Goal: Communication & Community: Share content

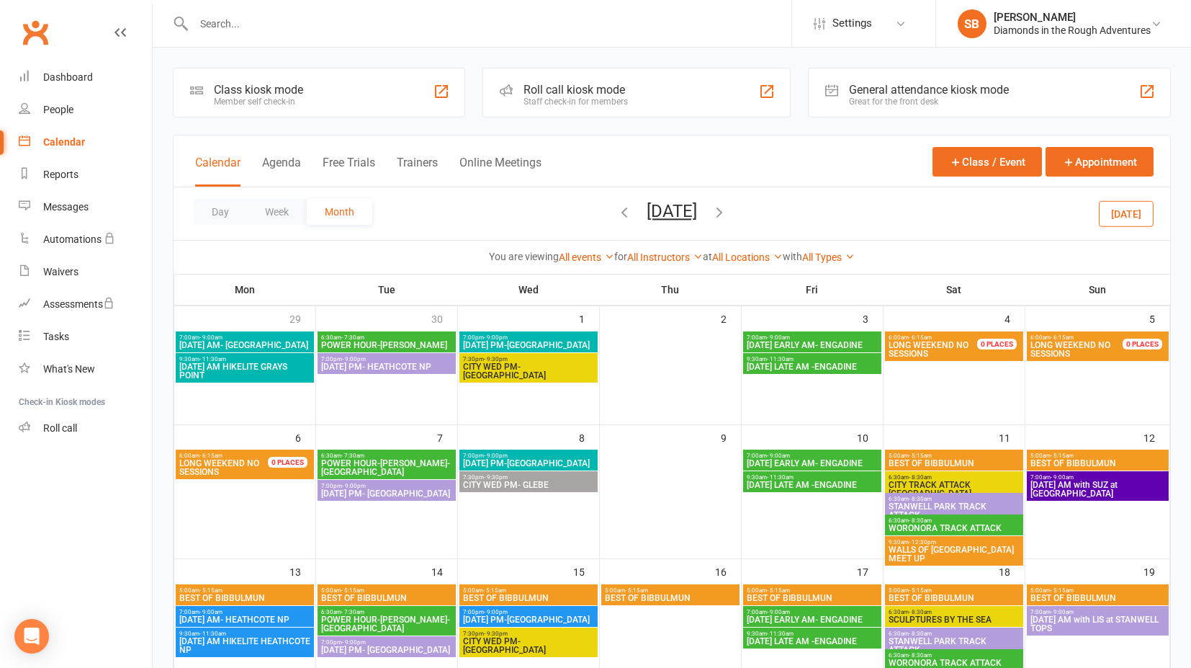
click at [617, 211] on icon "button" at bounding box center [625, 212] width 16 height 16
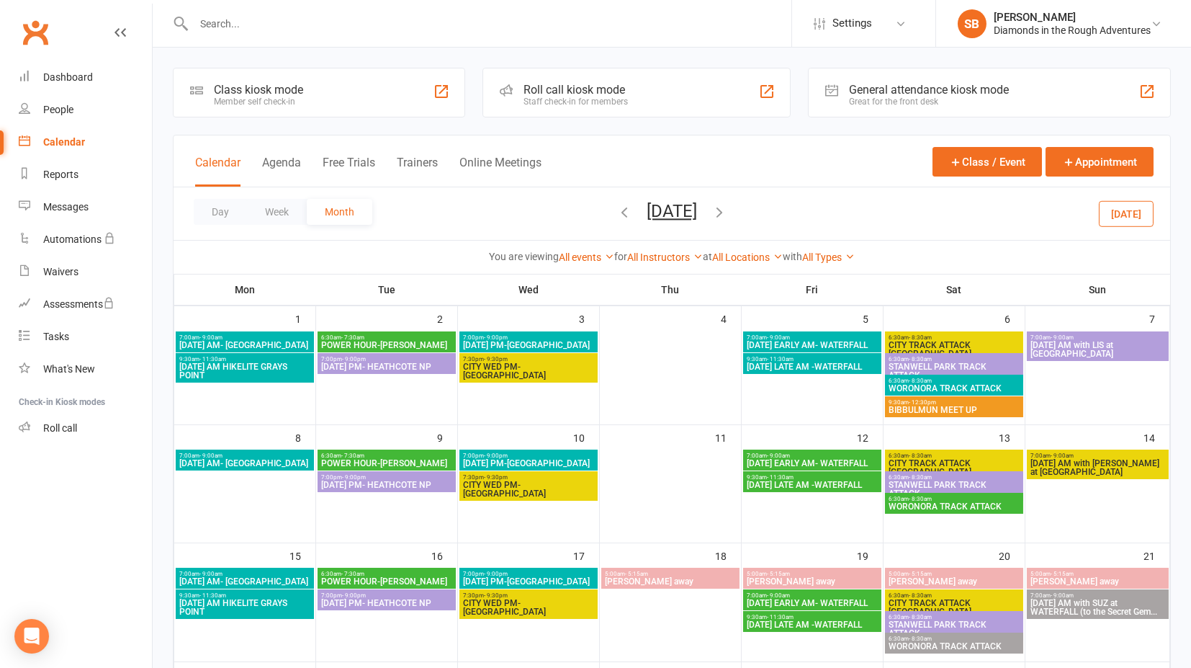
click at [632, 211] on span "[DATE] [DATE] Sun Mon Tue Wed Thu Fri Sat 27 28 29 30 31 01 02 03 04 05 06 07 0…" at bounding box center [671, 213] width 79 height 25
click at [617, 212] on icon "button" at bounding box center [625, 212] width 16 height 16
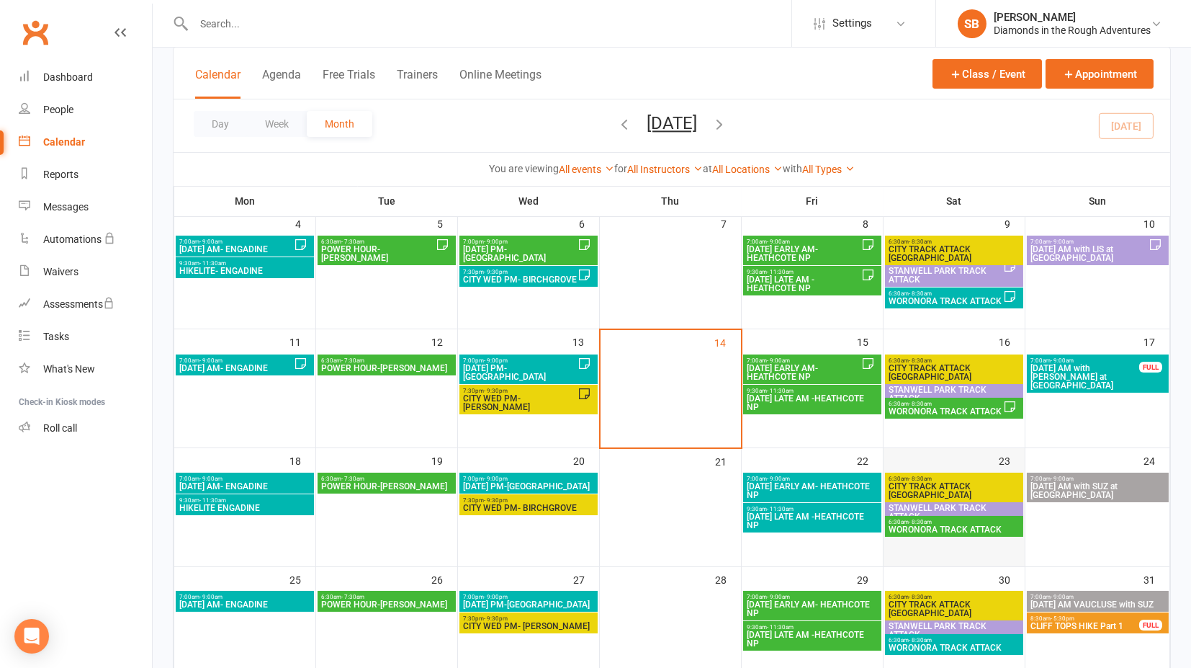
scroll to position [240, 0]
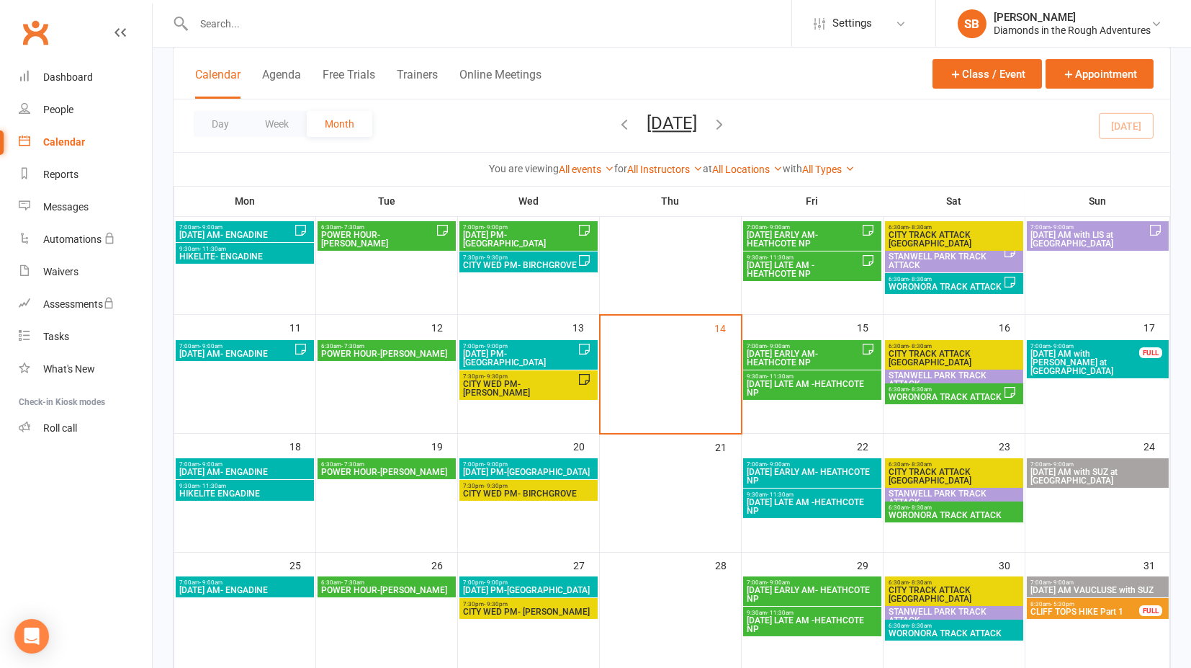
click at [800, 349] on span "[DATE] EARLY AM- HEATHCOTE NP" at bounding box center [803, 357] width 115 height 17
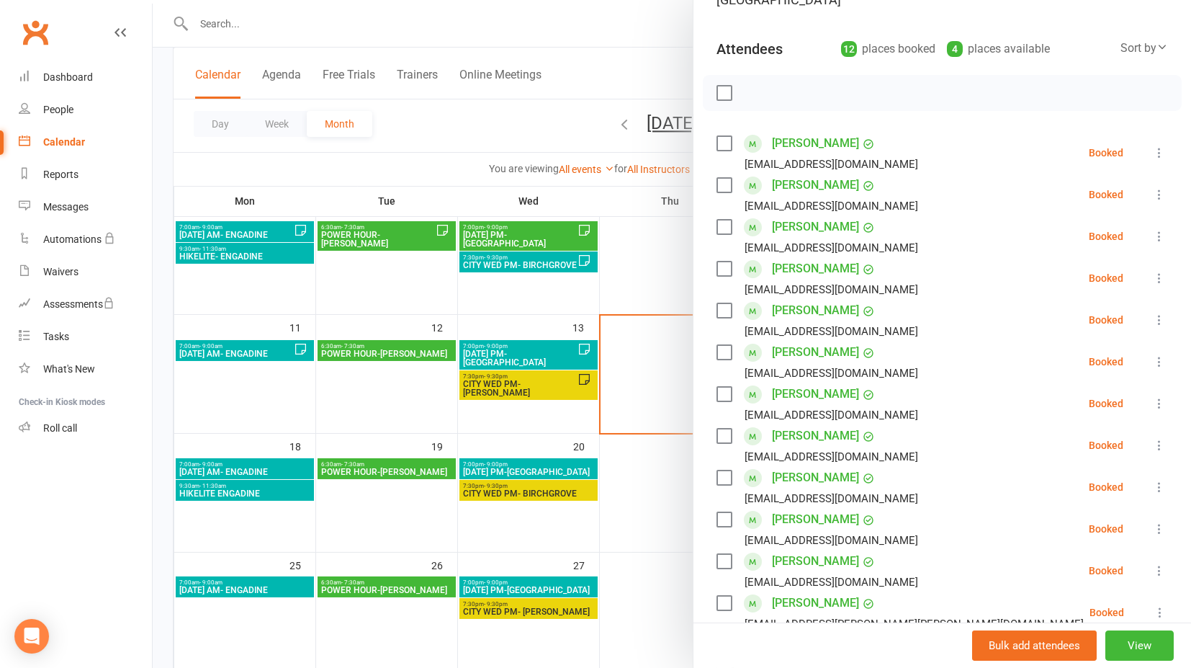
scroll to position [160, 0]
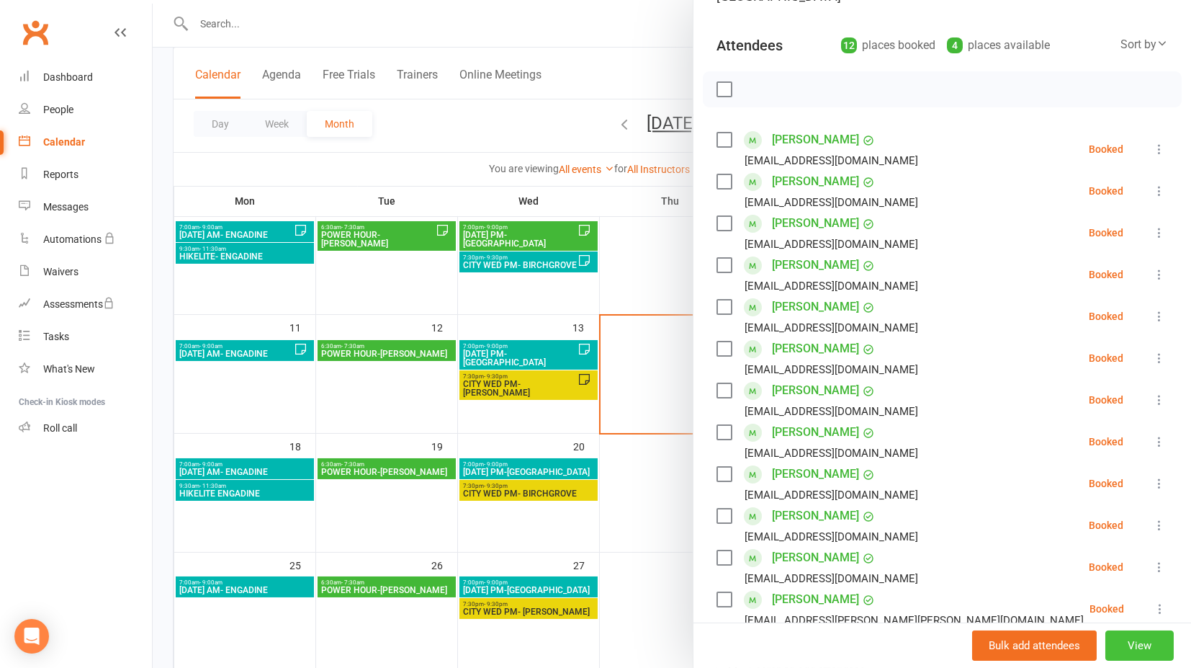
click at [1125, 650] on button "View" at bounding box center [1140, 645] width 68 height 30
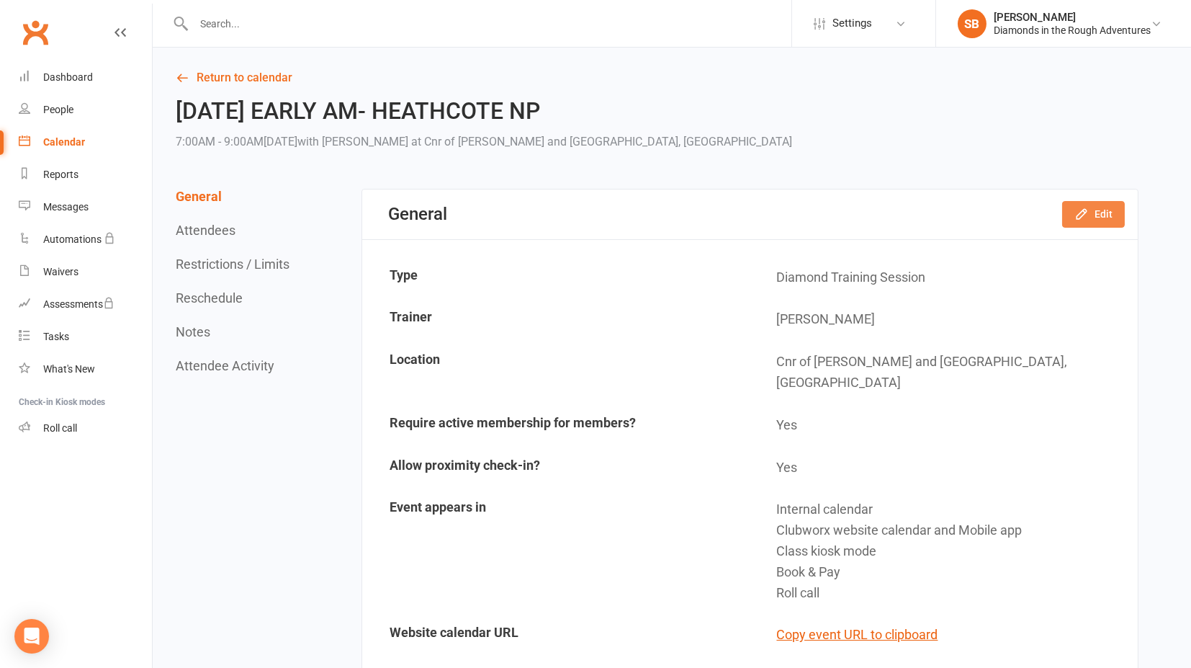
click at [1088, 215] on icon "button" at bounding box center [1082, 214] width 14 height 14
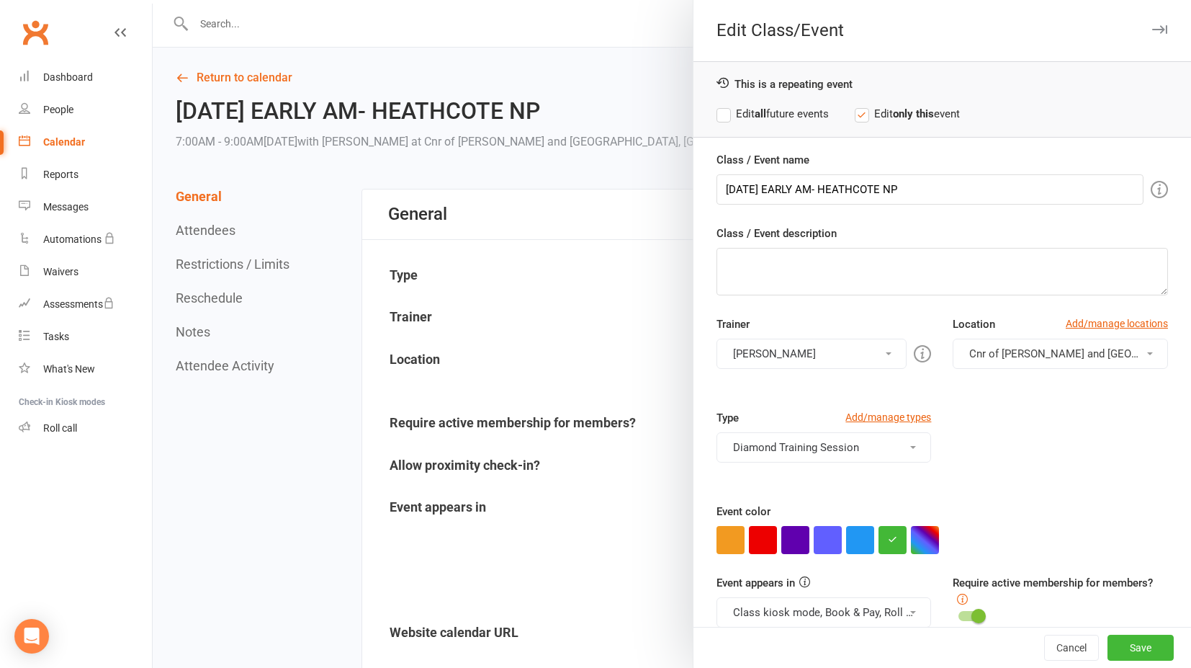
click at [886, 352] on span at bounding box center [889, 353] width 6 height 3
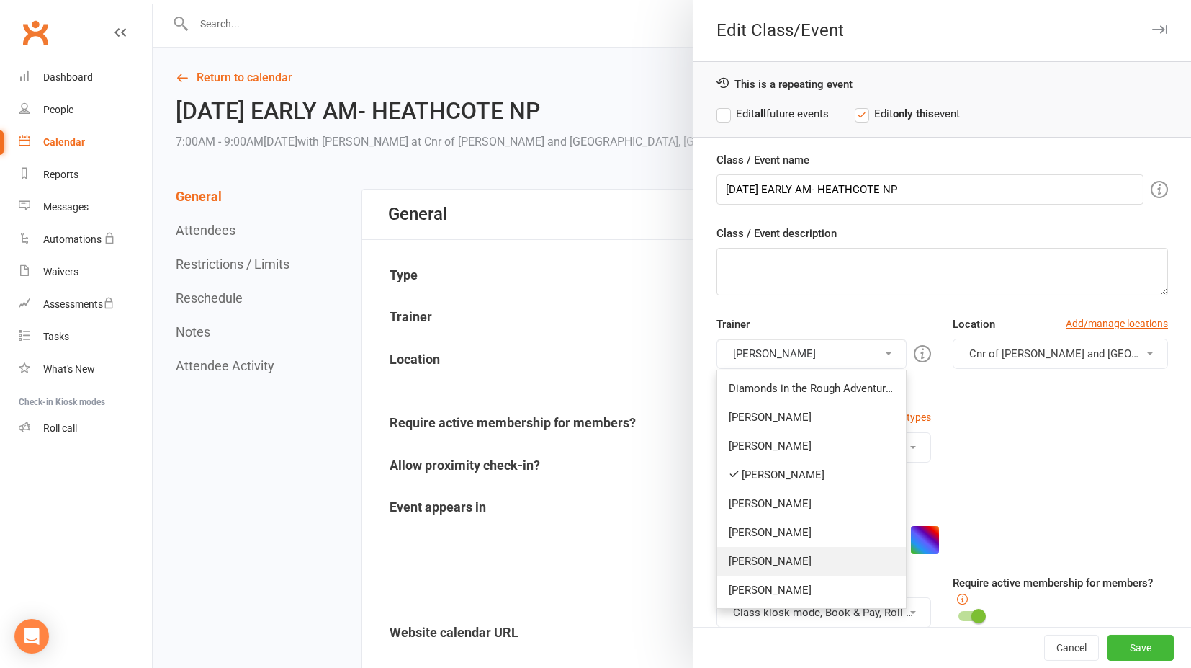
drag, startPoint x: 759, startPoint y: 557, endPoint x: 755, endPoint y: 490, distance: 67.1
click at [759, 557] on link "[PERSON_NAME]" at bounding box center [811, 561] width 189 height 29
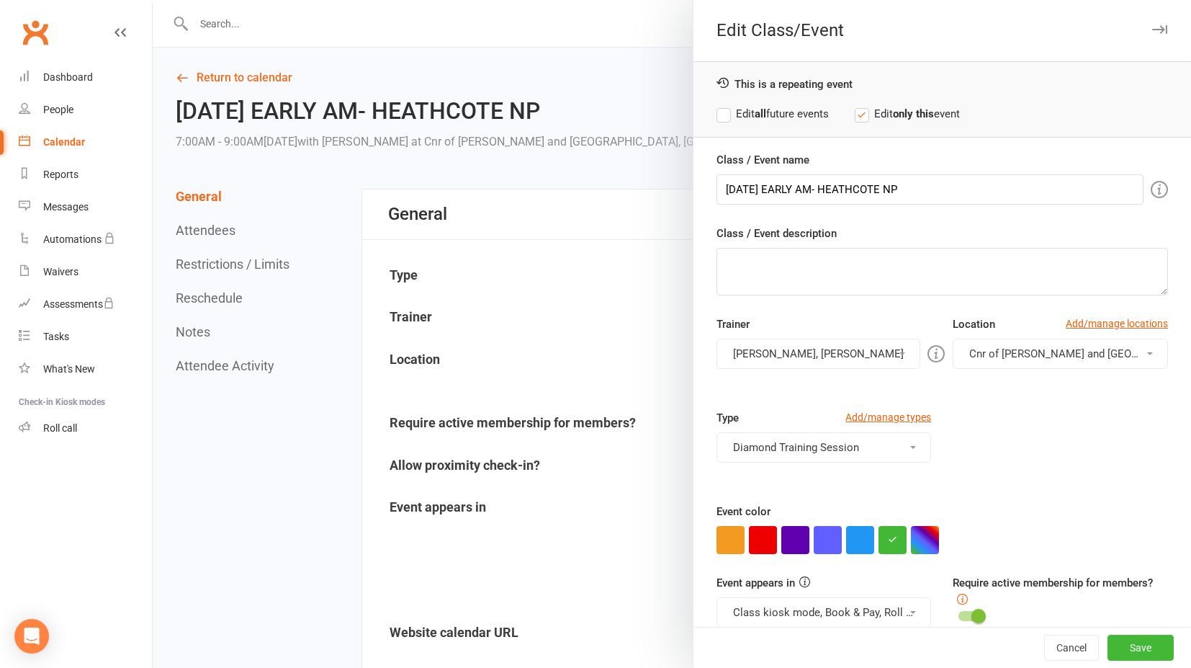
click at [787, 353] on button "[PERSON_NAME], [PERSON_NAME]" at bounding box center [819, 354] width 204 height 30
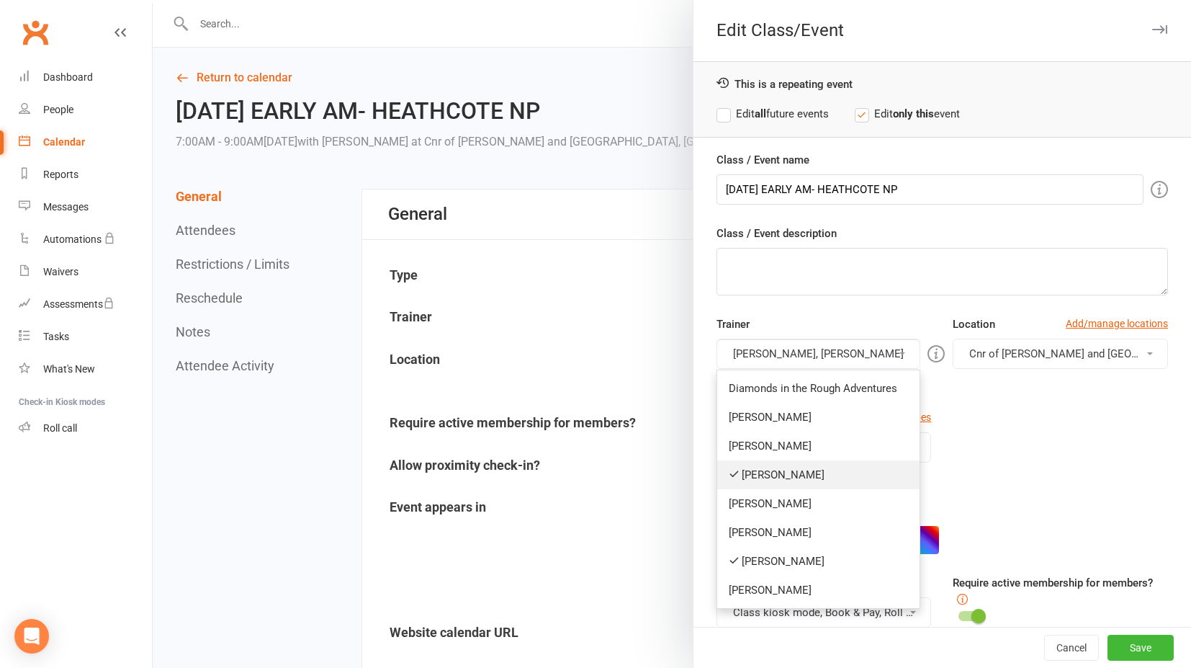
click at [735, 470] on link "[PERSON_NAME]" at bounding box center [818, 474] width 202 height 29
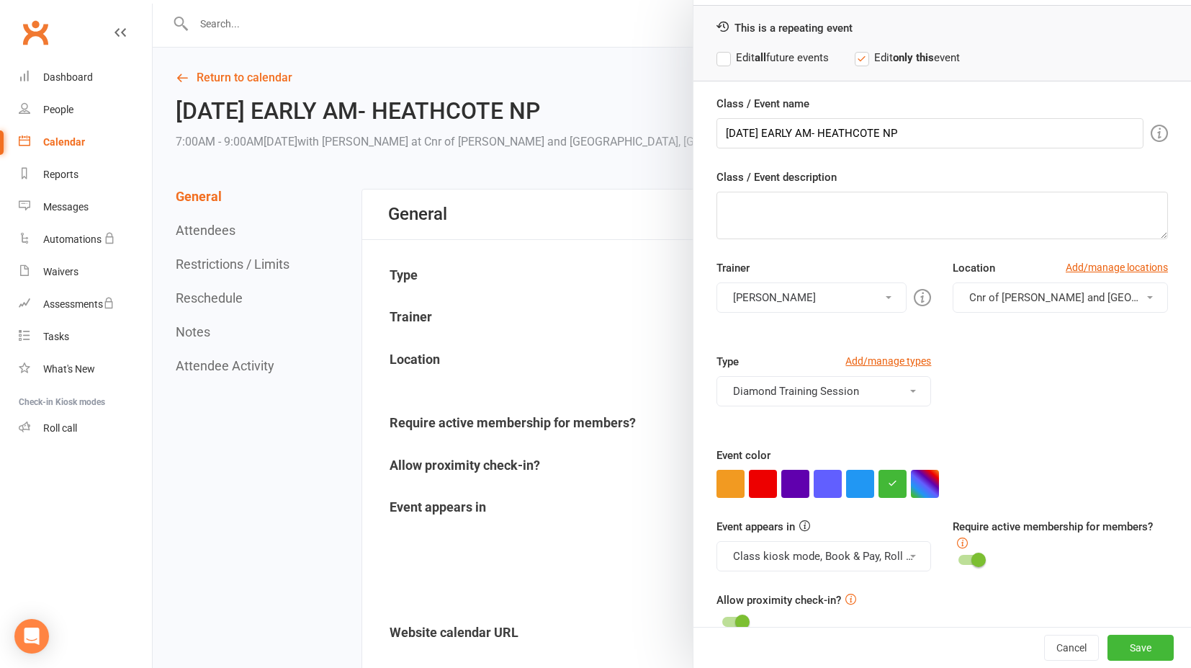
scroll to position [78, 0]
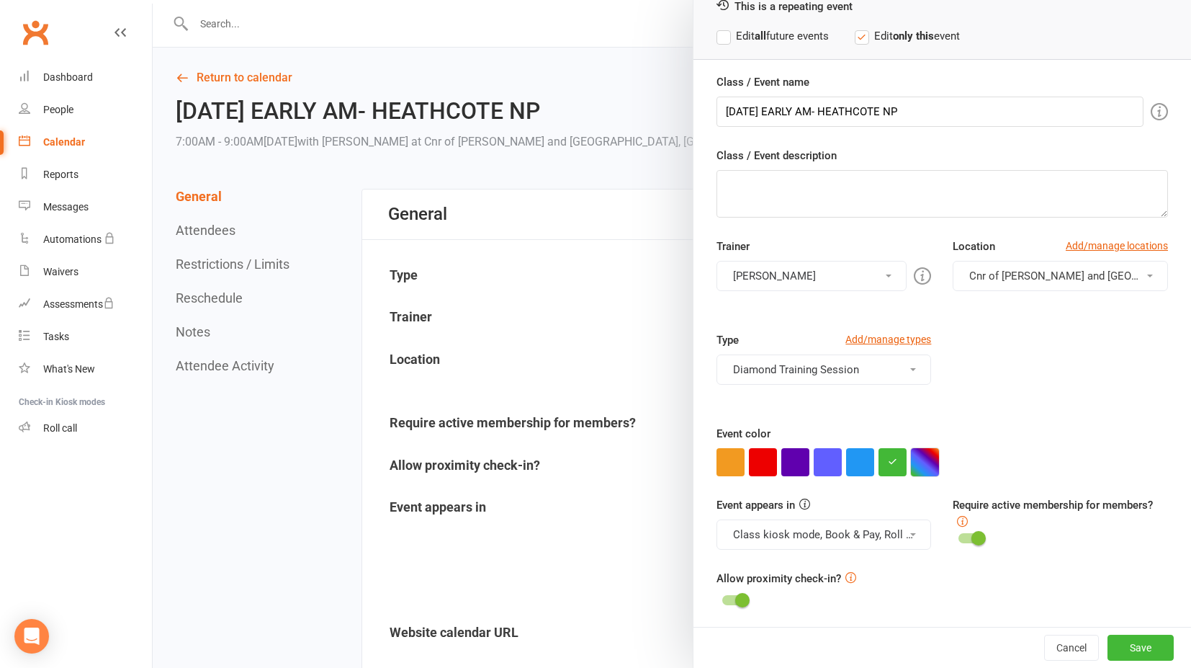
click at [925, 460] on button "button" at bounding box center [925, 462] width 28 height 28
click at [804, 402] on div "Type Add/manage types Diamond Training Session Diamond Day Diamond Dream Diamon…" at bounding box center [942, 378] width 473 height 94
click at [911, 457] on button "button" at bounding box center [925, 462] width 28 height 28
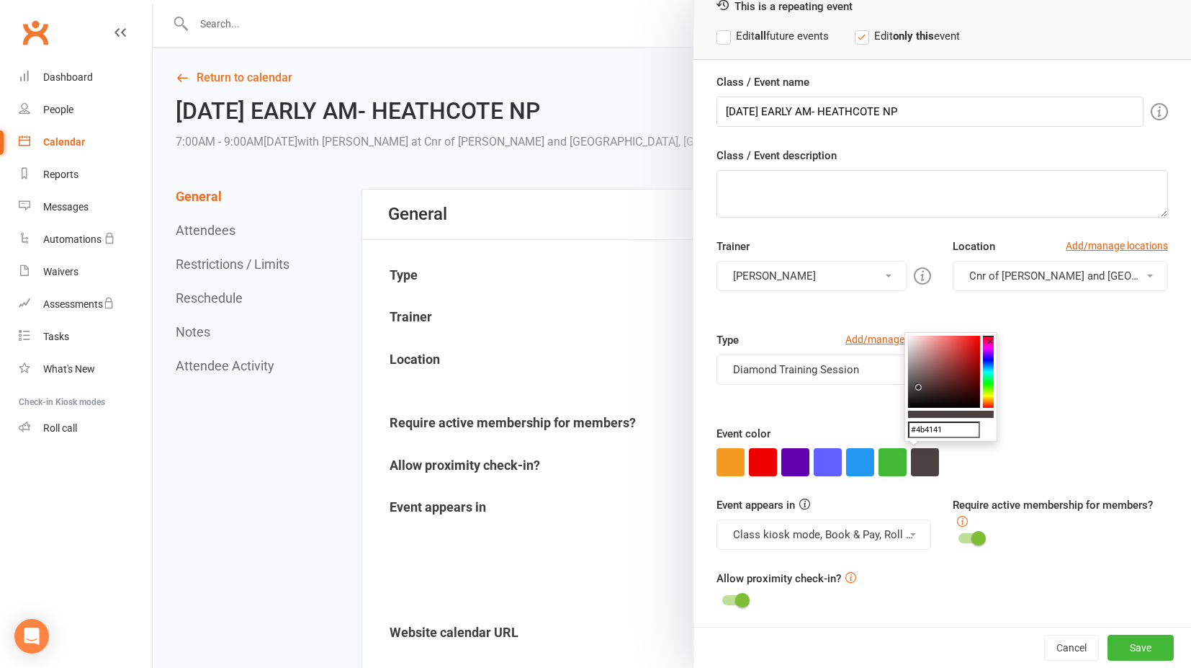
click at [918, 386] on colorpicker-saturation at bounding box center [944, 372] width 72 height 72
type input "#110909"
drag, startPoint x: 922, startPoint y: 391, endPoint x: 940, endPoint y: 403, distance: 21.4
click at [940, 403] on colorpicker-saturation at bounding box center [944, 372] width 72 height 72
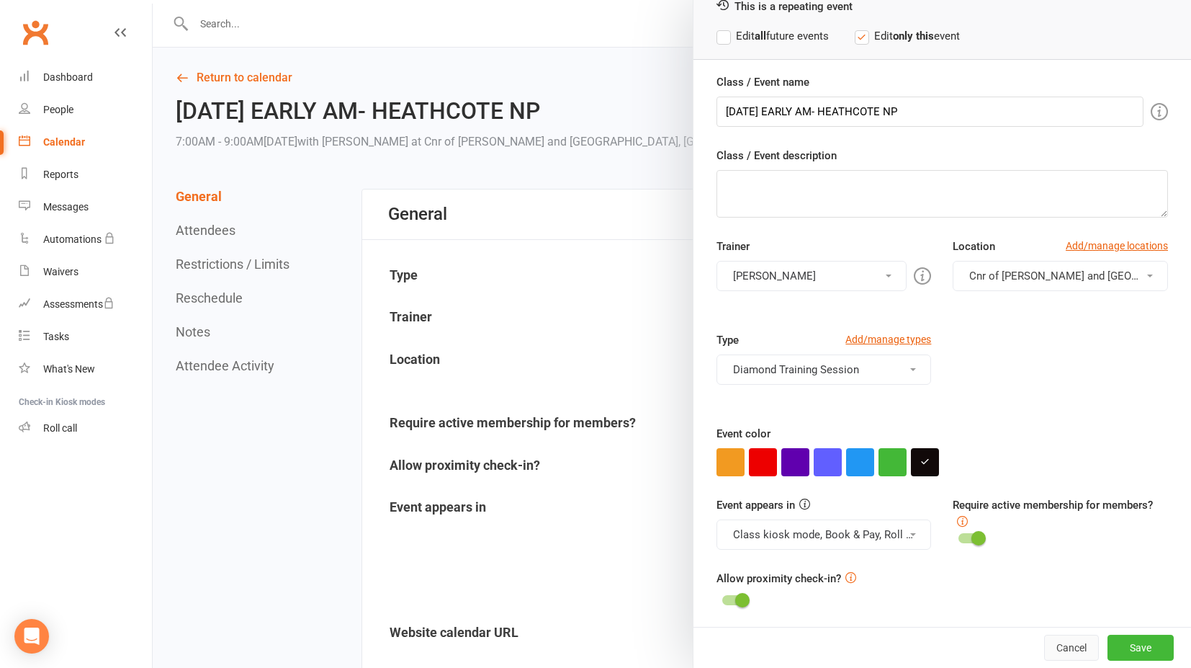
click at [1047, 653] on button "Cancel" at bounding box center [1071, 648] width 55 height 26
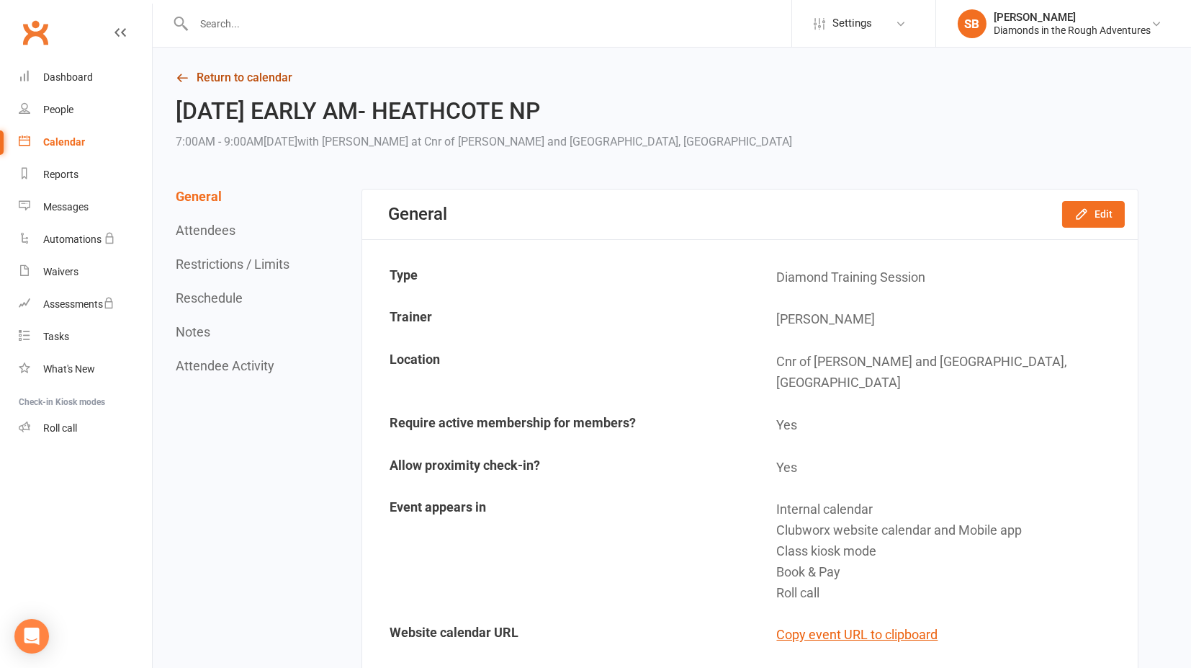
click at [177, 76] on icon at bounding box center [182, 77] width 13 height 13
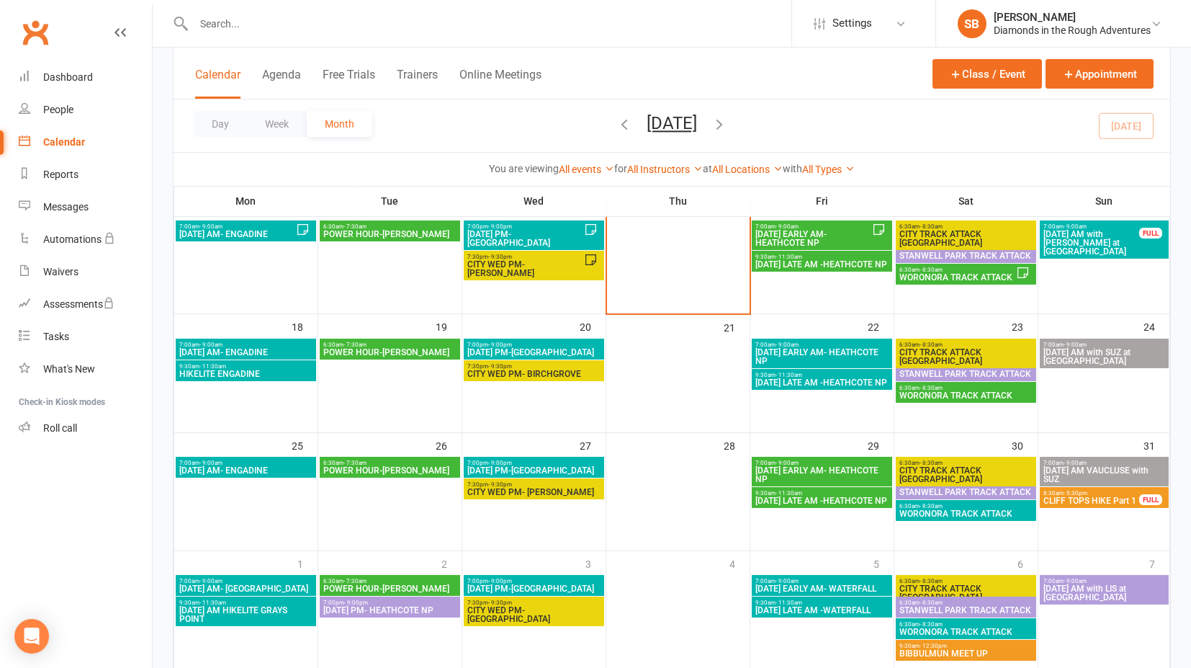
scroll to position [400, 0]
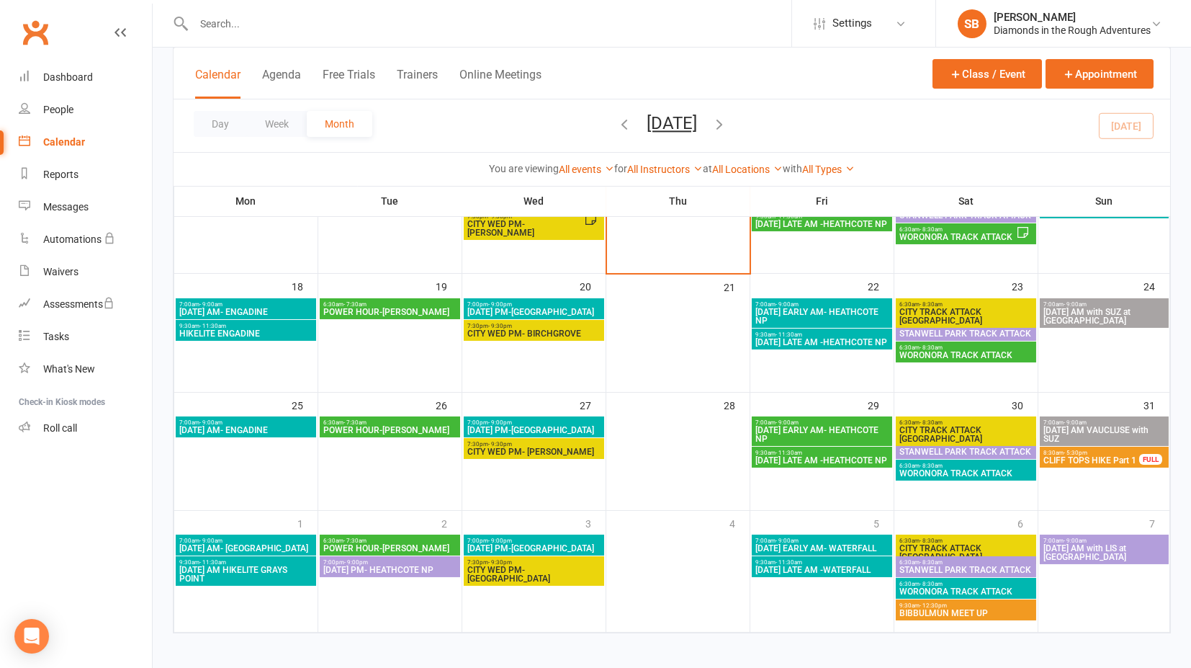
click at [1085, 313] on span "[DATE] AM with SUZ at [GEOGRAPHIC_DATA]" at bounding box center [1104, 316] width 123 height 17
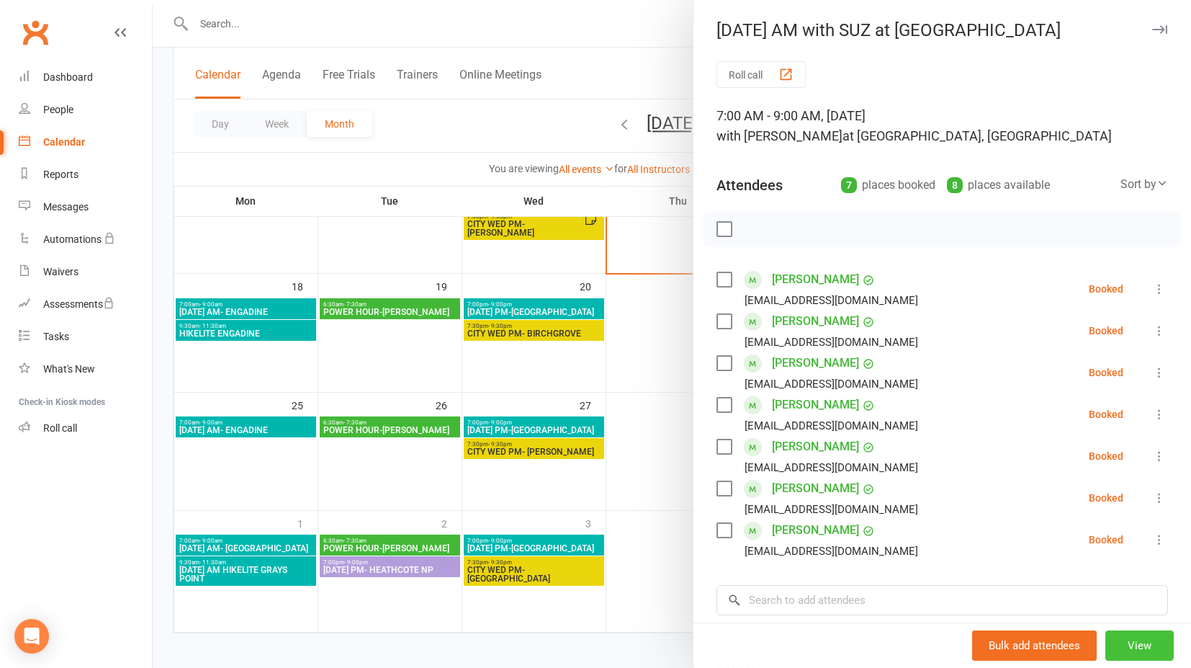
click at [1118, 648] on button "View" at bounding box center [1140, 645] width 68 height 30
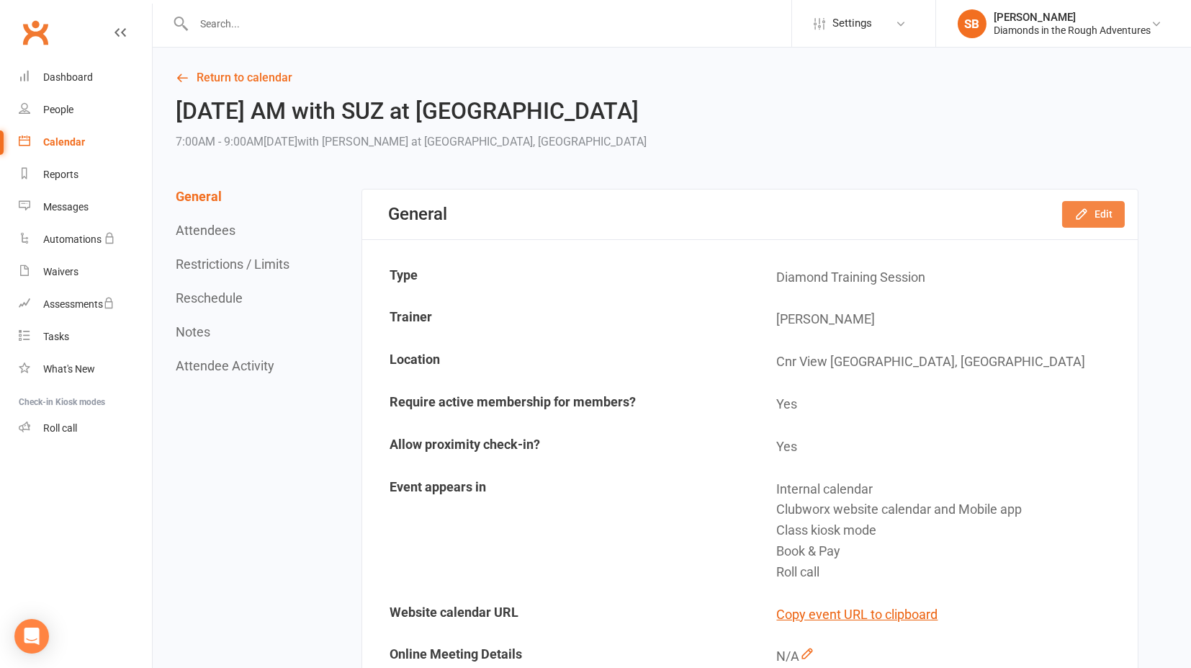
click at [1085, 217] on icon "button" at bounding box center [1082, 214] width 14 height 14
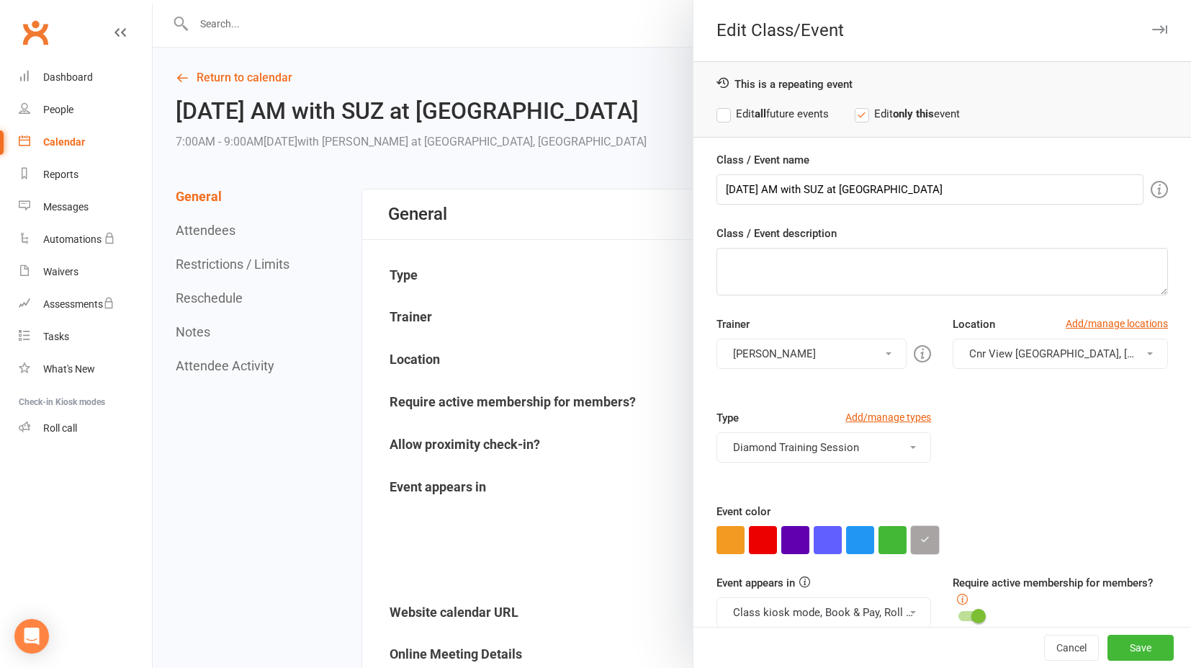
click at [920, 534] on icon "button" at bounding box center [924, 538] width 9 height 9
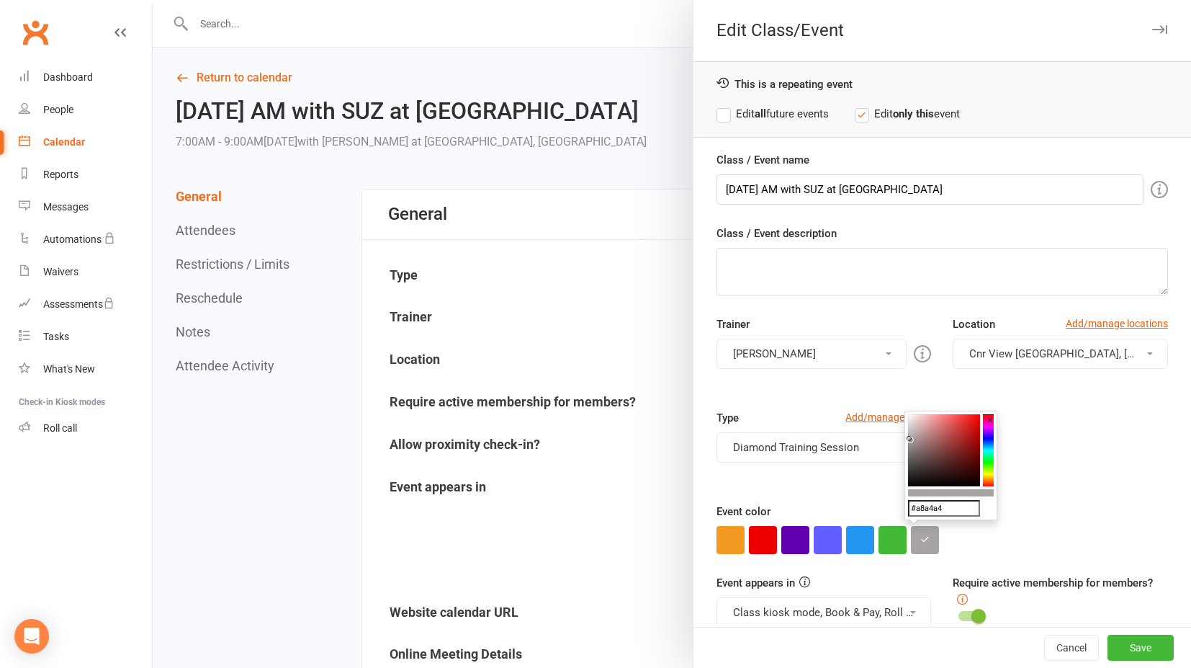
drag, startPoint x: 954, startPoint y: 505, endPoint x: 881, endPoint y: 501, distance: 73.6
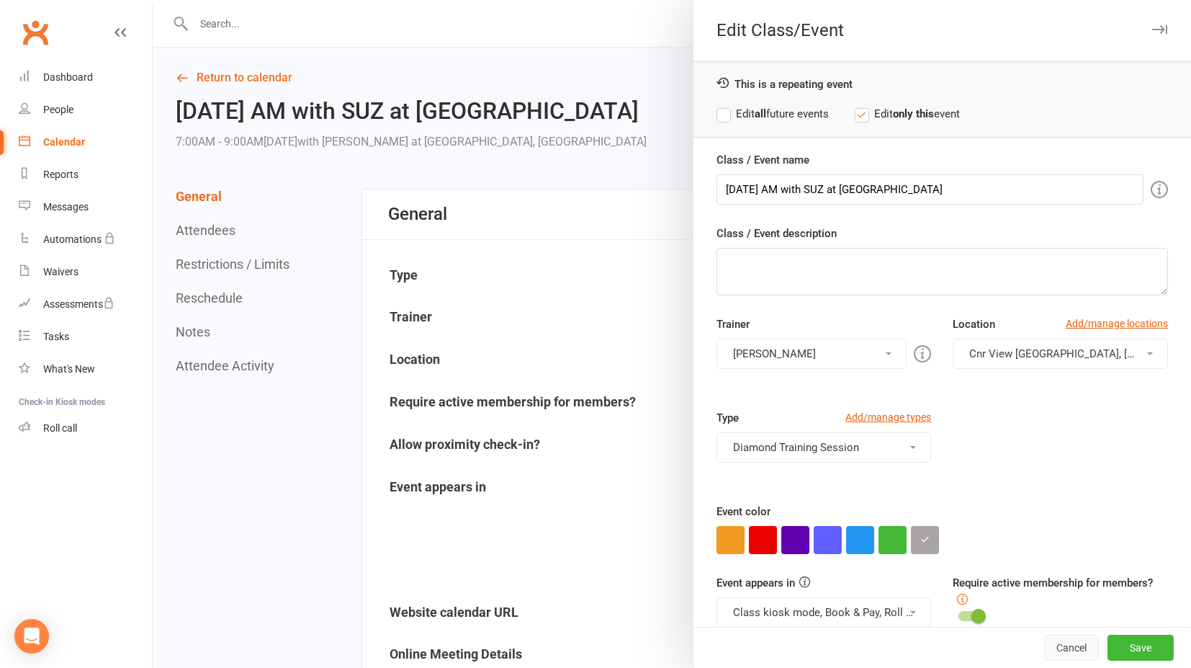
click at [1047, 649] on button "Cancel" at bounding box center [1071, 648] width 55 height 26
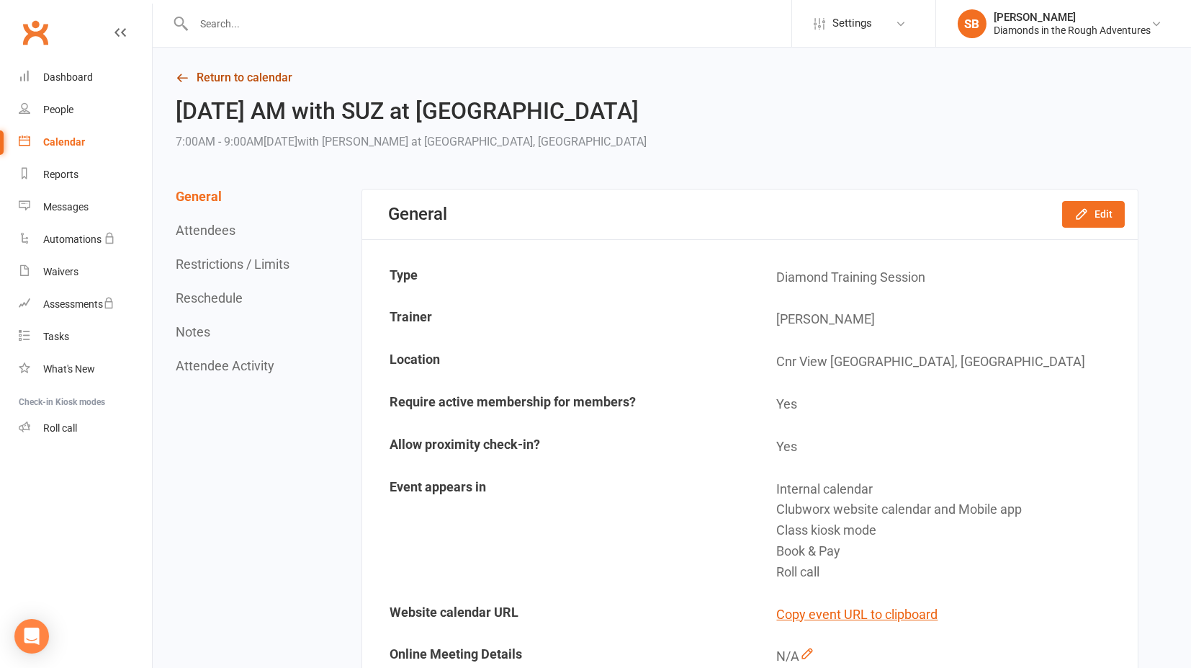
click at [182, 79] on icon at bounding box center [182, 77] width 13 height 13
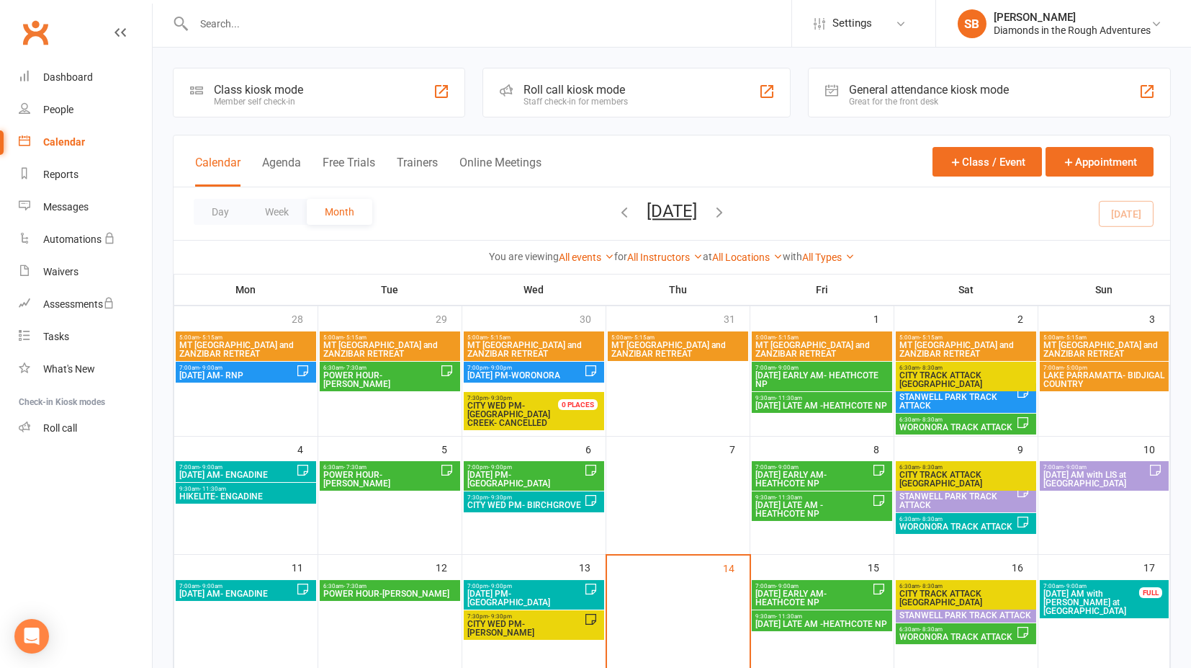
scroll to position [160, 0]
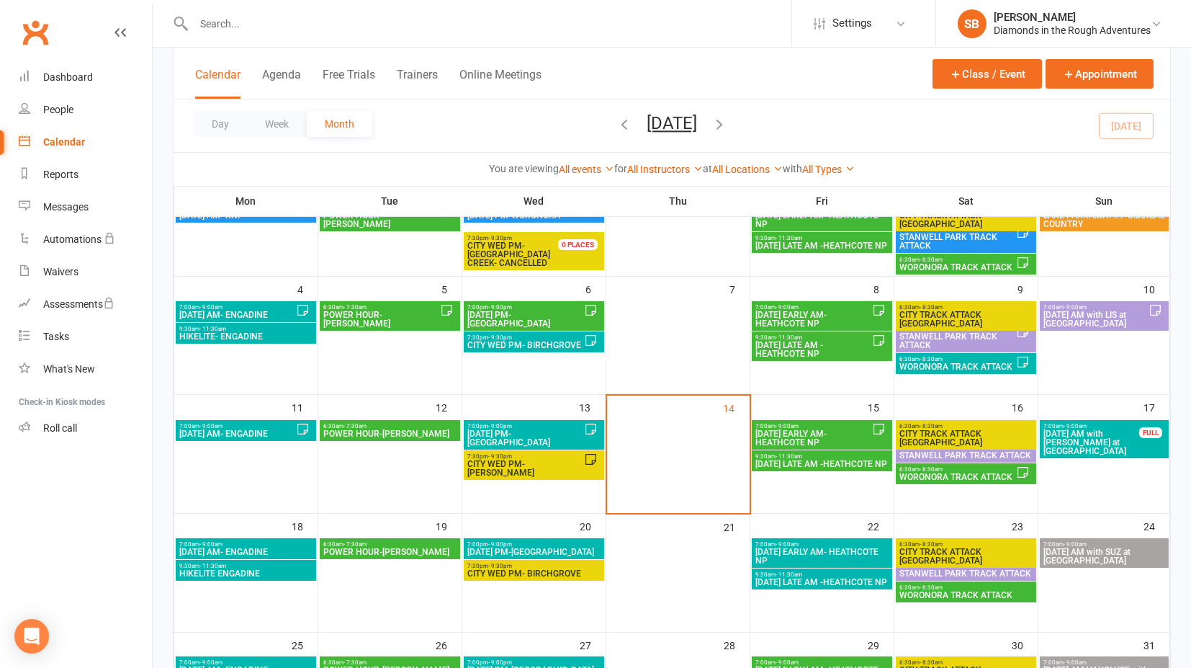
click at [796, 429] on span "[DATE] EARLY AM- HEATHCOTE NP" at bounding box center [813, 437] width 117 height 17
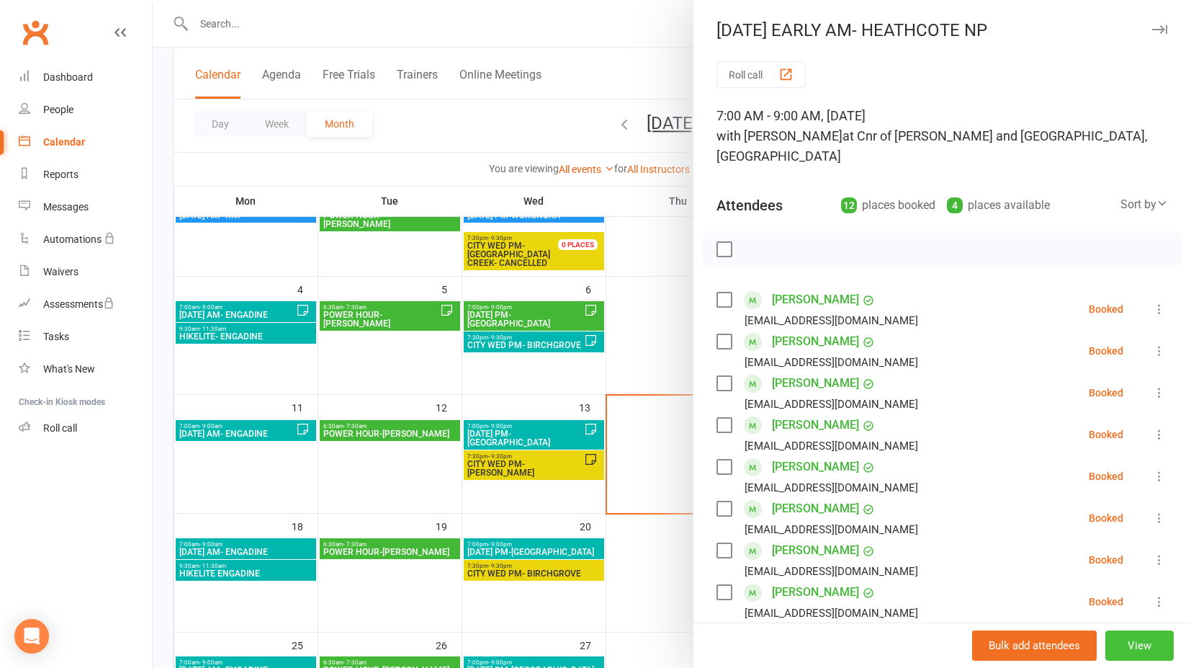
click at [1121, 642] on button "View" at bounding box center [1140, 645] width 68 height 30
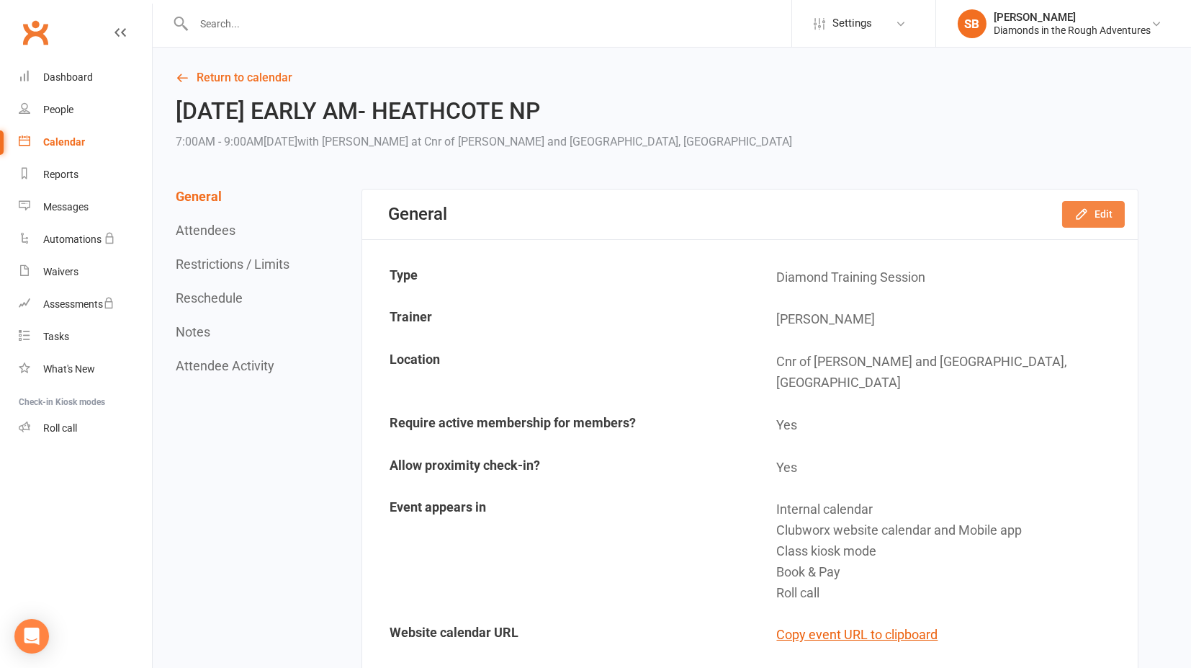
click at [1093, 217] on button "Edit" at bounding box center [1093, 214] width 63 height 26
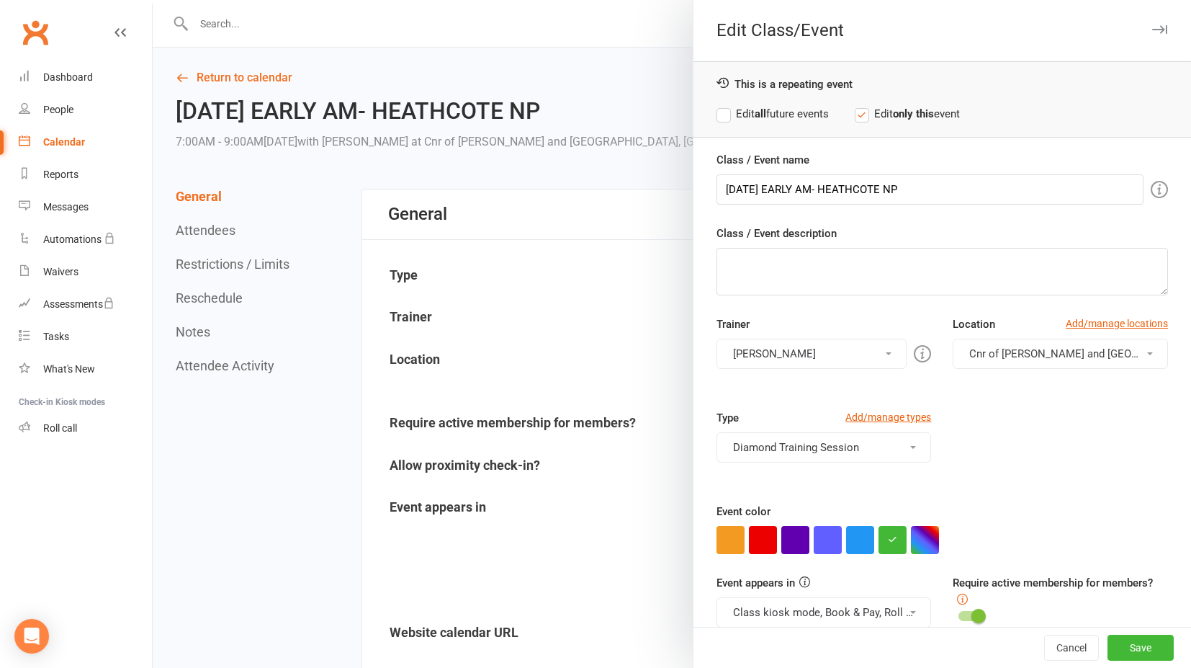
click at [815, 353] on button "[PERSON_NAME]" at bounding box center [812, 354] width 191 height 30
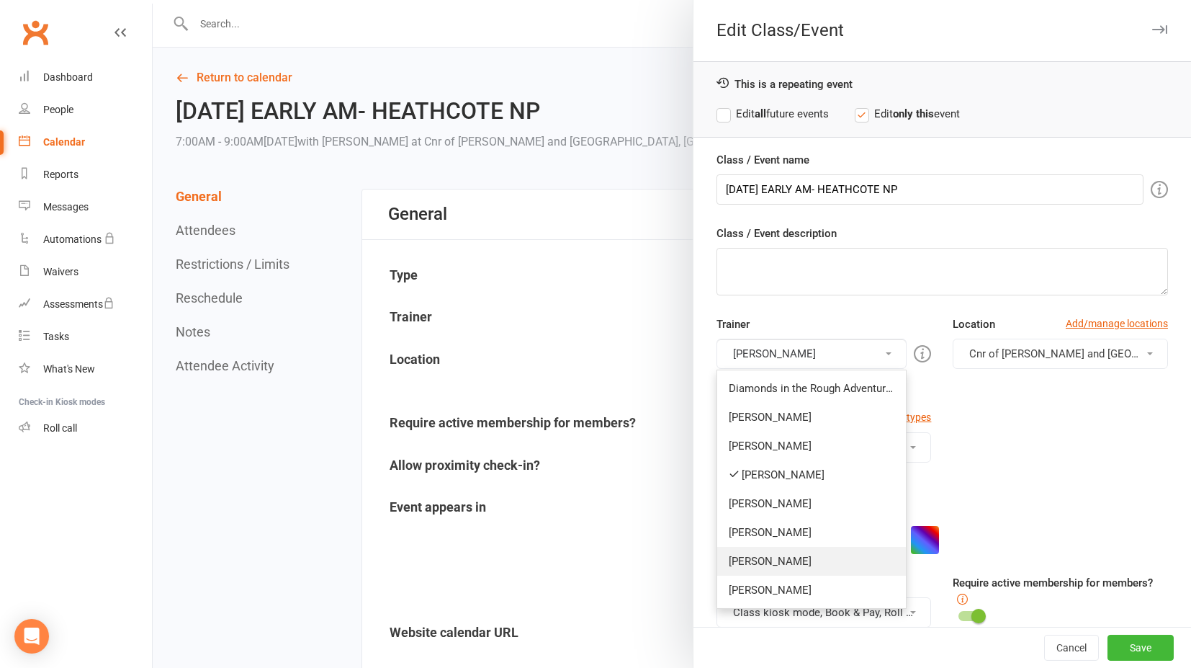
click at [747, 552] on link "[PERSON_NAME]" at bounding box center [811, 561] width 189 height 29
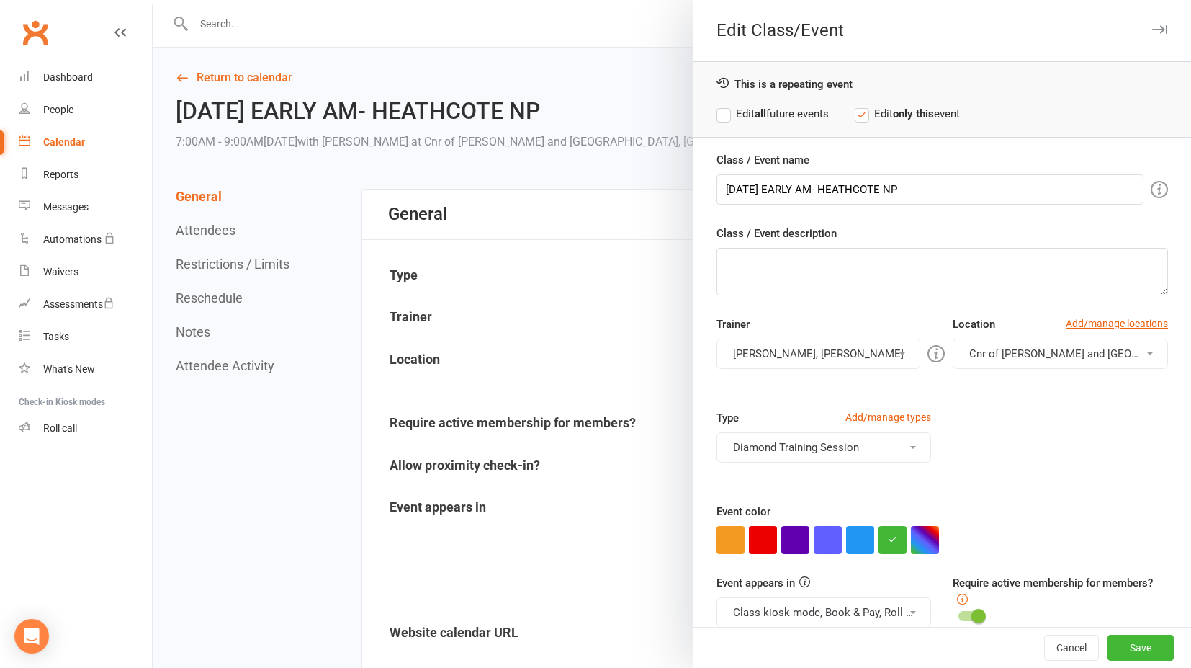
click at [757, 353] on button "[PERSON_NAME], [PERSON_NAME]" at bounding box center [819, 354] width 204 height 30
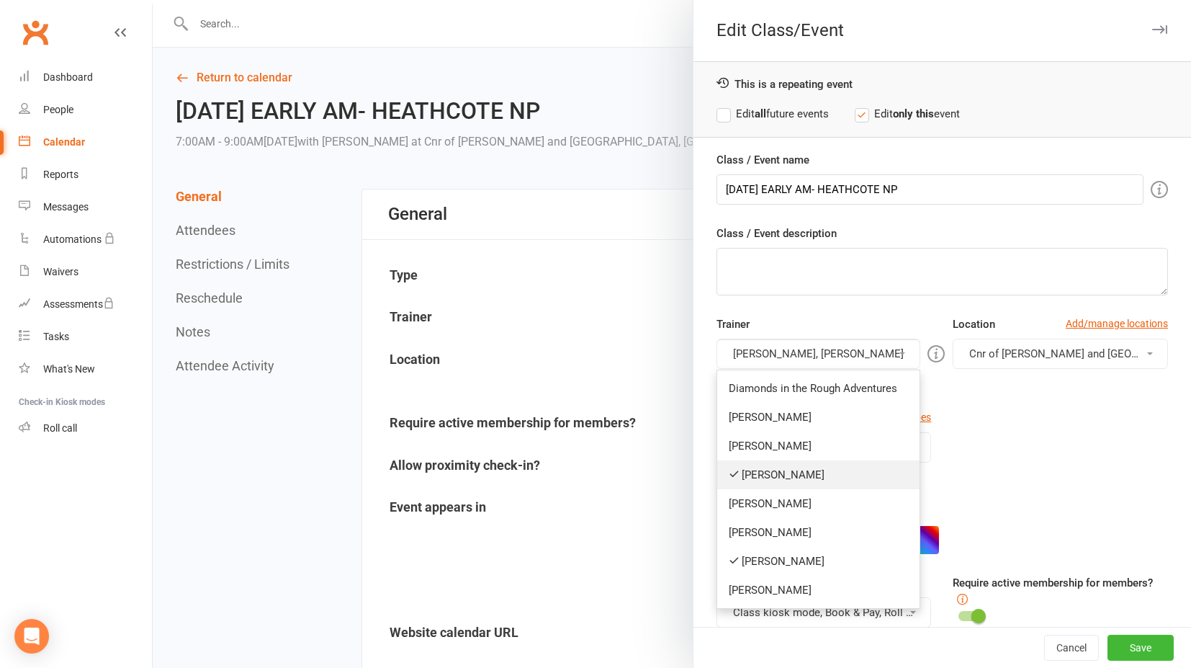
click at [748, 466] on link "[PERSON_NAME]" at bounding box center [818, 474] width 202 height 29
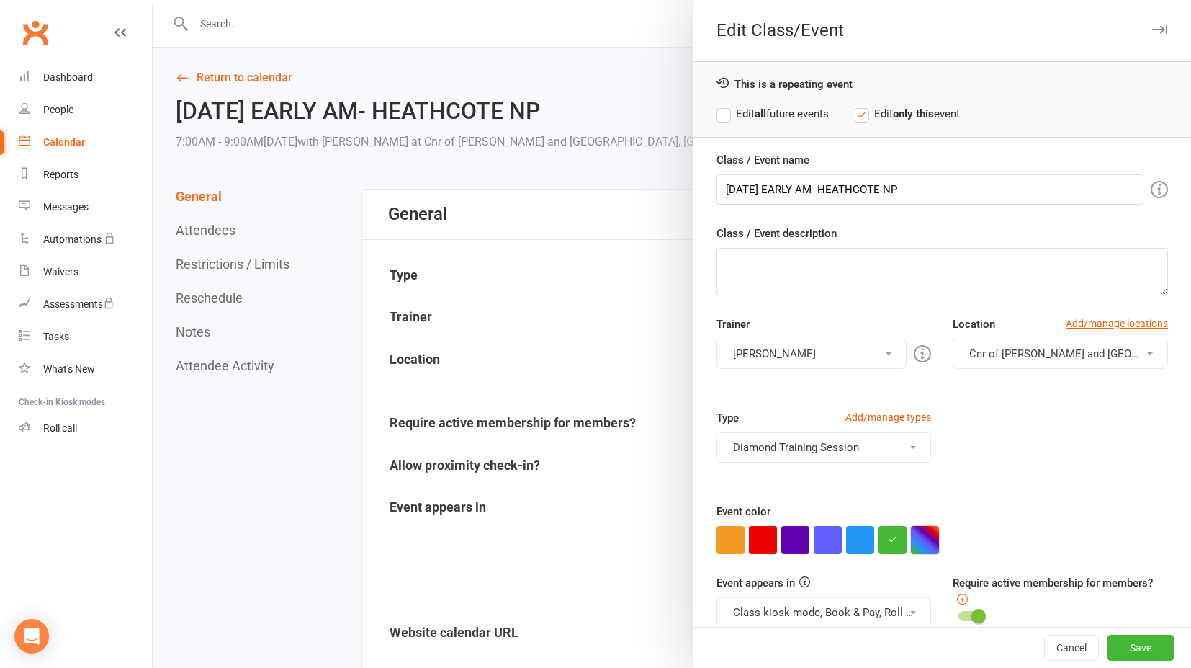
click at [912, 538] on button "button" at bounding box center [925, 540] width 28 height 28
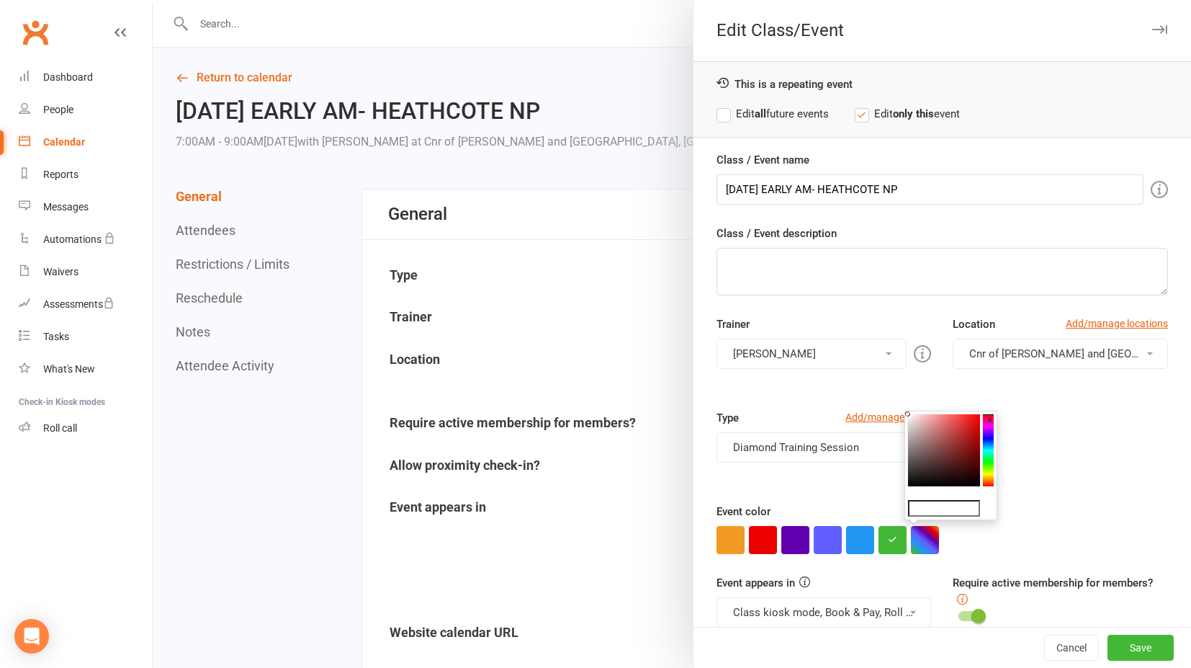
click at [922, 509] on input "text" at bounding box center [944, 508] width 72 height 17
paste input "#a8a4a4"
type input "#a8a4a4"
click at [1129, 642] on button "Save" at bounding box center [1141, 648] width 66 height 26
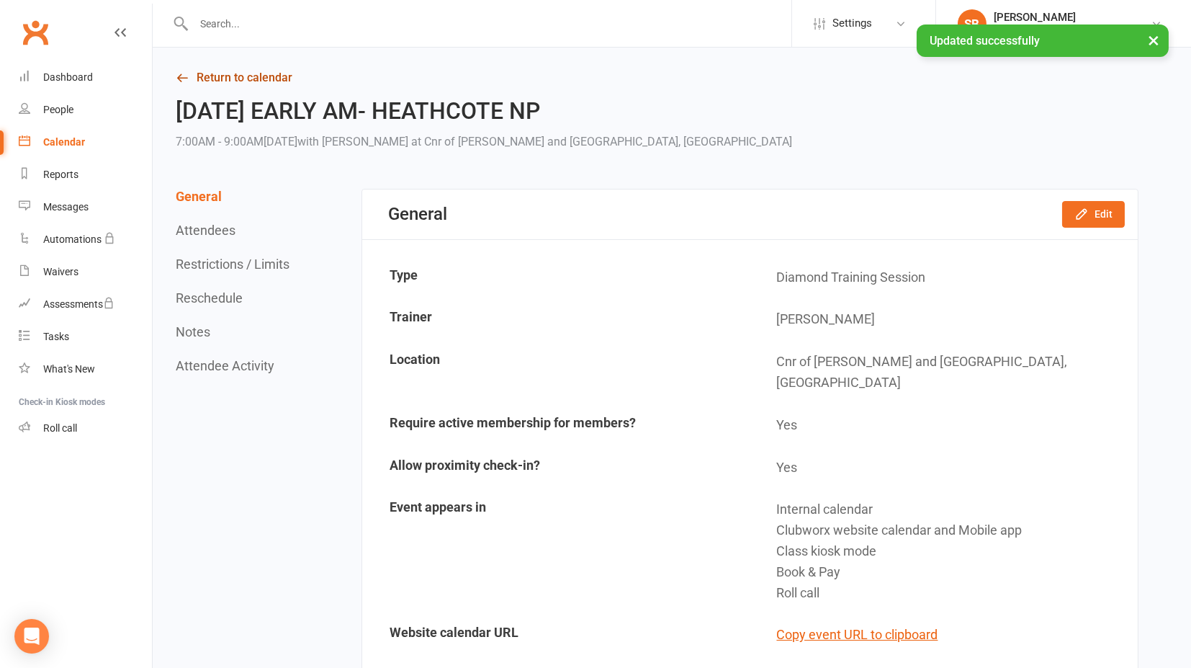
click at [176, 76] on icon at bounding box center [182, 77] width 13 height 13
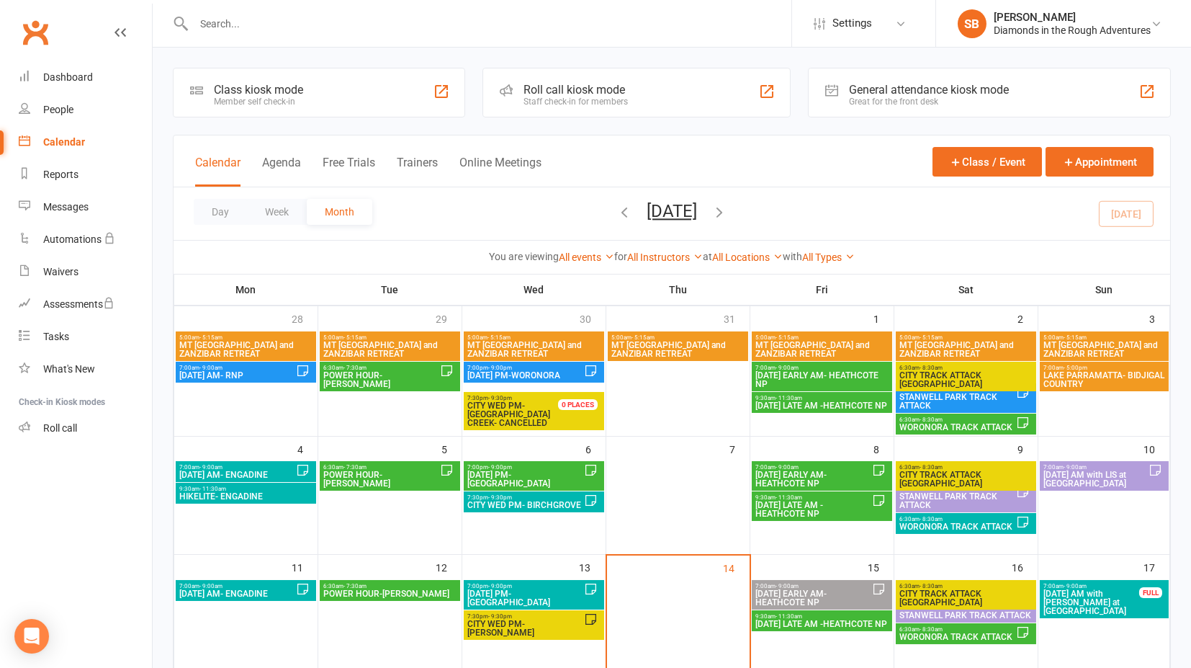
click at [812, 622] on span "[DATE] LATE AM -HEATHCOTE NP" at bounding box center [822, 623] width 135 height 9
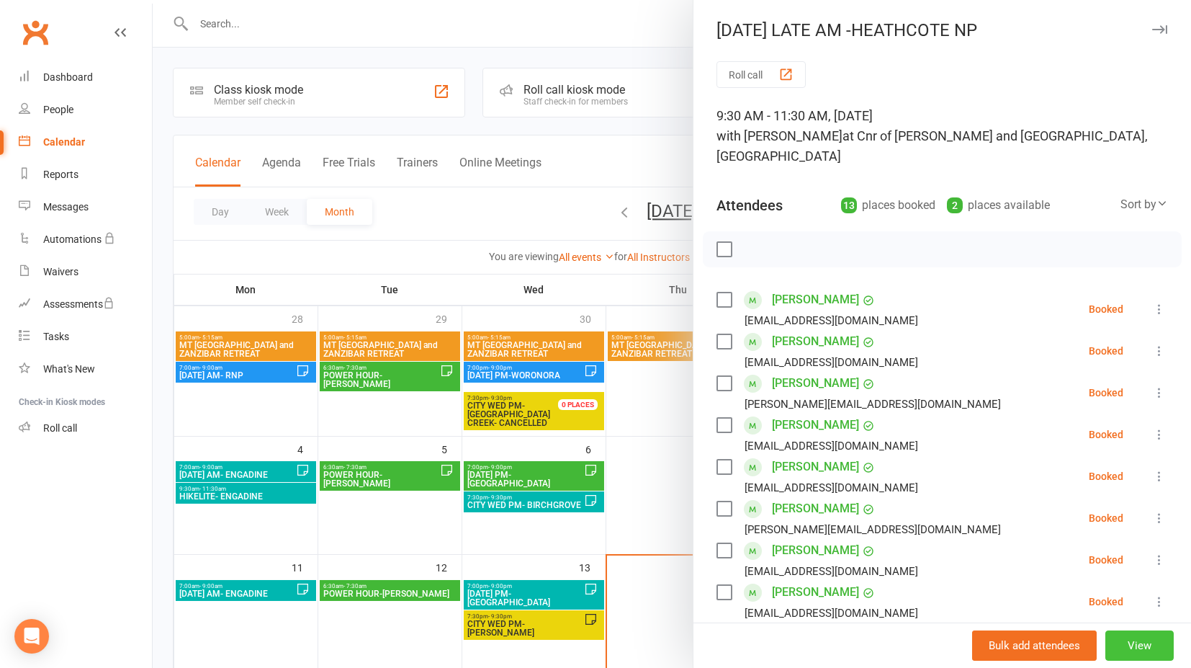
click at [1126, 650] on button "View" at bounding box center [1140, 645] width 68 height 30
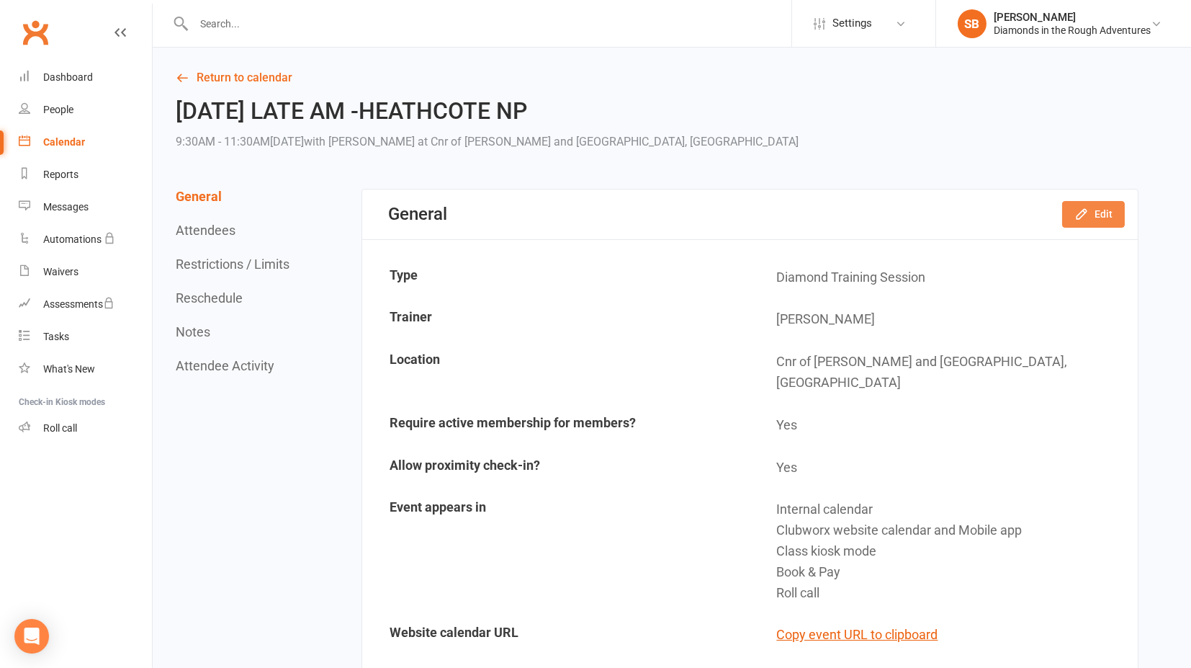
click at [1096, 216] on button "Edit" at bounding box center [1093, 214] width 63 height 26
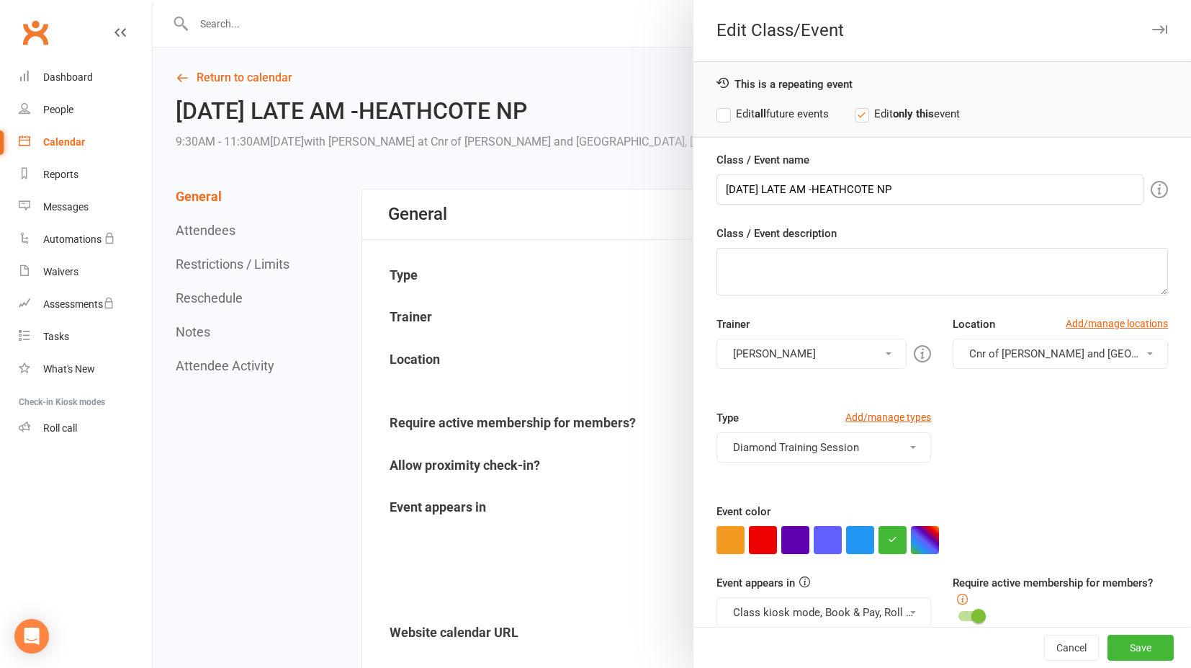
click at [809, 353] on button "[PERSON_NAME]" at bounding box center [812, 354] width 191 height 30
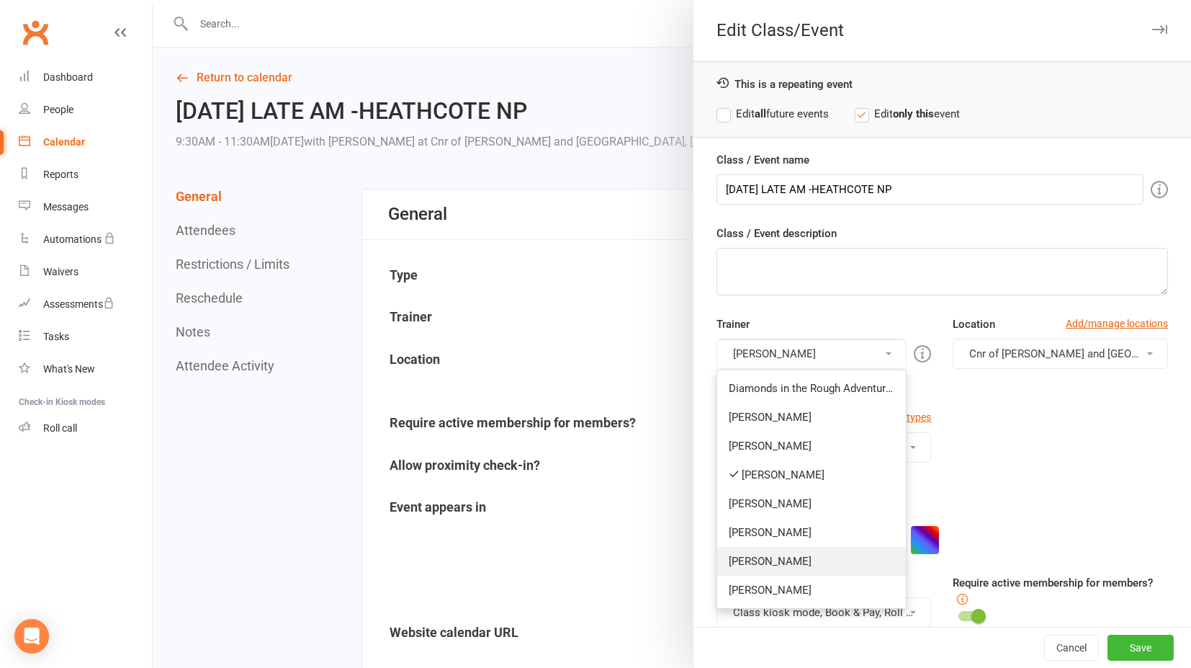
click at [740, 555] on link "[PERSON_NAME]" at bounding box center [811, 561] width 189 height 29
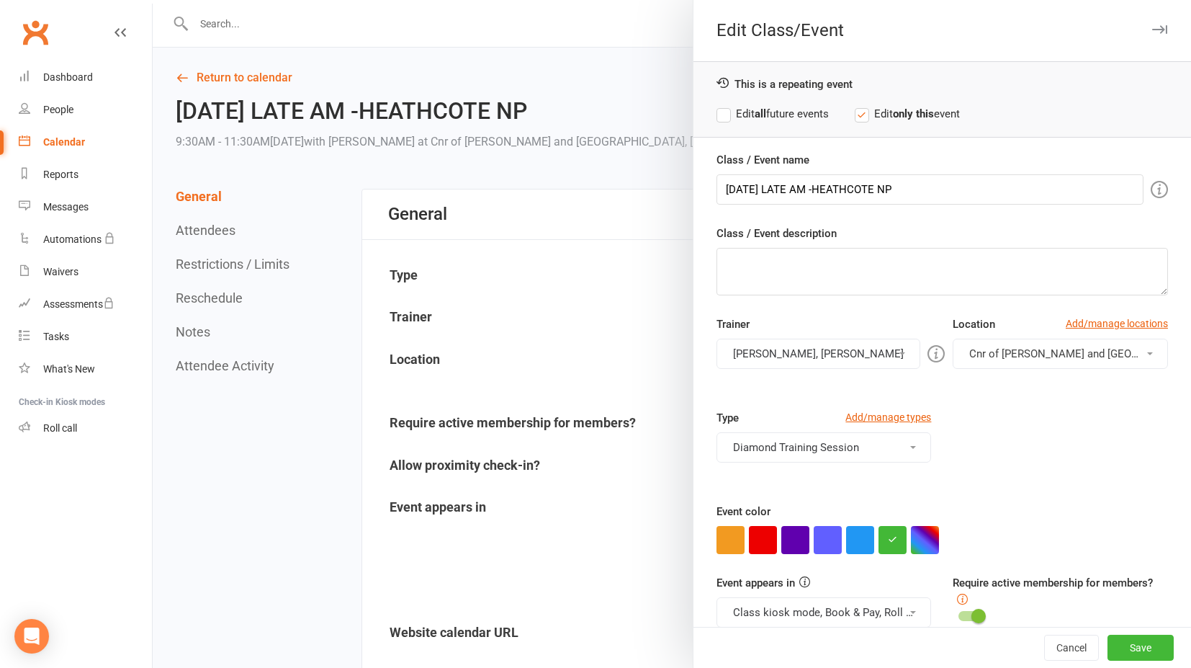
click at [744, 351] on button "[PERSON_NAME], [PERSON_NAME]" at bounding box center [819, 354] width 204 height 30
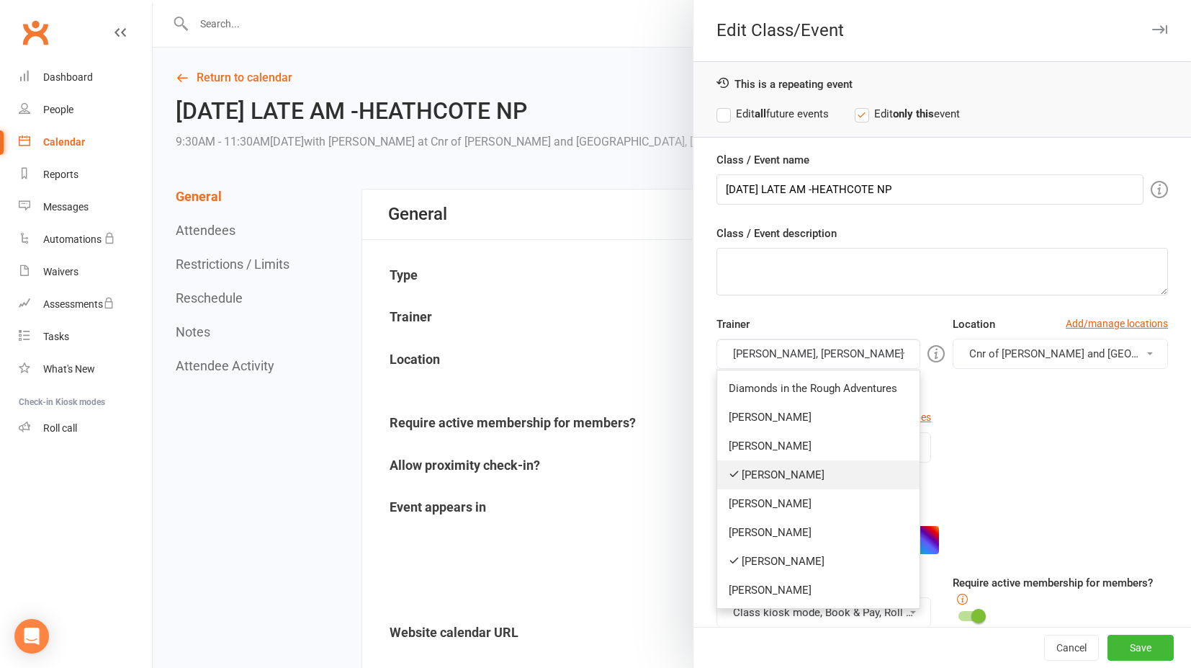
click at [740, 470] on link "[PERSON_NAME]" at bounding box center [818, 474] width 202 height 29
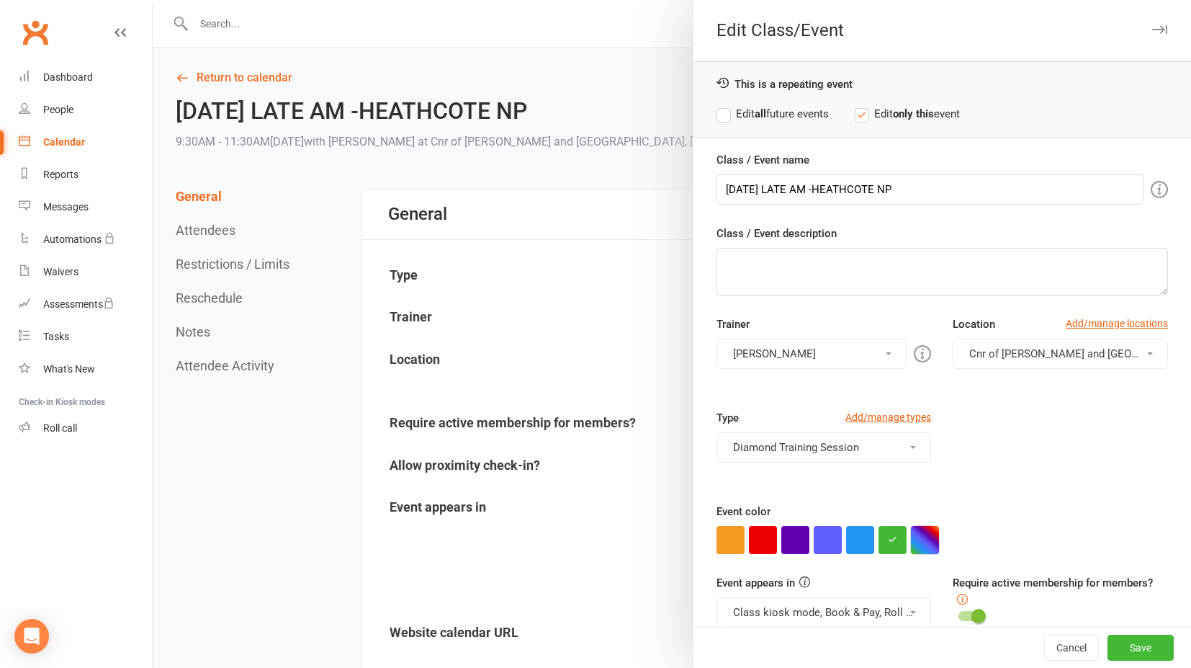
click at [923, 537] on button "button" at bounding box center [925, 540] width 28 height 28
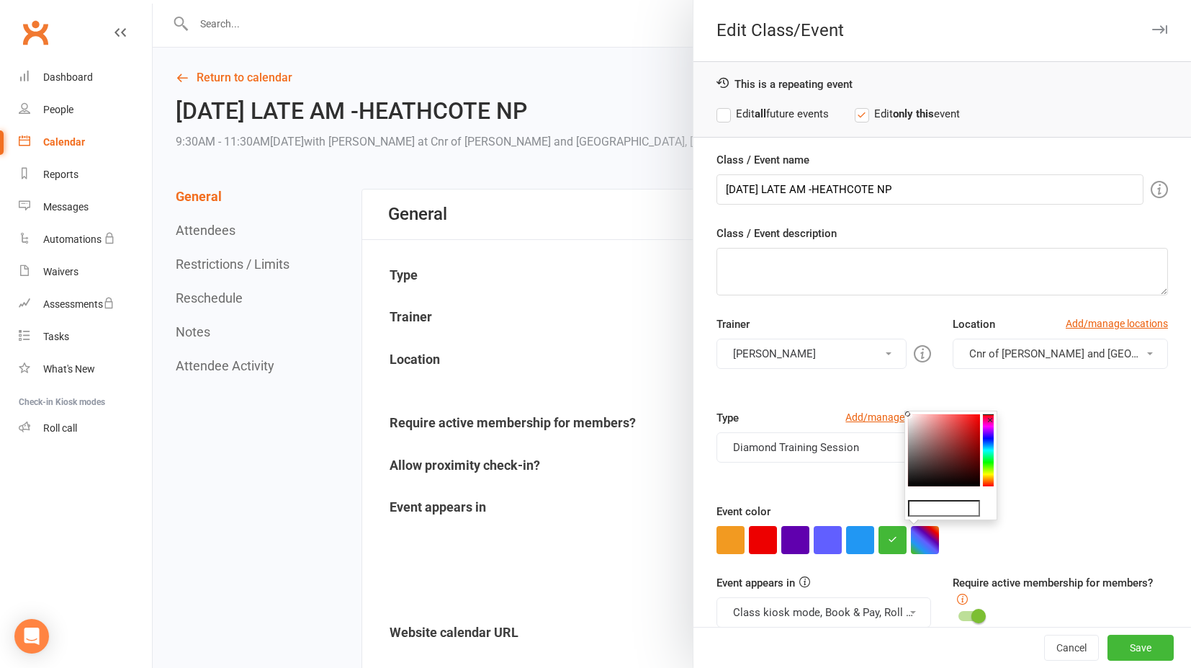
click at [926, 504] on input "text" at bounding box center [944, 508] width 72 height 17
paste input "#a8a4a4"
type input "#a8a4a4"
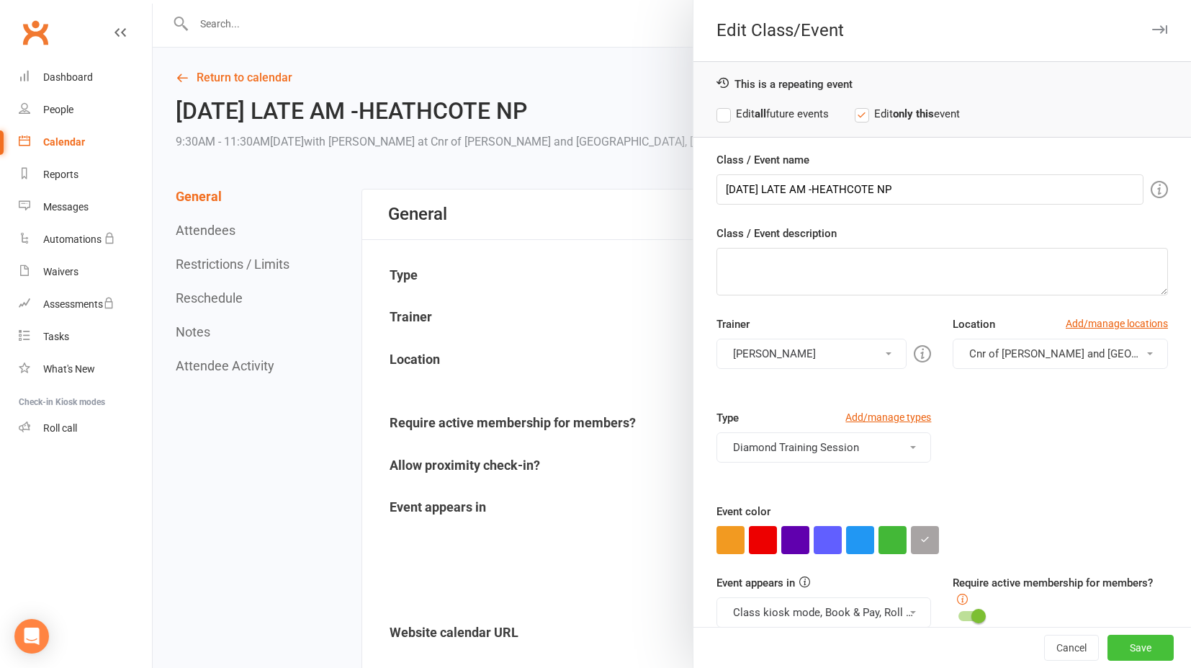
click at [1109, 645] on button "Save" at bounding box center [1141, 648] width 66 height 26
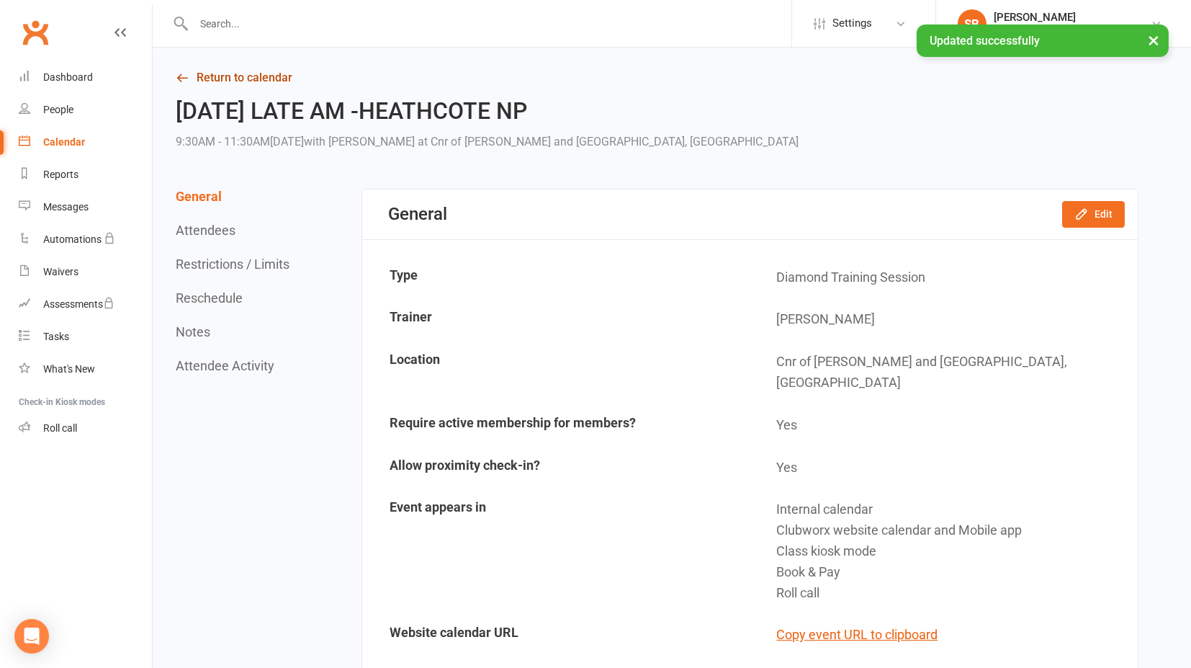
click at [187, 77] on icon at bounding box center [182, 77] width 13 height 13
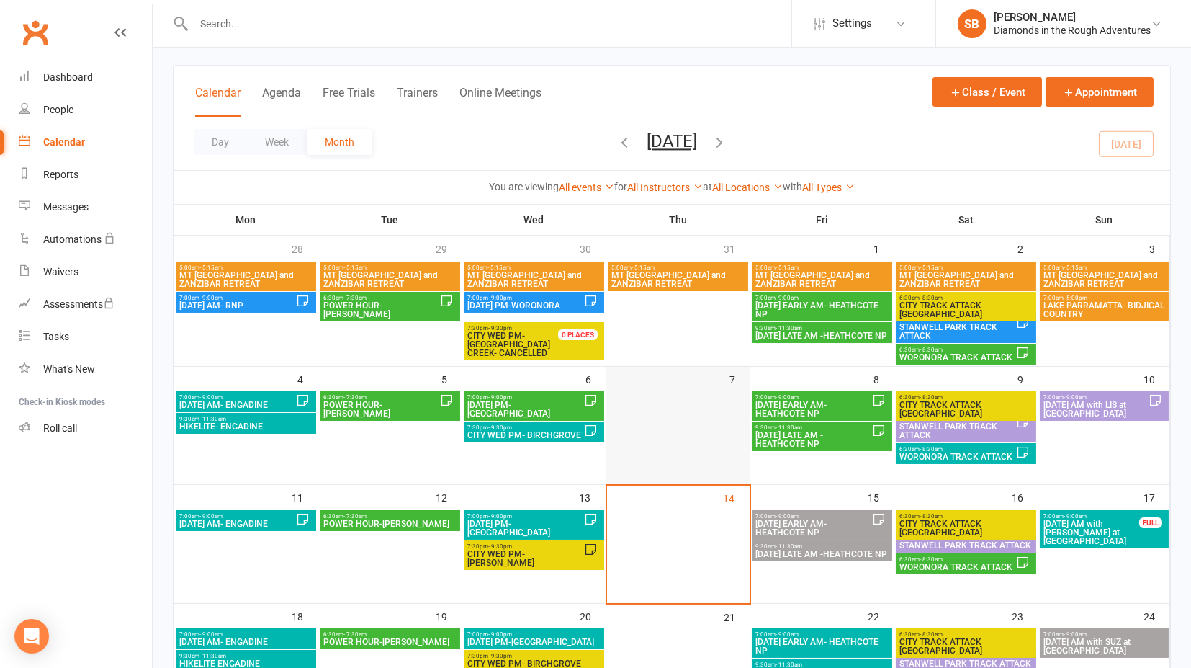
scroll to position [160, 0]
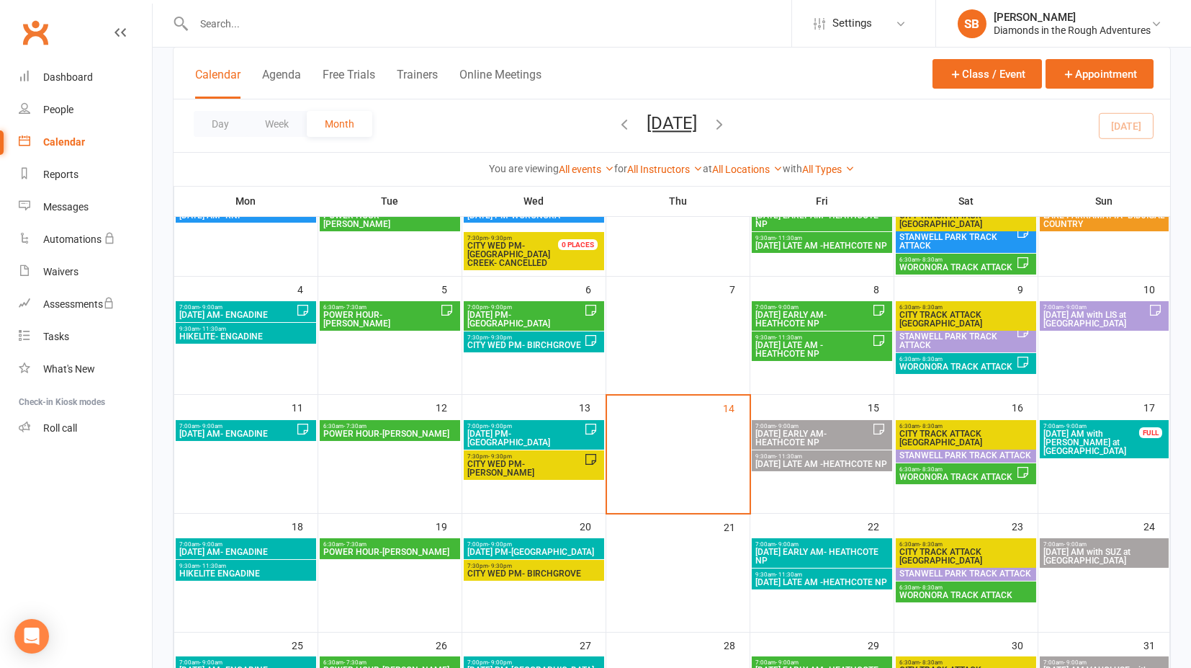
click at [802, 429] on span "[DATE] EARLY AM- HEATHCOTE NP" at bounding box center [813, 437] width 117 height 17
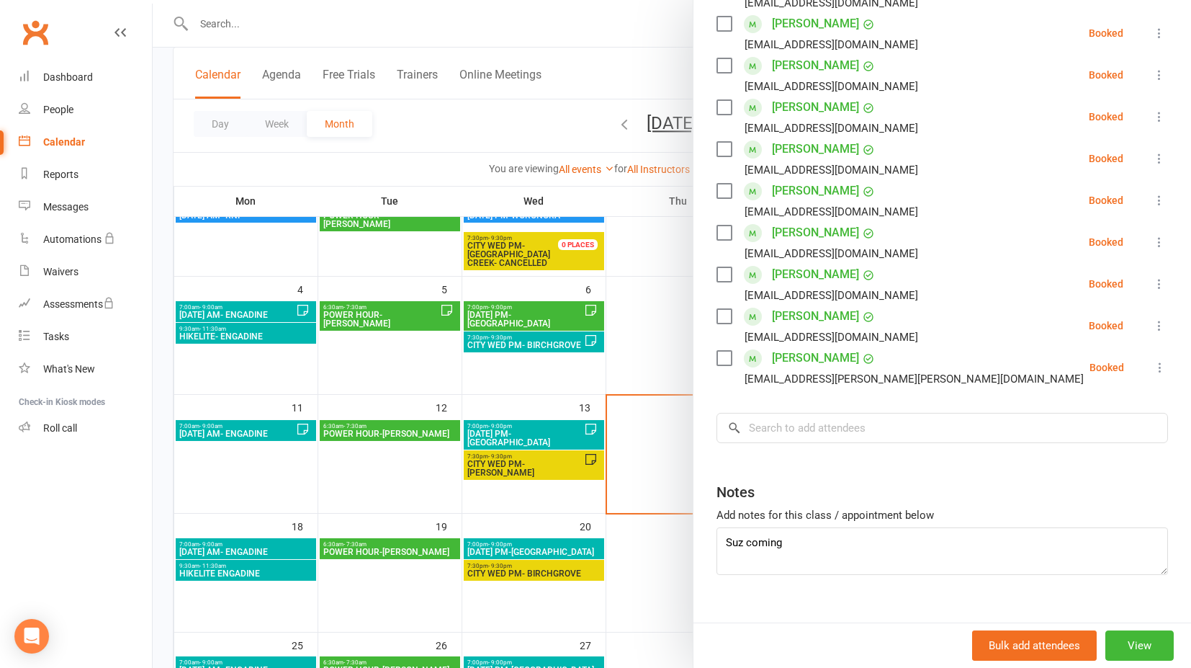
scroll to position [403, 0]
drag, startPoint x: 781, startPoint y: 521, endPoint x: 677, endPoint y: 519, distance: 104.5
click at [677, 0] on div "[DATE] EARLY AM- HEATHCOTE NP Roll call 7:00 AM - 9:00 AM, [DATE] with [PERSON_…" at bounding box center [672, 0] width 1039 height 0
click at [729, 525] on textarea at bounding box center [943, 549] width 452 height 48
paste textarea "[URL][DOMAIN_NAME][DATE]"
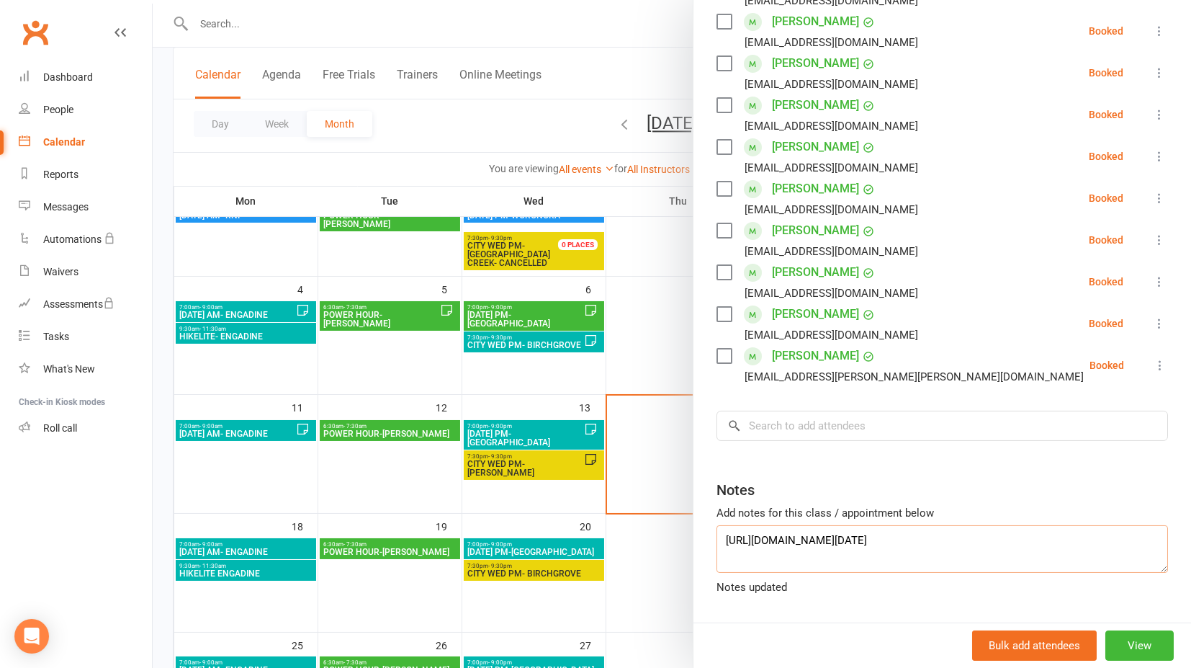
type textarea "[URL][DOMAIN_NAME][DATE]"
click at [846, 592] on div "Roll call 7:00 AM - 9:00 AM, [DATE] with [PERSON_NAME] at Cnr of [PERSON_NAME] …" at bounding box center [943, 163] width 498 height 1010
click at [642, 340] on div at bounding box center [672, 334] width 1039 height 668
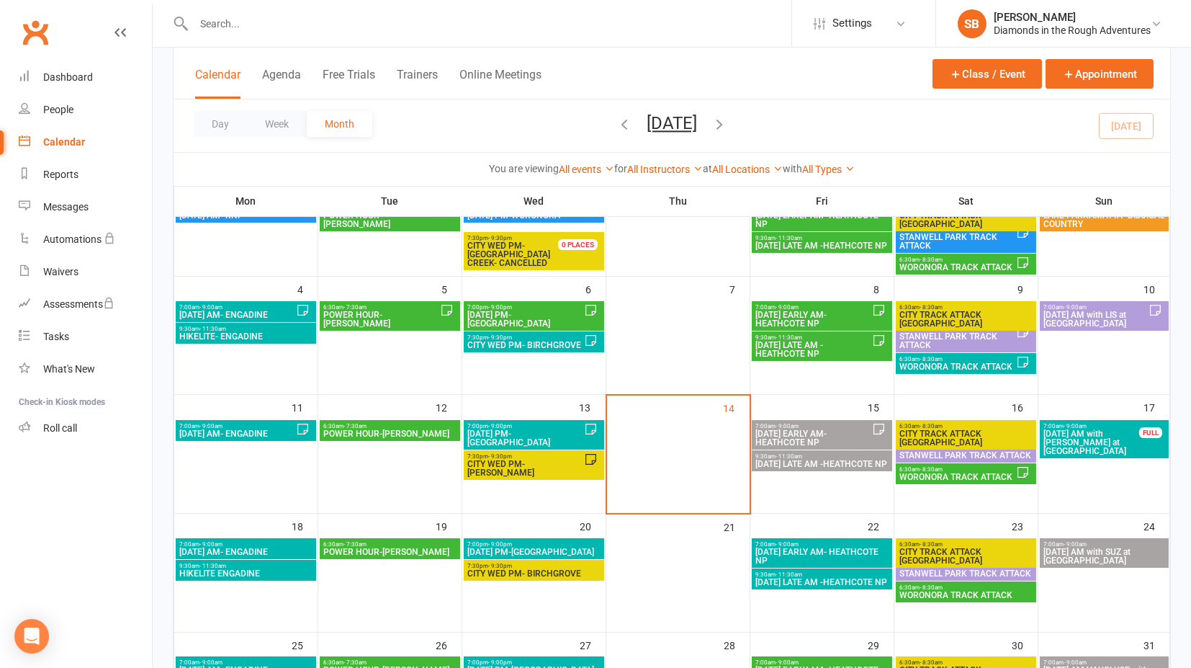
click at [817, 464] on span "[DATE] LATE AM -HEATHCOTE NP" at bounding box center [822, 464] width 135 height 9
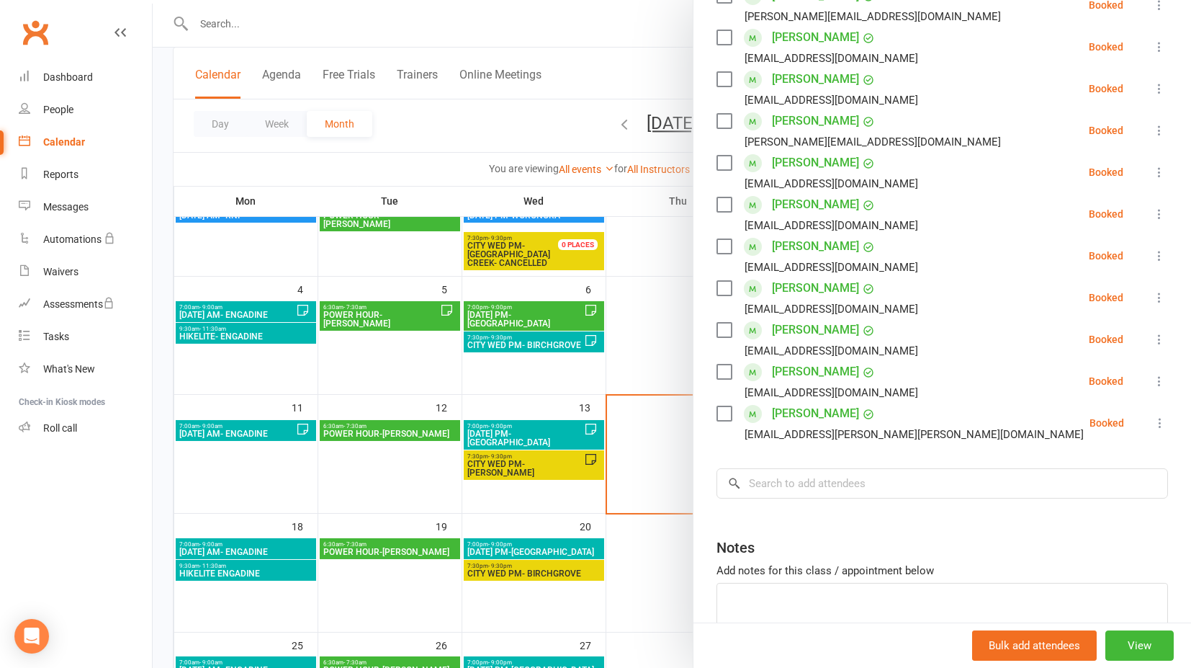
scroll to position [446, 0]
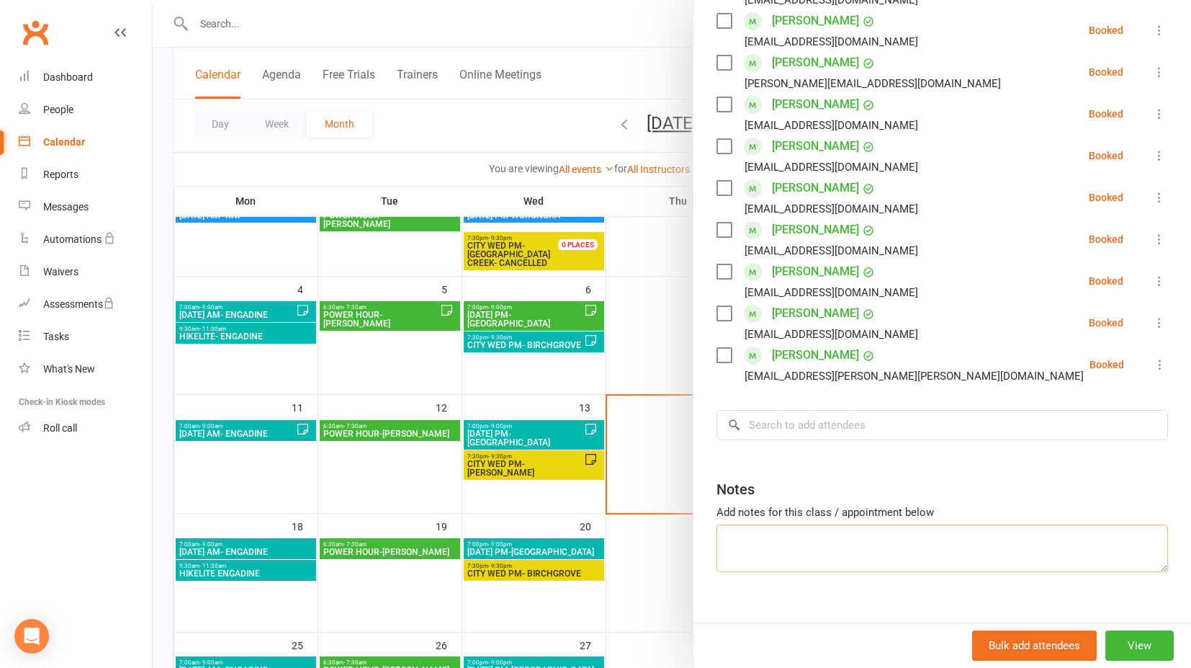
click at [766, 524] on textarea at bounding box center [943, 548] width 452 height 48
paste textarea "[URL][DOMAIN_NAME]"
type textarea "Out n back to [GEOGRAPHIC_DATA] [URL][DOMAIN_NAME]"
click at [655, 597] on div at bounding box center [672, 334] width 1039 height 668
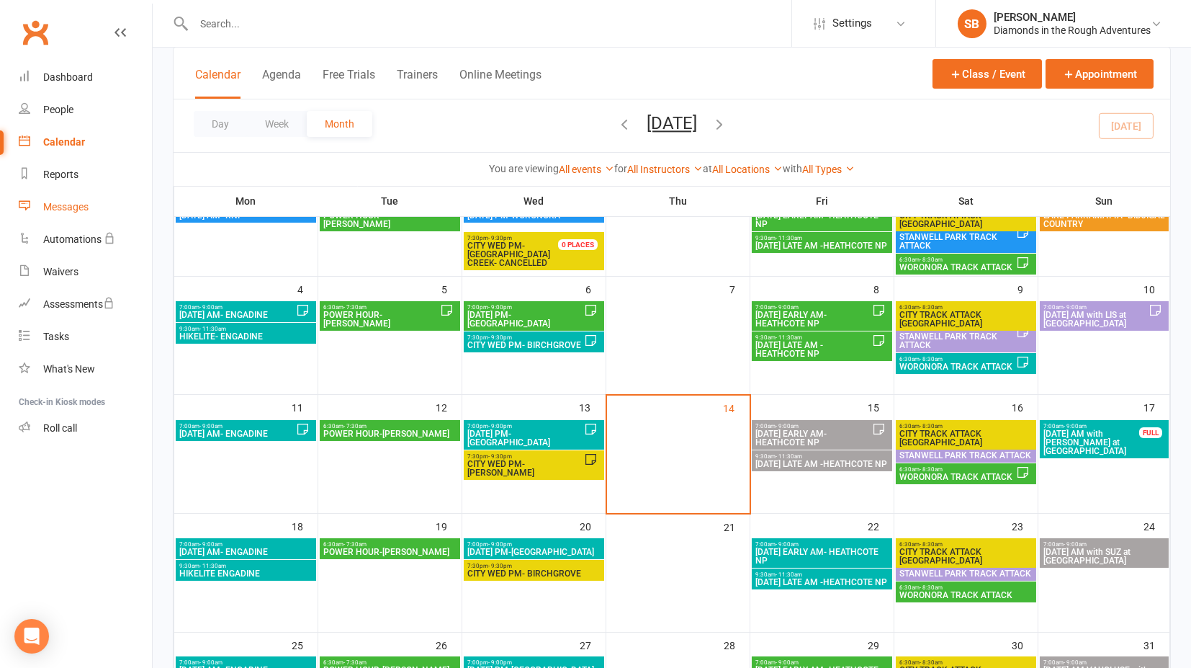
click at [55, 207] on div "Messages" at bounding box center [65, 207] width 45 height 12
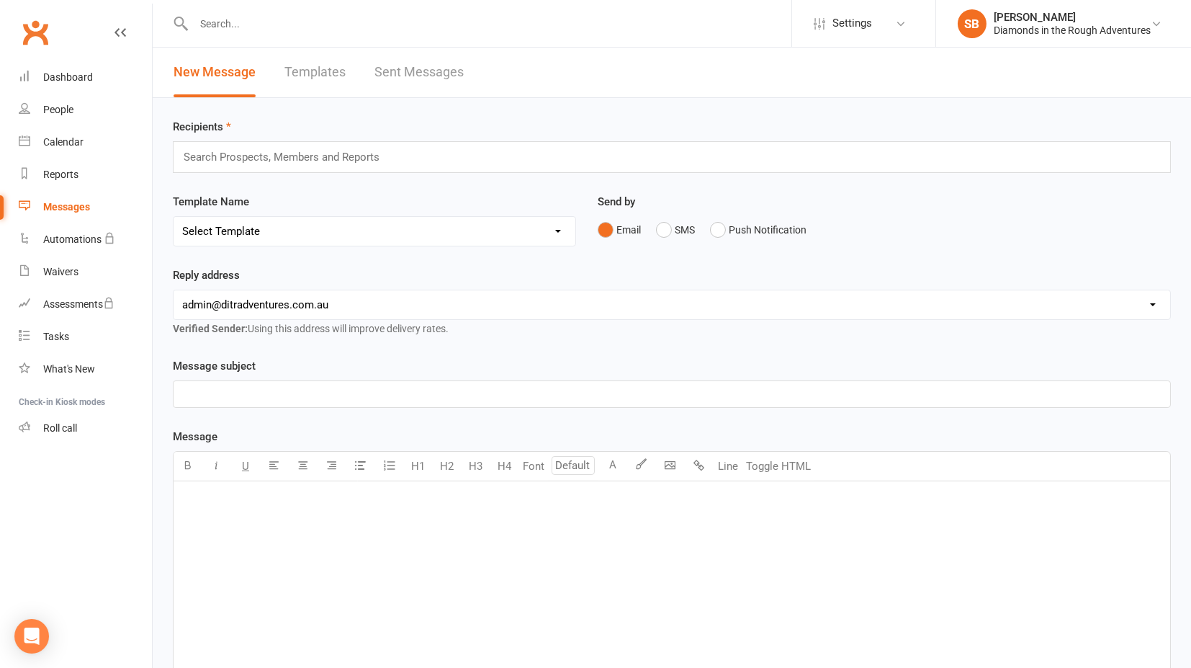
click at [559, 230] on select "Select Template [Email] 8 pack and Winter Challenge [Email] 8 PACK Membership d…" at bounding box center [375, 231] width 402 height 29
select select "21"
click at [174, 217] on select "Select Template [Email] 8 pack and Winter Challenge [Email] 8 PACK Membership d…" at bounding box center [375, 231] width 402 height 29
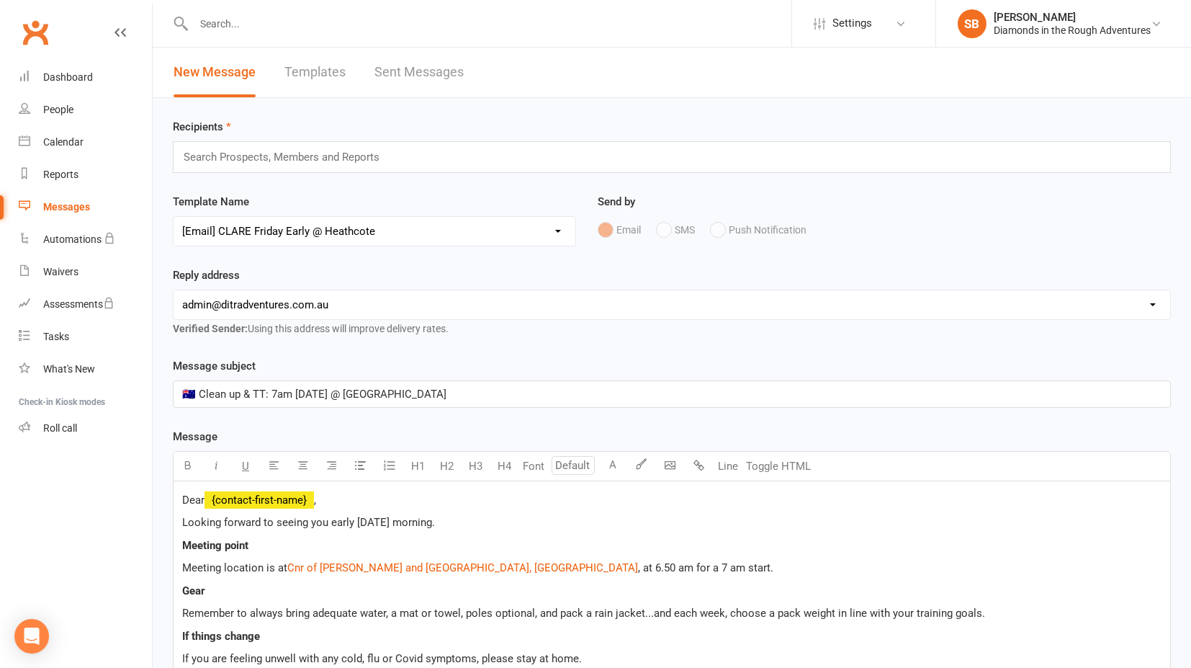
click at [323, 70] on link "Templates" at bounding box center [315, 73] width 61 height 50
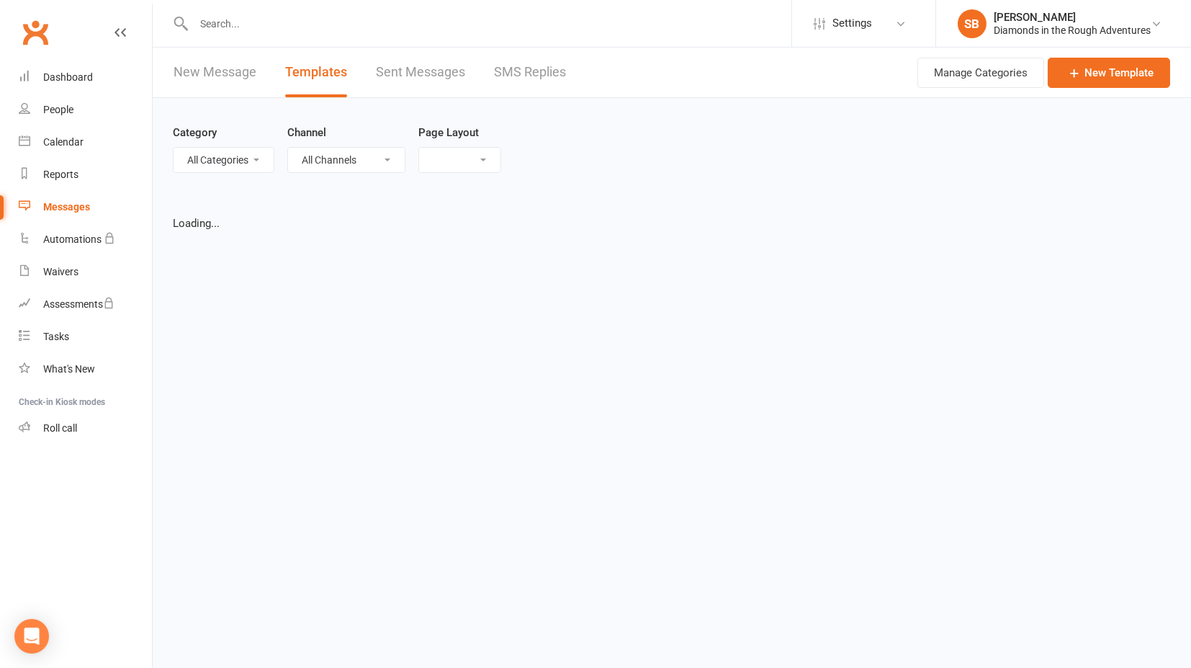
select select "list"
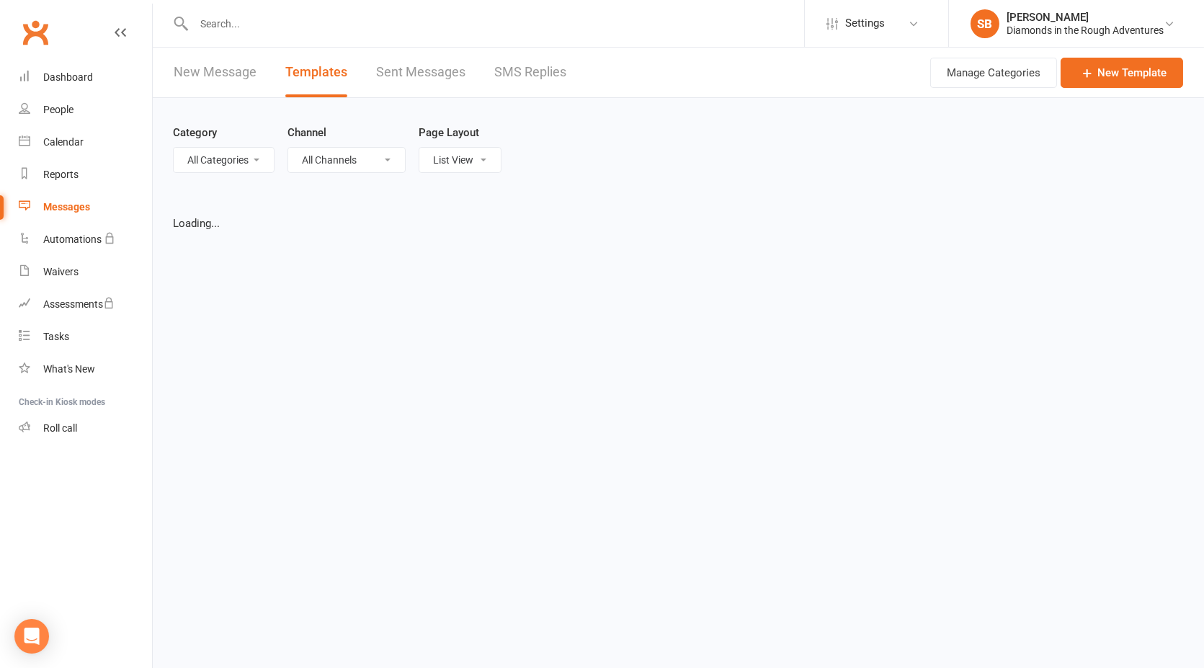
select select "100"
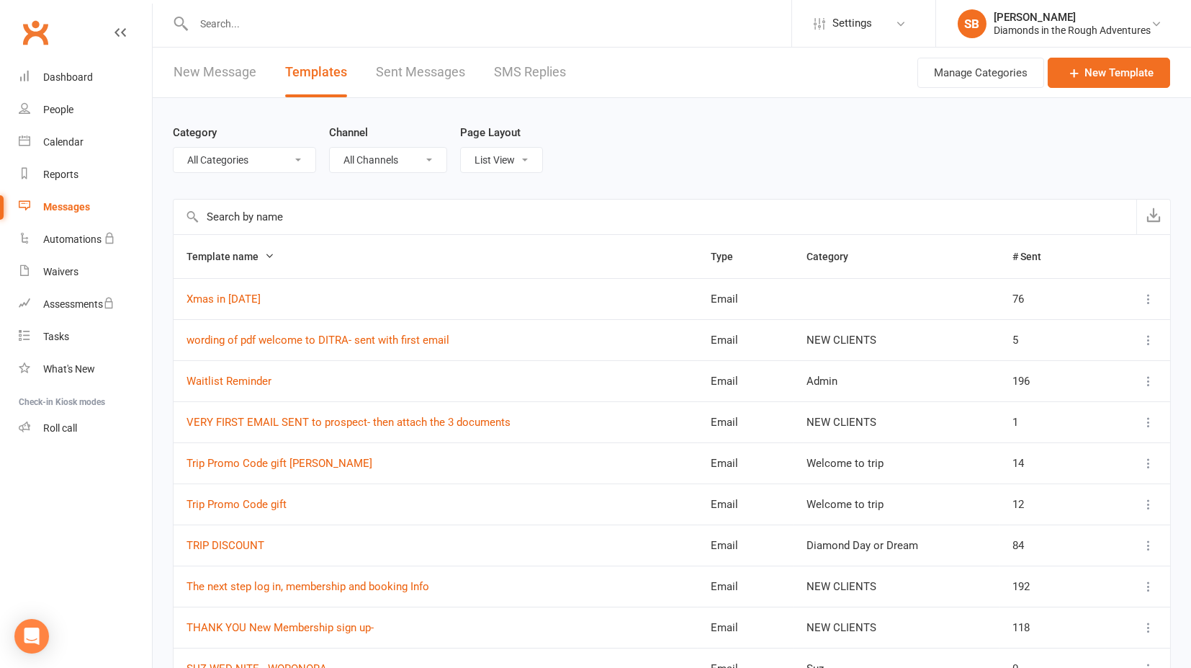
click at [300, 158] on select "All Categories (No category) Admin [PERSON_NAME] Day or Dream General [PERSON_N…" at bounding box center [245, 160] width 142 height 24
select select "5995"
click at [174, 148] on select "All Categories (No category) Admin [PERSON_NAME] Day or Dream General [PERSON_N…" at bounding box center [245, 160] width 142 height 24
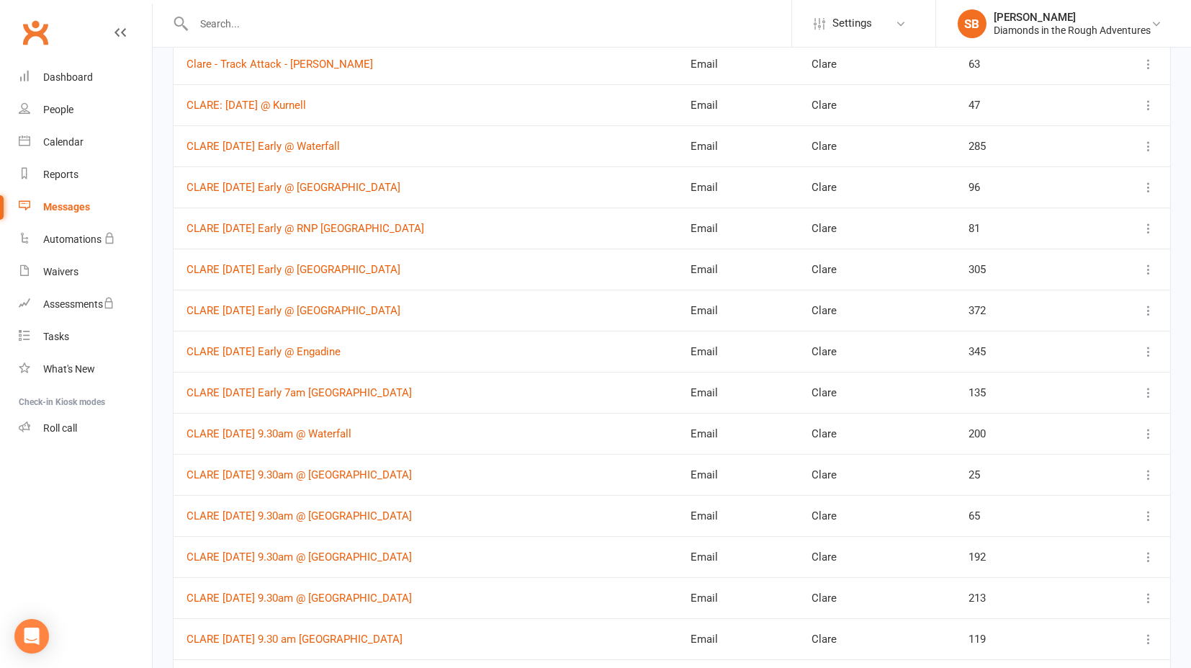
scroll to position [560, 0]
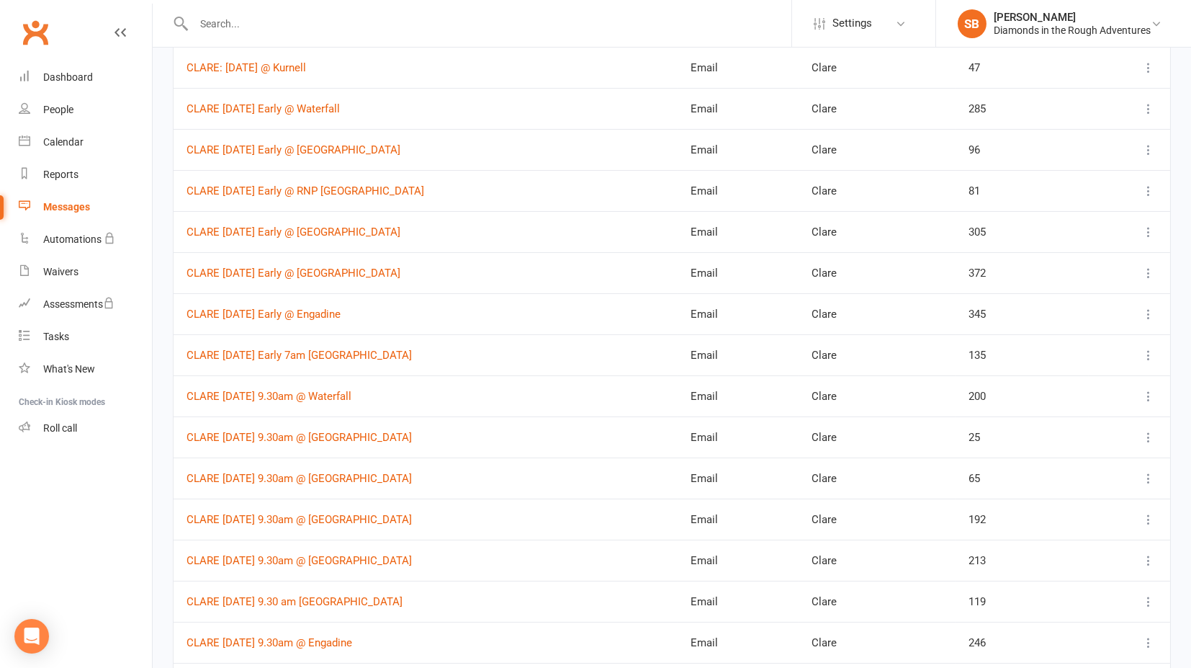
click at [1146, 268] on icon at bounding box center [1149, 273] width 14 height 14
click at [1062, 351] on link "Duplicate" at bounding box center [1073, 354] width 143 height 29
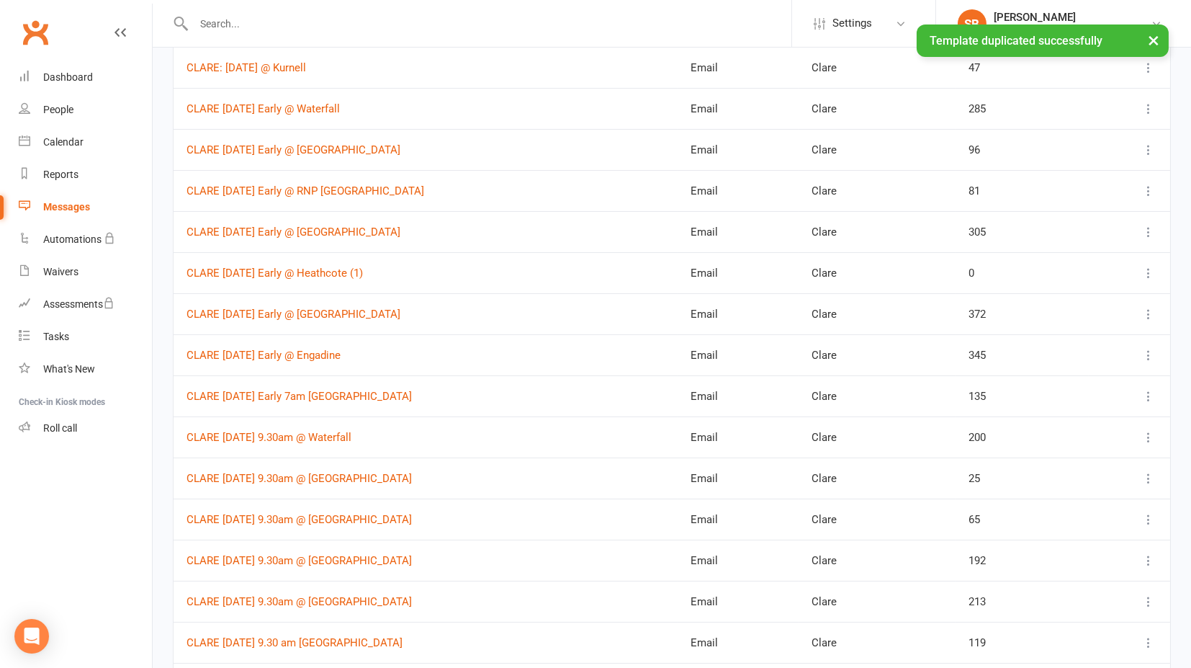
click at [1151, 266] on icon at bounding box center [1149, 273] width 14 height 14
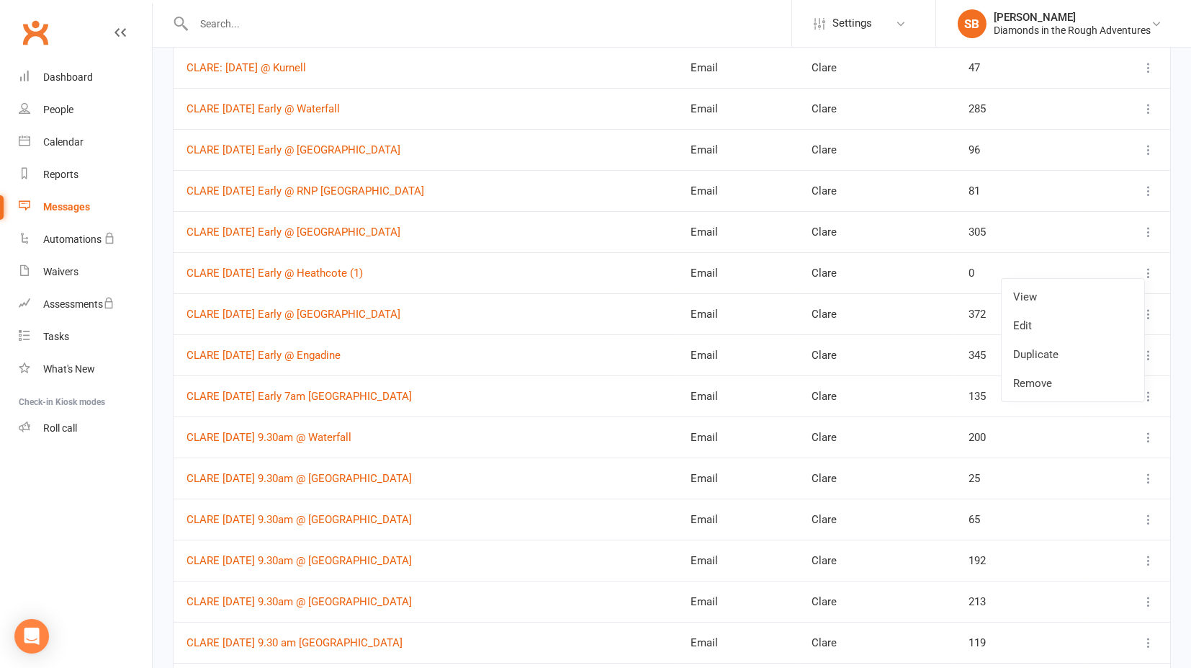
drag, startPoint x: 1045, startPoint y: 326, endPoint x: 991, endPoint y: 300, distance: 59.9
click at [1045, 326] on link "Edit" at bounding box center [1073, 325] width 143 height 29
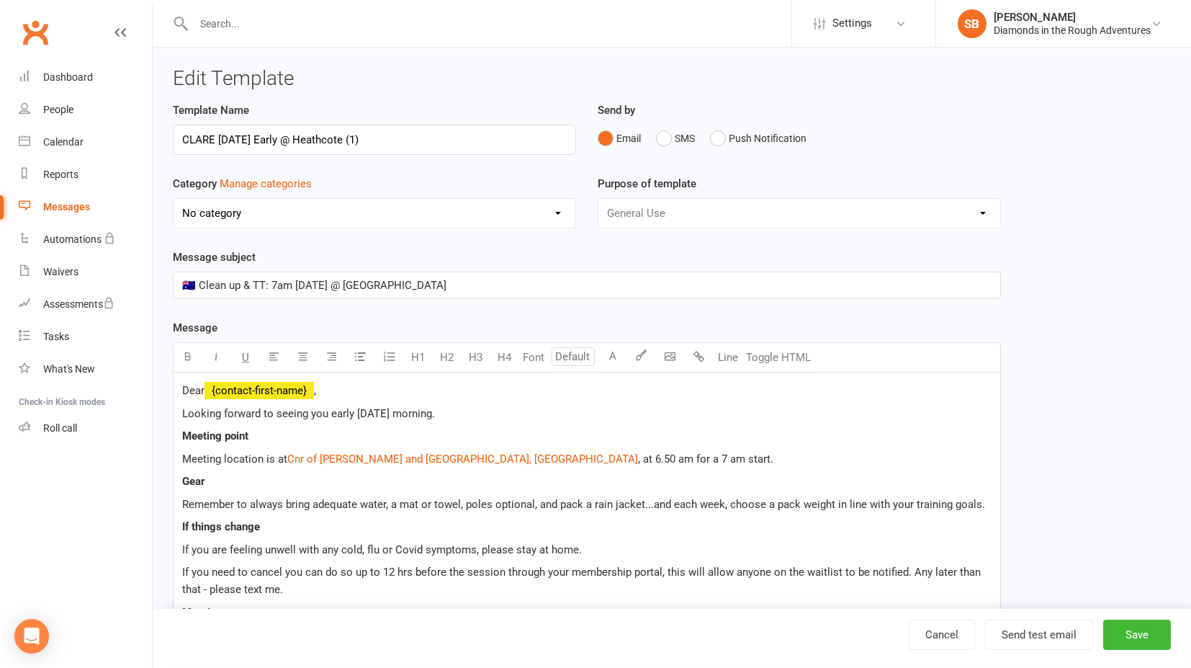
select select "5995"
click at [197, 134] on input "CLARE [DATE] Early @ Heathcote (1)" at bounding box center [374, 140] width 403 height 30
click at [387, 134] on input "SUZFriday Early @ [GEOGRAPHIC_DATA] (1)" at bounding box center [374, 140] width 403 height 30
type input "SUZFriday Early @ [GEOGRAPHIC_DATA]"
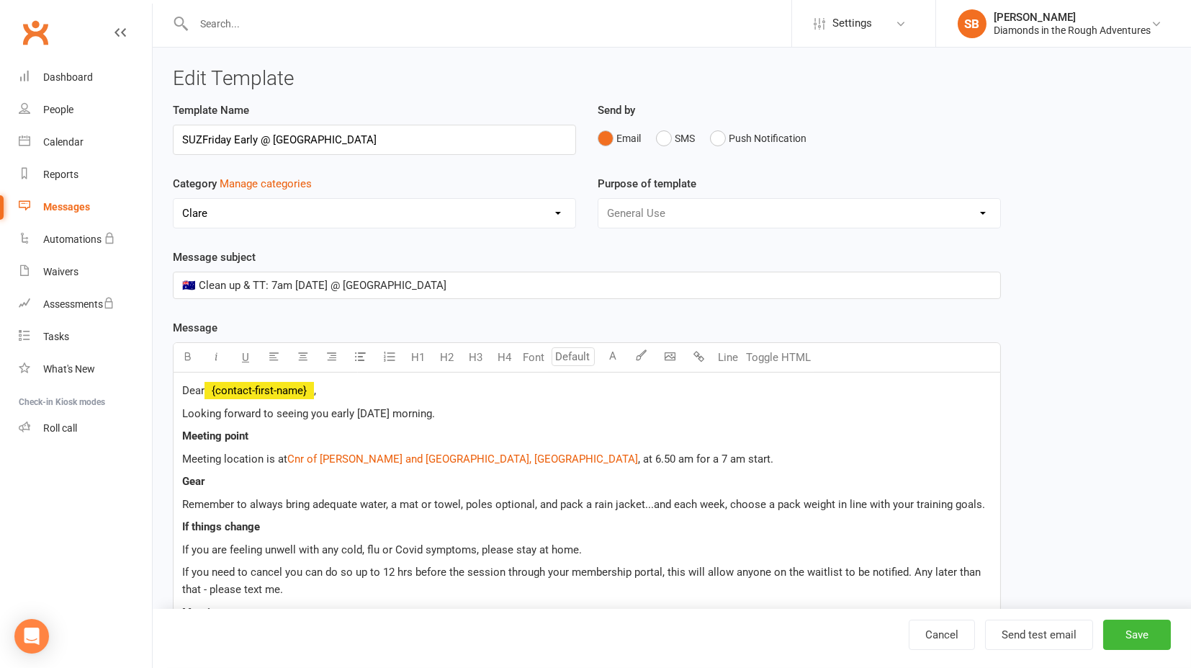
click at [560, 212] on select "No category Admin [PERSON_NAME] Day or Dream General [PERSON_NAME] [PERSON_NAME…" at bounding box center [375, 213] width 402 height 29
select select "16151"
click at [174, 199] on select "No category Admin [PERSON_NAME] Day or Dream General [PERSON_NAME] [PERSON_NAME…" at bounding box center [375, 213] width 402 height 29
click at [1141, 635] on button "Save" at bounding box center [1137, 634] width 68 height 30
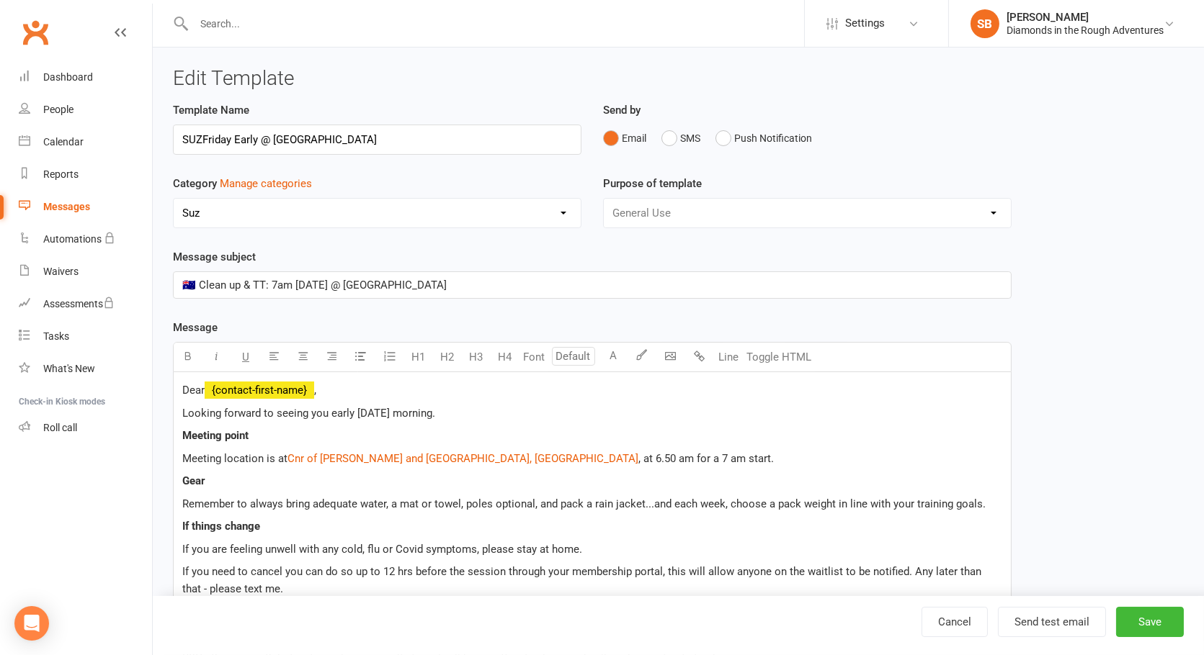
select select "100"
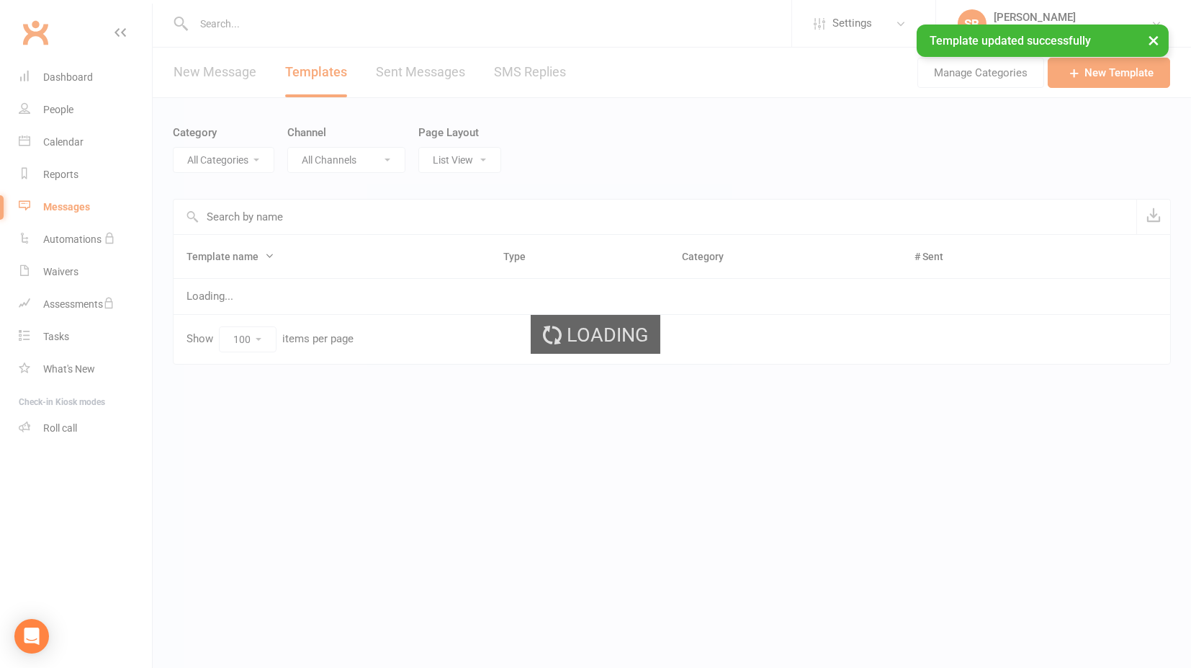
select select "5995"
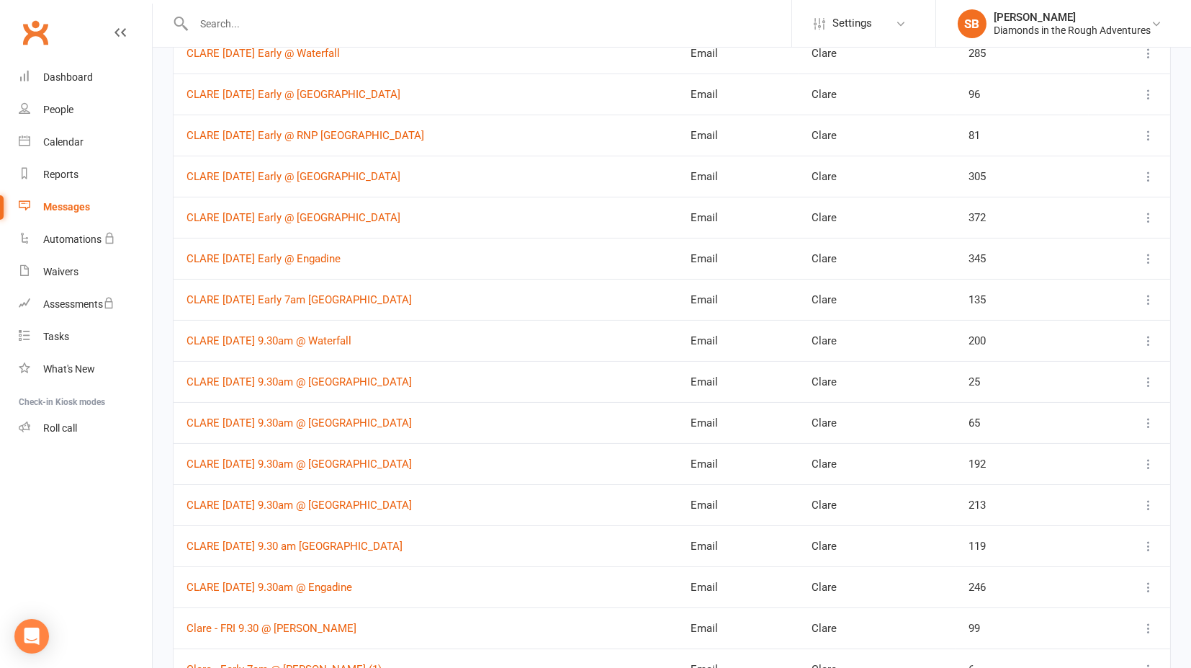
scroll to position [640, 0]
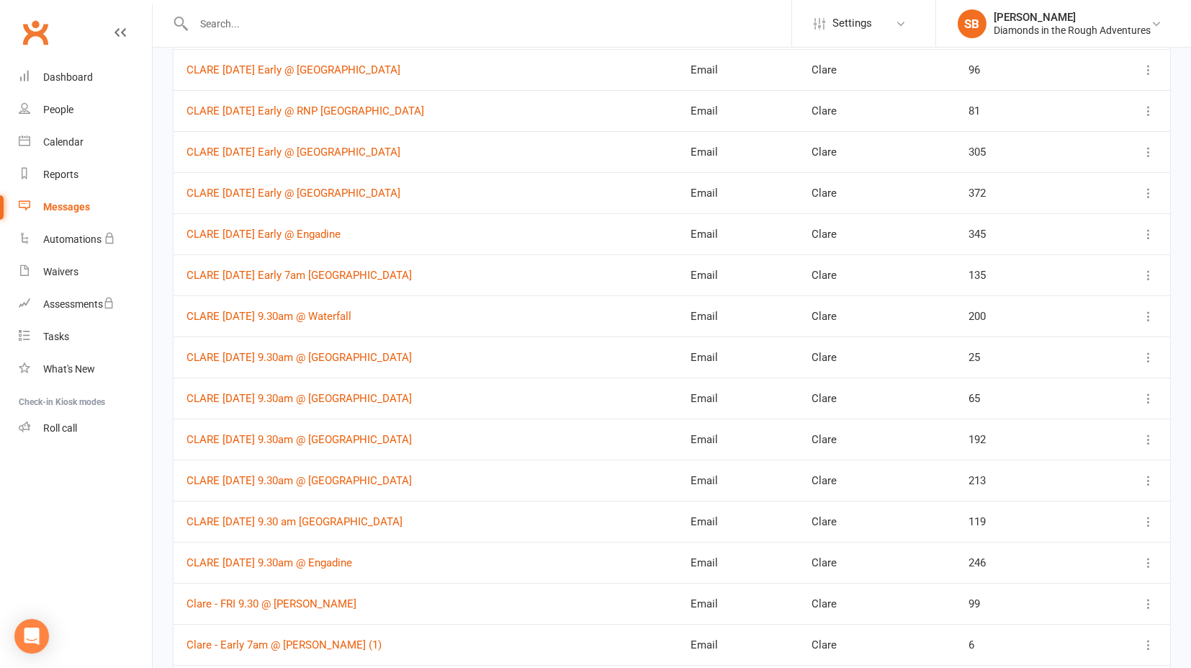
click at [1146, 475] on icon at bounding box center [1149, 480] width 14 height 14
drag, startPoint x: 1059, startPoint y: 560, endPoint x: 664, endPoint y: 55, distance: 640.9
click at [1059, 560] on link "Duplicate" at bounding box center [1073, 560] width 143 height 29
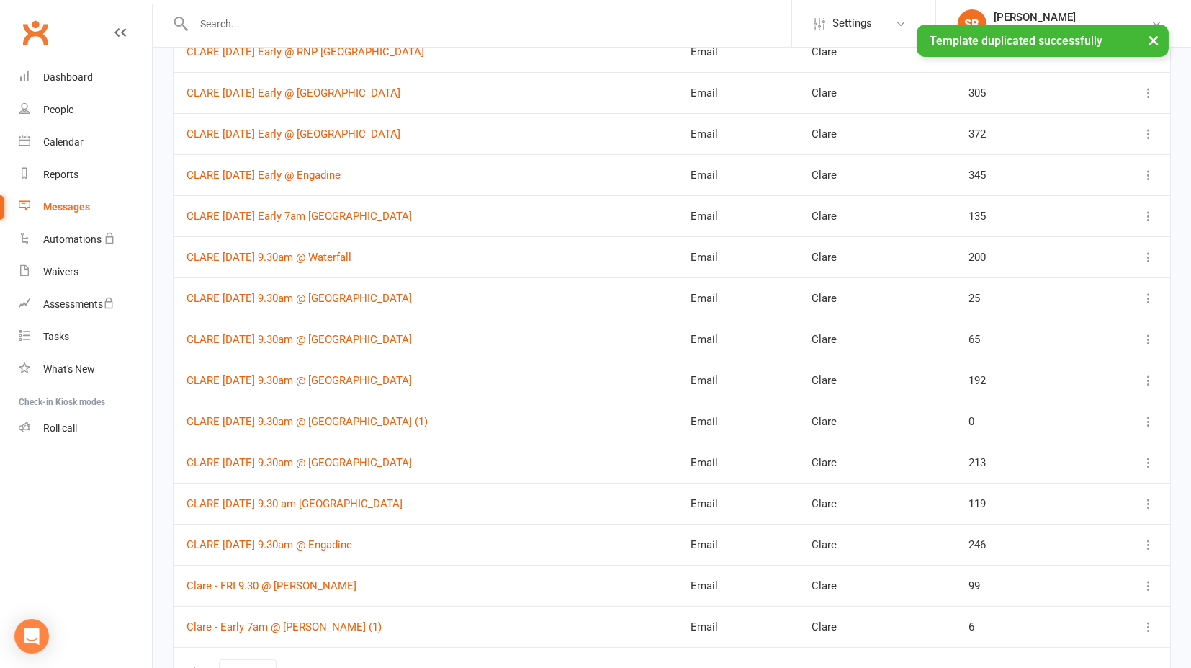
scroll to position [720, 0]
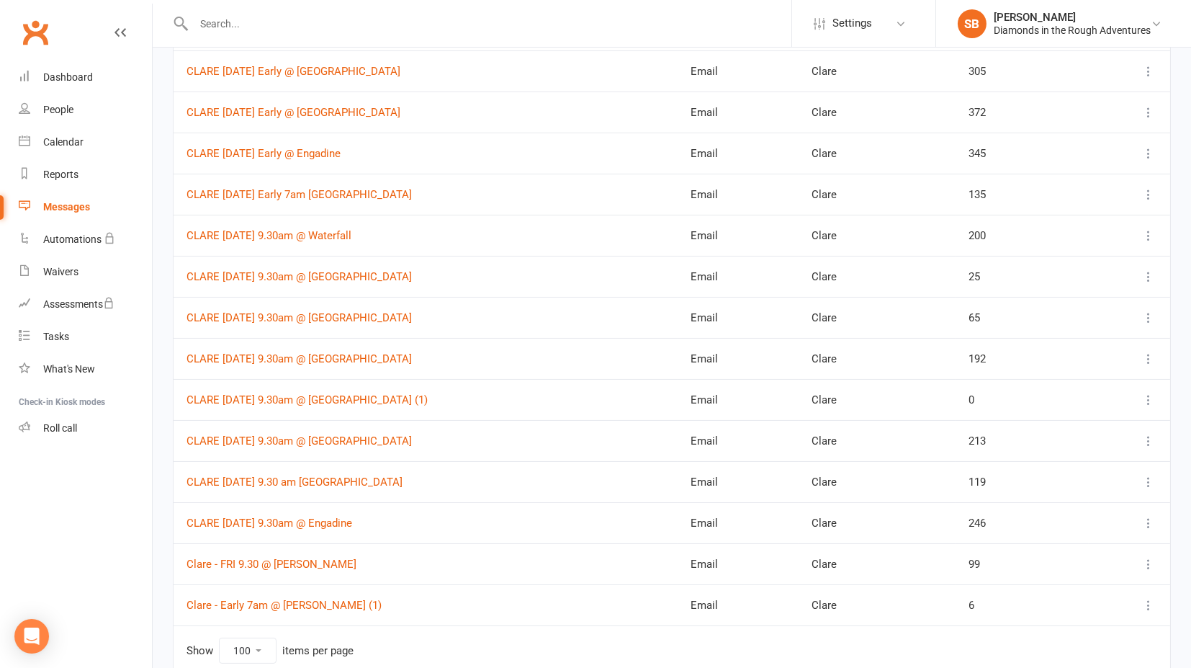
click at [1148, 393] on icon at bounding box center [1149, 400] width 14 height 14
drag, startPoint x: 1042, startPoint y: 454, endPoint x: 1036, endPoint y: 447, distance: 9.2
click at [1042, 452] on link "Edit" at bounding box center [1073, 450] width 143 height 29
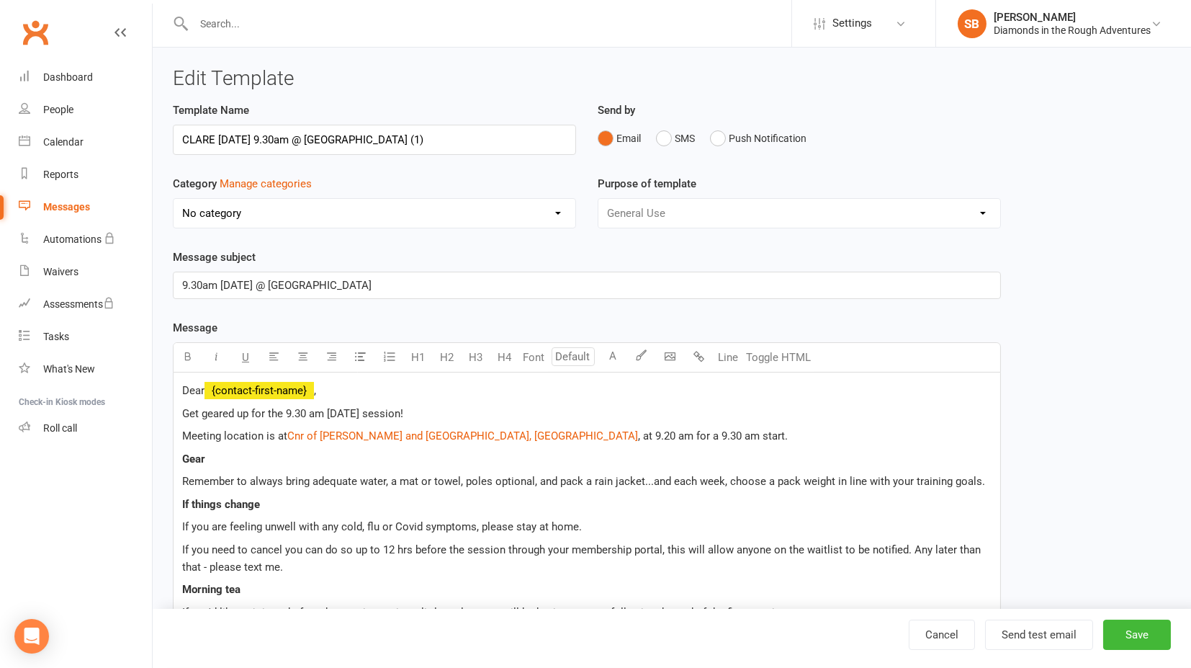
select select "5995"
click at [194, 140] on input "CLARE [DATE] 9.30am @ [GEOGRAPHIC_DATA] (1)" at bounding box center [374, 140] width 403 height 30
type input "SUZ [DATE] 9.30am @ [GEOGRAPHIC_DATA]"
click at [337, 213] on select "No category Admin [PERSON_NAME] Day or Dream General [PERSON_NAME] [PERSON_NAME…" at bounding box center [375, 213] width 402 height 29
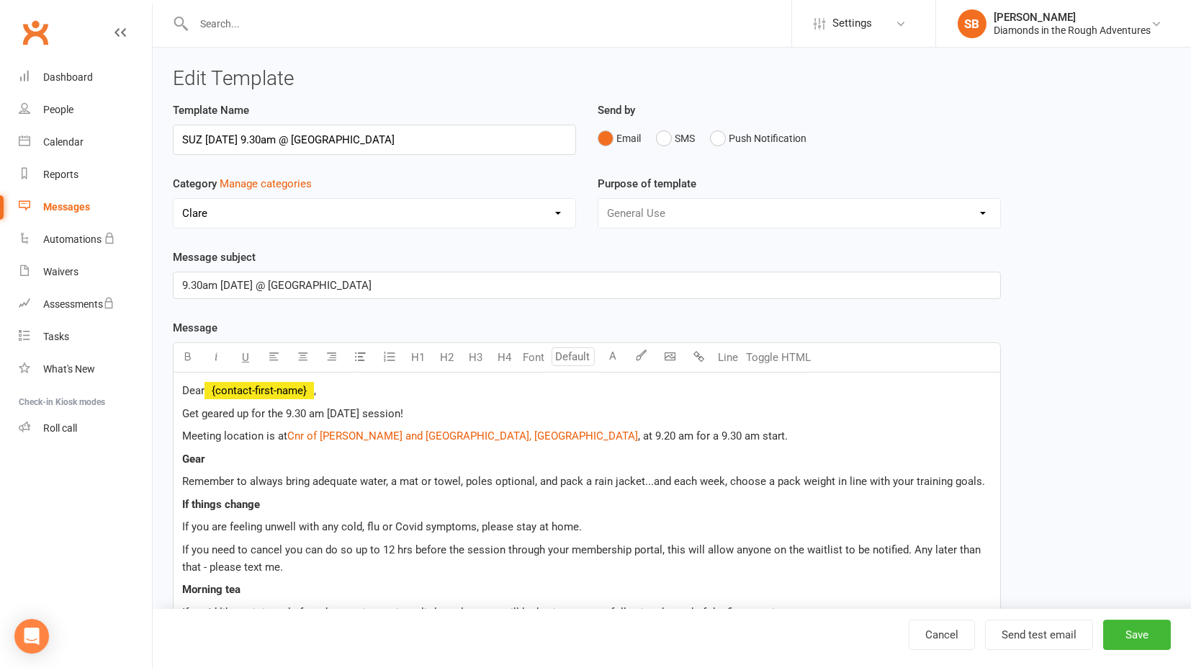
select select "16151"
click at [174, 199] on select "No category Admin [PERSON_NAME] Day or Dream General [PERSON_NAME] [PERSON_NAME…" at bounding box center [375, 213] width 402 height 29
drag, startPoint x: 1146, startPoint y: 632, endPoint x: 1090, endPoint y: 526, distance: 119.5
click at [1146, 630] on button "Save" at bounding box center [1137, 634] width 68 height 30
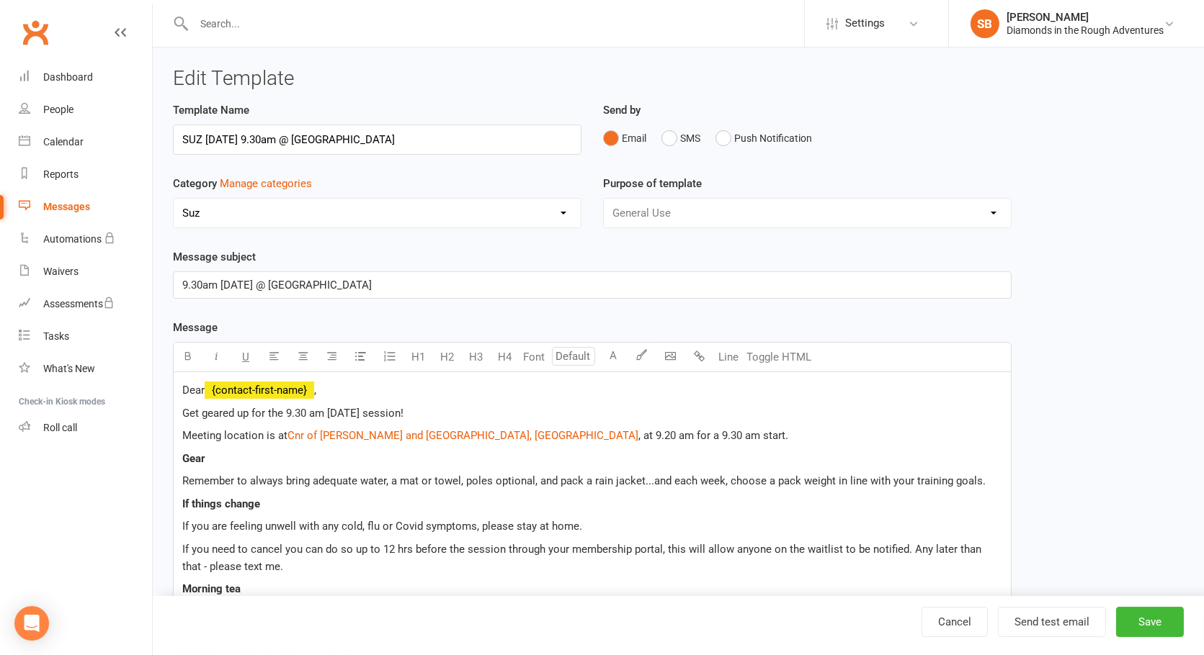
select select "100"
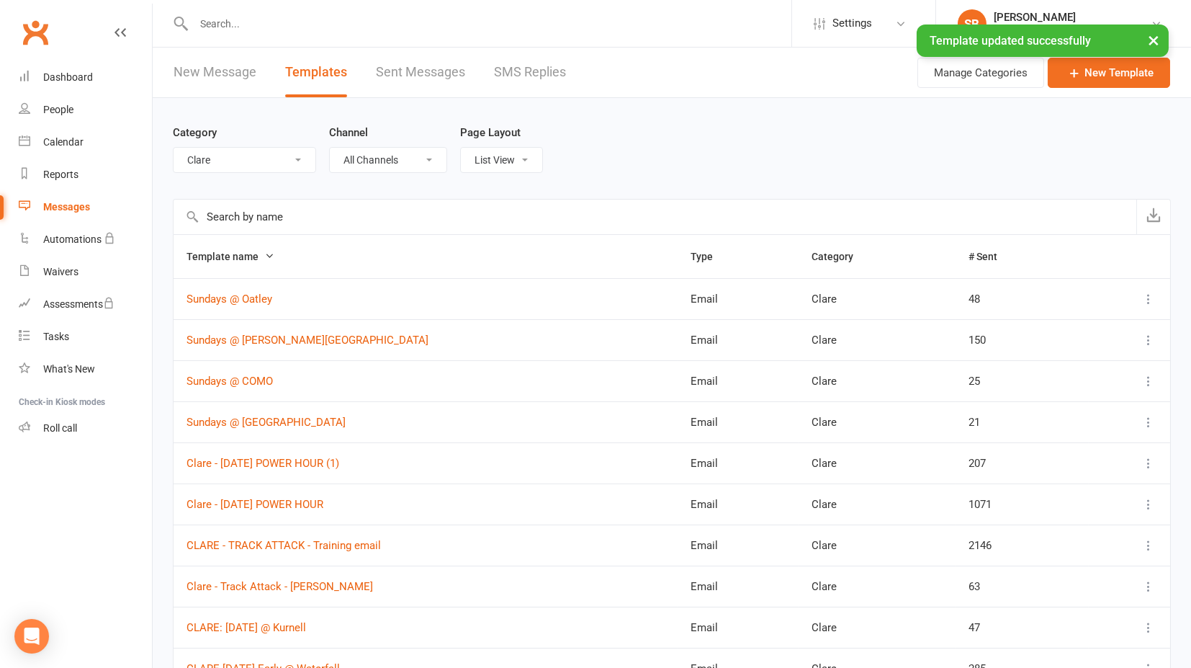
click at [299, 159] on select "All Categories (No category) Admin [PERSON_NAME] Day or Dream General [PERSON_N…" at bounding box center [245, 160] width 142 height 24
select select "16151"
click at [174, 148] on select "All Categories (No category) Admin [PERSON_NAME] Day or Dream General [PERSON_N…" at bounding box center [245, 160] width 142 height 24
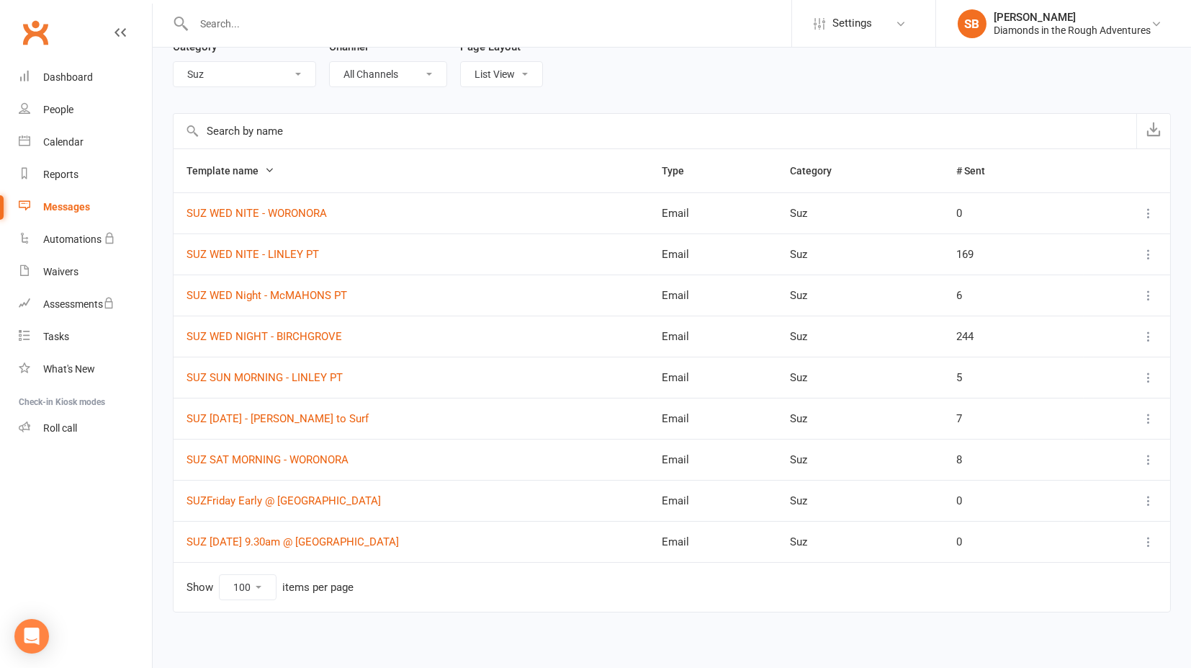
scroll to position [88, 0]
click at [234, 454] on link "SUZ SAT MORNING - WORONORA" at bounding box center [268, 457] width 162 height 13
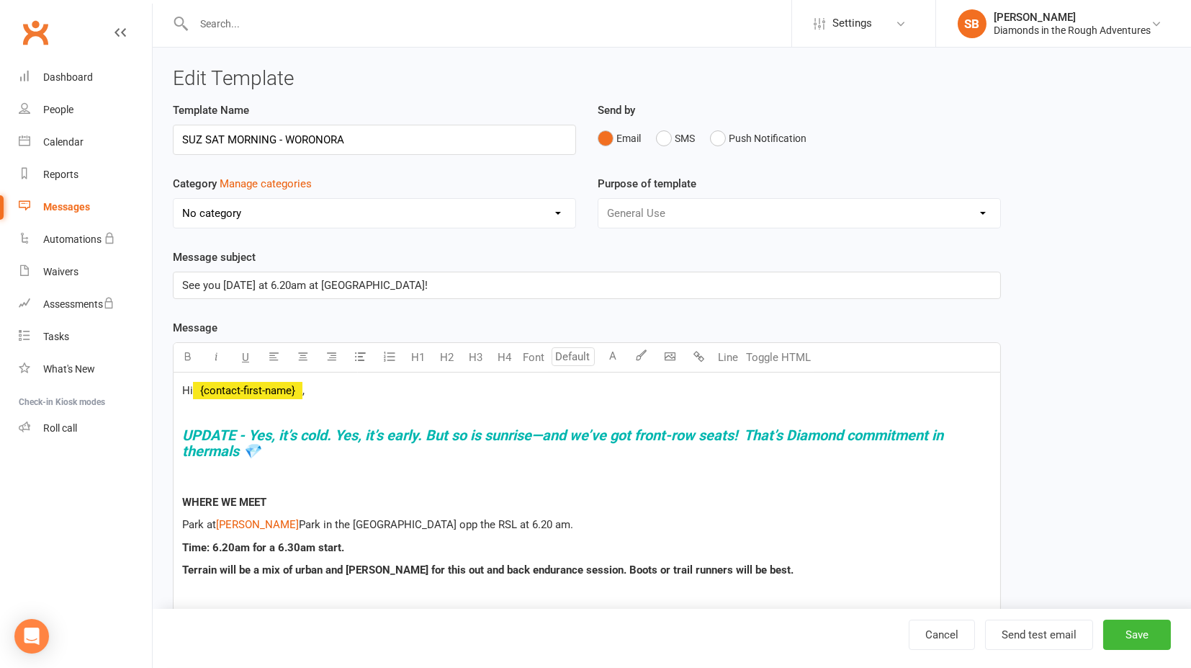
select select "16151"
drag, startPoint x: 183, startPoint y: 429, endPoint x: 276, endPoint y: 455, distance: 96.7
click at [276, 455] on h4 "UPDATE - Yes, it’s cold. Yes, it’s early. But so is sunrise—and we’ve got front…" at bounding box center [587, 443] width 810 height 32
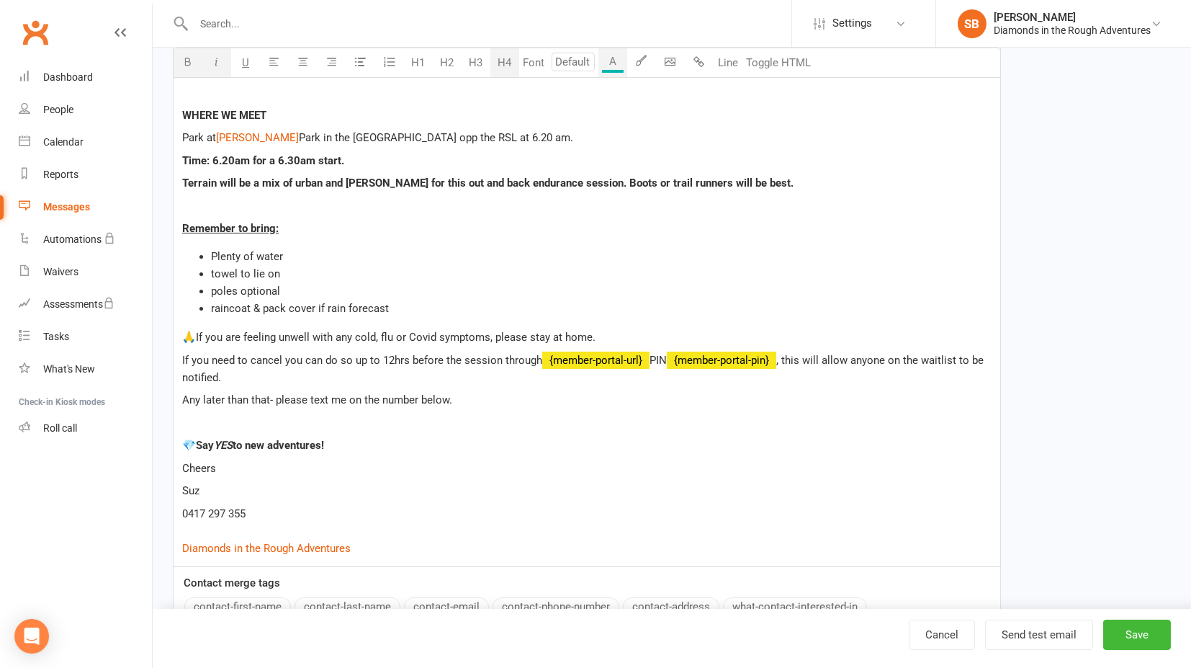
scroll to position [400, 0]
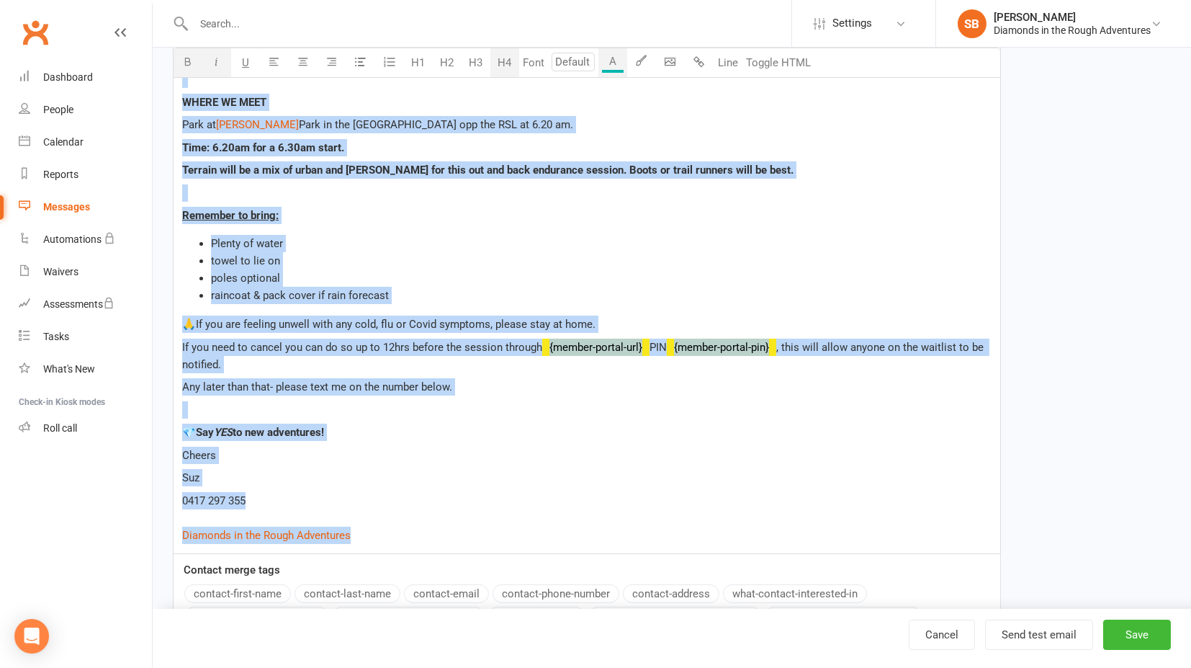
click at [375, 534] on p "0417 297 355 $ Diamonds in the Rough Adventures $" at bounding box center [587, 518] width 810 height 52
copy div "UPDATE - Yes, it’s cold. Yes, it’s early. But so is sunrise—and we’ve got front…"
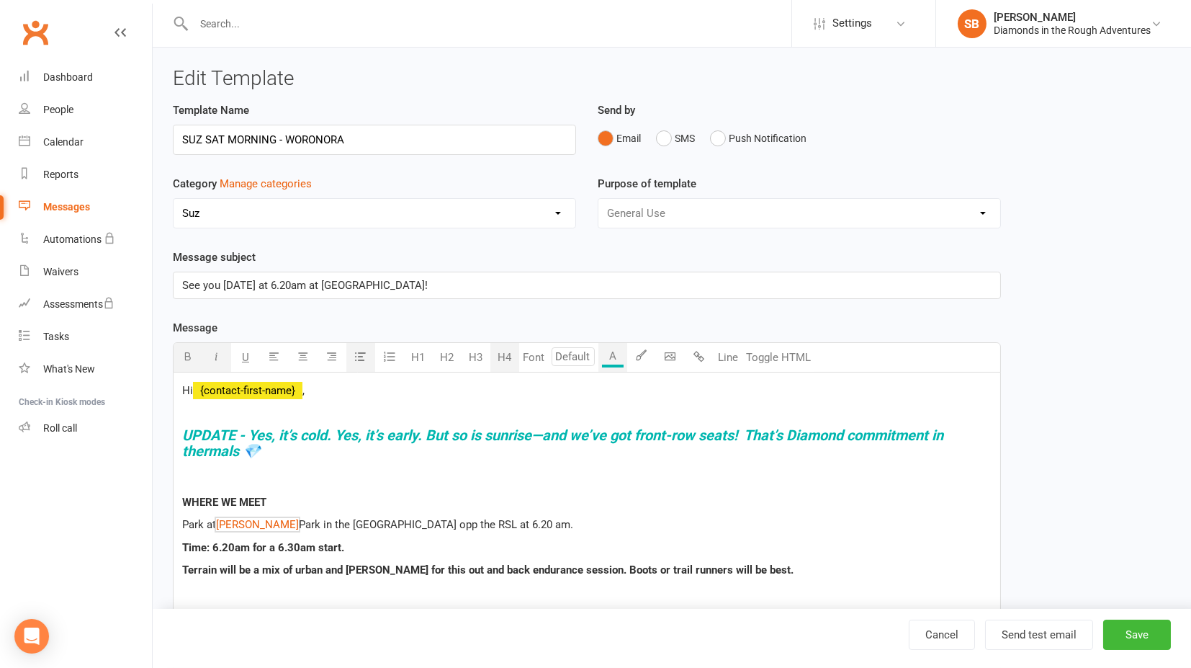
click at [936, 636] on link "Cancel" at bounding box center [942, 634] width 66 height 30
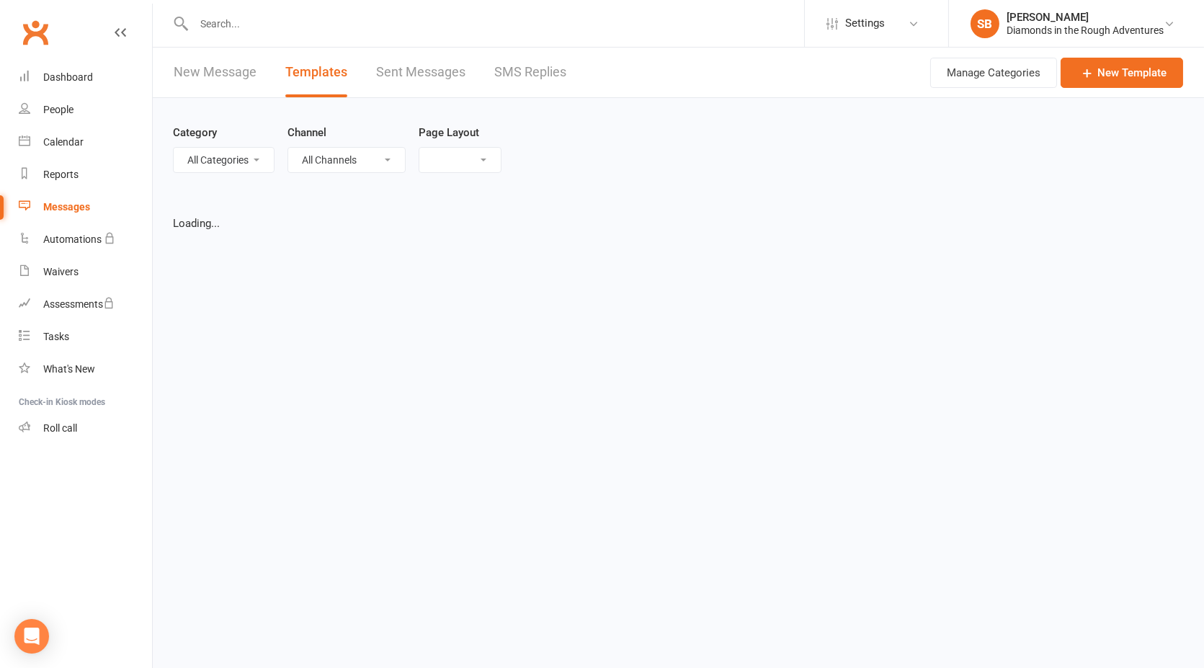
select select "list"
select select "16151"
select select "100"
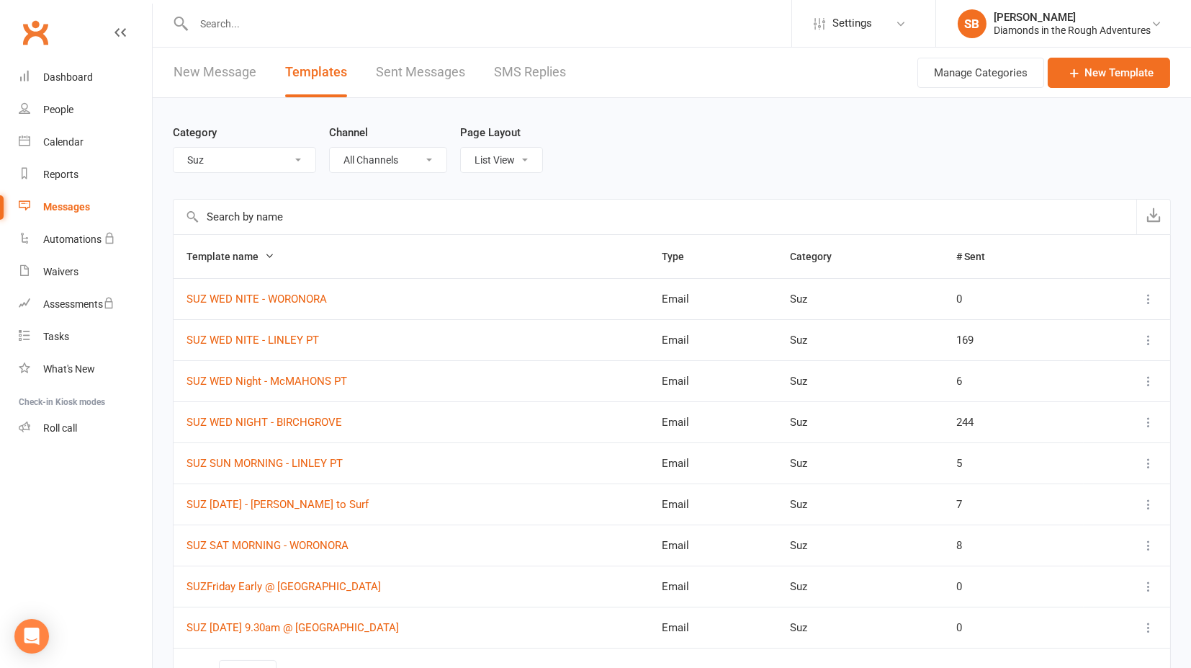
scroll to position [80, 0]
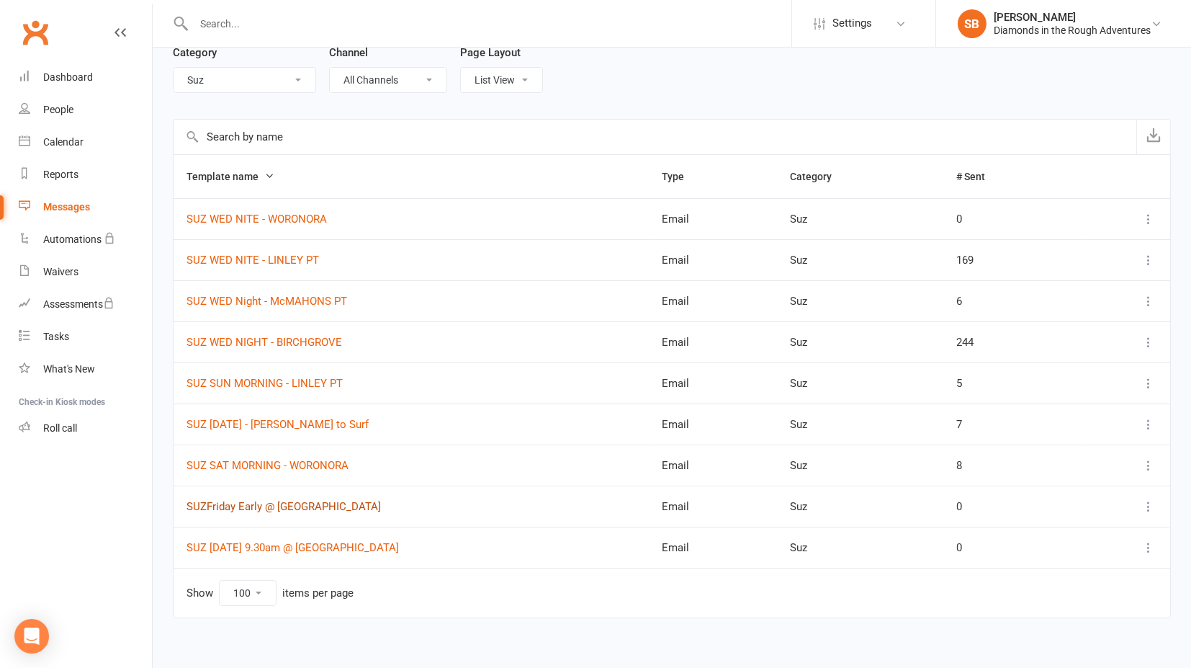
click at [230, 501] on link "SUZFriday Early @ [GEOGRAPHIC_DATA]" at bounding box center [284, 506] width 194 height 13
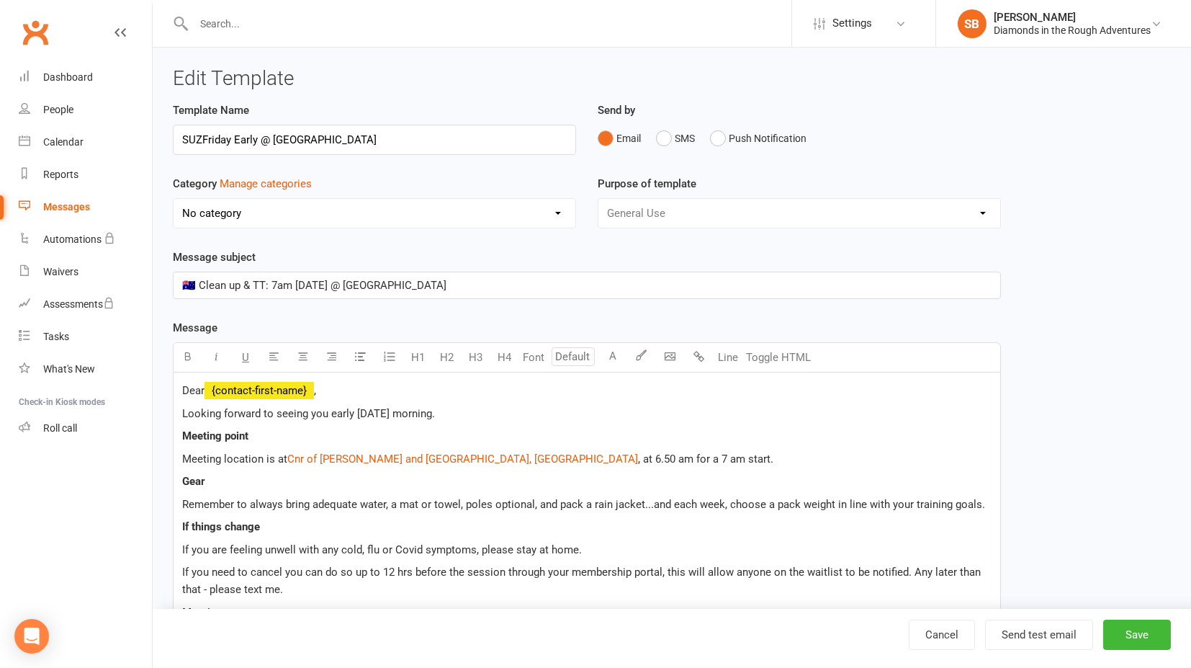
select select "16151"
click at [202, 138] on input "SUZFriday Early @ [GEOGRAPHIC_DATA]" at bounding box center [374, 140] width 403 height 30
type input "SUZ [DATE] Early @ [GEOGRAPHIC_DATA]"
click at [537, 450] on p "Meeting location is at $ Cnr of [PERSON_NAME] and [GEOGRAPHIC_DATA], [GEOGRAPHI…" at bounding box center [587, 458] width 810 height 17
click at [181, 412] on div "Dear ﻿ {contact-first-name} , Looking forward to seeing you early [DATE] mornin…" at bounding box center [587, 626] width 827 height 508
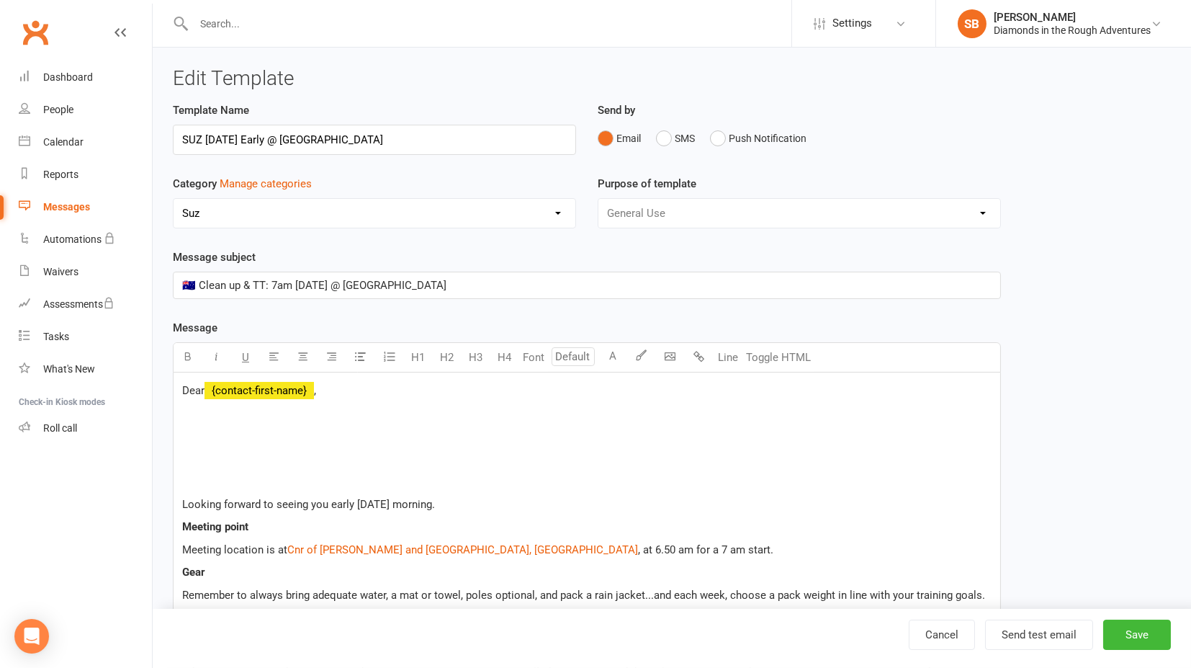
click at [202, 427] on p "﻿" at bounding box center [587, 435] width 810 height 17
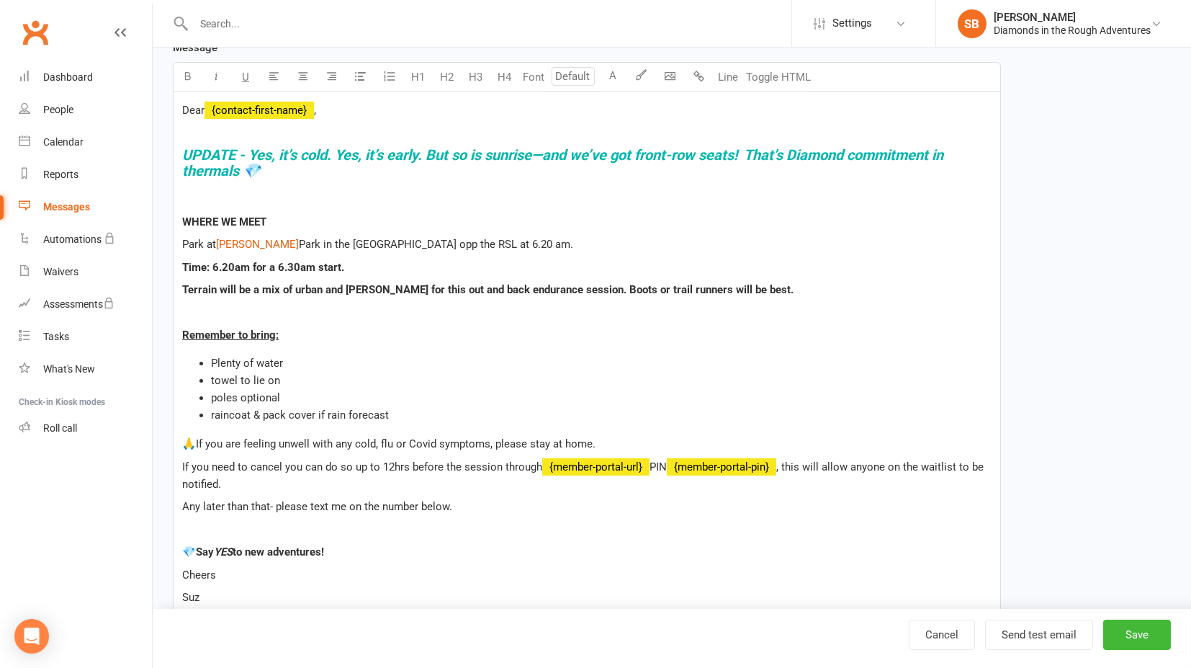
scroll to position [39, 0]
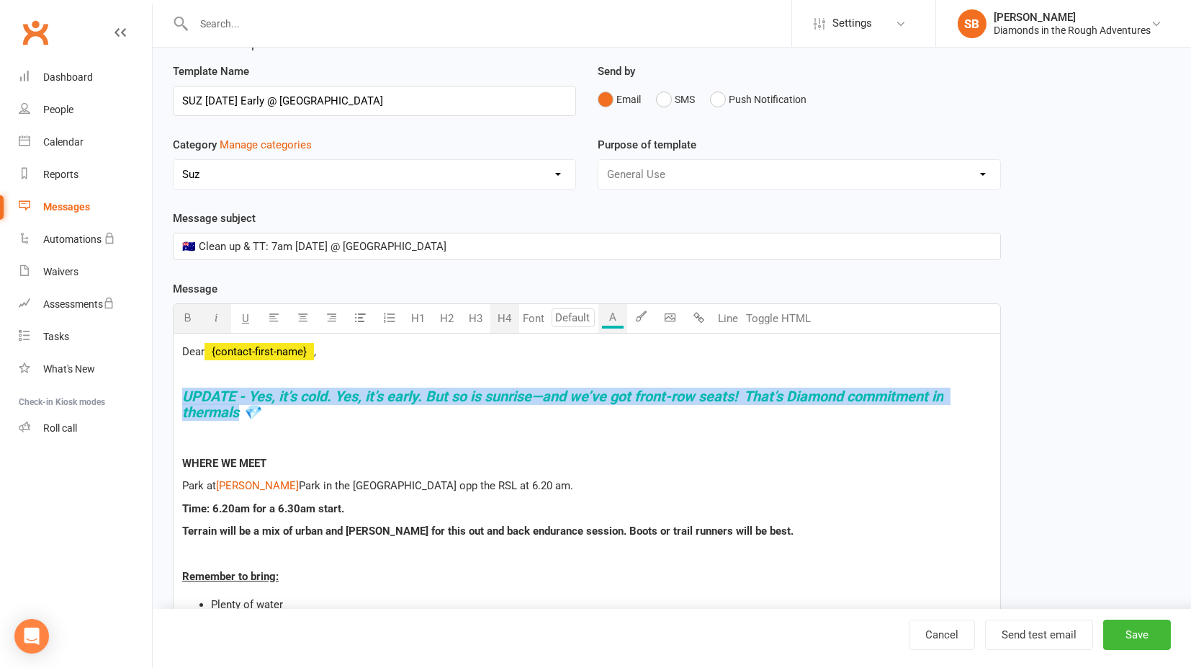
drag, startPoint x: 185, startPoint y: 391, endPoint x: 238, endPoint y: 412, distance: 57.2
click at [238, 412] on span "UPDATE - Yes, it’s cold. Yes, it’s early. But so is sunrise—and we’ve got front…" at bounding box center [564, 403] width 765 height 33
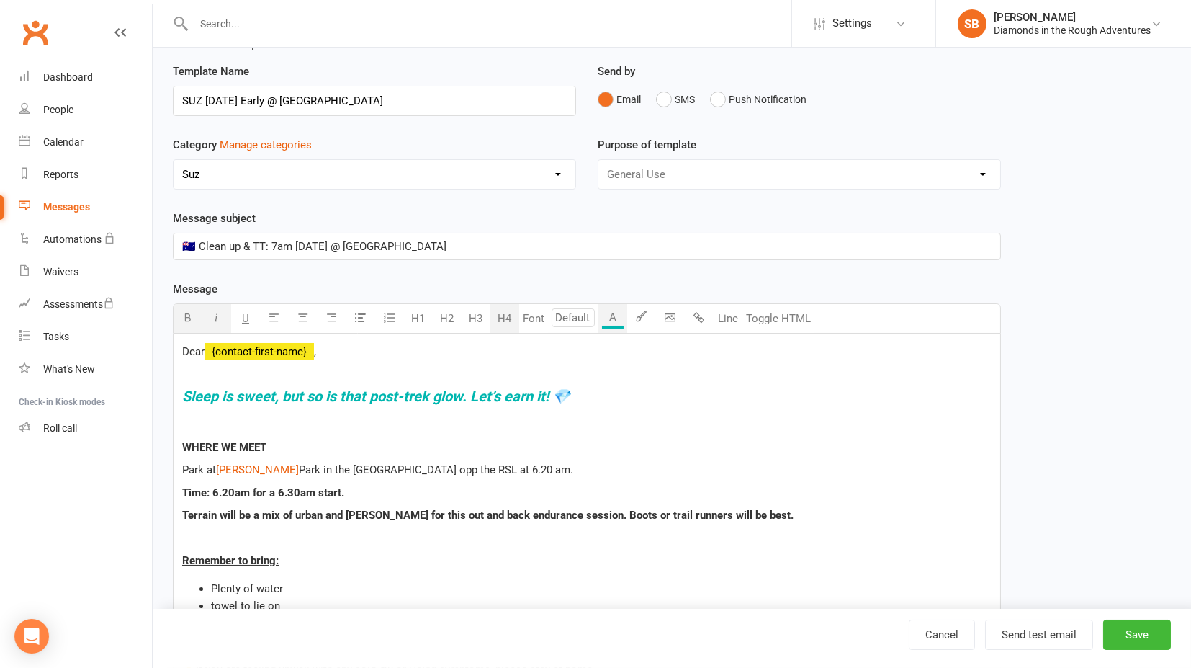
click at [508, 392] on span "Sleep is sweet, but so is that post-trek glow. Let’s earn it! 💎" at bounding box center [376, 395] width 388 height 17
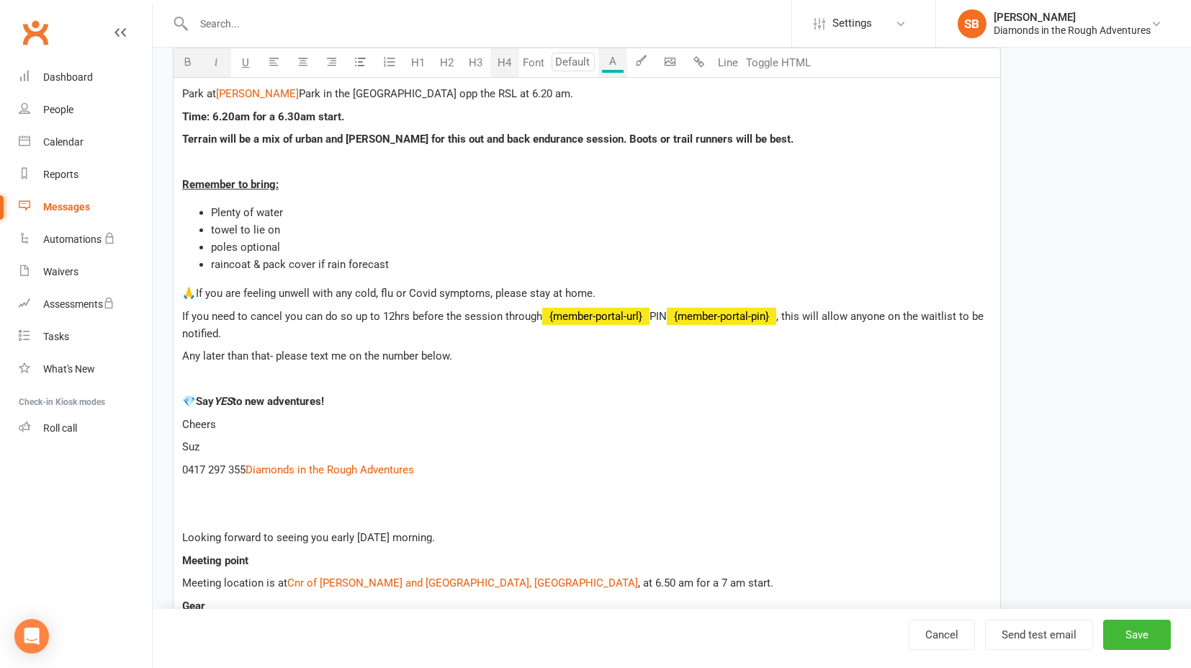
scroll to position [519, 0]
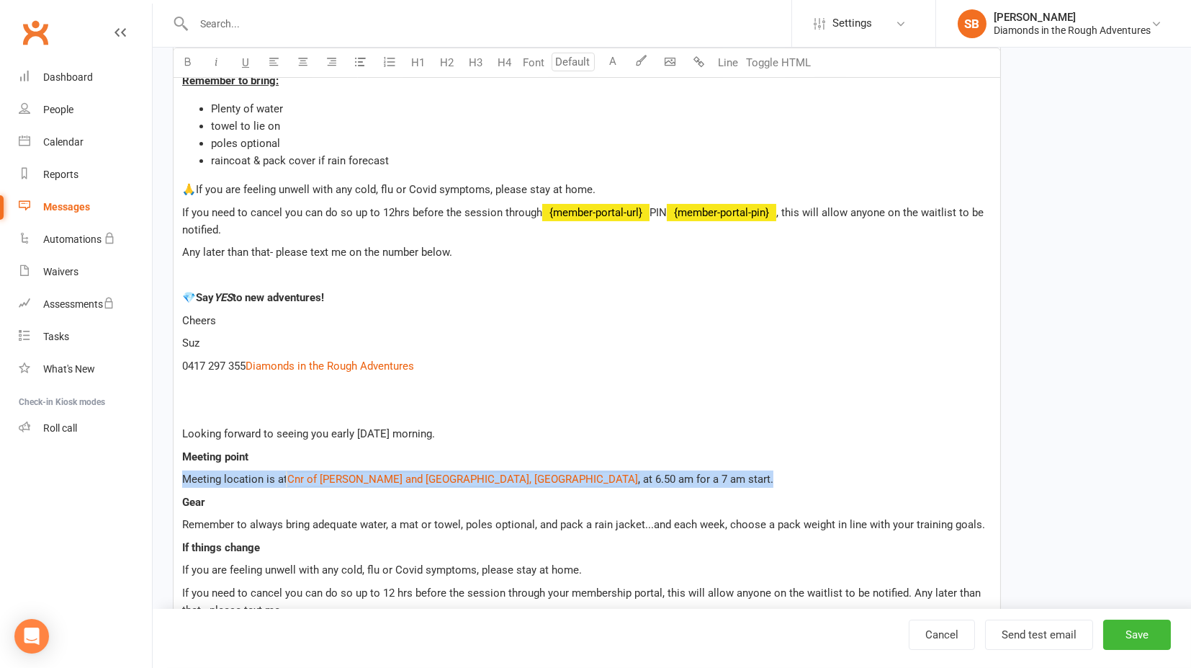
drag, startPoint x: 184, startPoint y: 508, endPoint x: 688, endPoint y: 509, distance: 503.5
click at [688, 488] on p "Meeting location is at $ Cnr of [PERSON_NAME] and [GEOGRAPHIC_DATA], [GEOGRAPHI…" at bounding box center [587, 478] width 810 height 17
copy p "Meeting location is at $ Cnr of [PERSON_NAME] and [GEOGRAPHIC_DATA], [GEOGRAPHI…"
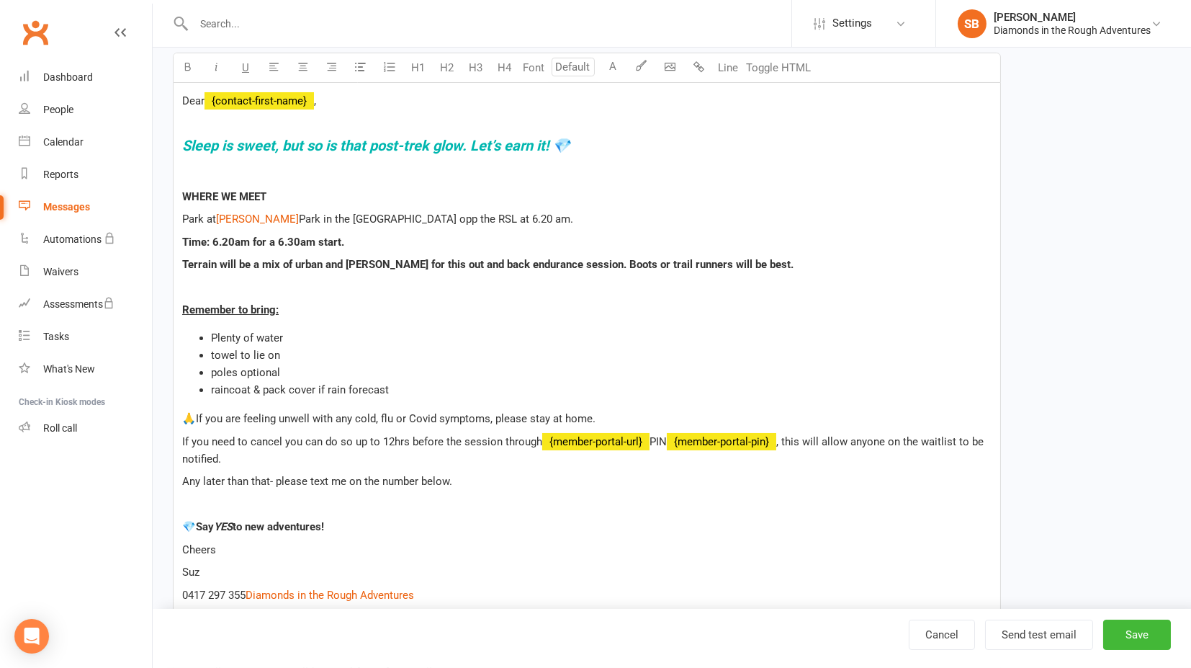
scroll to position [0, 0]
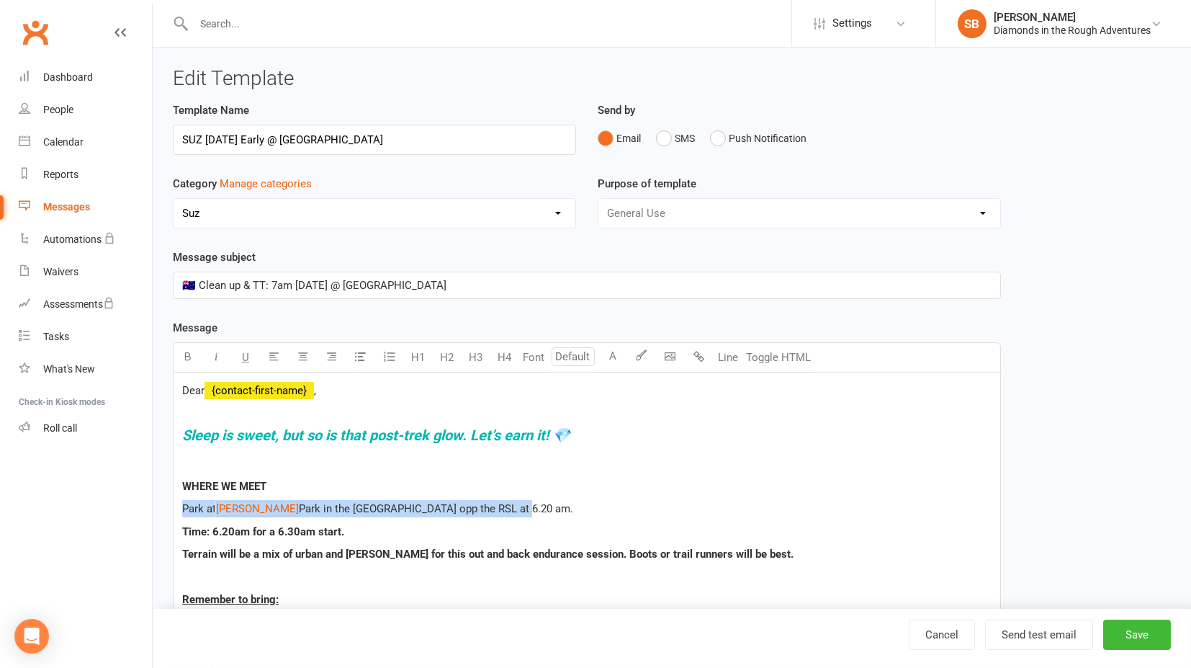
drag, startPoint x: 183, startPoint y: 506, endPoint x: 605, endPoint y: 509, distance: 422.1
click at [605, 509] on p "Park at $ [PERSON_NAME] Woronora $ Park in the [GEOGRAPHIC_DATA] opp the RSL at…" at bounding box center [587, 508] width 810 height 17
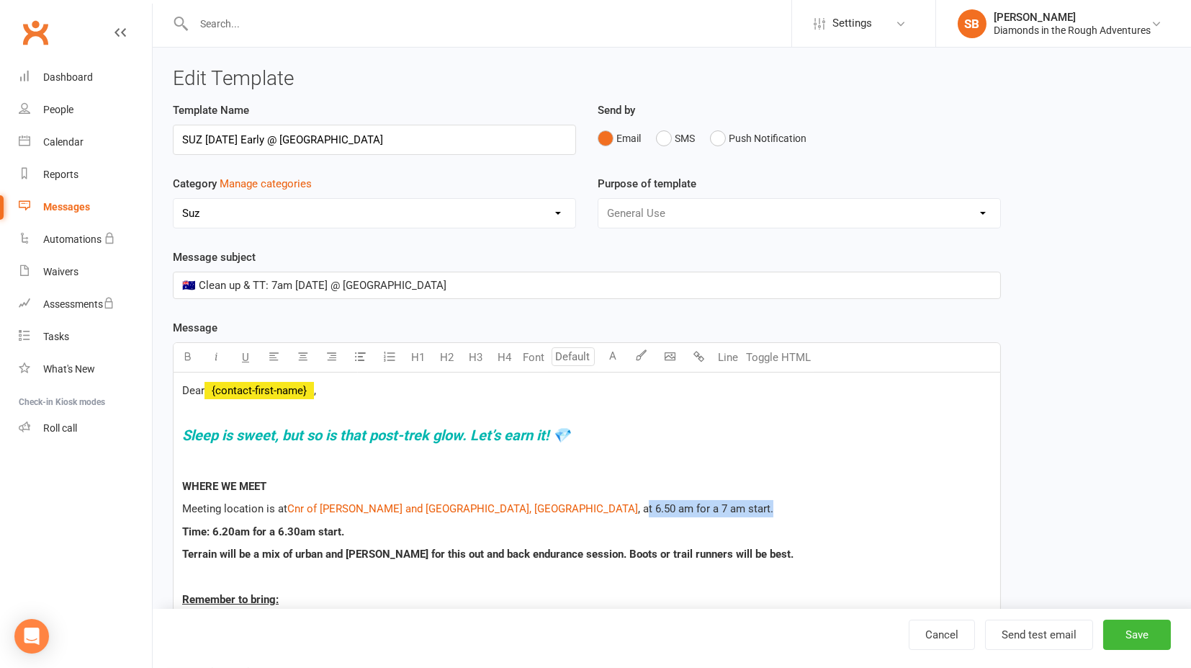
drag, startPoint x: 519, startPoint y: 507, endPoint x: 683, endPoint y: 501, distance: 163.6
click at [683, 501] on p "Meeting location is at $ Cnr of [PERSON_NAME] and [GEOGRAPHIC_DATA], [GEOGRAPHI…" at bounding box center [587, 508] width 810 height 17
drag, startPoint x: 530, startPoint y: 505, endPoint x: 289, endPoint y: 503, distance: 241.3
click at [289, 503] on p "Meeting location is at $ Cnr of [PERSON_NAME] and [GEOGRAPHIC_DATA], [GEOGRAPHI…" at bounding box center [587, 508] width 810 height 17
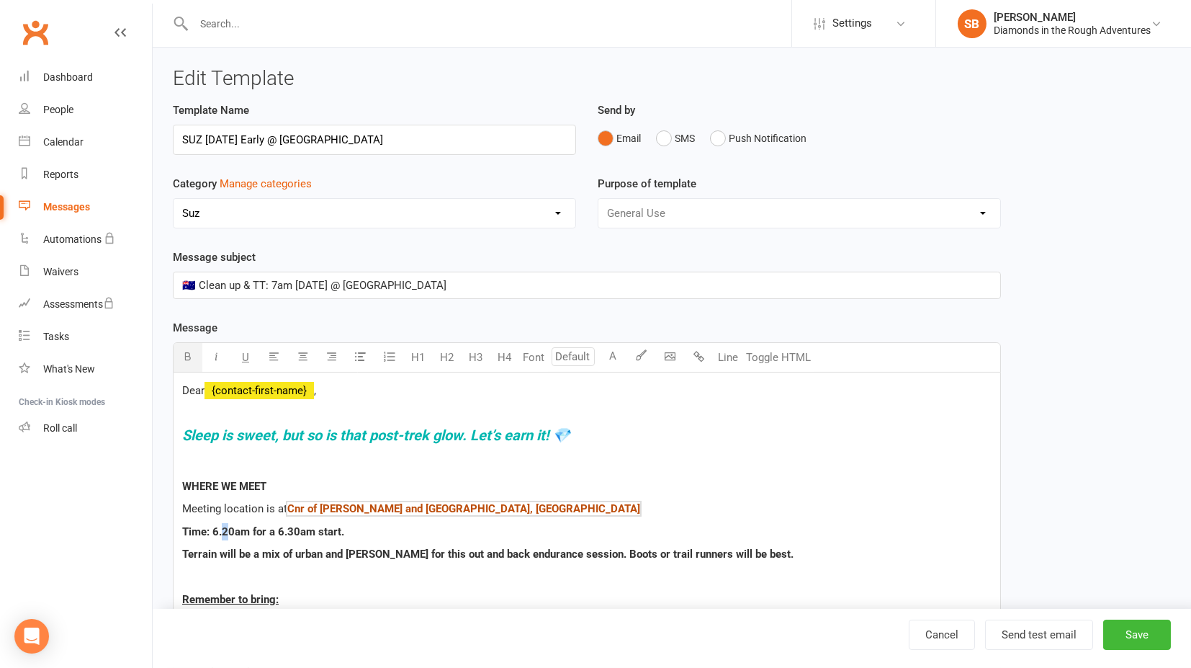
drag, startPoint x: 223, startPoint y: 530, endPoint x: 232, endPoint y: 525, distance: 10.0
click at [228, 526] on span "Time: 6.20am for a 6.30am start." at bounding box center [263, 531] width 162 height 13
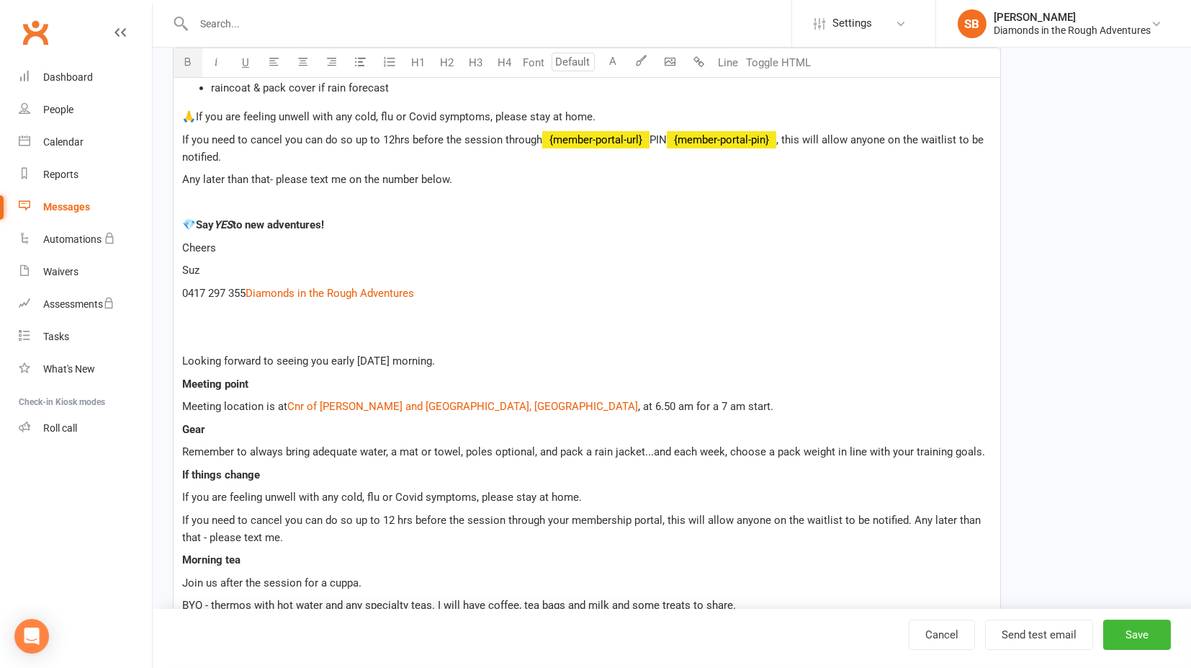
scroll to position [640, 0]
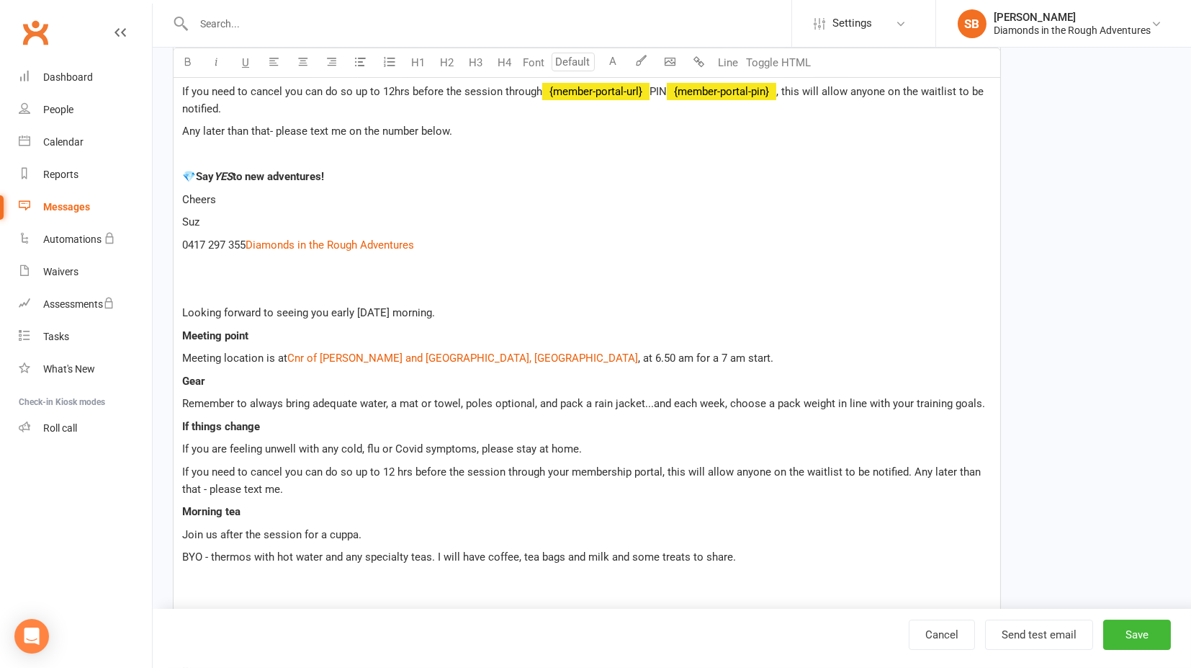
drag, startPoint x: 560, startPoint y: 433, endPoint x: 980, endPoint y: 437, distance: 420.7
click at [980, 410] on span "Remember to always bring adequate water, a mat or towel, poles optional, and pa…" at bounding box center [583, 403] width 803 height 13
copy span "pack a rain jacket...and each week, choose a pack weight in line with your trai…"
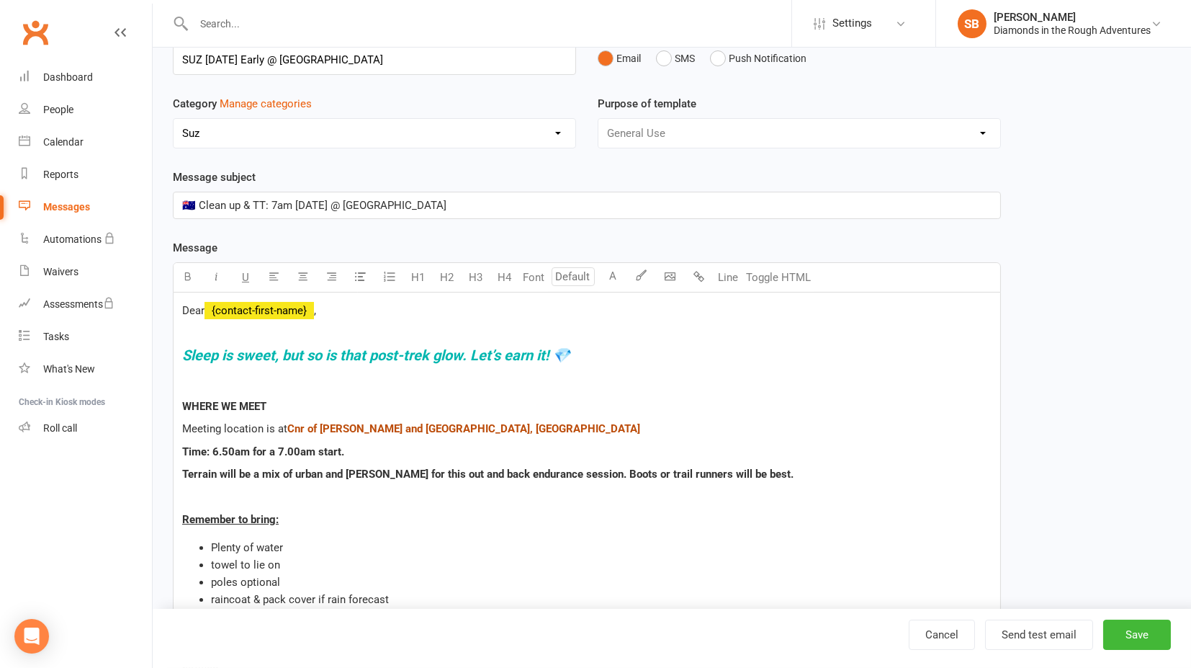
scroll to position [80, 0]
drag, startPoint x: 200, startPoint y: 485, endPoint x: 264, endPoint y: 483, distance: 63.4
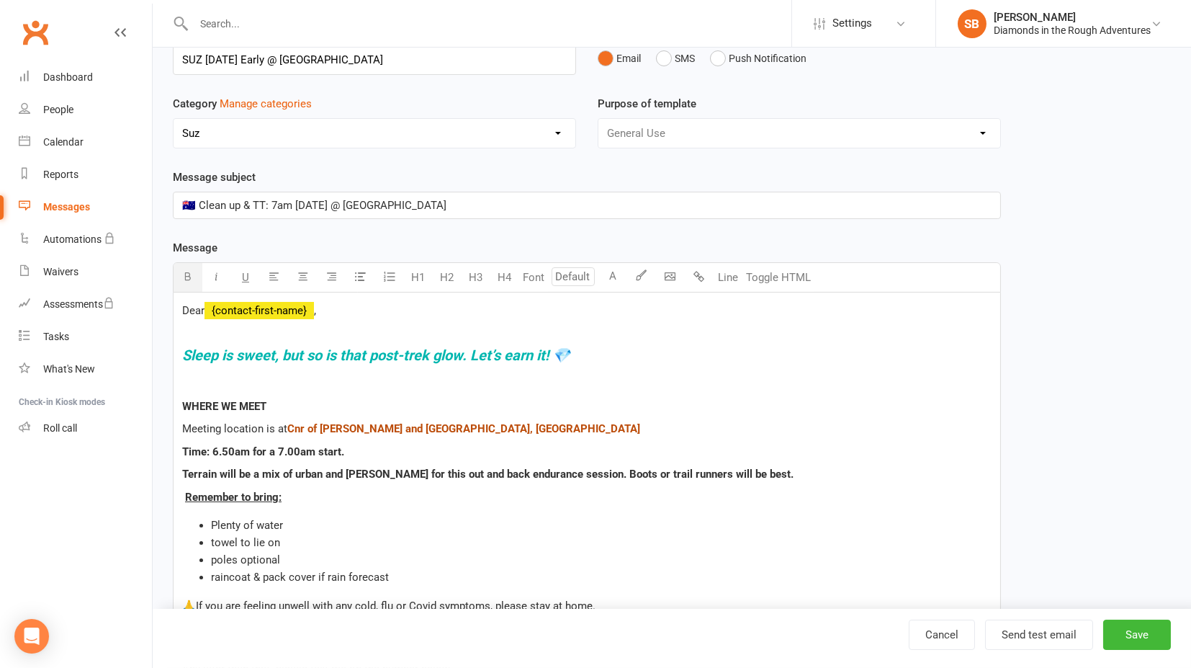
click at [359, 477] on span "Terrain will be a mix of urban and [PERSON_NAME] for this out and back enduranc…" at bounding box center [487, 473] width 611 height 13
click at [306, 470] on span "Terrain will be a mix of urban and [PERSON_NAME] for this out and back enduranc…" at bounding box center [487, 473] width 611 height 13
click at [498, 467] on span "Terrain will be a mix of fire trail and [PERSON_NAME] for this out and back end…" at bounding box center [493, 473] width 623 height 13
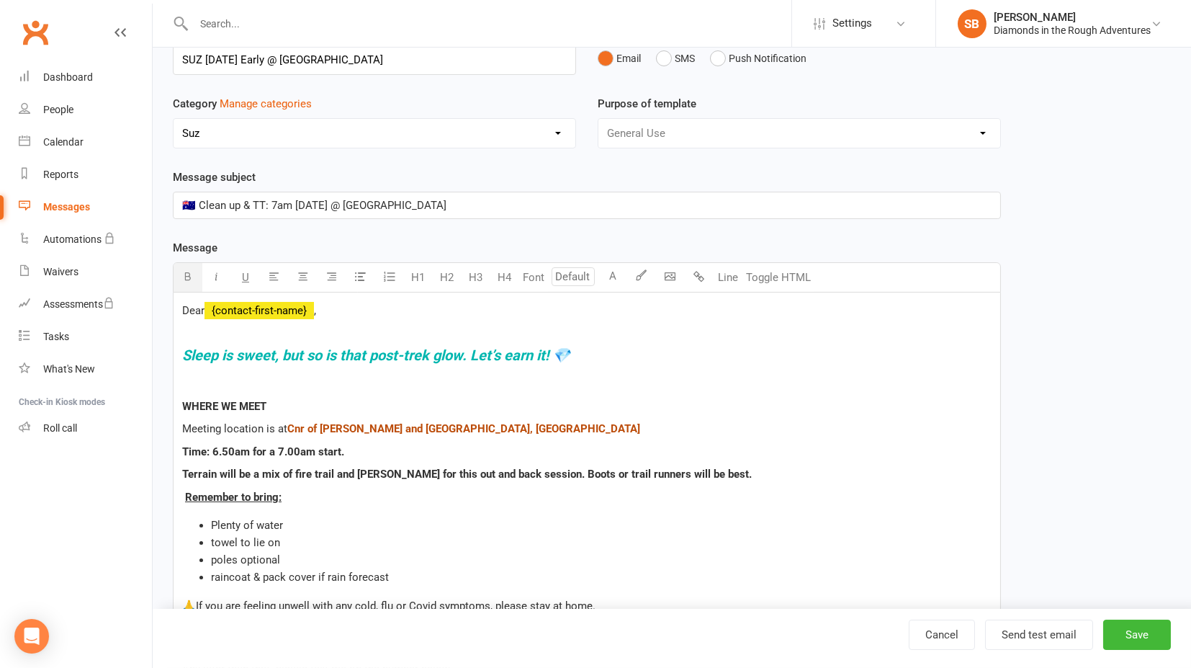
click at [395, 573] on li "raincoat & pack cover if rain forecast" at bounding box center [601, 576] width 781 height 17
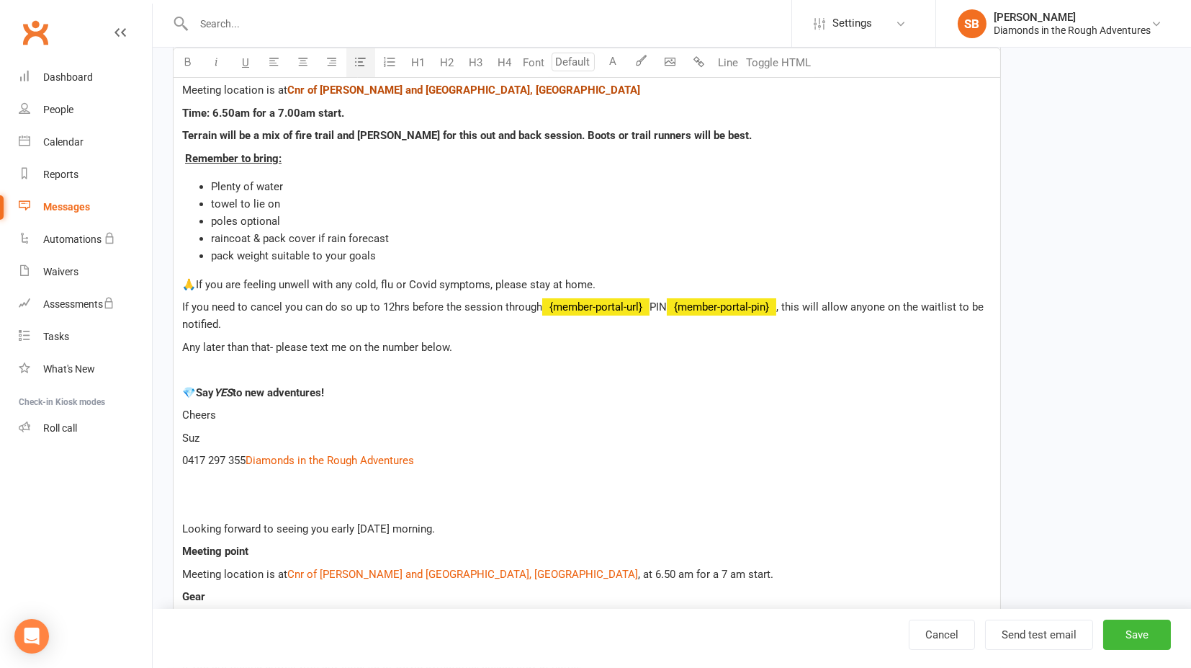
scroll to position [400, 0]
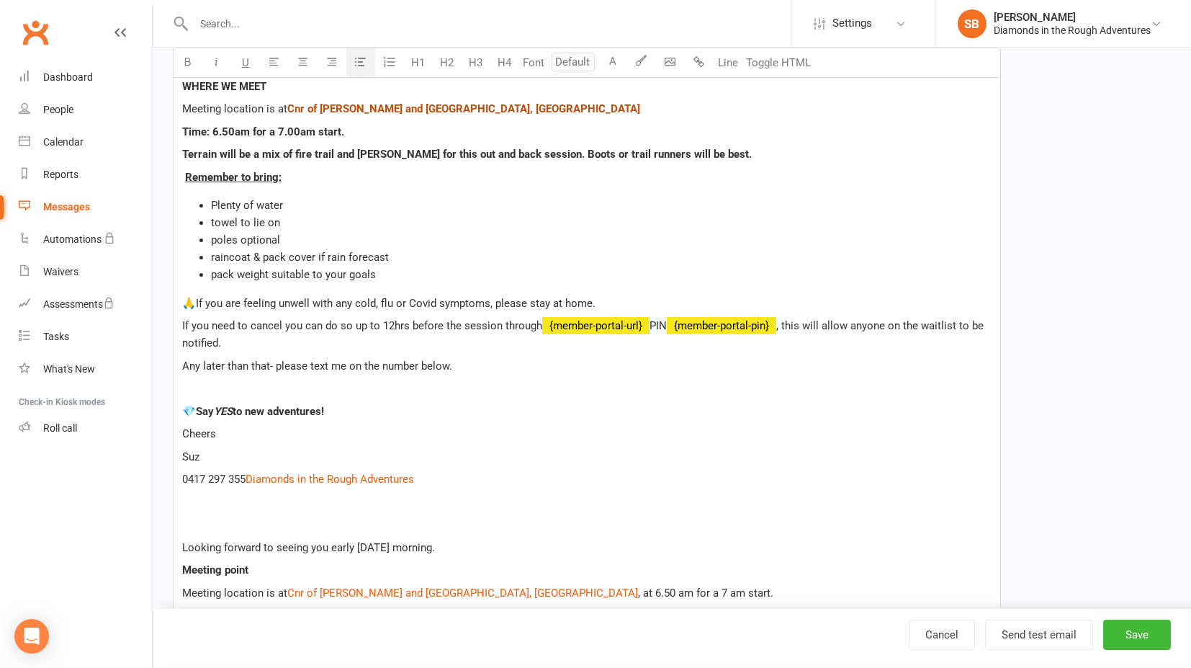
click at [287, 268] on span "pack weight suitable to your goals" at bounding box center [293, 274] width 165 height 13
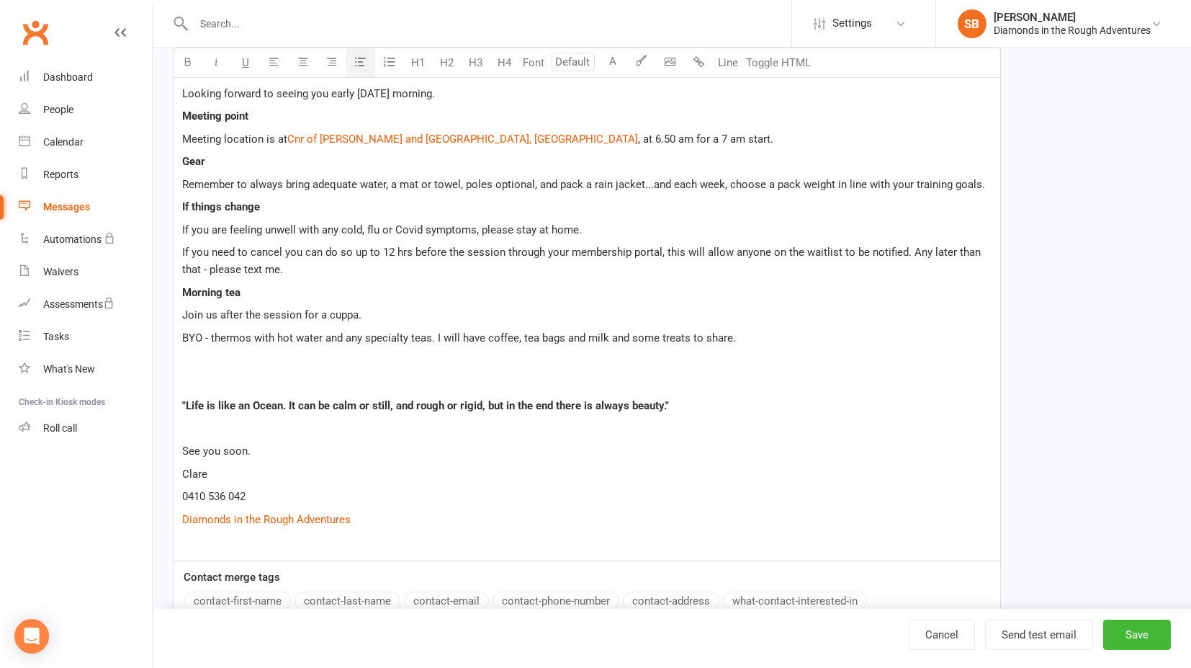
scroll to position [880, 0]
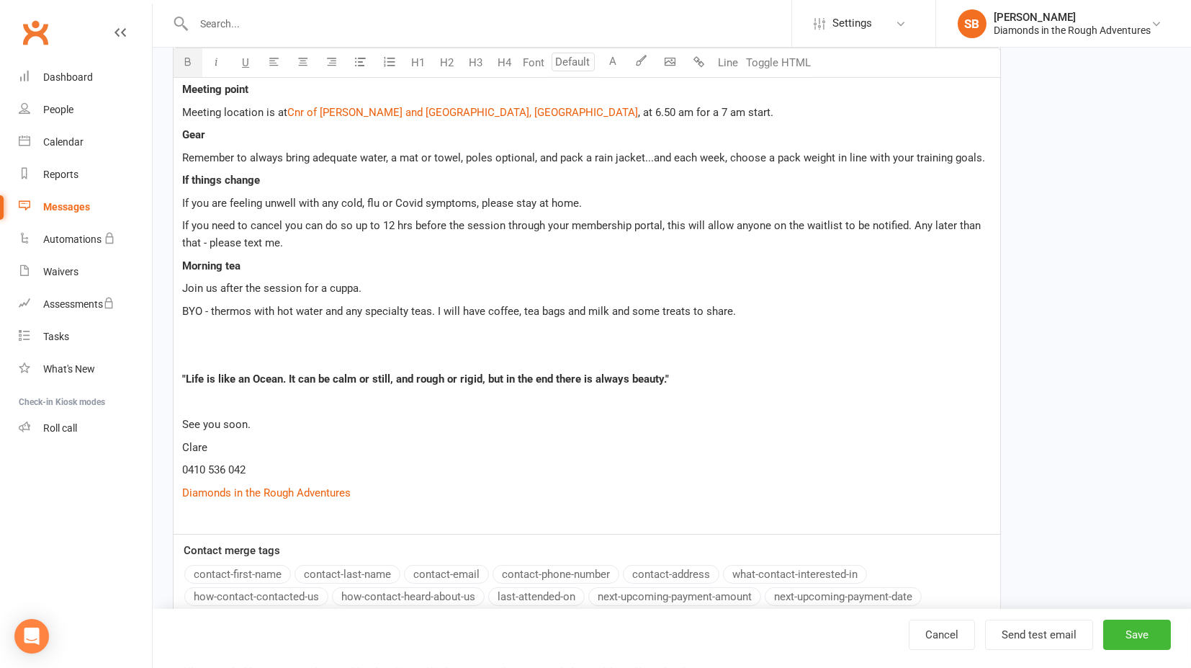
drag, startPoint x: 181, startPoint y: 297, endPoint x: 764, endPoint y: 341, distance: 585.1
click at [764, 341] on div "Dear ﻿ {contact-first-name} , ﻿ Sleep is sweet, but so is that post-trek glow. …" at bounding box center [587, 12] width 827 height 1041
copy div "Morning tea Join us after the session for a cuppa. BYO - thermos with hot water…"
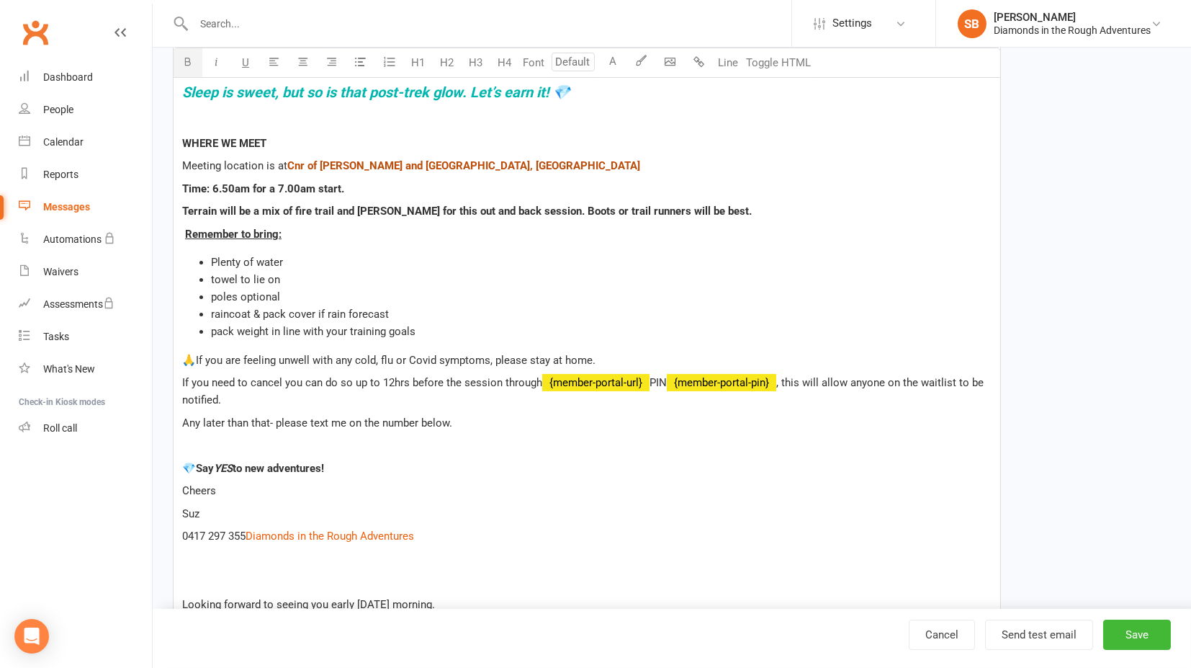
scroll to position [320, 0]
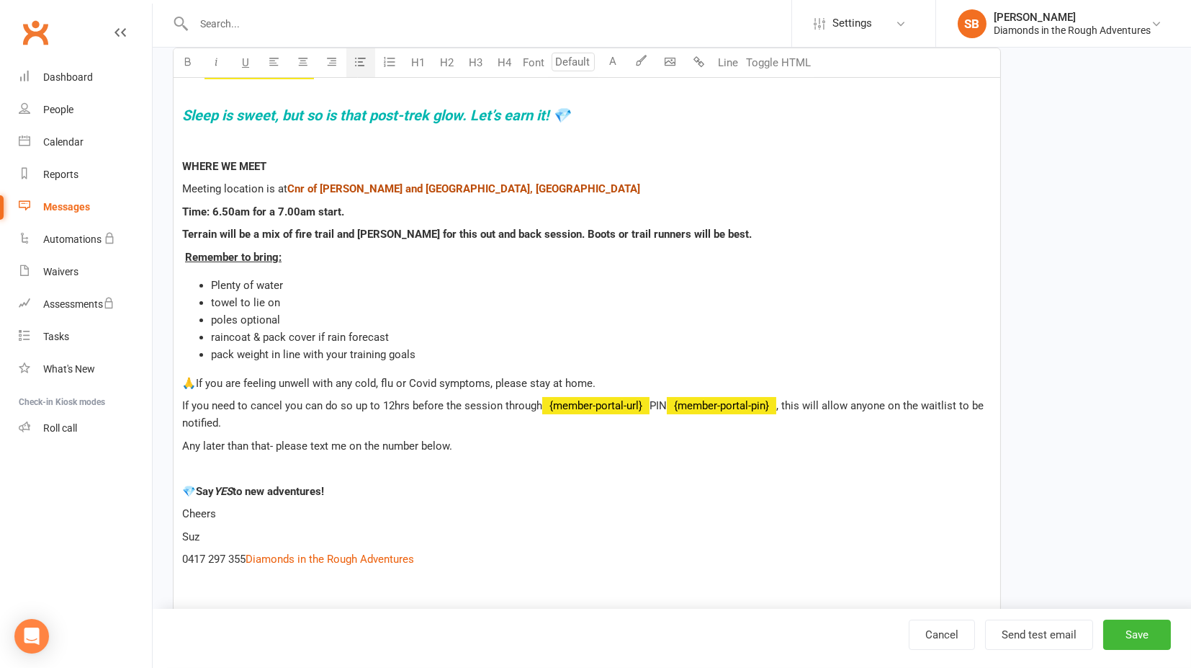
click at [452, 353] on li "pack weight in line with your training goals" at bounding box center [601, 354] width 781 height 17
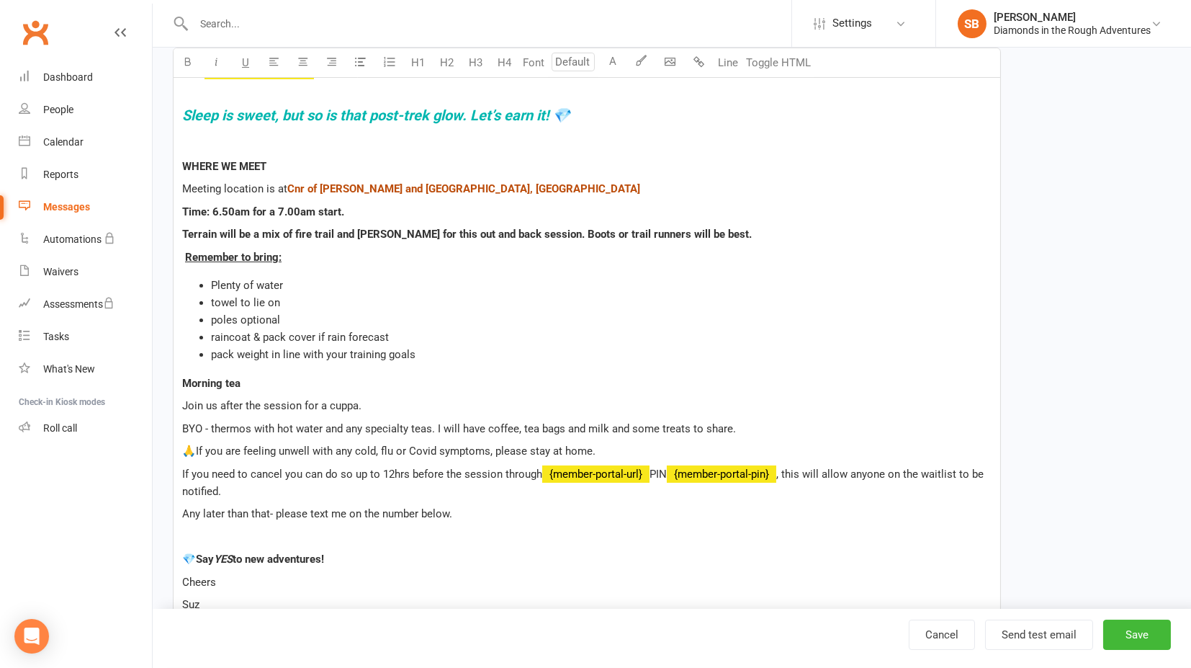
click at [764, 420] on p "BYO - thermos with hot water and any specialty teas. I will have coffee, tea ba…" at bounding box center [587, 428] width 810 height 17
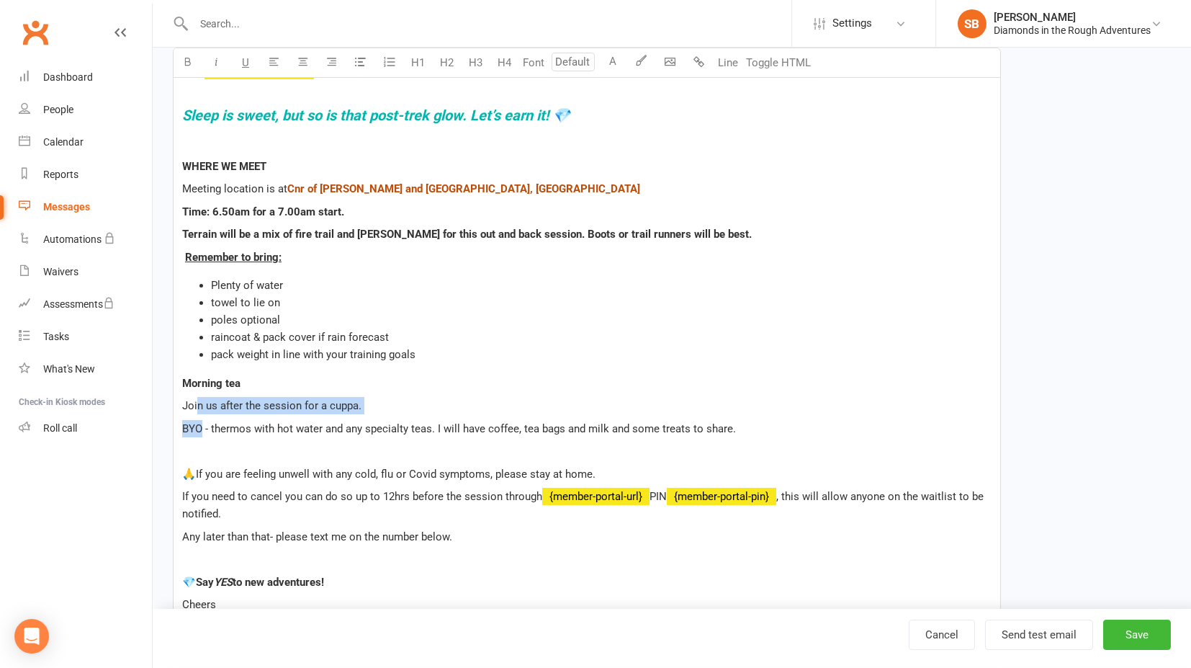
drag, startPoint x: 196, startPoint y: 400, endPoint x: 202, endPoint y: 418, distance: 18.9
click at [202, 418] on div "Dear ﻿ {contact-first-name} , ﻿ Sleep is sweet, but so is that post-trek glow. …" at bounding box center [587, 619] width 827 height 1132
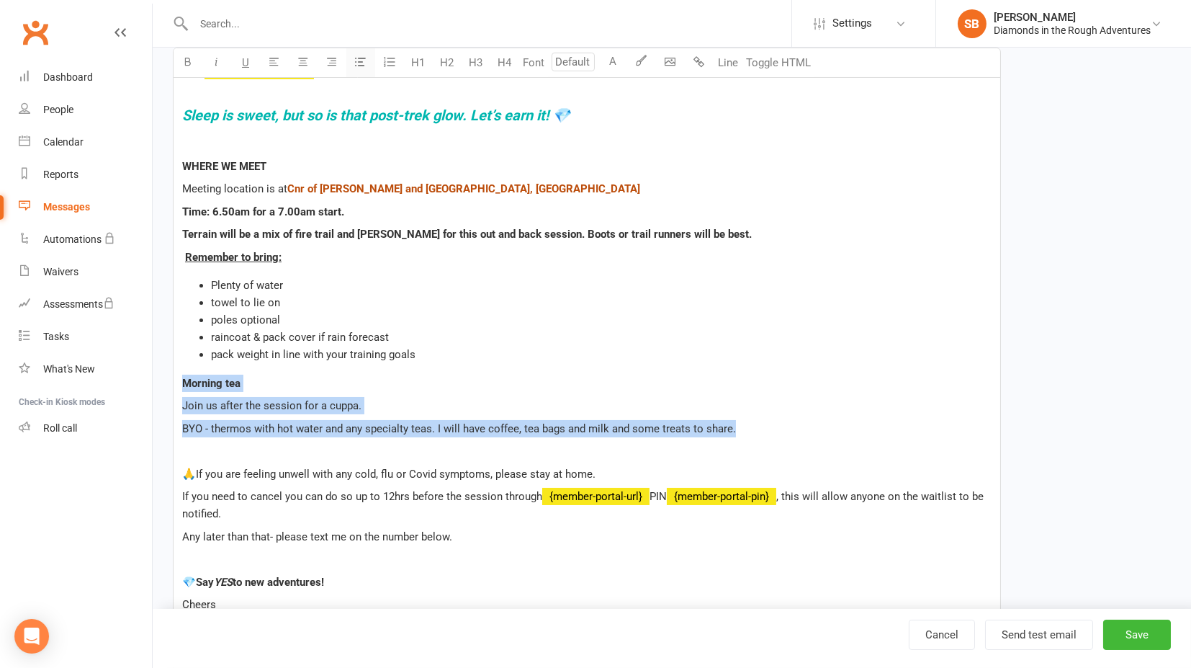
click at [359, 66] on icon "button" at bounding box center [361, 61] width 11 height 11
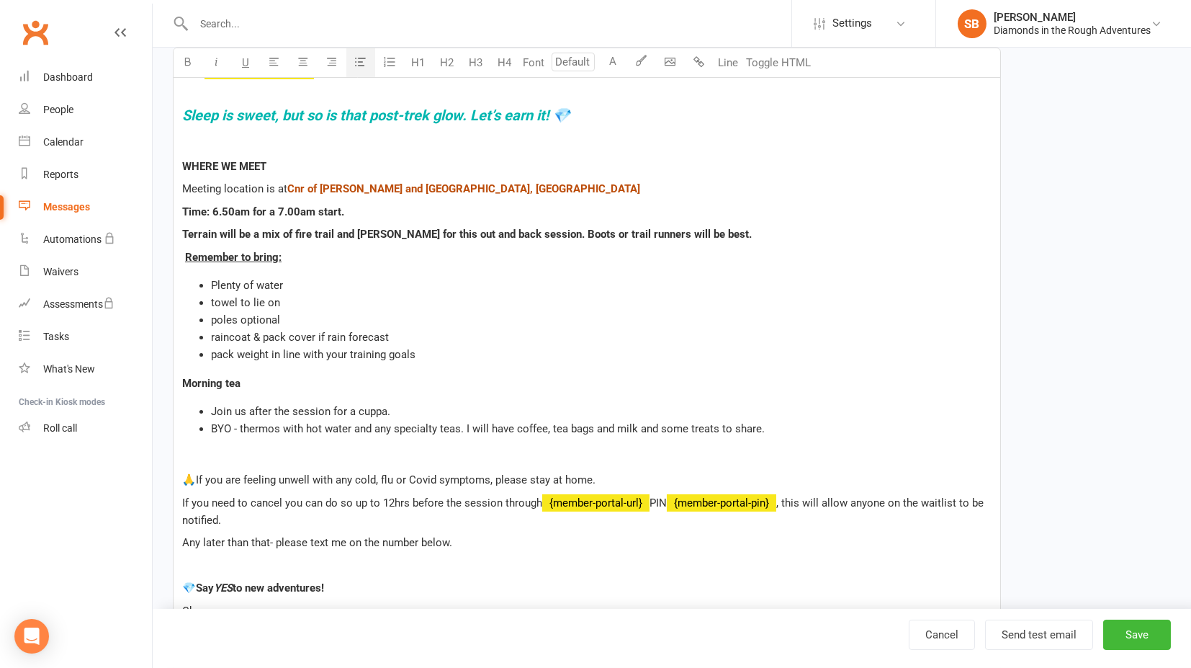
click at [510, 351] on li "pack weight in line with your training goals" at bounding box center [601, 354] width 781 height 17
drag, startPoint x: 240, startPoint y: 380, endPoint x: 181, endPoint y: 378, distance: 59.1
click at [181, 378] on div "Dear ﻿ {contact-first-name} , ﻿ Sleep is sweet, but so is that post-trek glow. …" at bounding box center [587, 622] width 827 height 1139
drag, startPoint x: 318, startPoint y: 382, endPoint x: 327, endPoint y: 376, distance: 10.4
click at [321, 380] on p "Morning tea" at bounding box center [587, 383] width 810 height 17
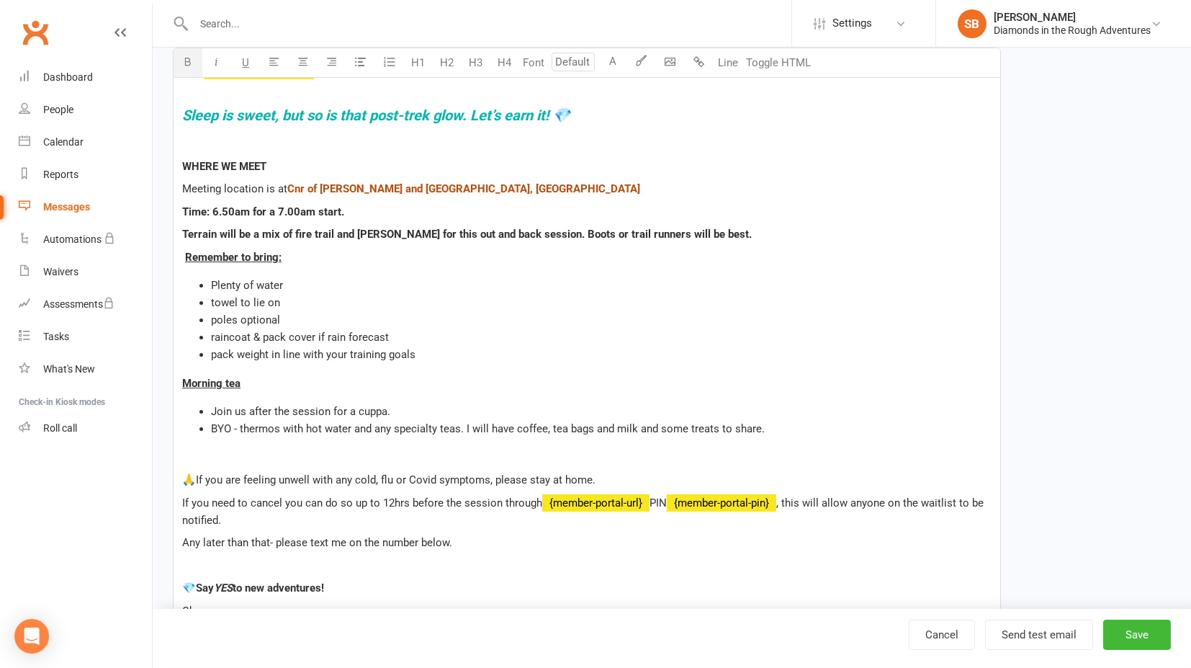
click at [706, 228] on p "Terrain will be a mix of fire trail and [PERSON_NAME] for this out and back ses…" at bounding box center [587, 233] width 810 height 17
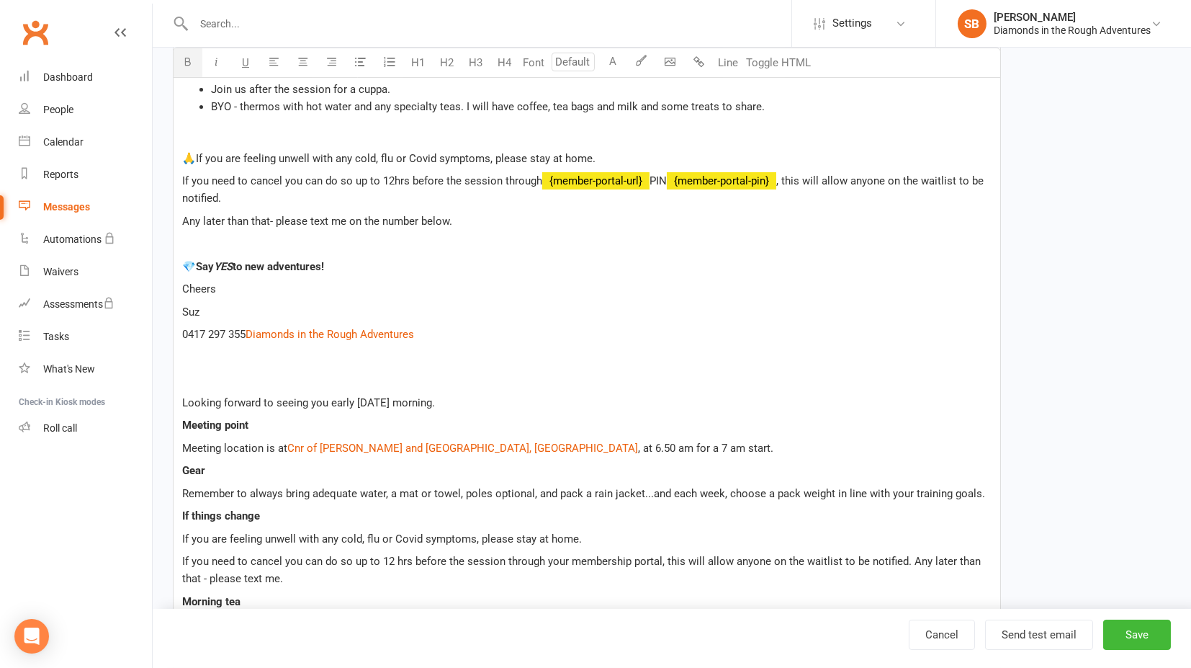
scroll to position [720, 0]
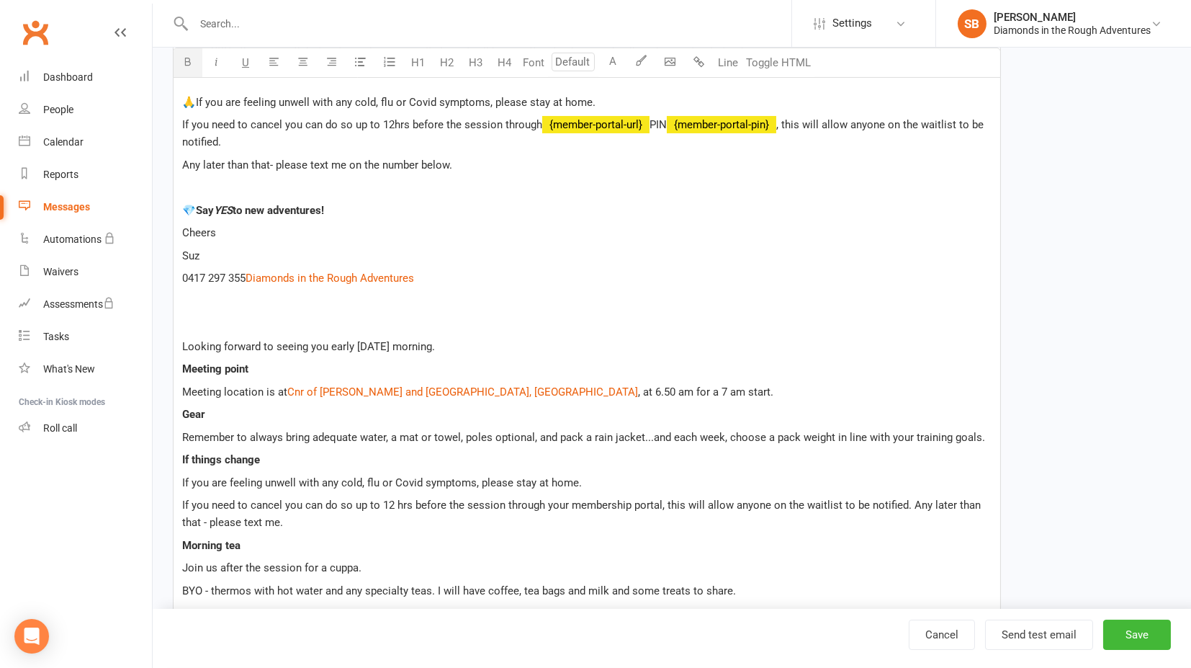
click at [214, 332] on p "﻿" at bounding box center [587, 323] width 810 height 17
drag, startPoint x: 197, startPoint y: 350, endPoint x: 387, endPoint y: 568, distance: 289.9
click at [387, 568] on div "Dear ﻿ {contact-first-name} , ﻿ Sleep is sweet, but so is that post-trek glow. …" at bounding box center [587, 232] width 827 height 1161
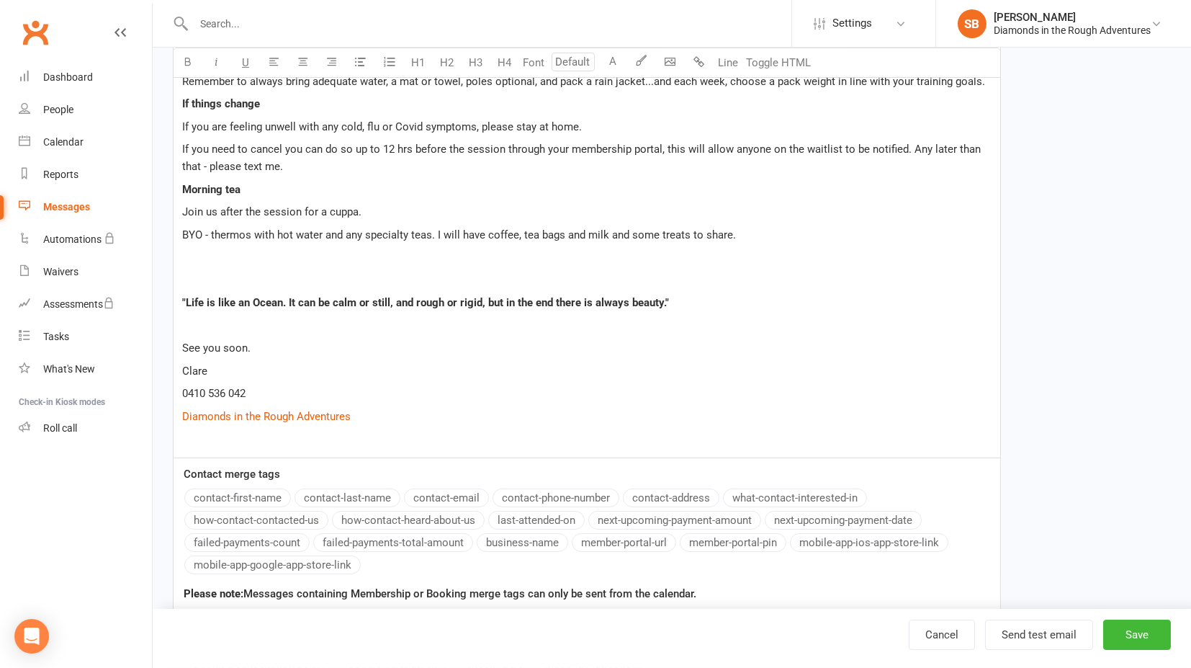
scroll to position [1120, 0]
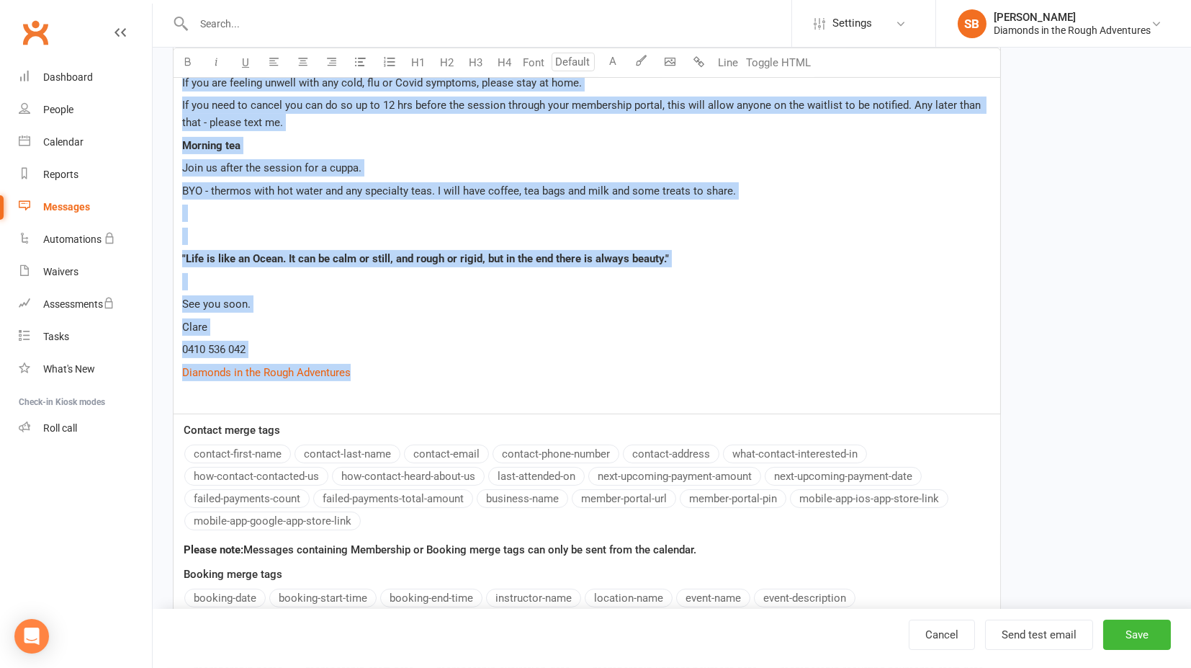
click at [447, 381] on p "$ Diamonds in the Rough Adventures $" at bounding box center [587, 372] width 810 height 17
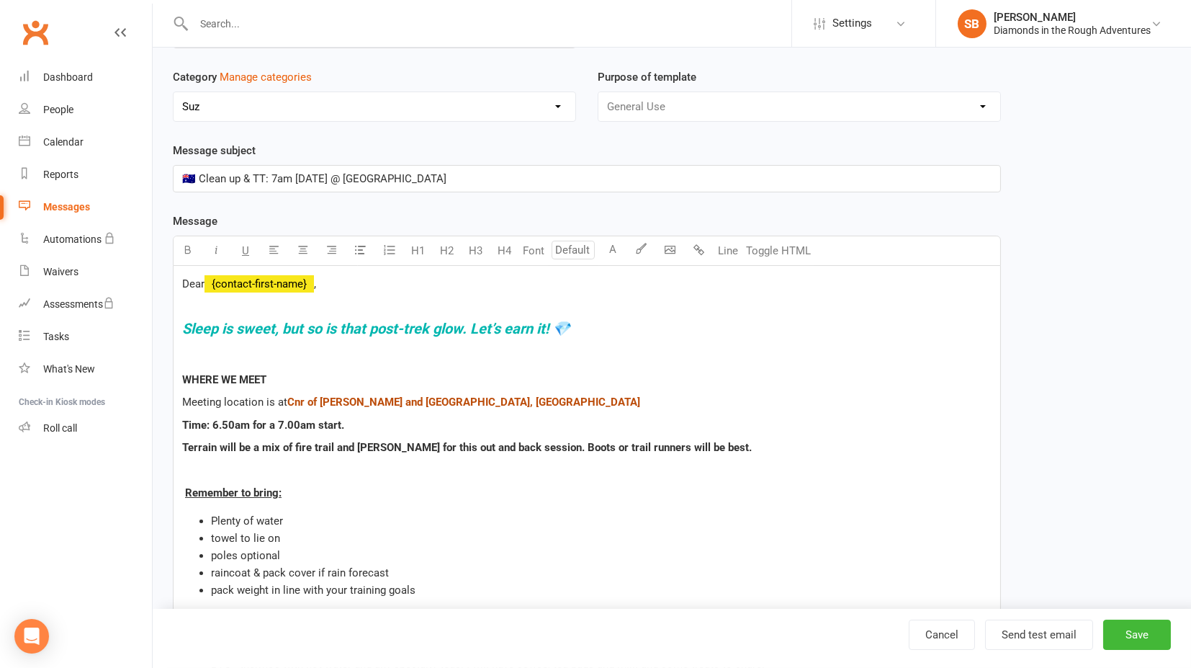
scroll to position [89, 0]
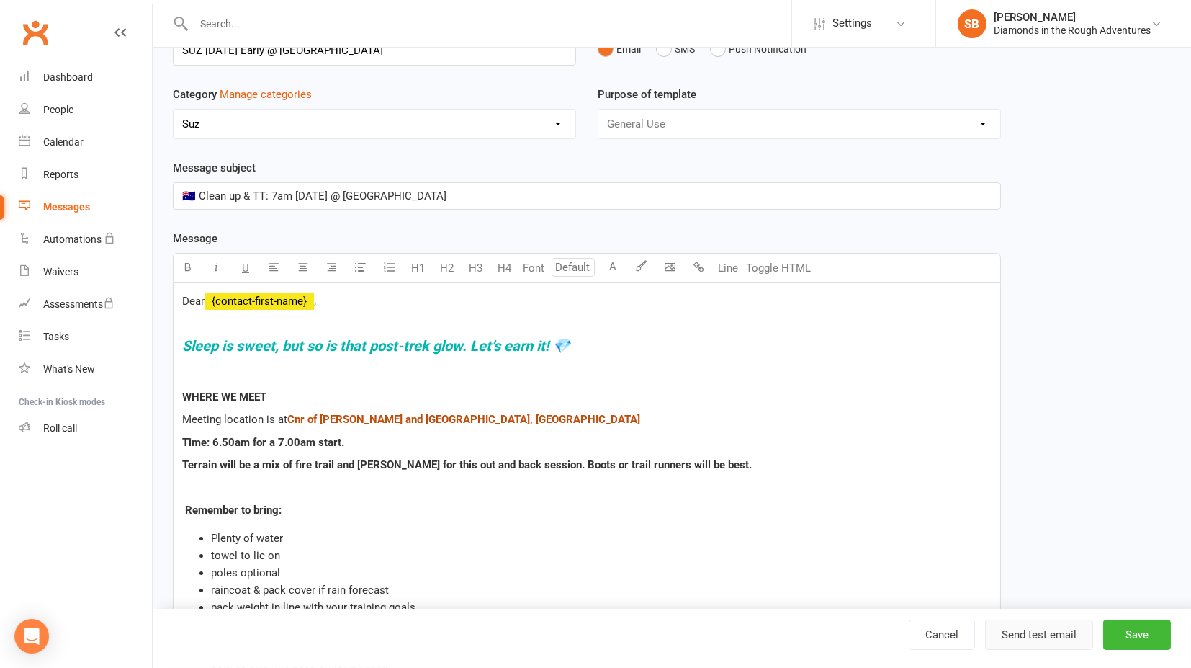
click at [1026, 635] on button "Send test email" at bounding box center [1039, 634] width 108 height 30
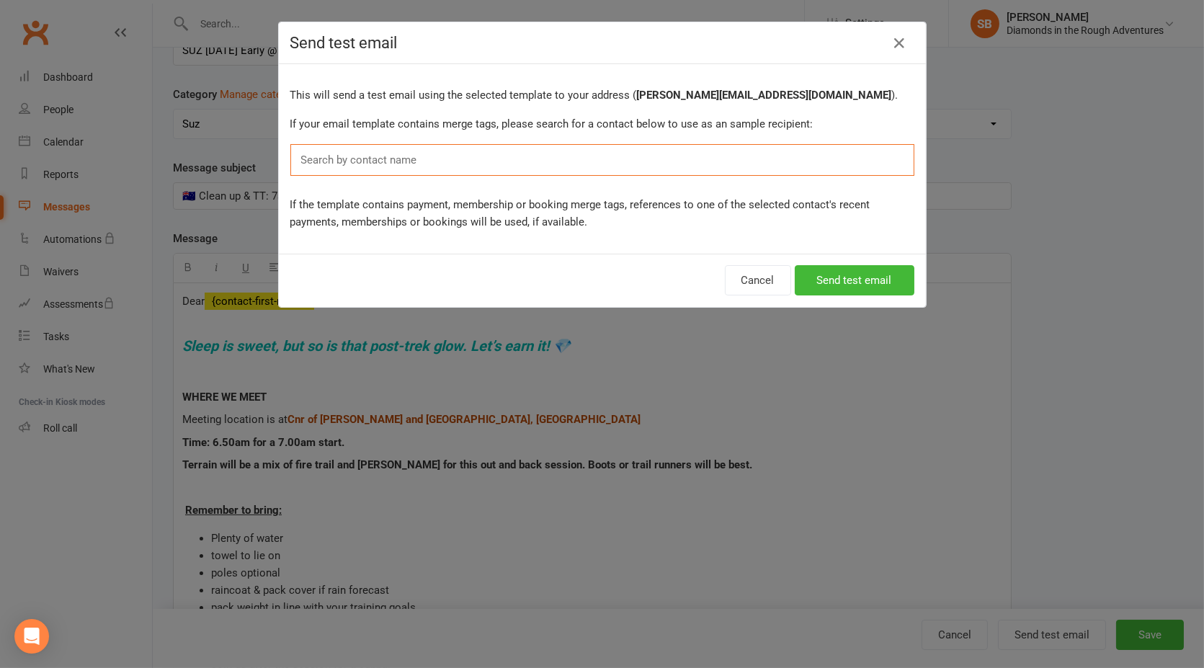
click at [370, 157] on input "text" at bounding box center [362, 160] width 125 height 19
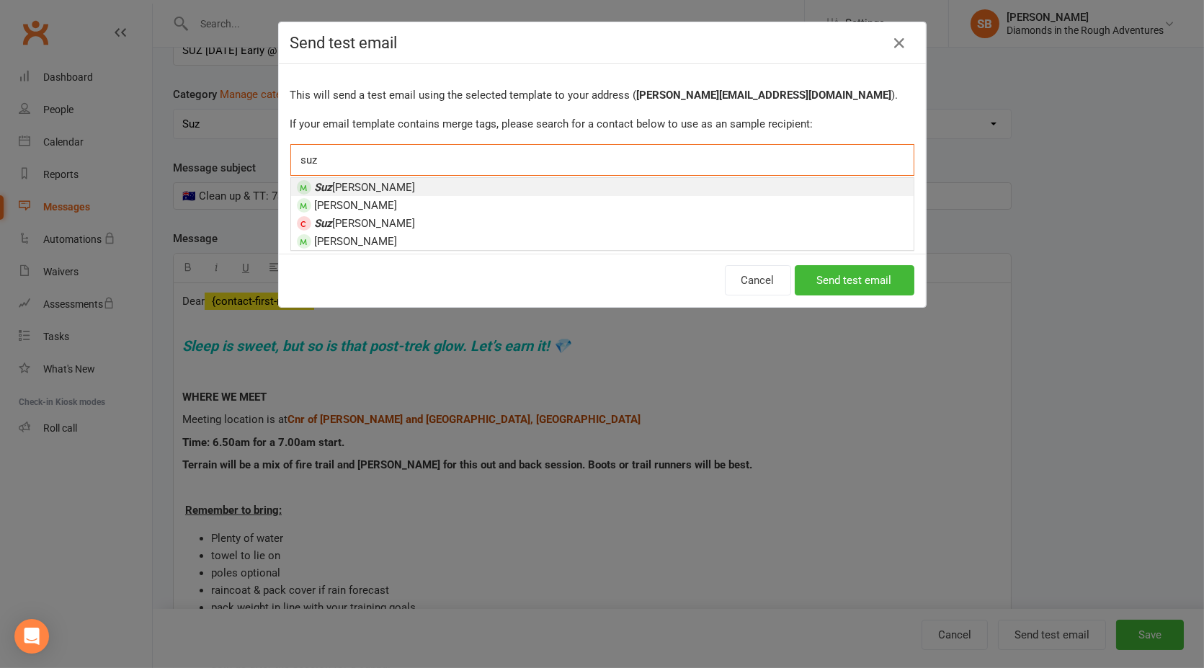
type input "suz"
drag, startPoint x: 356, startPoint y: 184, endPoint x: 454, endPoint y: 198, distance: 99.7
click at [356, 184] on span "[PERSON_NAME]" at bounding box center [365, 187] width 101 height 13
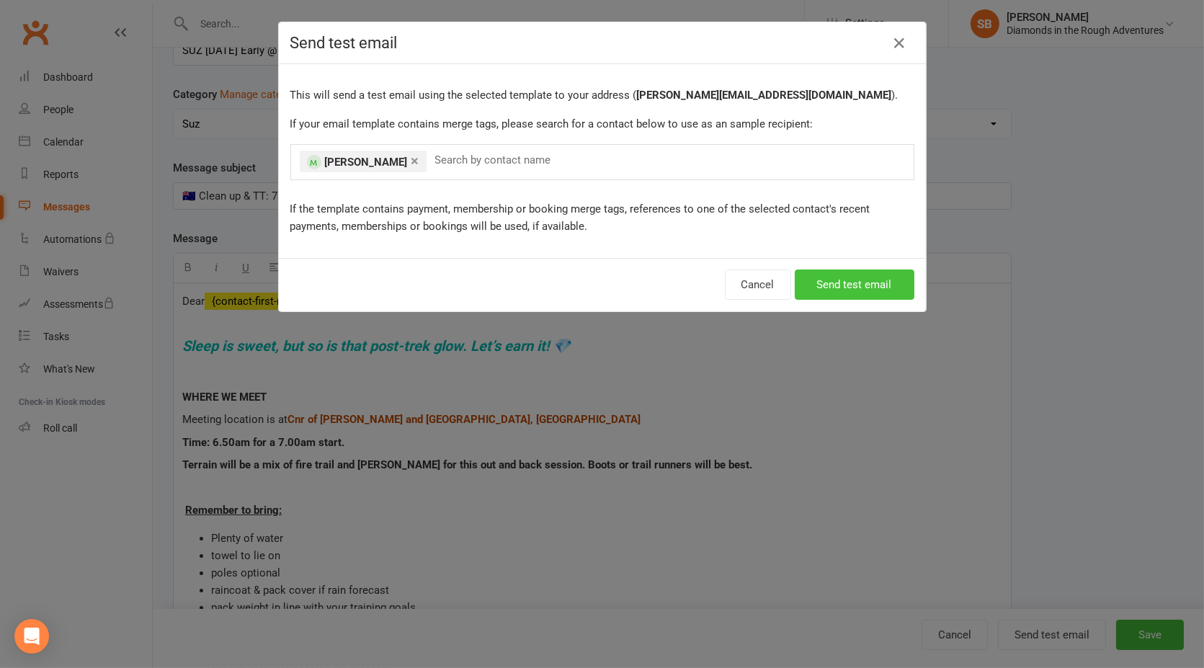
click at [854, 279] on button "Send test email" at bounding box center [854, 284] width 120 height 30
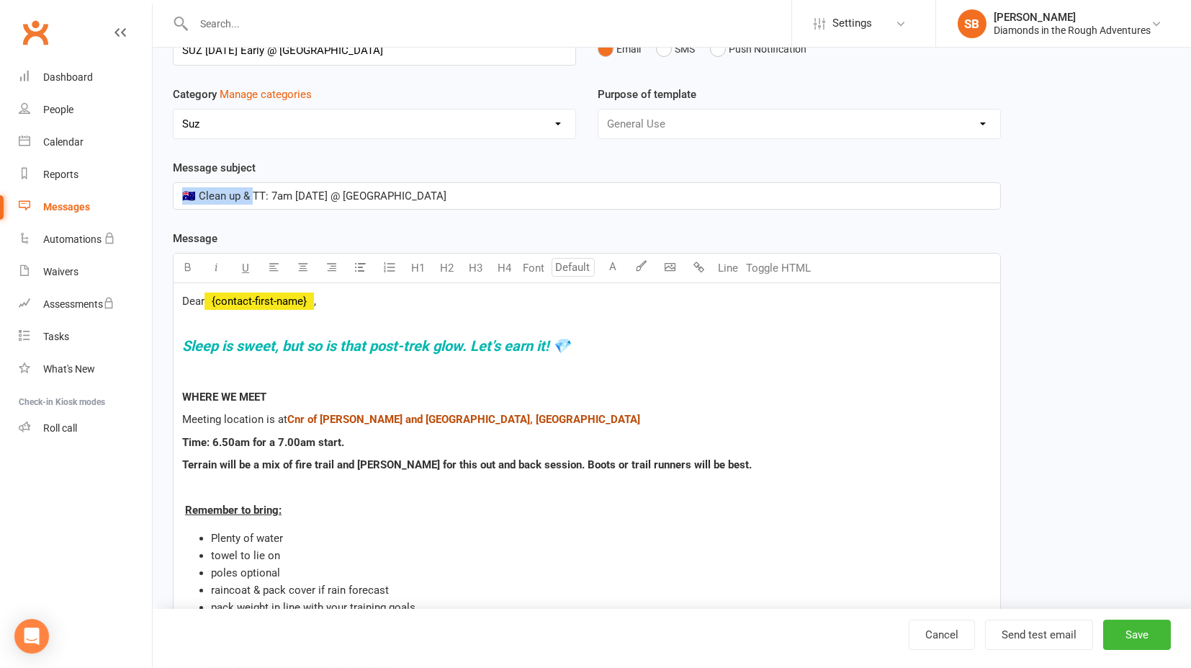
drag, startPoint x: 248, startPoint y: 195, endPoint x: 165, endPoint y: 192, distance: 83.6
click at [166, 192] on div "Template Name SUZ [DATE] Early @ Heathcote Send by Email SMS Push Notification …" at bounding box center [587, 653] width 850 height 1283
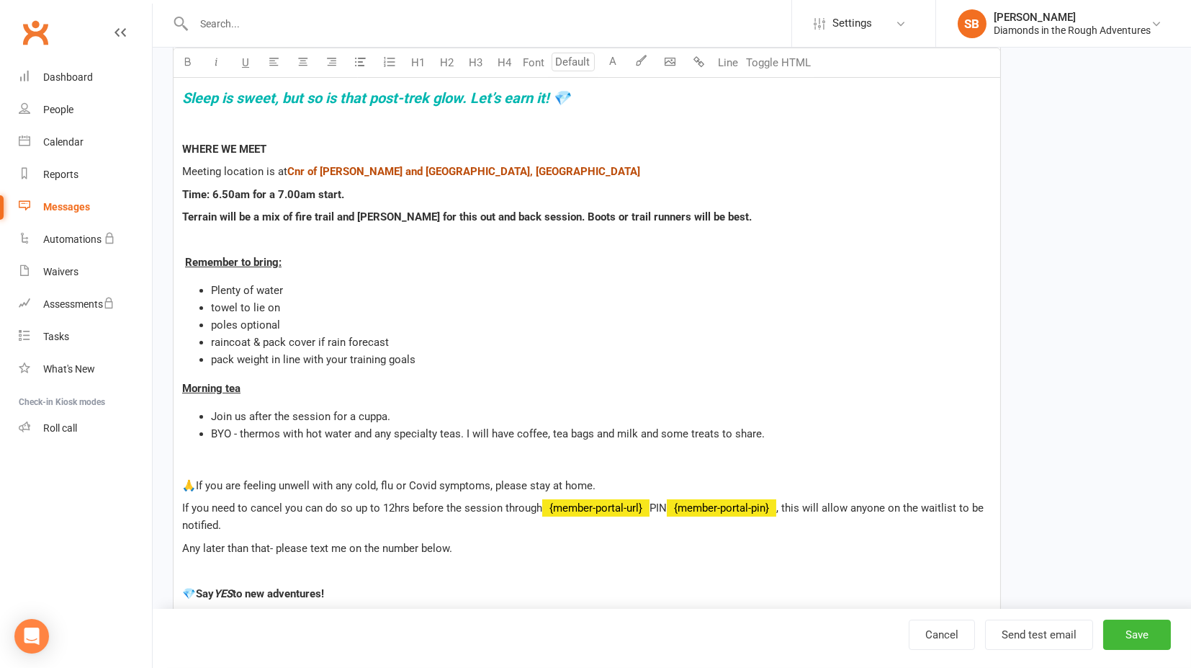
scroll to position [329, 0]
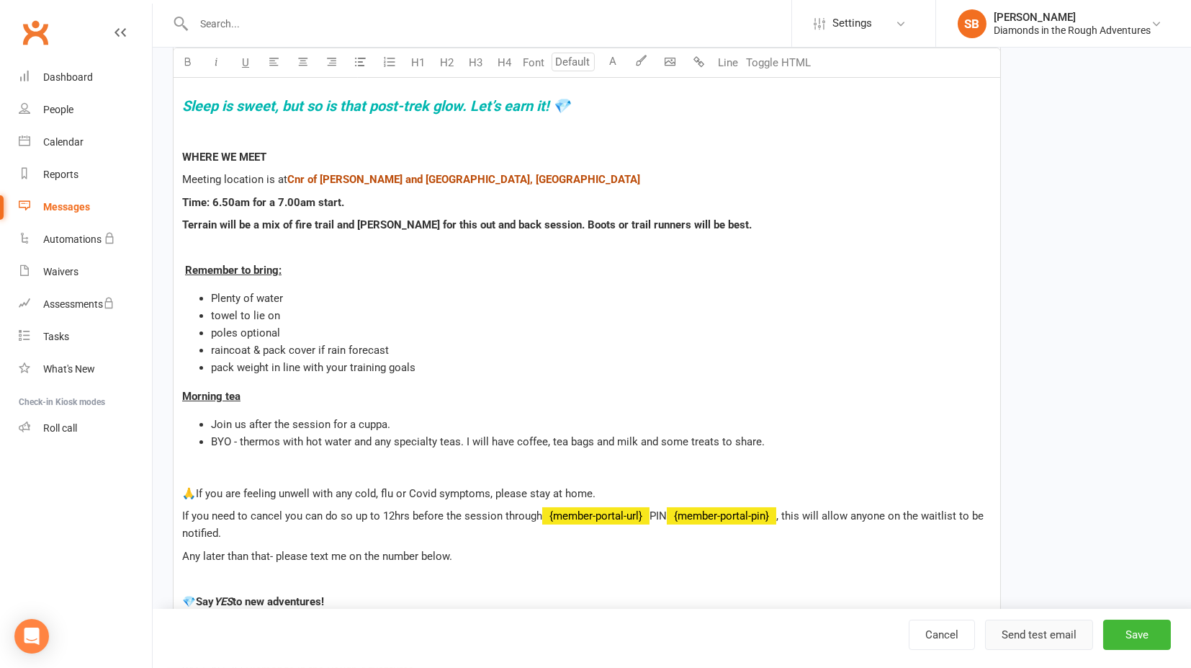
click at [1035, 635] on button "Send test email" at bounding box center [1039, 634] width 108 height 30
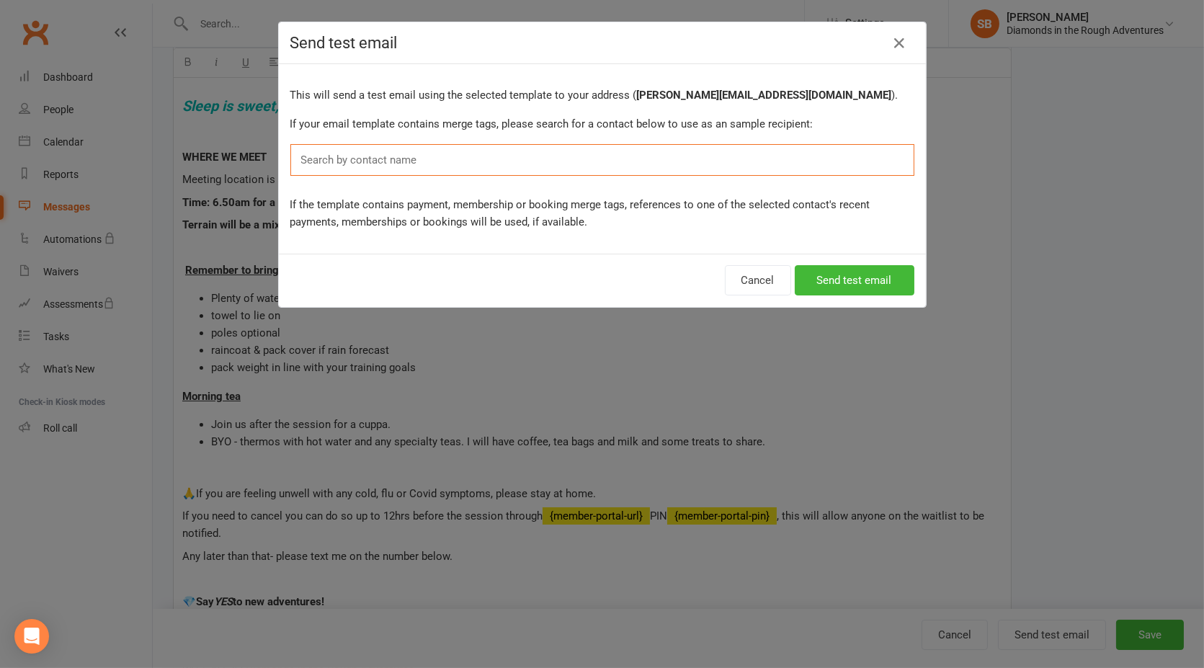
click at [328, 154] on input "text" at bounding box center [362, 160] width 125 height 19
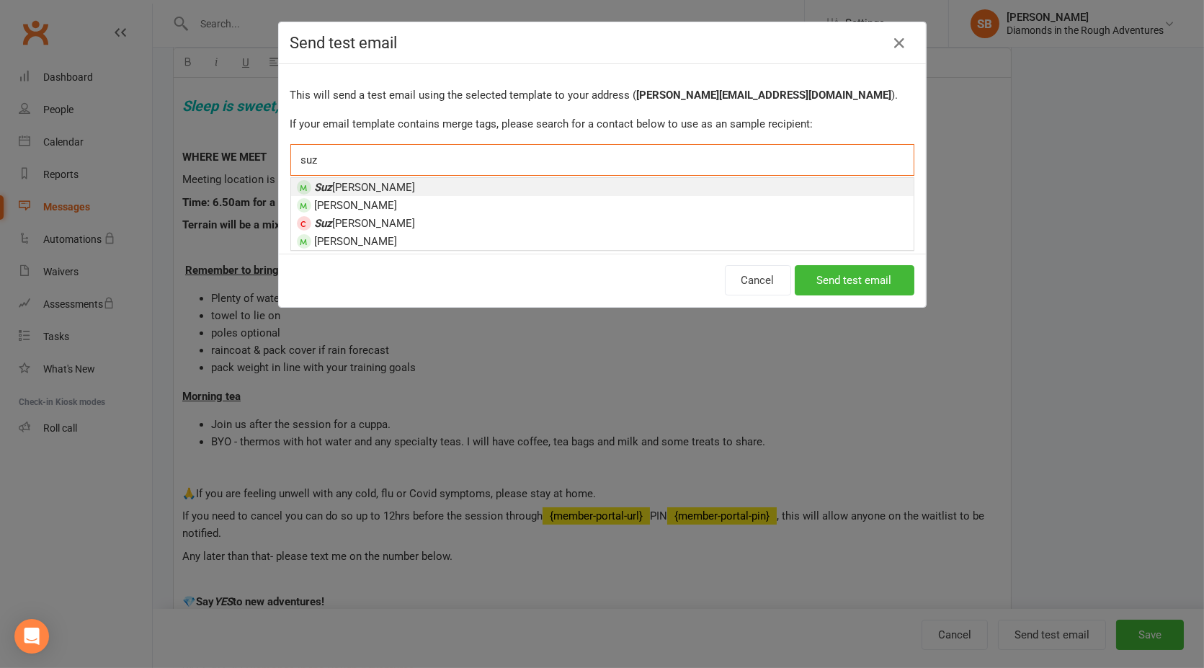
type input "suz"
drag, startPoint x: 354, startPoint y: 184, endPoint x: 364, endPoint y: 182, distance: 9.6
click at [356, 184] on span "[PERSON_NAME]" at bounding box center [365, 187] width 101 height 13
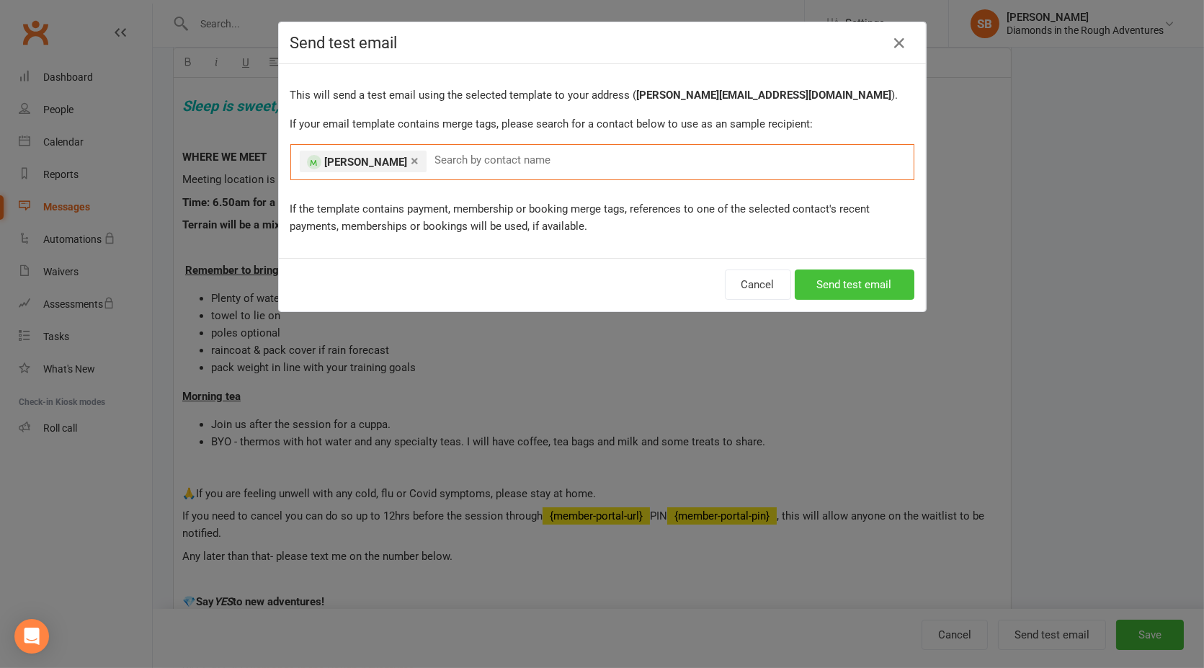
drag, startPoint x: 838, startPoint y: 279, endPoint x: 788, endPoint y: 282, distance: 49.7
click at [834, 281] on button "Send test email" at bounding box center [854, 284] width 120 height 30
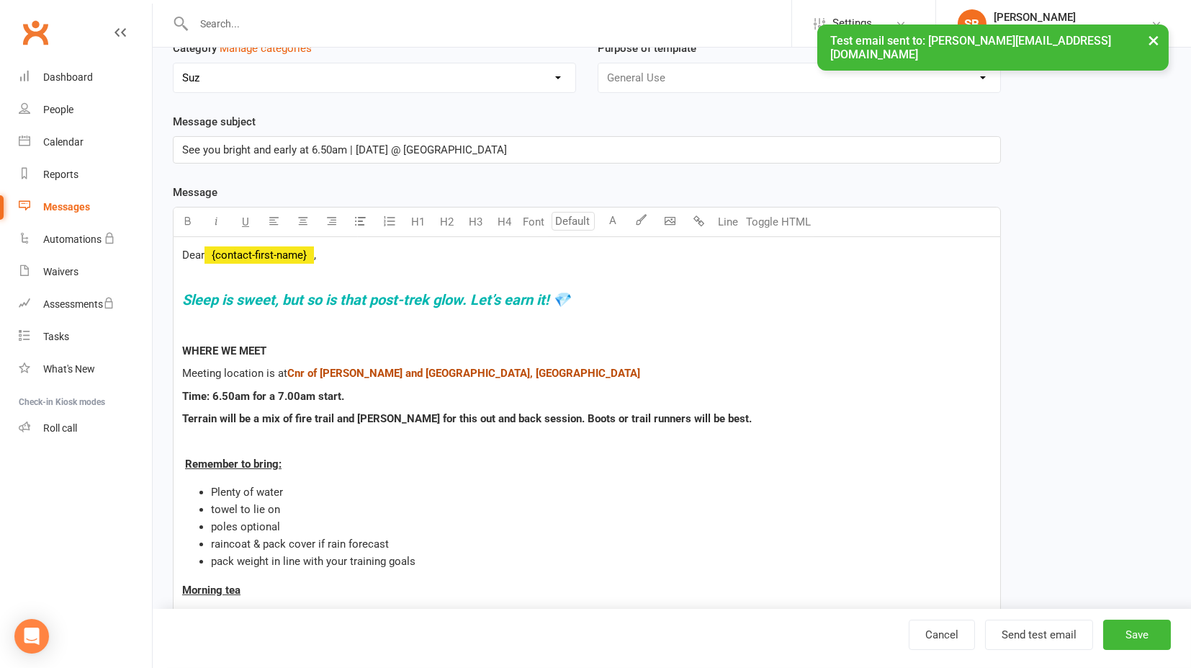
scroll to position [0, 0]
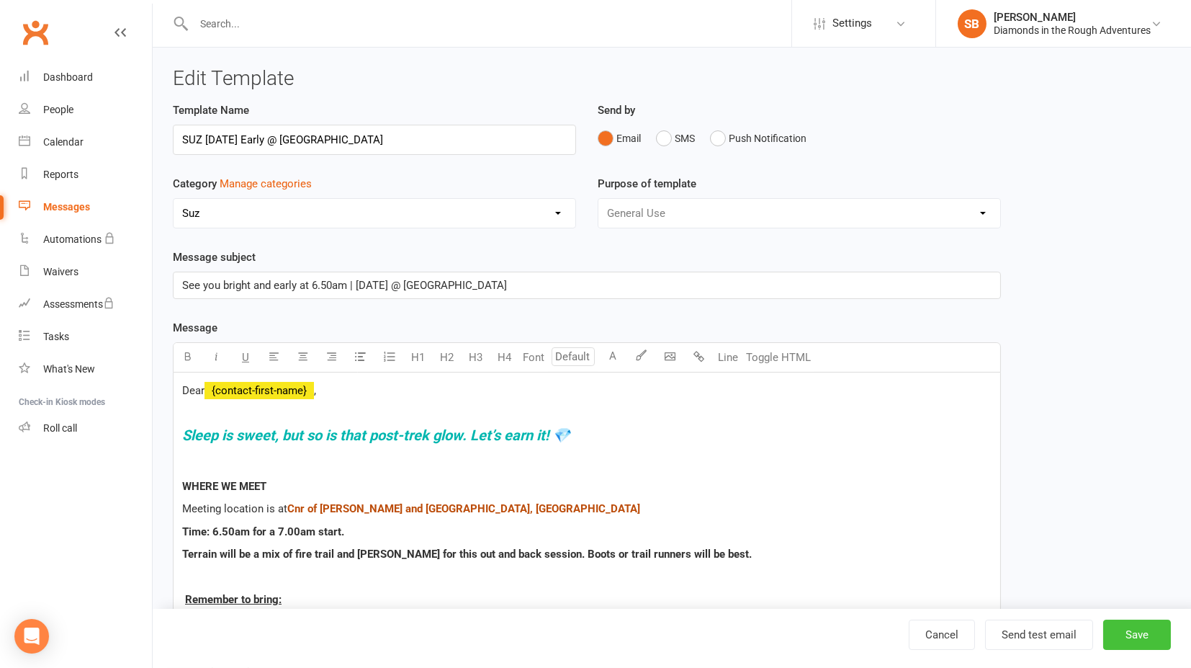
drag, startPoint x: 1134, startPoint y: 631, endPoint x: 1131, endPoint y: 621, distance: 10.7
click at [1135, 632] on button "Save" at bounding box center [1137, 634] width 68 height 30
select select "100"
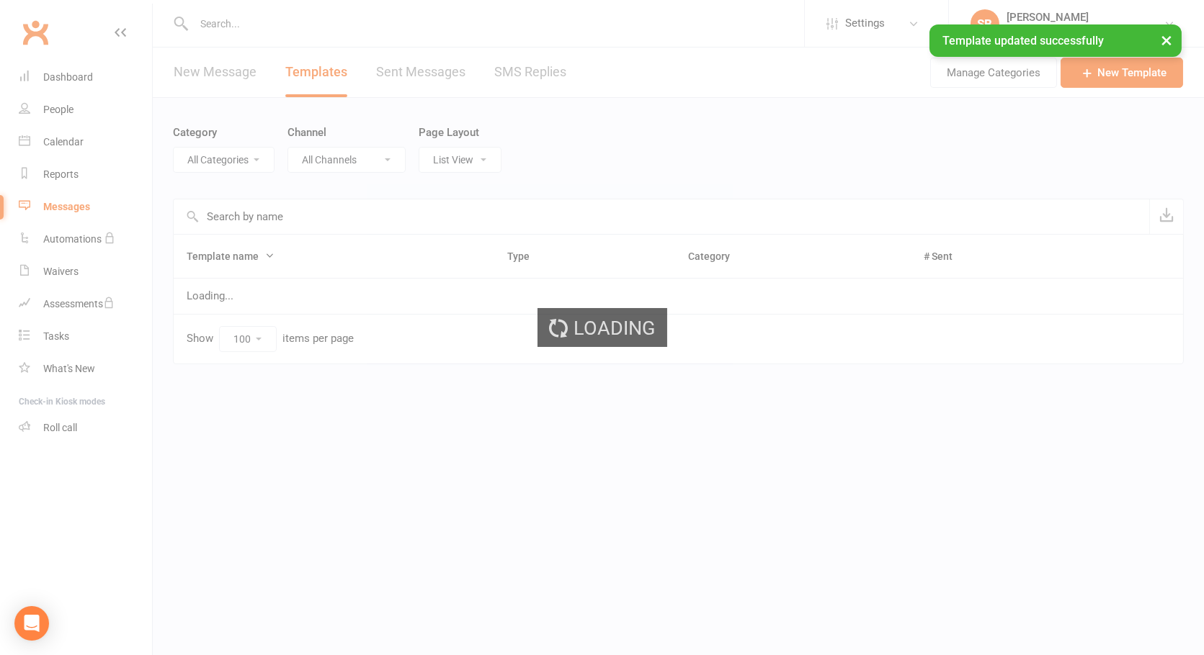
select select "16151"
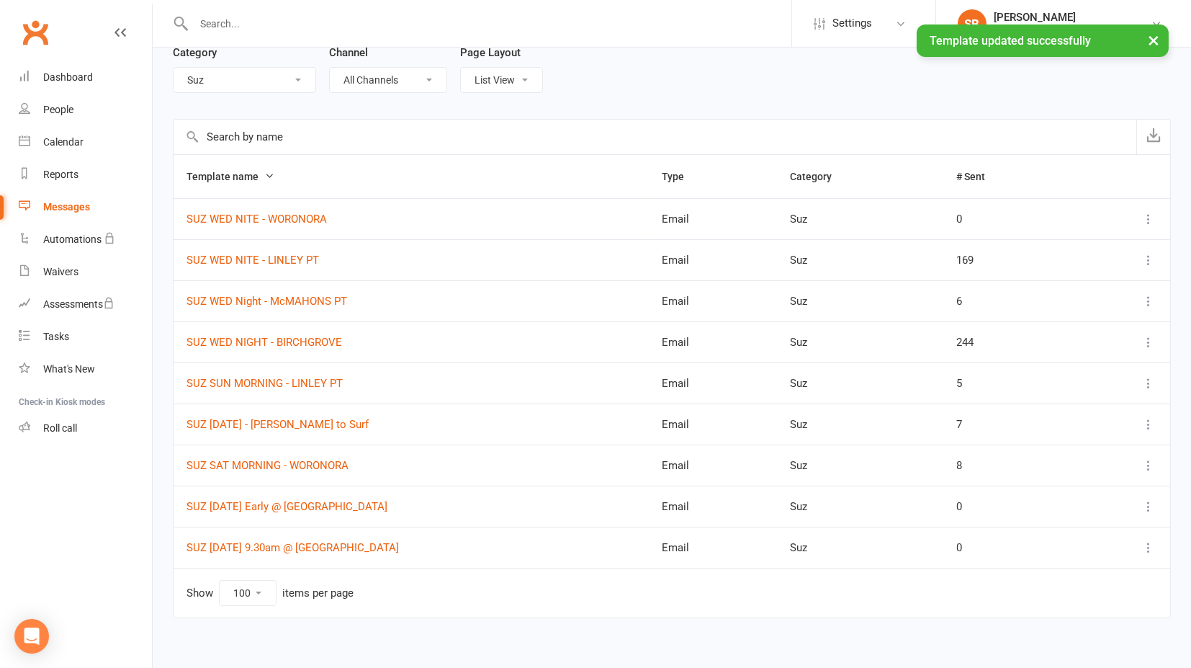
scroll to position [88, 0]
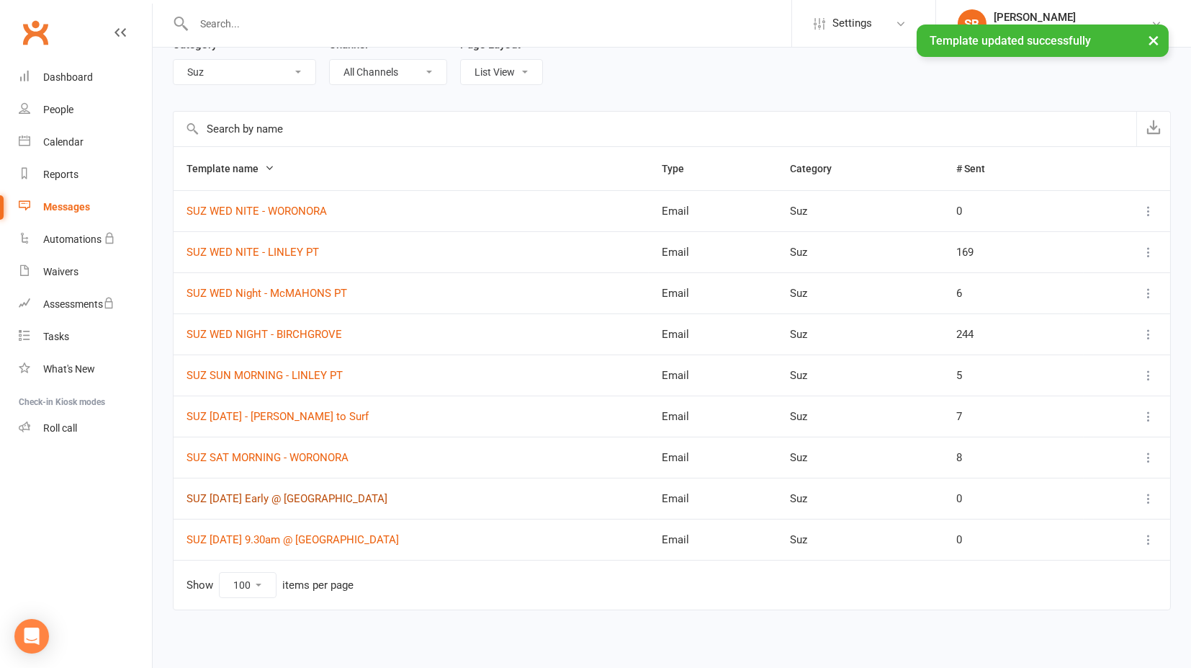
click at [224, 497] on link "SUZ [DATE] Early @ [GEOGRAPHIC_DATA]" at bounding box center [287, 498] width 201 height 13
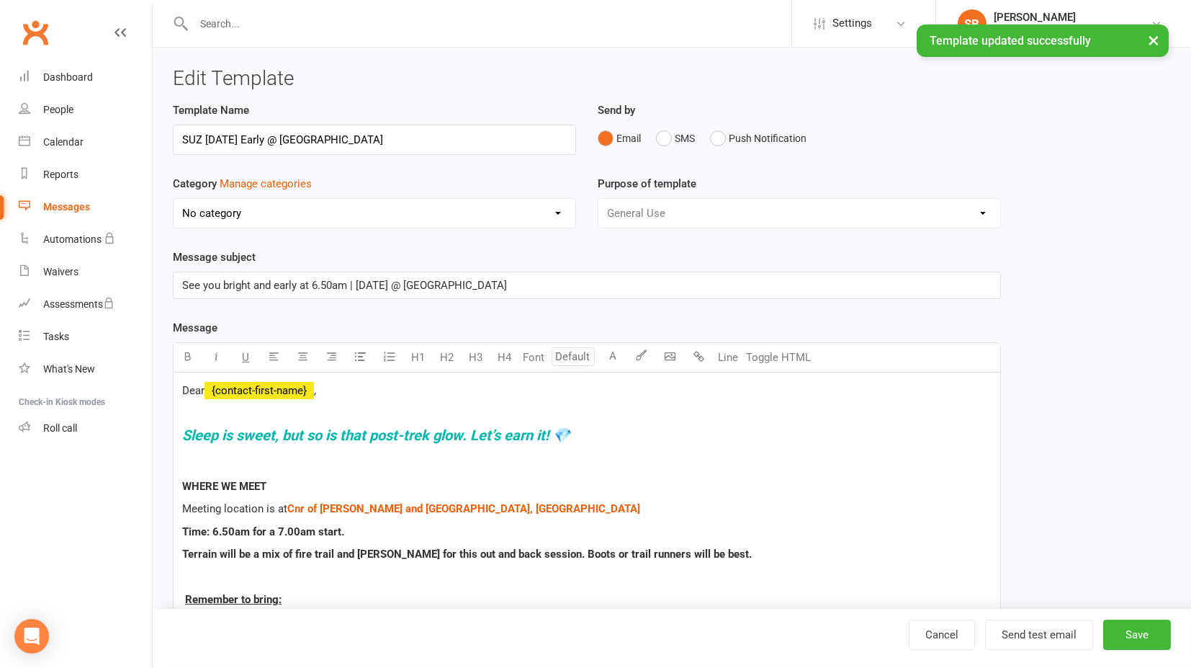
select select "16151"
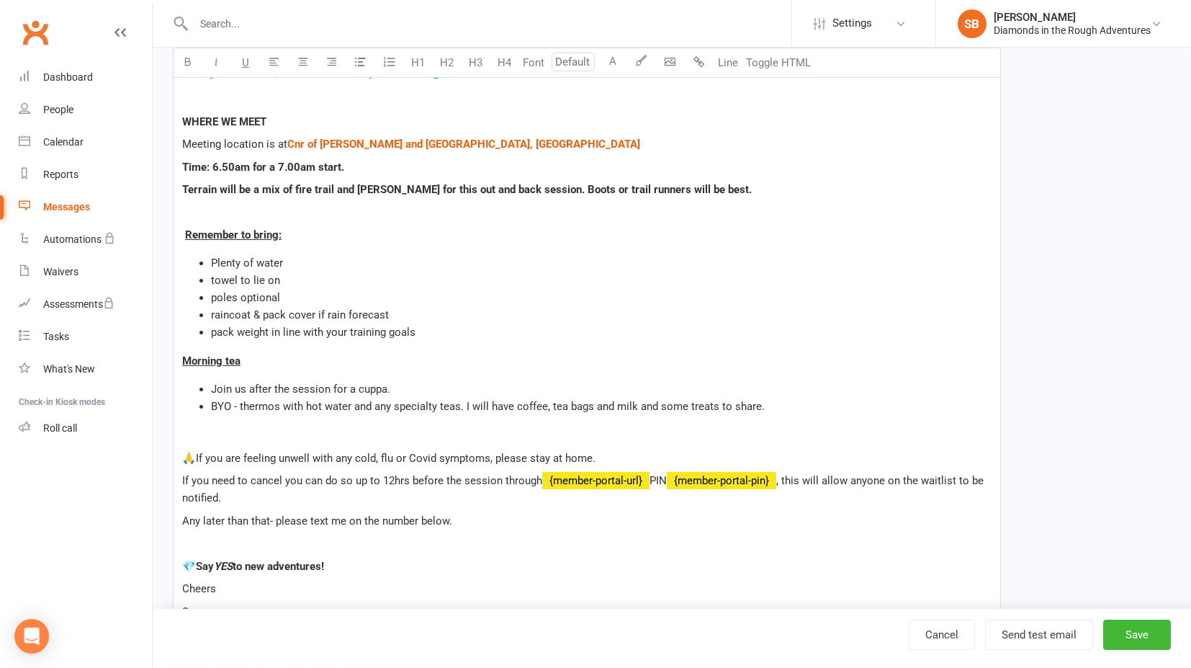
scroll to position [400, 0]
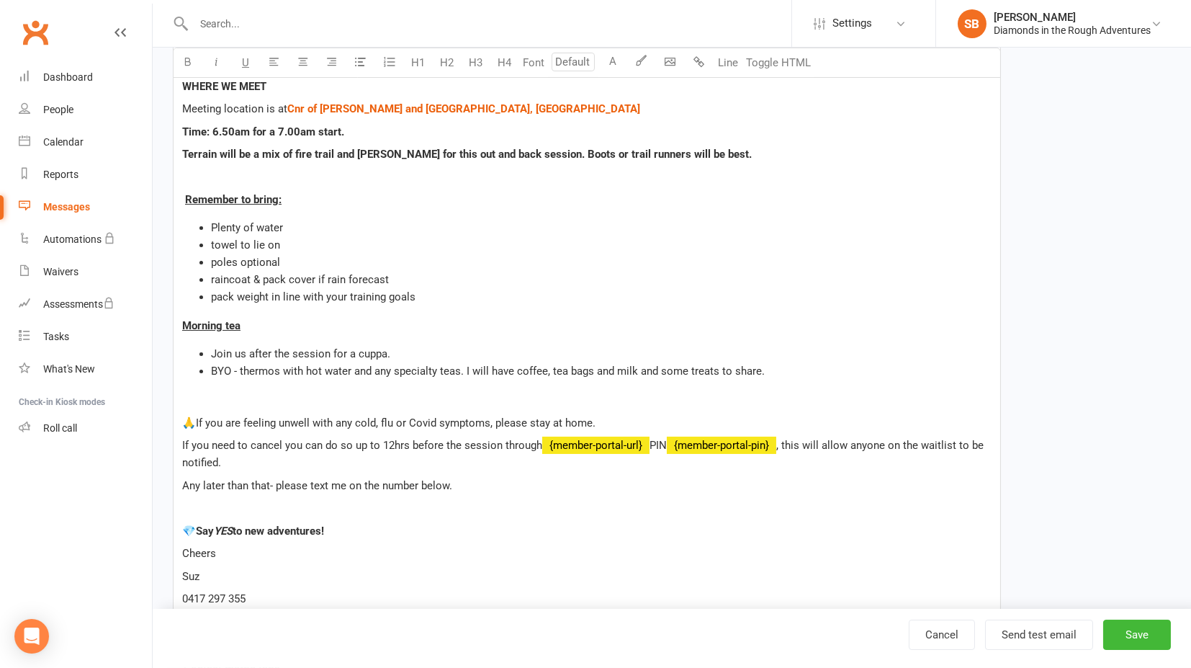
drag, startPoint x: 202, startPoint y: 529, endPoint x: 187, endPoint y: 529, distance: 15.8
click at [187, 529] on p "💎 Say YES to new adventures!" at bounding box center [587, 530] width 810 height 17
copy span "💎"
click at [364, 527] on p "💎 Say YES to new adventures!" at bounding box center [587, 530] width 810 height 17
click at [575, 548] on p "Cheers" at bounding box center [587, 553] width 810 height 17
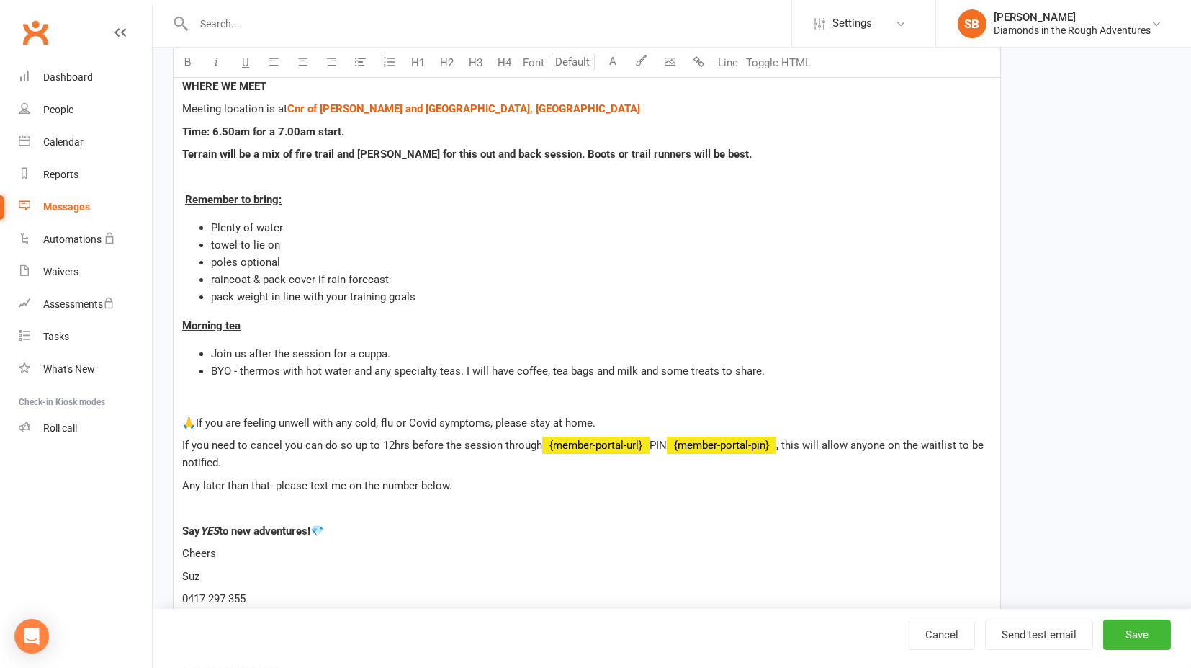
click at [594, 442] on span "﻿ {member-portal-url}" at bounding box center [595, 445] width 107 height 13
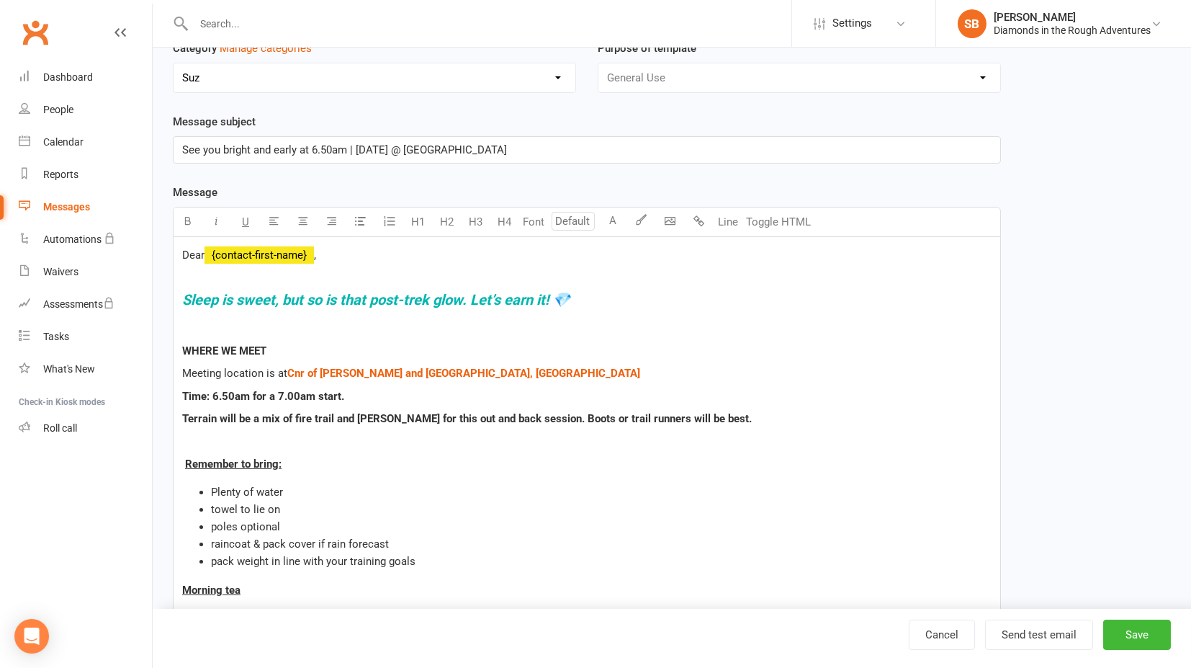
scroll to position [160, 0]
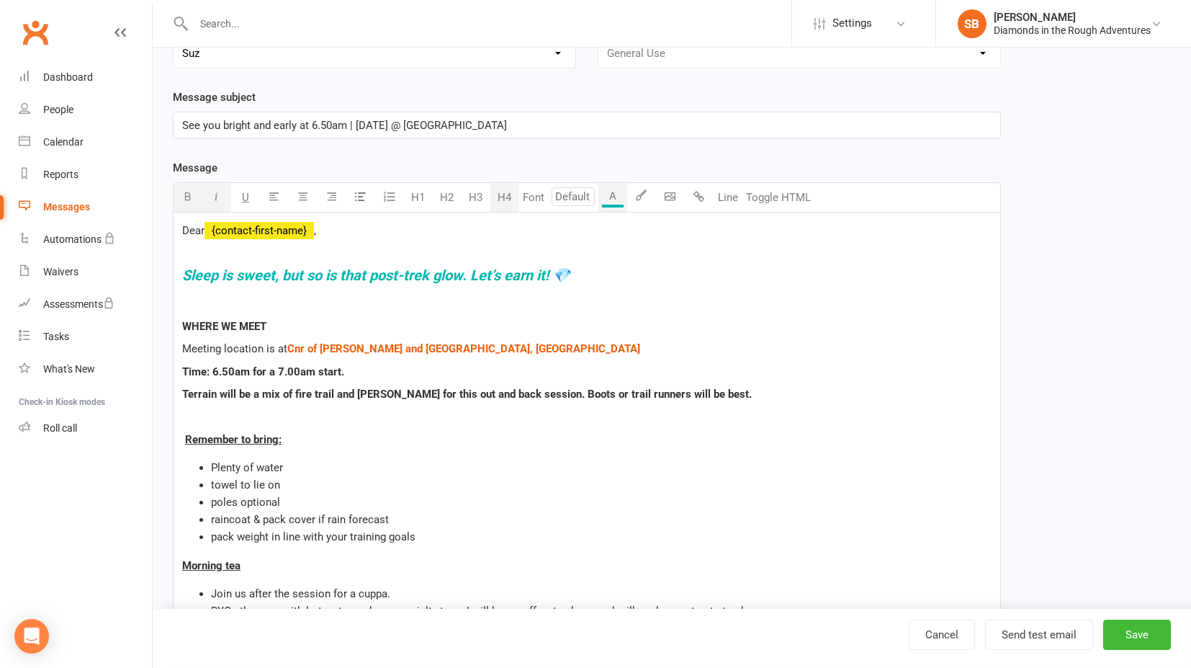
drag, startPoint x: 181, startPoint y: 272, endPoint x: 608, endPoint y: 267, distance: 427.1
click at [608, 267] on div "Dear ﻿ {contact-first-name} , Sleep is sweet, but so is that post-trek glow. Le…" at bounding box center [587, 551] width 827 height 679
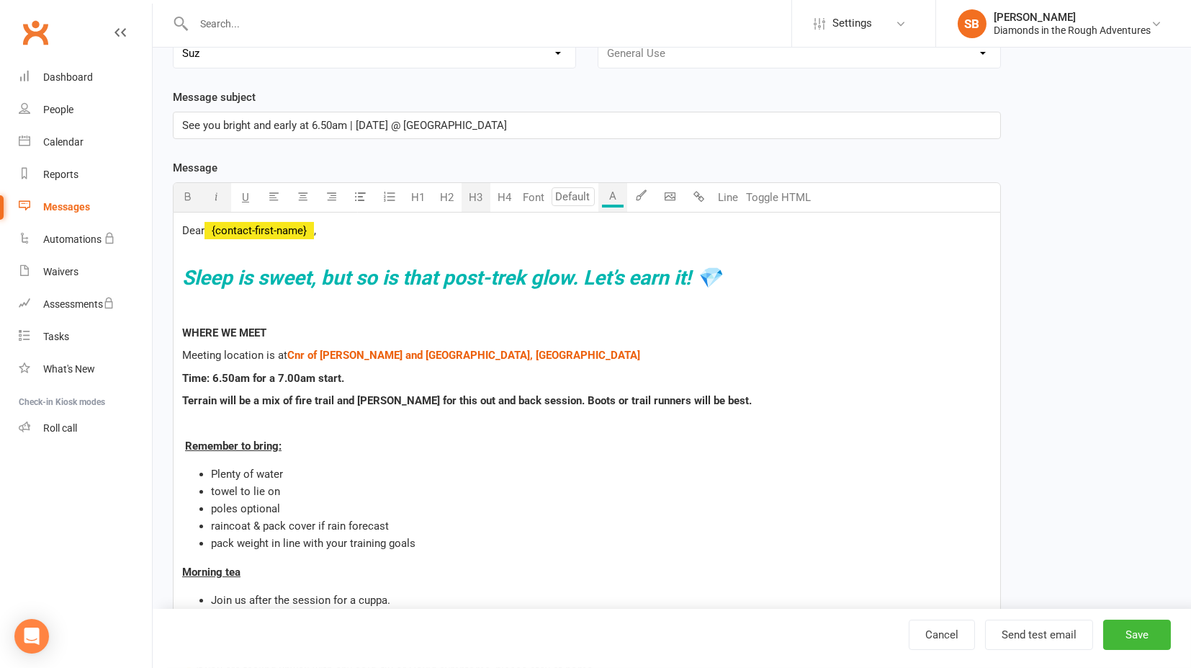
click at [472, 195] on button "H3" at bounding box center [476, 197] width 29 height 29
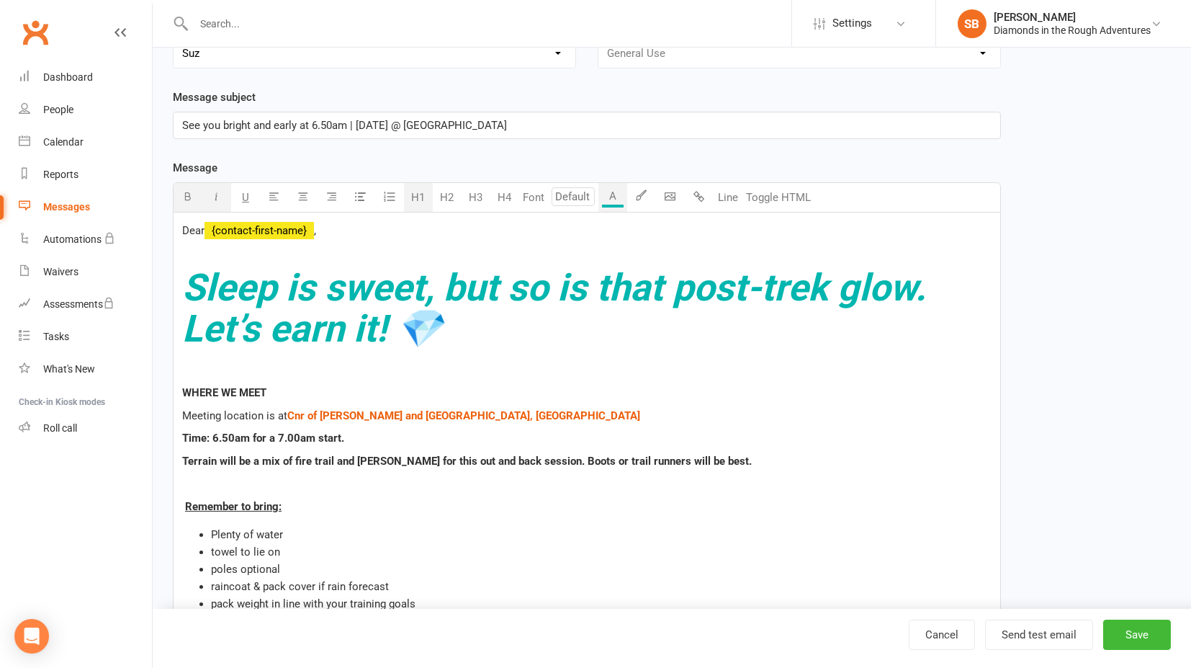
click at [418, 197] on button "H1" at bounding box center [418, 197] width 29 height 29
click at [503, 195] on button "H4" at bounding box center [504, 197] width 29 height 29
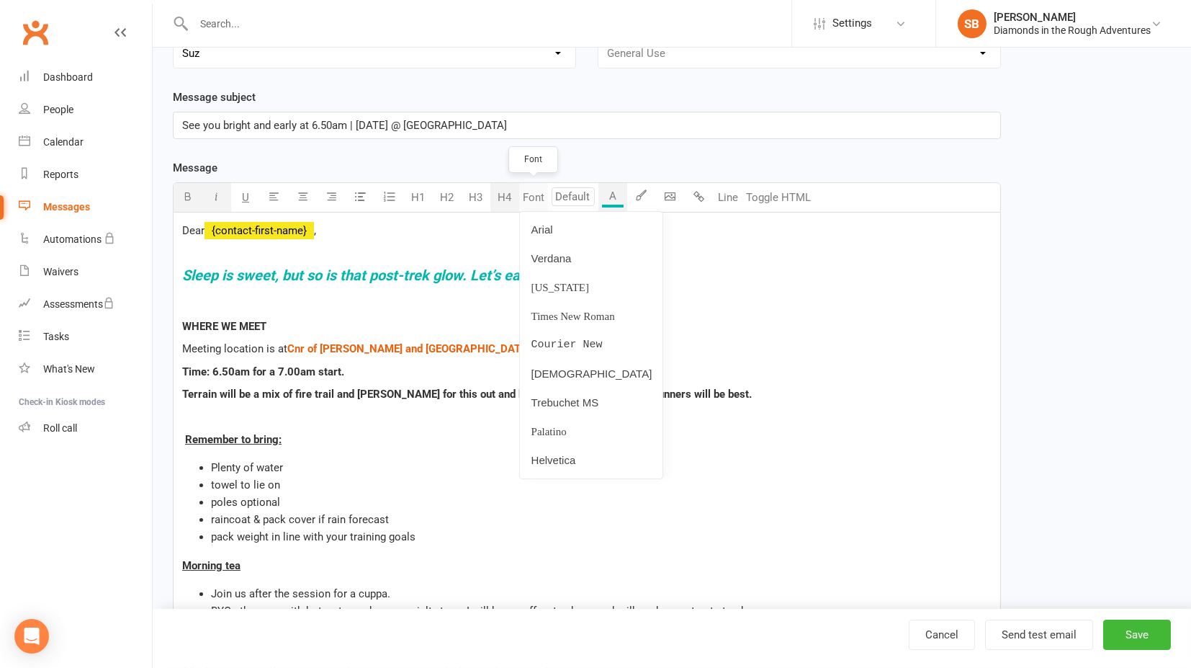
click at [531, 197] on button "Font" at bounding box center [533, 197] width 29 height 29
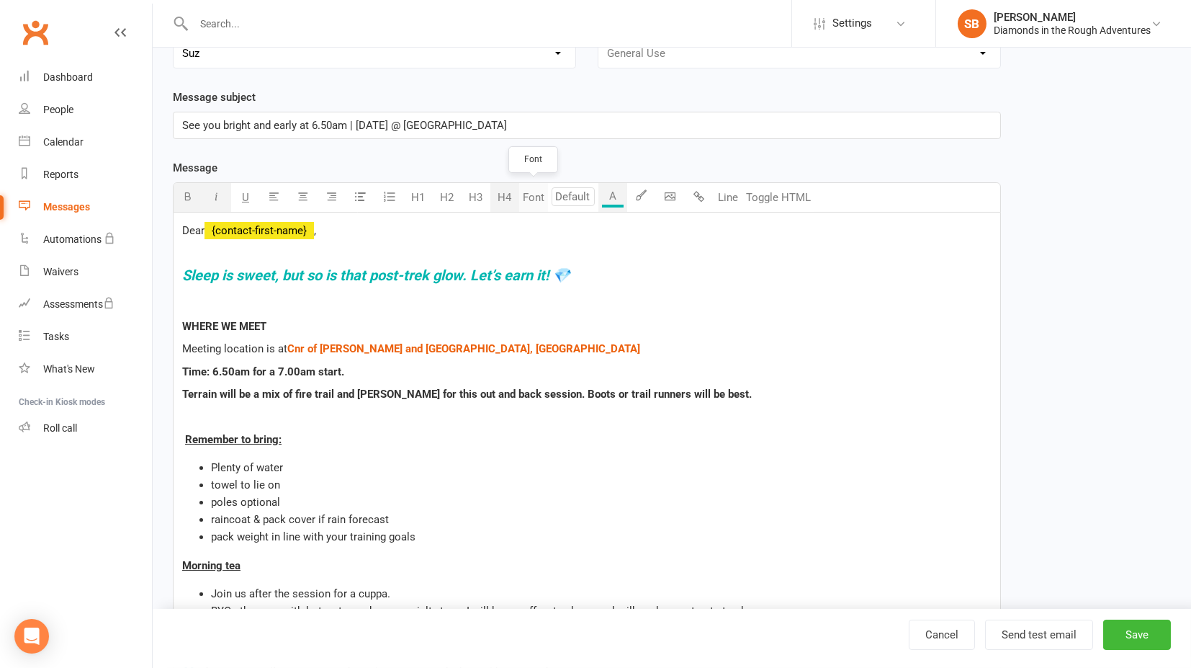
click at [531, 197] on button "Font" at bounding box center [533, 197] width 29 height 29
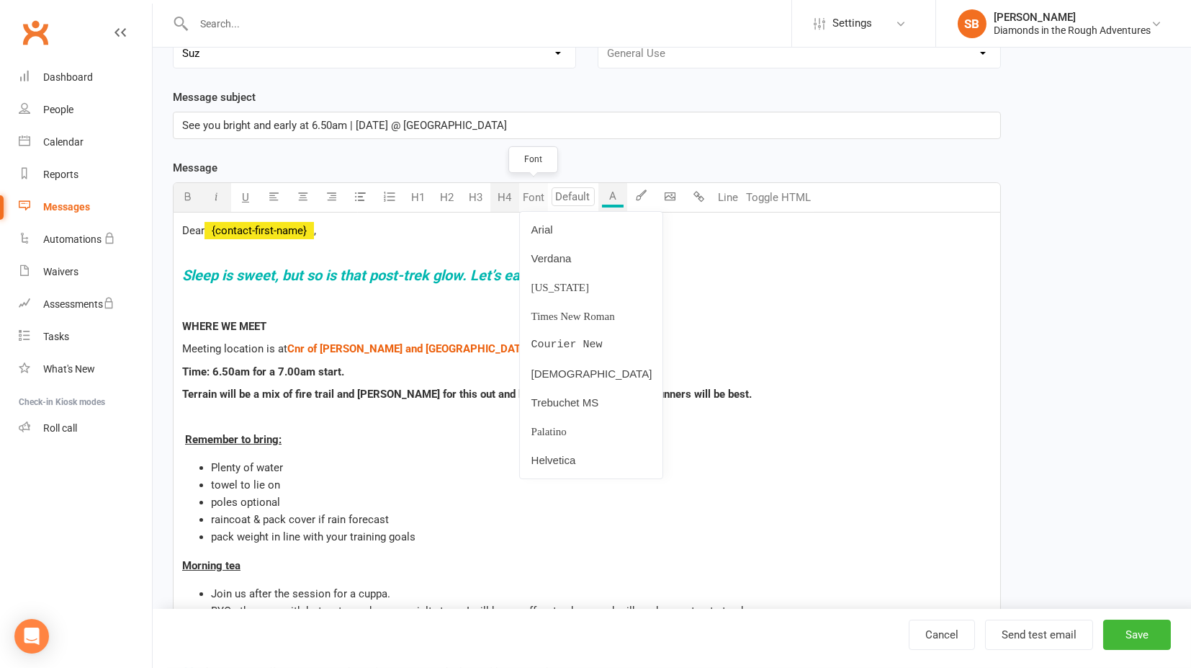
click at [533, 194] on button "Font" at bounding box center [533, 197] width 29 height 29
click at [534, 230] on link "Arial" at bounding box center [591, 229] width 143 height 29
click at [534, 199] on button "Arial" at bounding box center [534, 197] width 30 height 29
click at [549, 375] on link "[DEMOGRAPHIC_DATA]" at bounding box center [591, 373] width 143 height 29
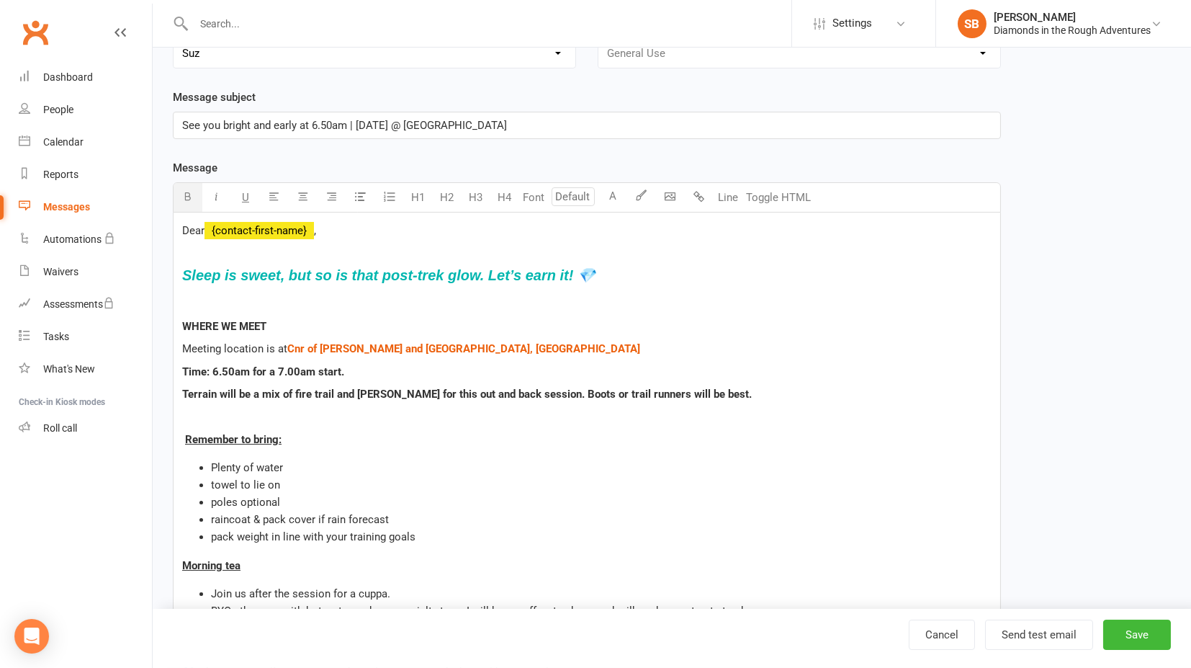
click at [277, 366] on span "Time: 6.50am for a 7.00am start." at bounding box center [263, 371] width 162 height 13
drag, startPoint x: 191, startPoint y: 345, endPoint x: 228, endPoint y: 345, distance: 36.7
click at [228, 345] on span "Meeting location is at" at bounding box center [234, 348] width 105 height 13
click at [202, 272] on span "Sleep is sweet, but so is that post-trek glow. Let’s earn it! 💎" at bounding box center [388, 275] width 413 height 16
drag, startPoint x: 181, startPoint y: 272, endPoint x: 640, endPoint y: 270, distance: 459.5
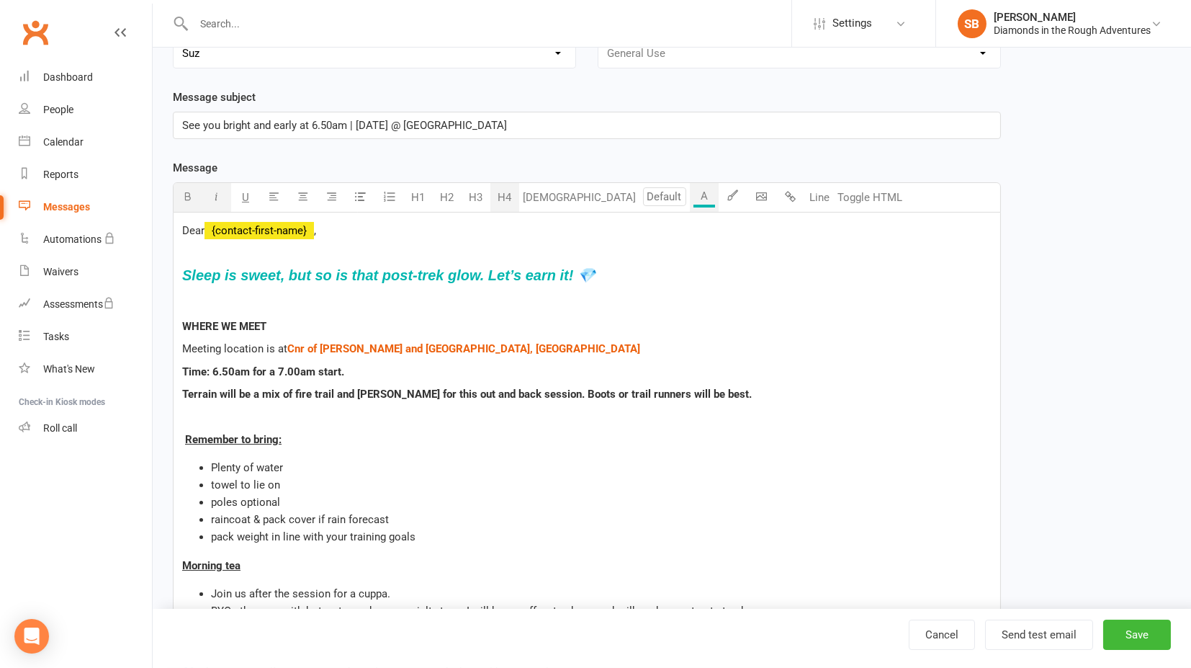
click at [640, 268] on div "Dear ﻿ {contact-first-name} , Sleep is sweet, but so is that post-trek glow. Le…" at bounding box center [587, 551] width 827 height 679
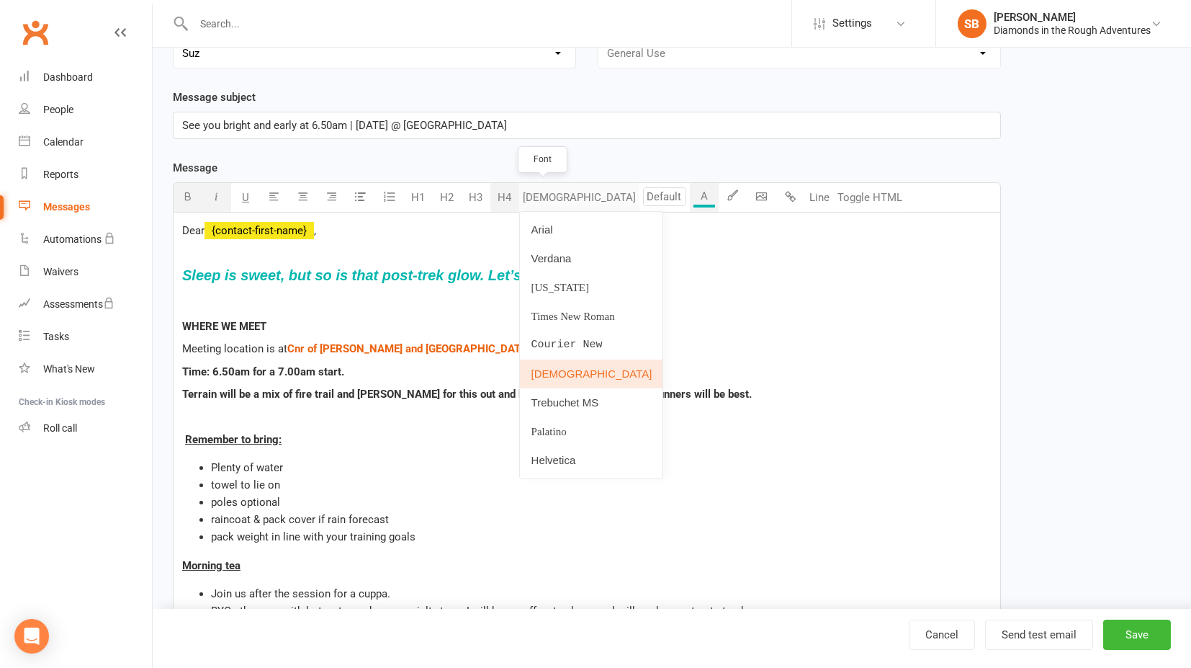
click at [549, 196] on button "[DEMOGRAPHIC_DATA]" at bounding box center [579, 197] width 120 height 29
click at [544, 454] on link "Helvetica" at bounding box center [591, 460] width 143 height 29
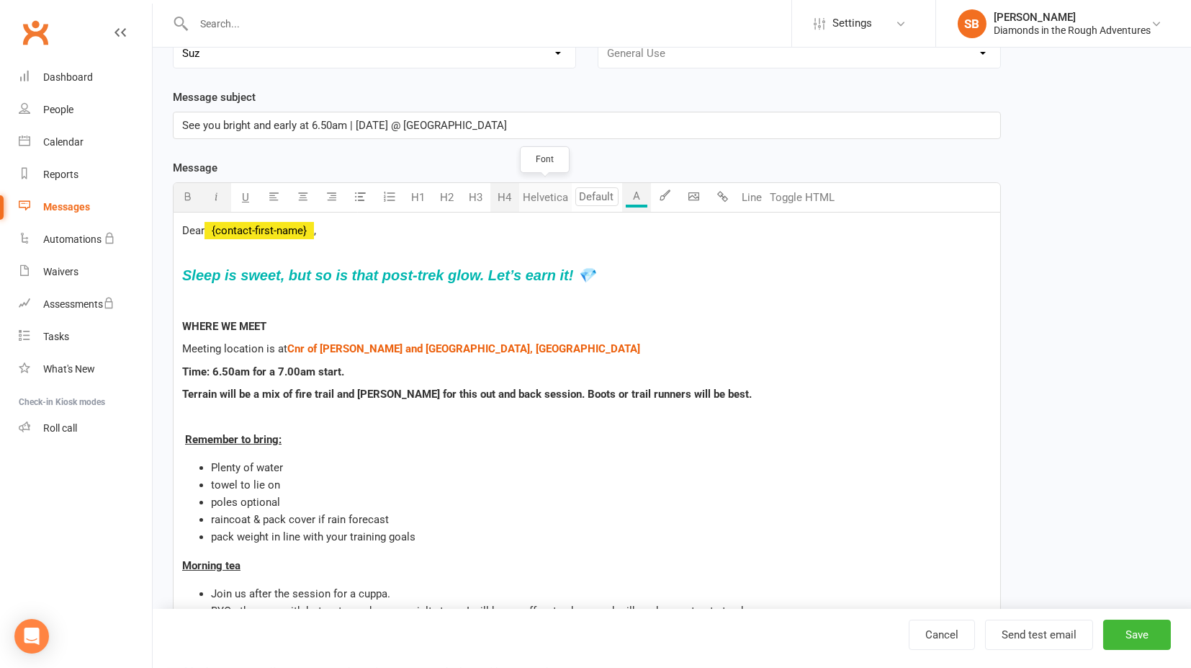
click at [548, 196] on button "Helvetica" at bounding box center [545, 197] width 53 height 29
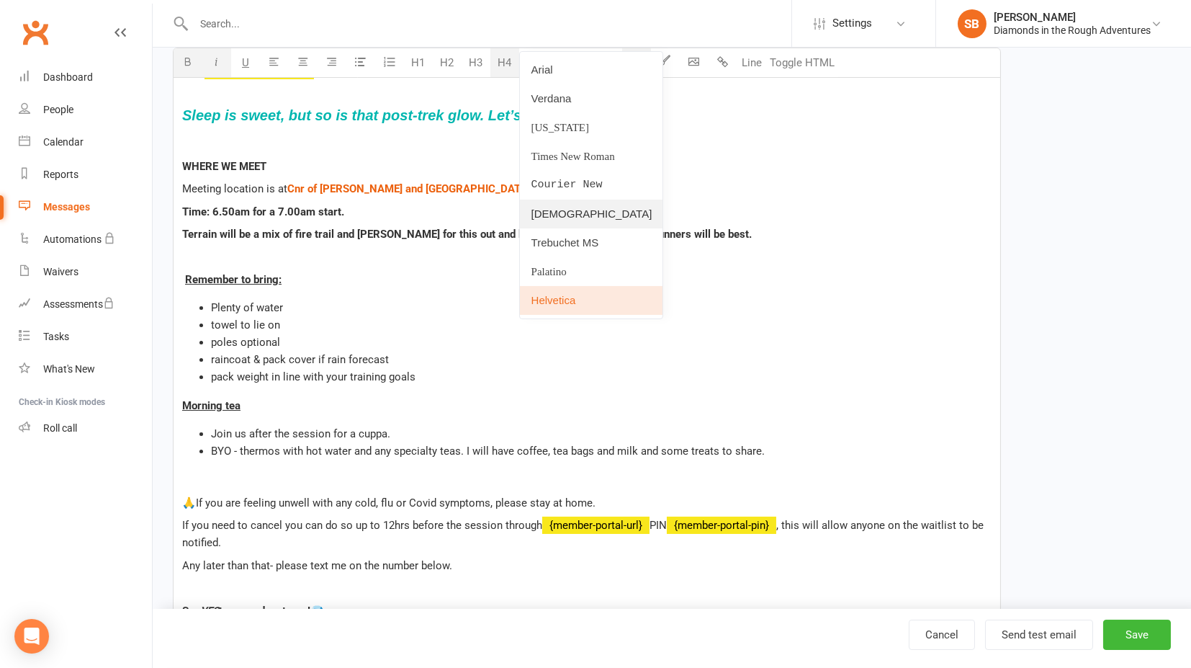
scroll to position [240, 0]
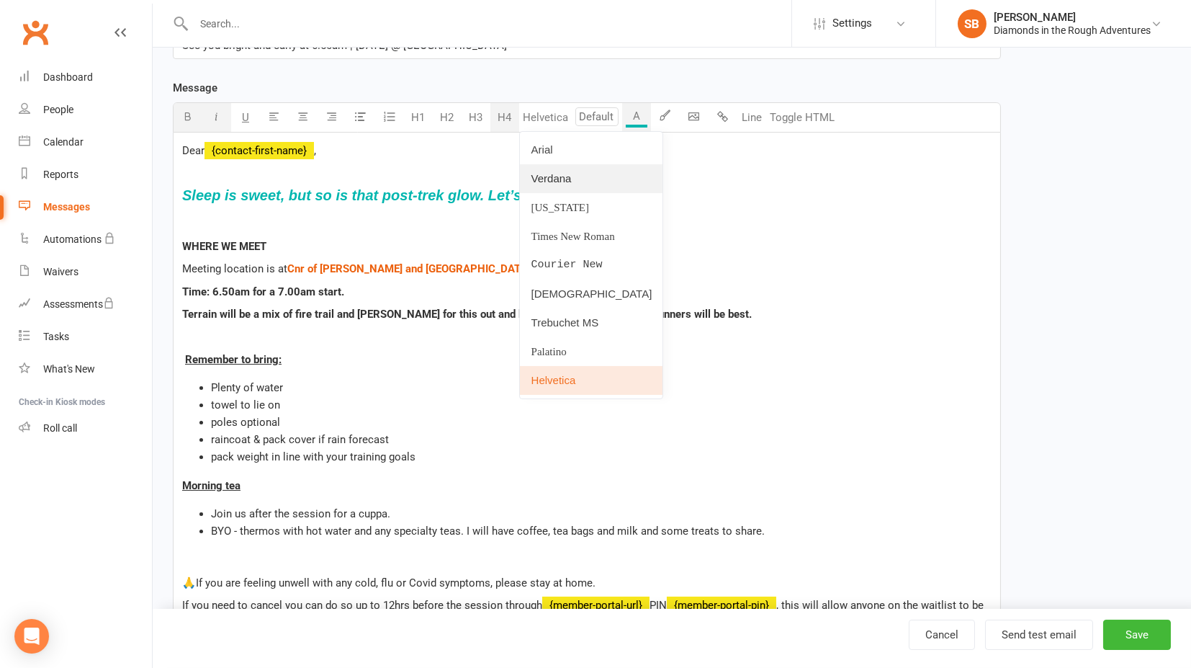
click at [557, 180] on link "Verdana" at bounding box center [591, 178] width 143 height 29
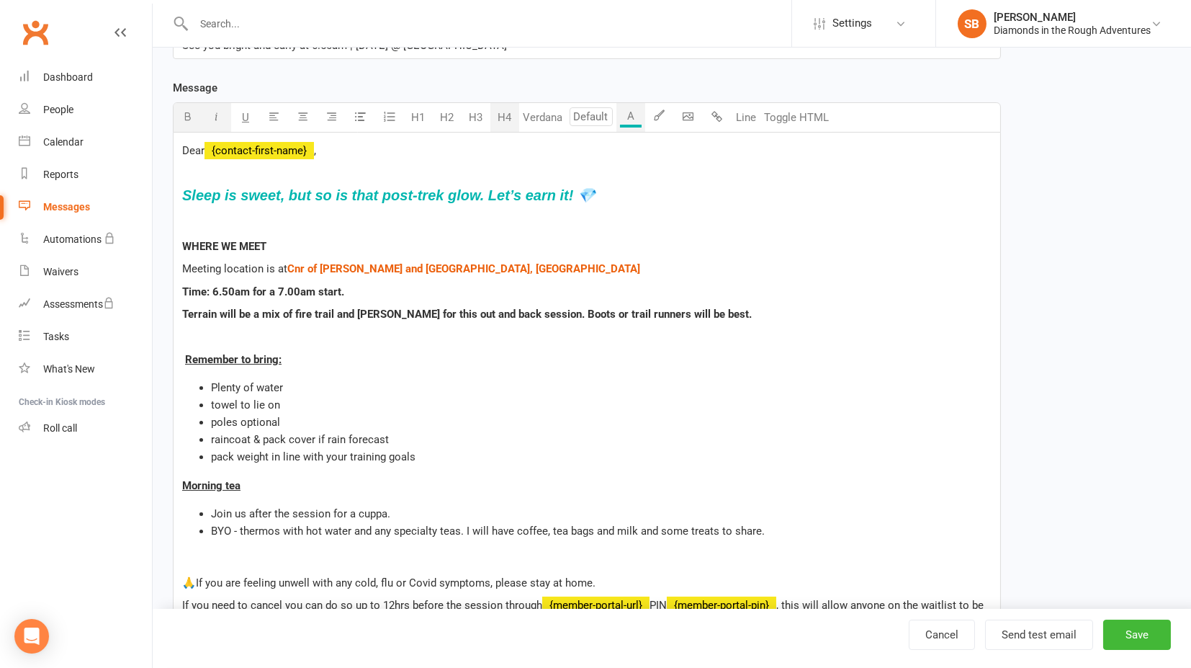
click at [416, 313] on span "Terrain will be a mix of fire trail and [PERSON_NAME] for this out and back ses…" at bounding box center [467, 314] width 570 height 13
click at [385, 313] on span "Terrain will be a mix of fire trail and [PERSON_NAME] for this out and back ses…" at bounding box center [467, 314] width 570 height 13
drag, startPoint x: 184, startPoint y: 192, endPoint x: 675, endPoint y: 189, distance: 491.2
click at [596, 189] on span "Sleep is sweet, but so is that post-trek glow. Let’s earn it! 💎" at bounding box center [388, 195] width 413 height 16
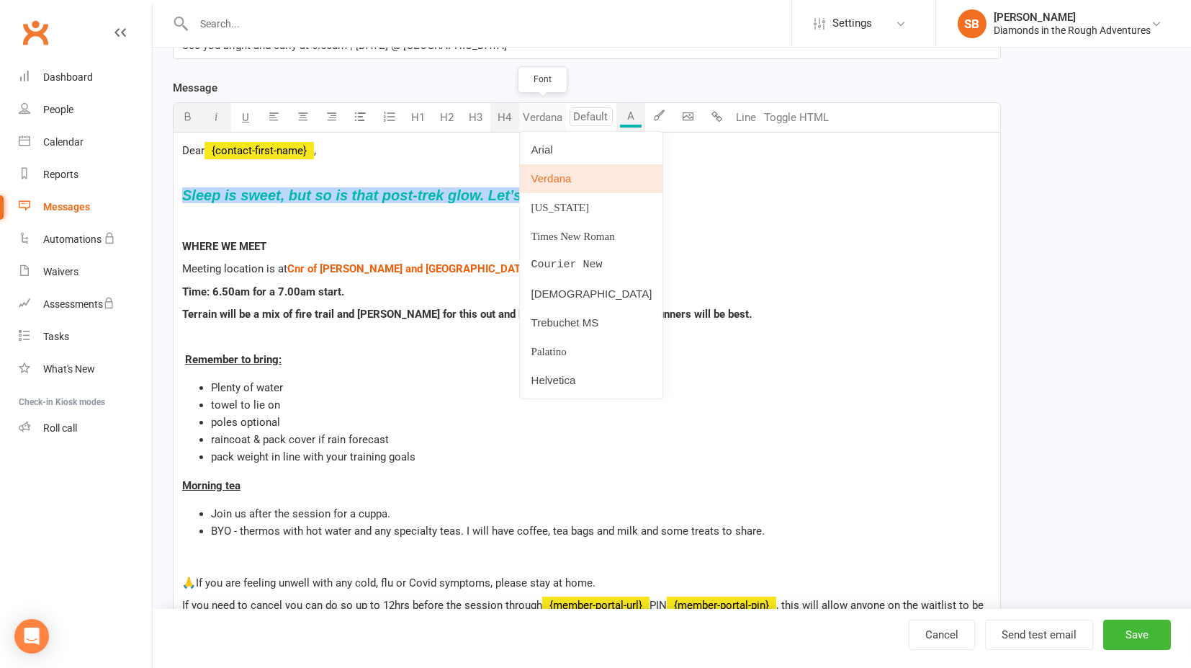
click at [545, 117] on button "Verdana" at bounding box center [542, 117] width 47 height 29
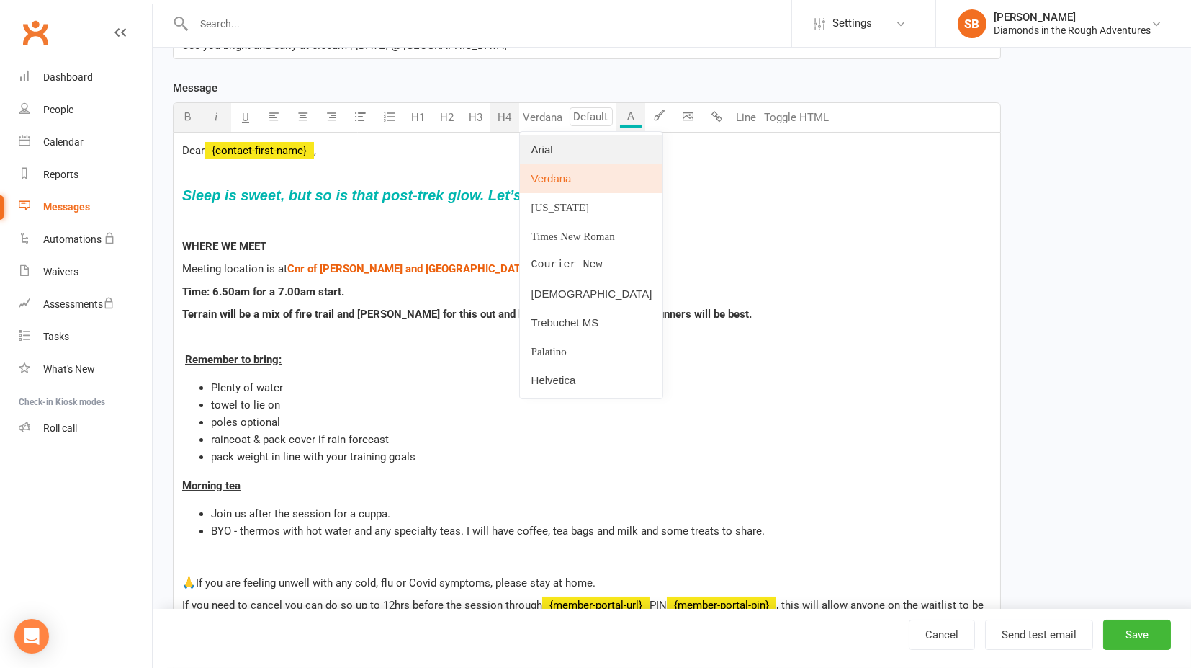
click at [539, 147] on link "Arial" at bounding box center [591, 149] width 143 height 29
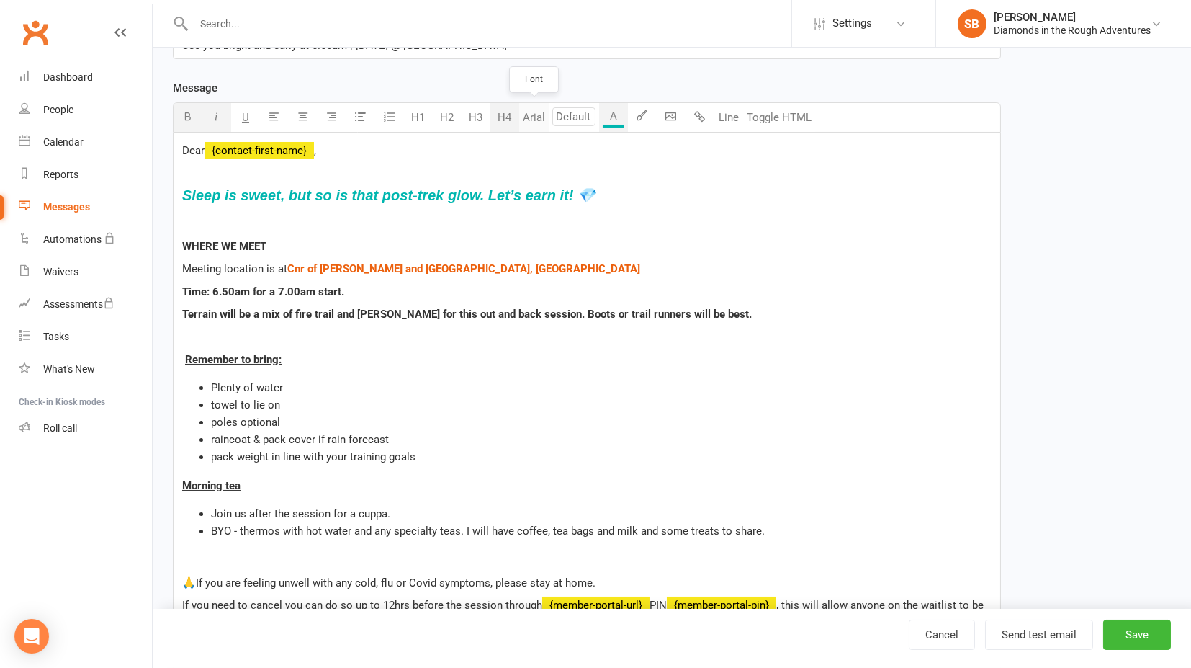
click at [539, 119] on button "Arial" at bounding box center [534, 117] width 30 height 29
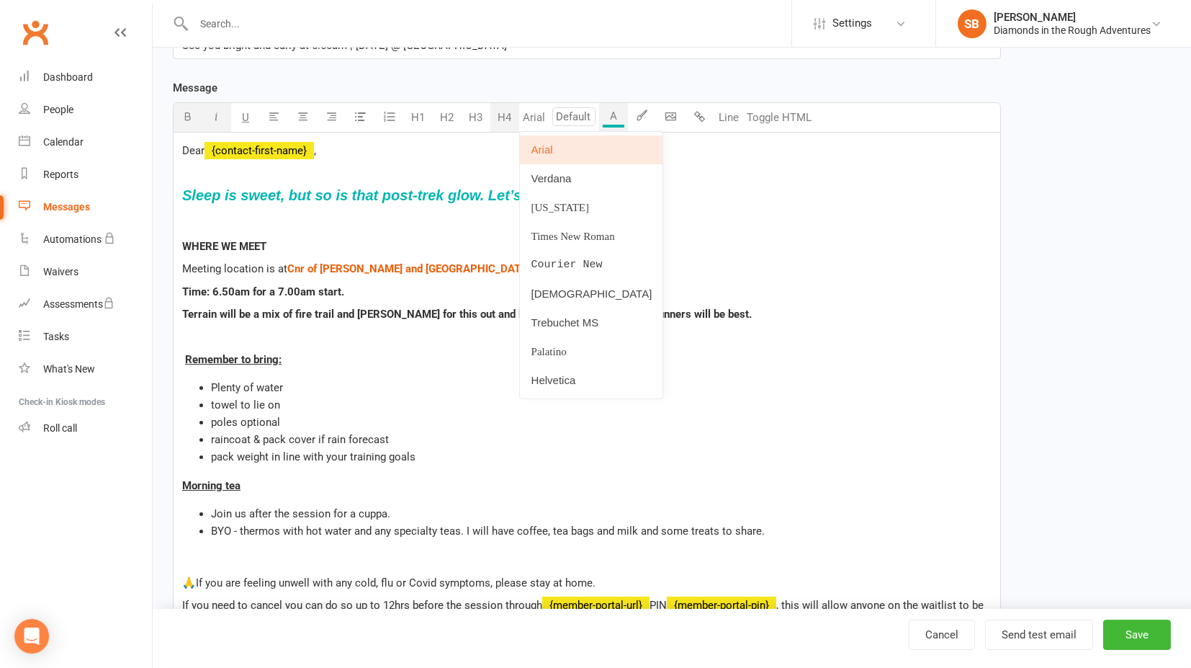
click at [550, 147] on link "Arial" at bounding box center [591, 149] width 143 height 29
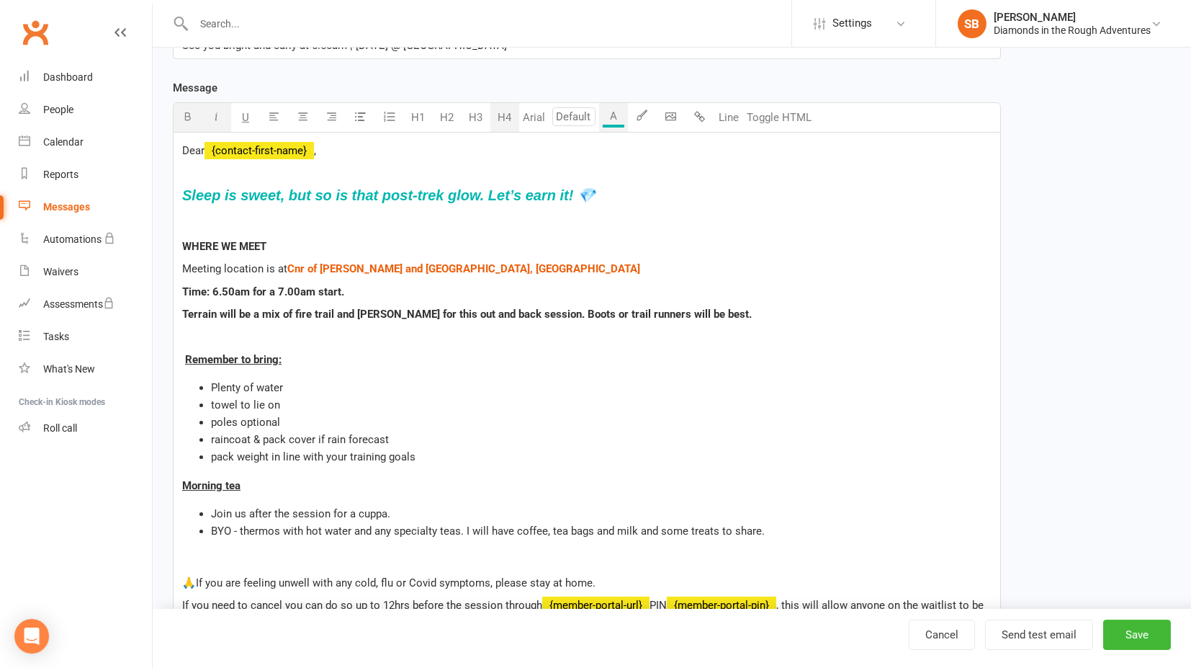
click at [421, 192] on span "Sleep is sweet, but so is that post-trek glow. Let’s earn it! 💎" at bounding box center [388, 195] width 413 height 16
click at [521, 187] on span "Sleep is sweet, but so is that post-trek glow. Let’s earn it! 💎" at bounding box center [388, 195] width 413 height 16
drag, startPoint x: 184, startPoint y: 192, endPoint x: 692, endPoint y: 200, distance: 507.8
click at [691, 200] on h4 "Sleep is sweet, but so is that post-trek glow. Let’s earn it! 💎" at bounding box center [587, 195] width 810 height 16
click at [540, 118] on button "Arial" at bounding box center [534, 117] width 30 height 29
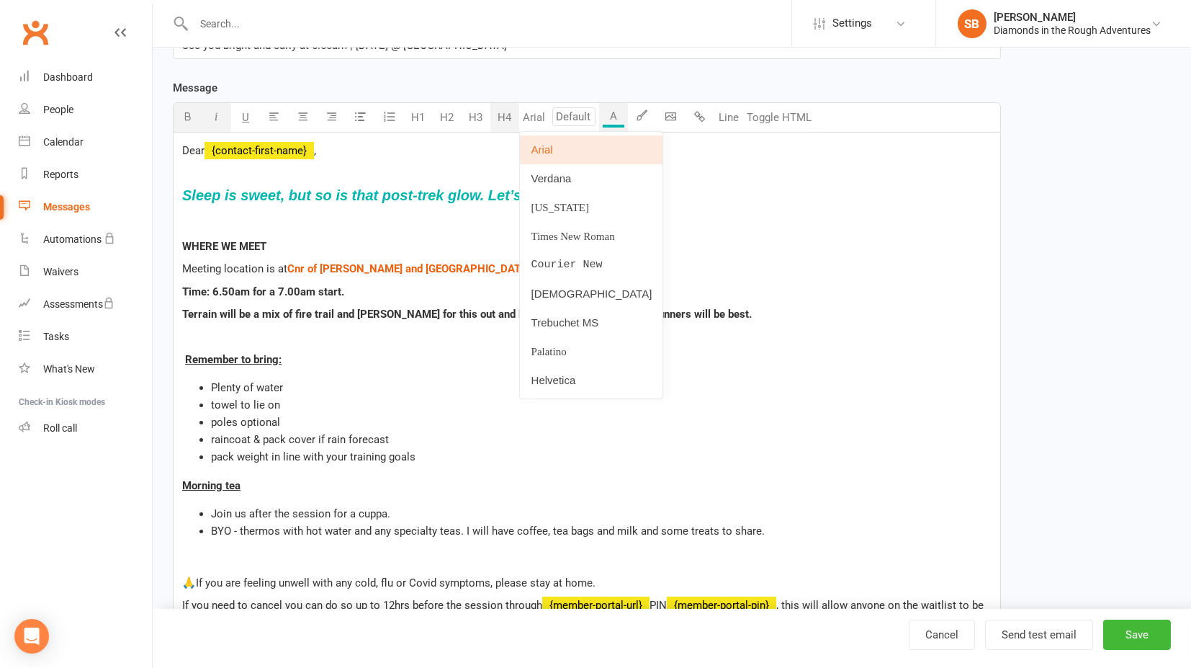
click at [549, 153] on link "Arial" at bounding box center [591, 149] width 143 height 29
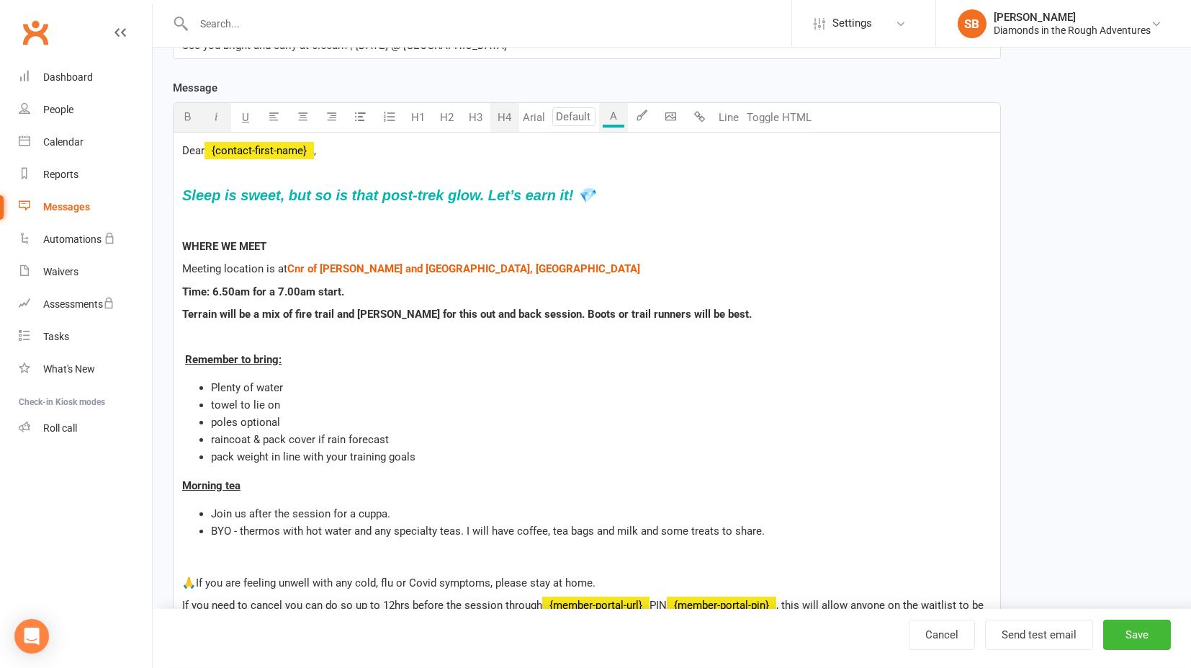
click at [430, 319] on span "Terrain will be a mix of fire trail and [PERSON_NAME] for this out and back ses…" at bounding box center [467, 314] width 570 height 13
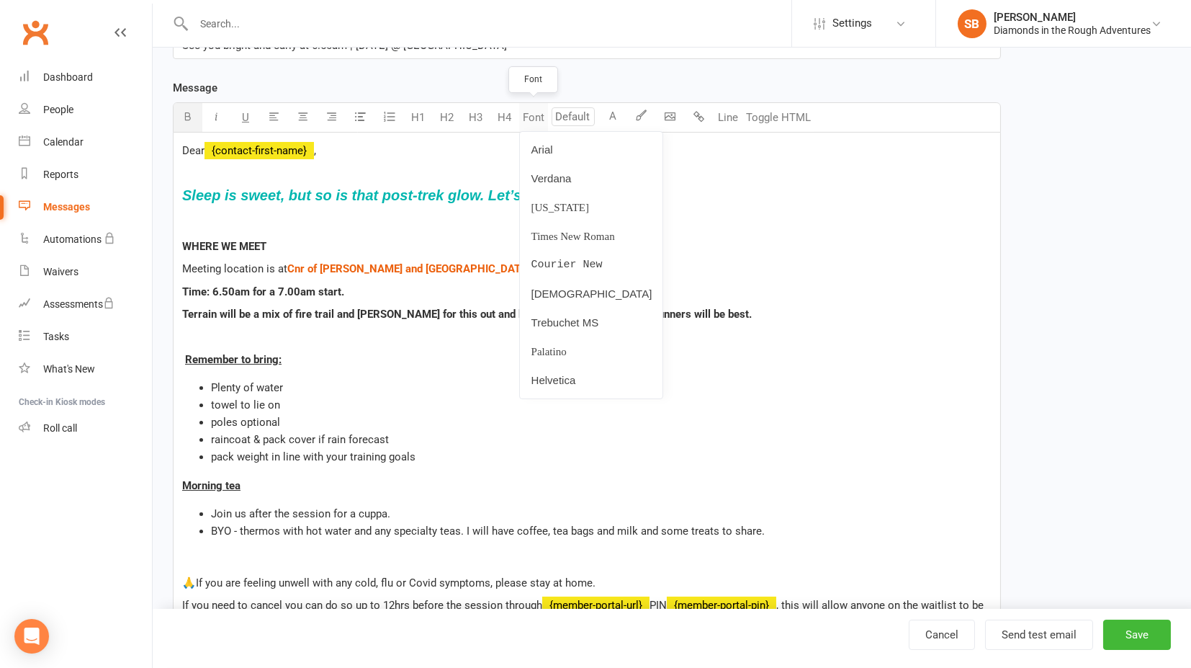
click at [532, 114] on button "Font" at bounding box center [533, 117] width 29 height 29
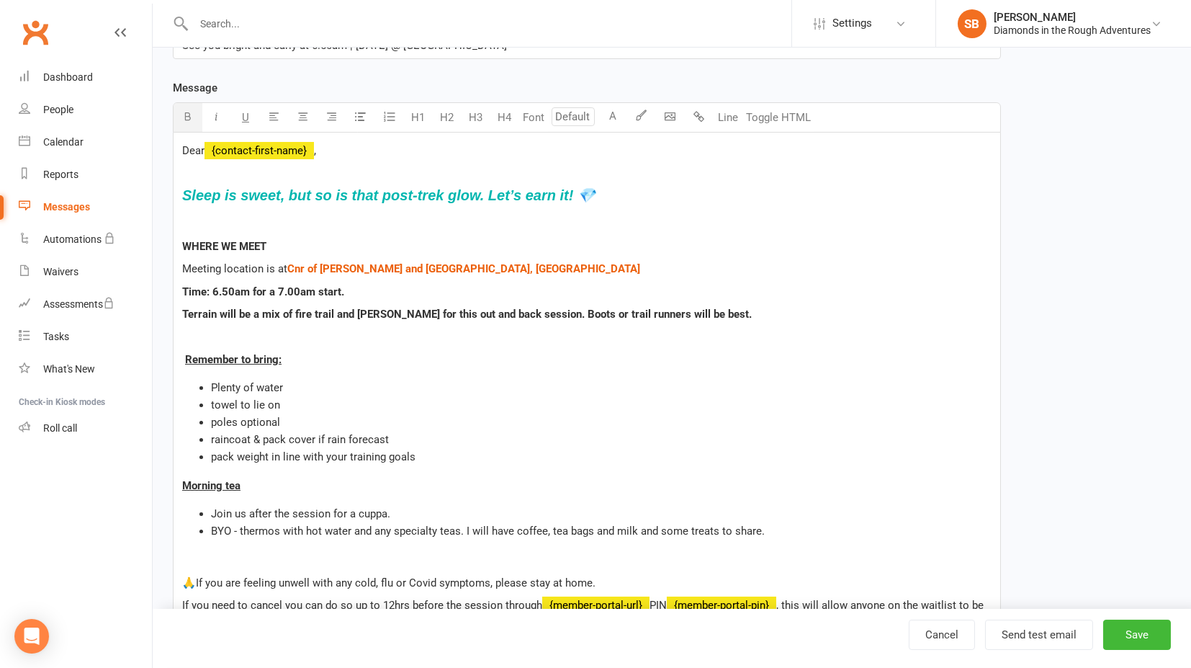
click at [776, 234] on div "Dear ﻿ {contact-first-name} , Sleep is sweet, but so is that post-trek glow. Le…" at bounding box center [587, 472] width 827 height 679
drag, startPoint x: 185, startPoint y: 194, endPoint x: 648, endPoint y: 205, distance: 463.2
click at [648, 205] on div "Dear ﻿ {contact-first-name} , Sleep is sweet, but so is that post-trek glow. Le…" at bounding box center [587, 472] width 827 height 679
click at [570, 115] on input "number" at bounding box center [573, 116] width 43 height 19
click at [364, 318] on span "Terrain will be a mix of fire trail and [PERSON_NAME] for this out and back ses…" at bounding box center [467, 314] width 570 height 13
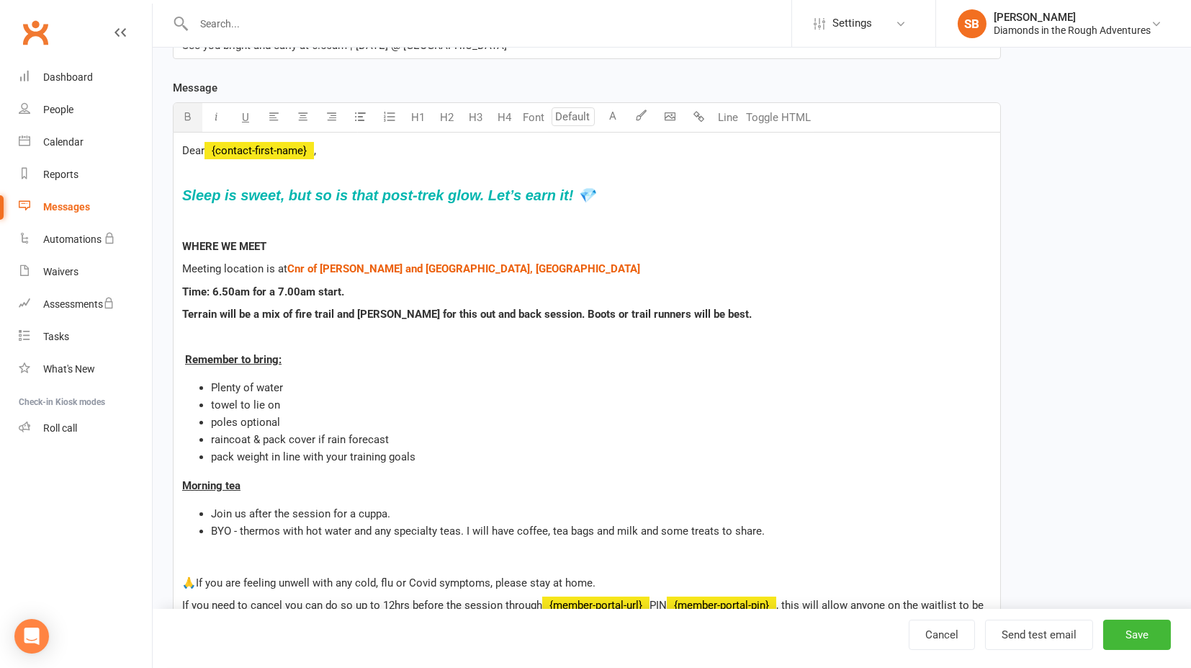
click at [364, 318] on span "Terrain will be a mix of fire trail and [PERSON_NAME] for this out and back ses…" at bounding box center [467, 314] width 570 height 13
drag, startPoint x: 367, startPoint y: 311, endPoint x: 440, endPoint y: 308, distance: 72.8
click at [440, 308] on span "Terrain will be a mix of fire trail and [PERSON_NAME] for this out and back ses…" at bounding box center [467, 314] width 570 height 13
click at [570, 113] on input "number" at bounding box center [573, 116] width 43 height 19
click at [775, 196] on h4 "Sleep is sweet, but so is that post-trek glow. Let’s earn it! 💎" at bounding box center [587, 195] width 810 height 16
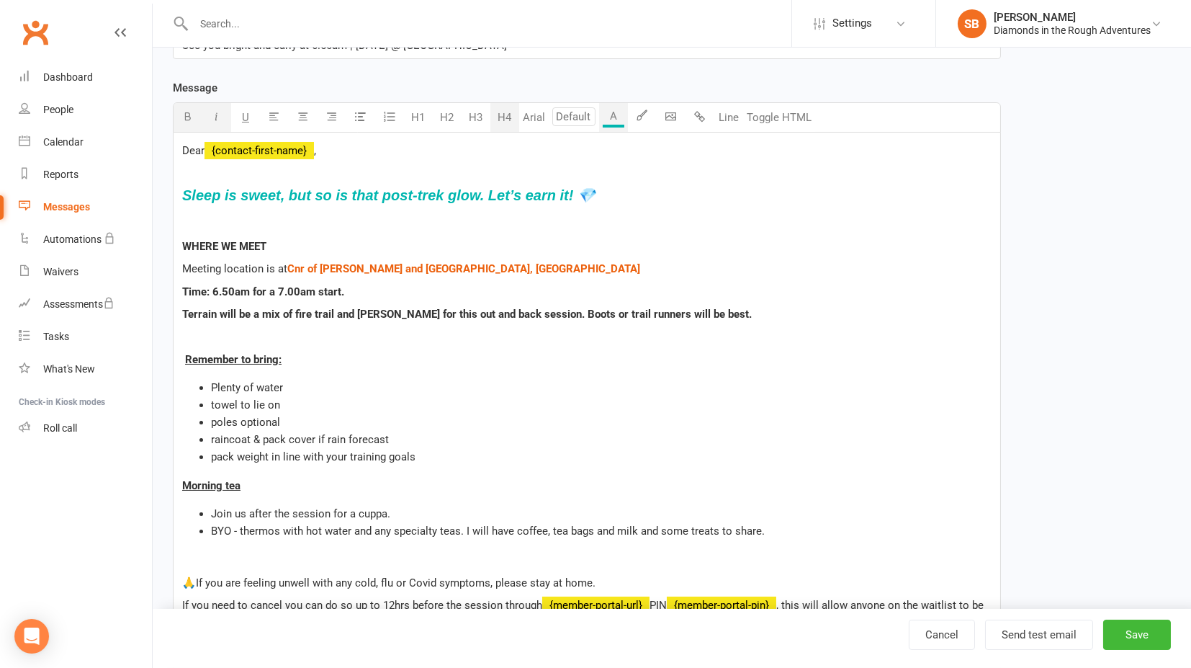
drag, startPoint x: 184, startPoint y: 194, endPoint x: 693, endPoint y: 187, distance: 508.6
click at [693, 187] on h4 "Sleep is sweet, but so is that post-trek glow. Let’s earn it! 💎" at bounding box center [587, 195] width 810 height 16
click at [578, 112] on input "number" at bounding box center [573, 116] width 43 height 19
click at [565, 243] on link "11" at bounding box center [569, 240] width 35 height 29
click at [571, 115] on input "11" at bounding box center [573, 116] width 43 height 19
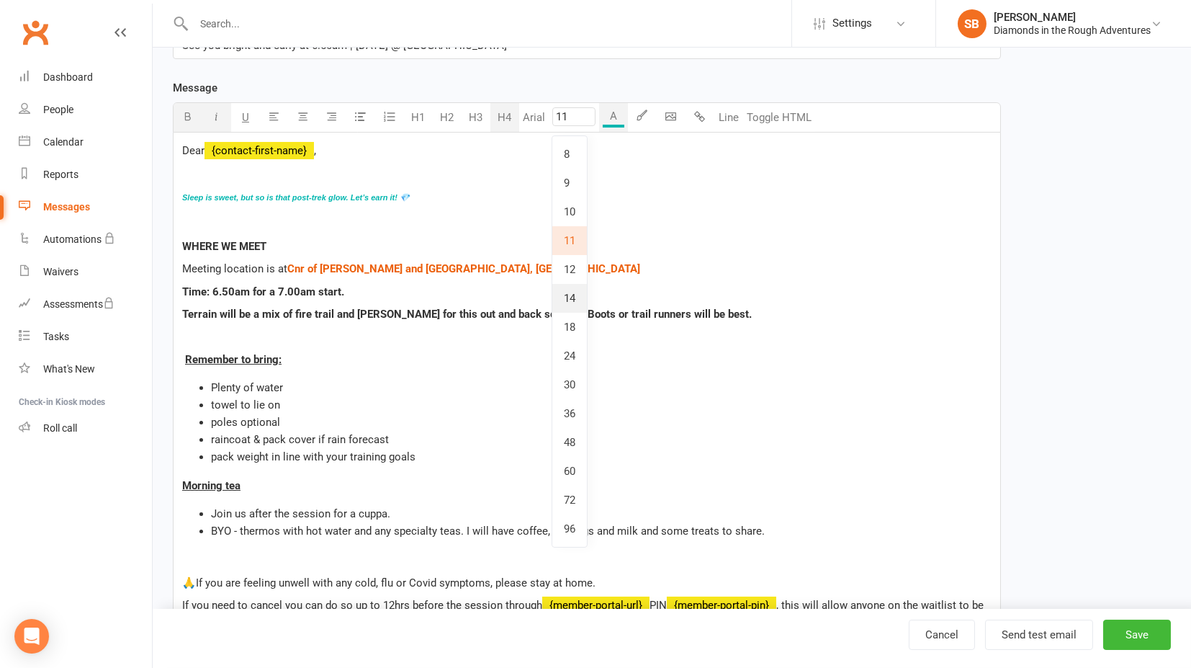
click at [571, 303] on link "14" at bounding box center [569, 298] width 35 height 29
click at [570, 118] on input "14" at bounding box center [573, 116] width 43 height 19
click at [568, 356] on link "24" at bounding box center [569, 355] width 35 height 29
type input "24"
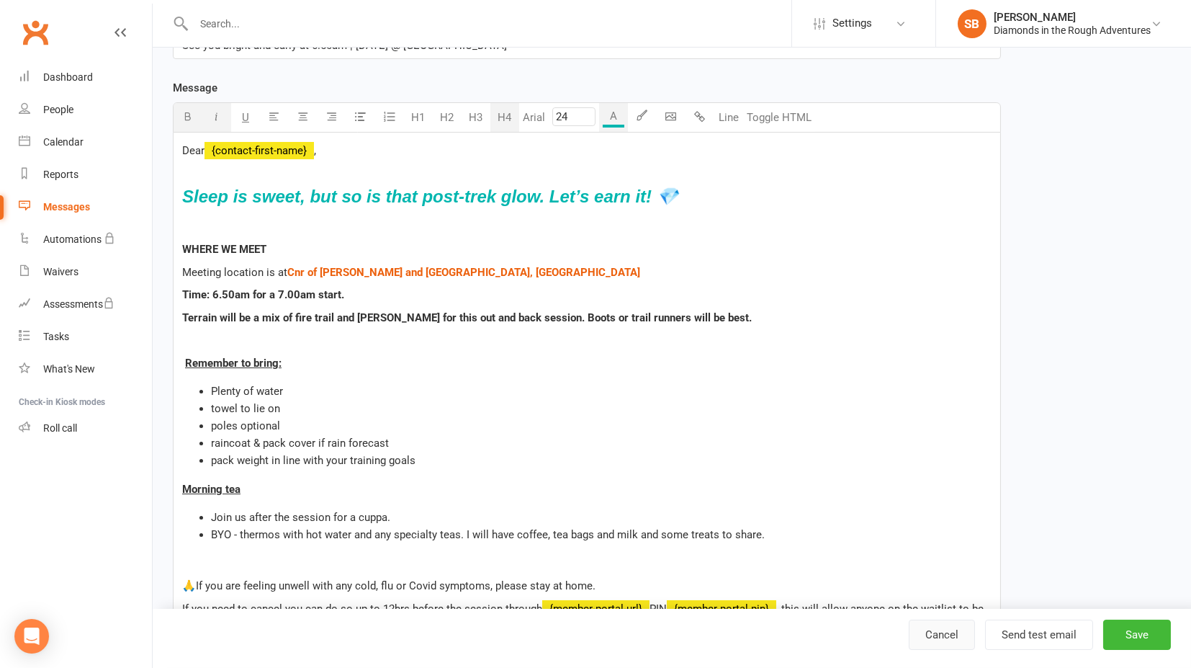
click at [942, 636] on link "Cancel" at bounding box center [942, 634] width 66 height 30
select select "100"
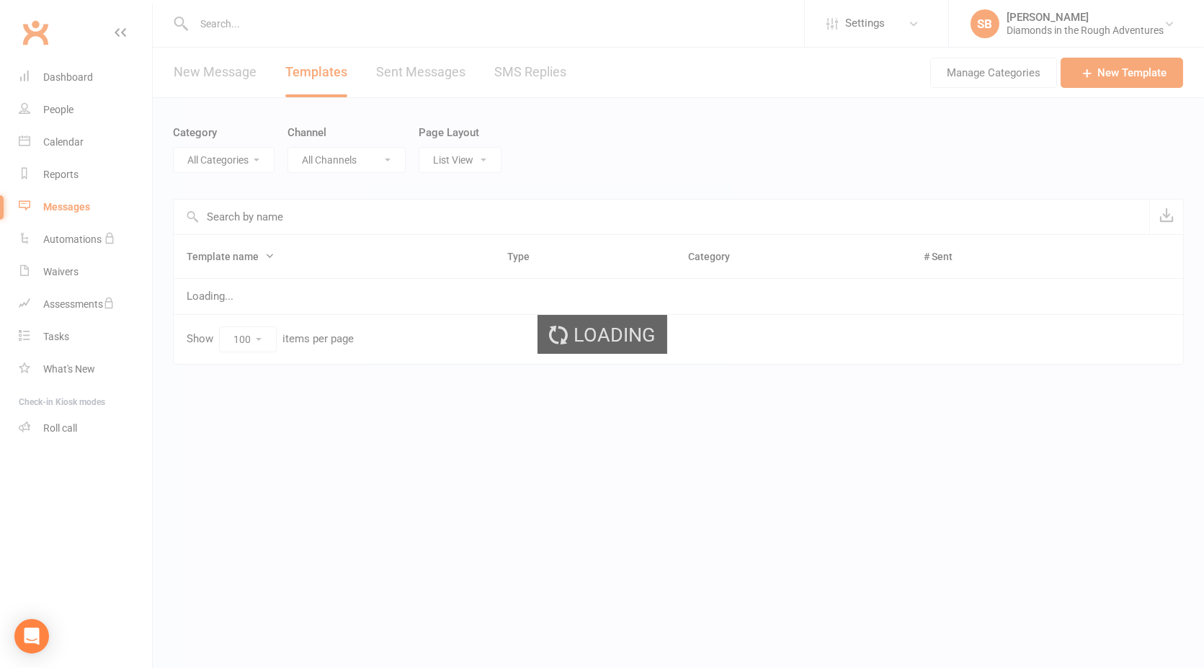
select select "16151"
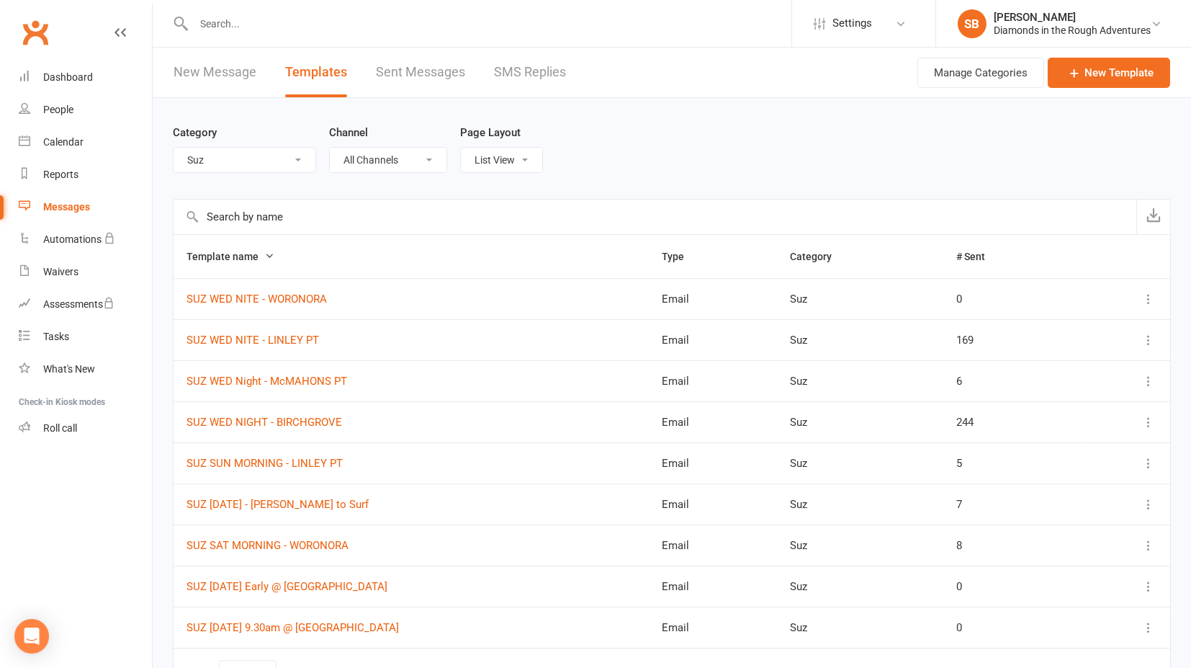
scroll to position [88, 0]
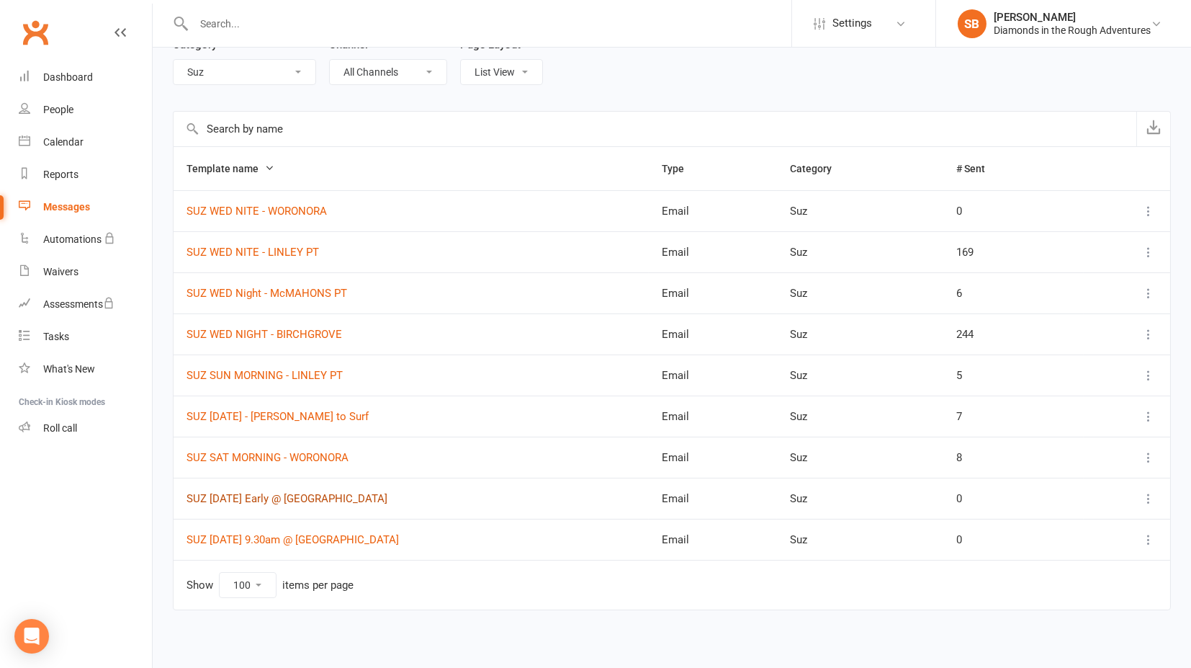
click at [243, 496] on link "SUZ [DATE] Early @ [GEOGRAPHIC_DATA]" at bounding box center [287, 498] width 201 height 13
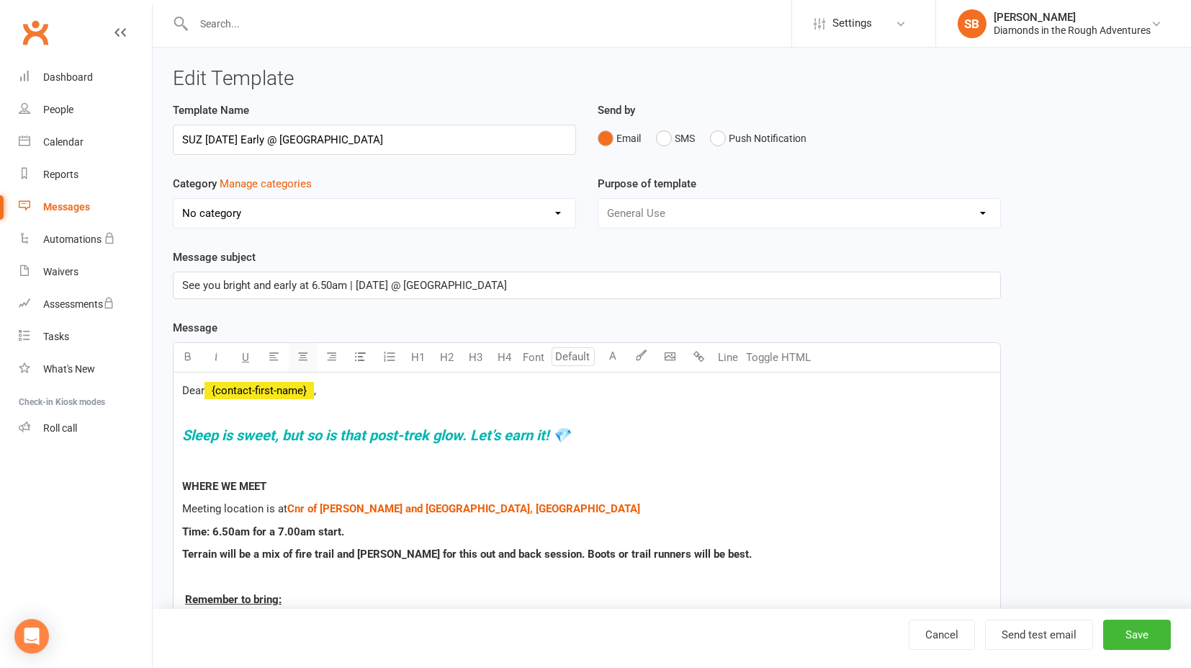
select select "16151"
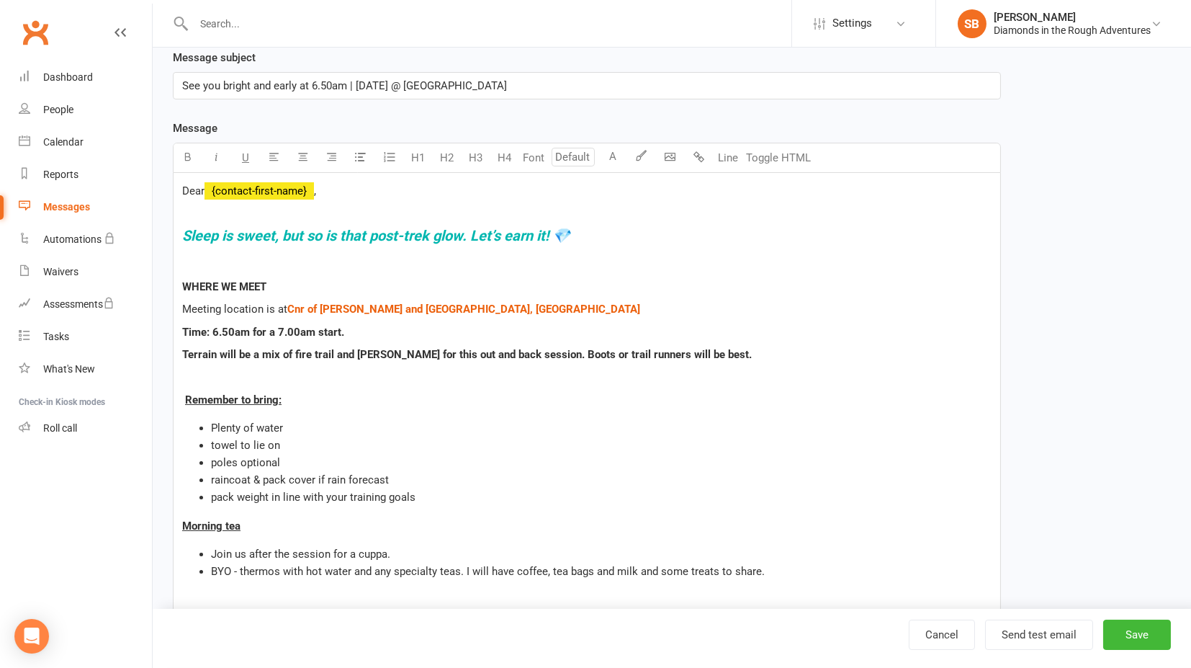
scroll to position [240, 0]
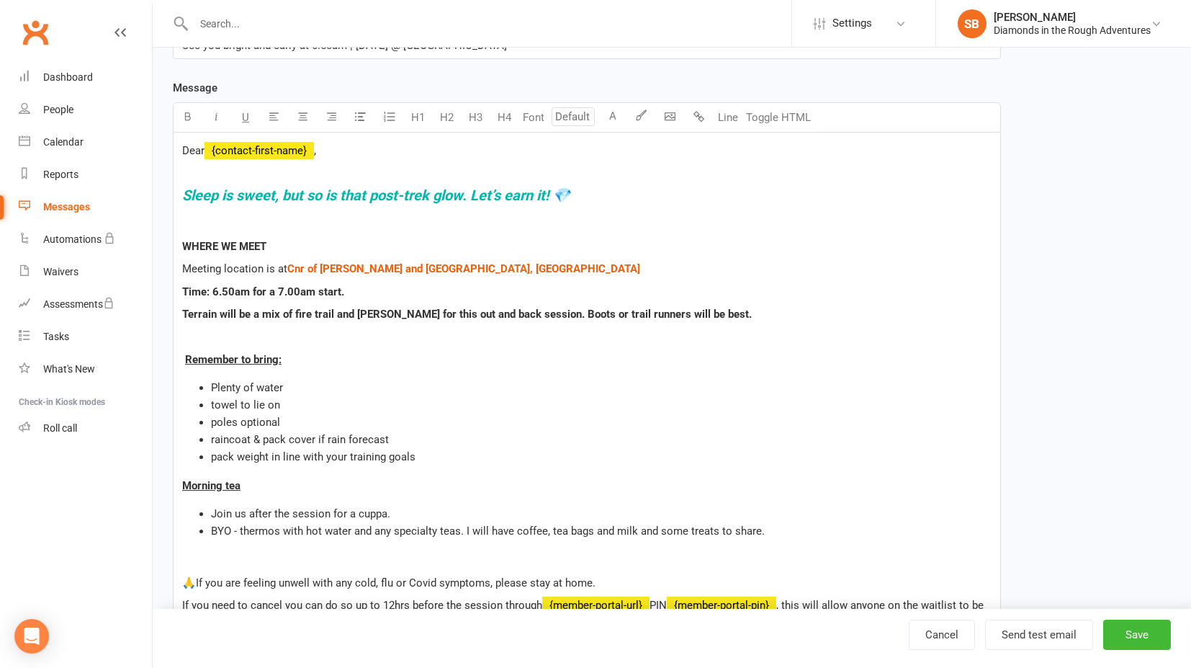
click at [220, 190] on span "Sleep is sweet, but so is that post-trek glow. Let’s earn it! 💎" at bounding box center [376, 195] width 388 height 17
drag, startPoint x: 183, startPoint y: 191, endPoint x: 606, endPoint y: 196, distance: 423.5
click at [606, 196] on h4 "Sleep is sweet, but so is that post-trek glow. Let’s earn it! 💎" at bounding box center [587, 195] width 810 height 16
click at [563, 114] on input "number" at bounding box center [573, 116] width 43 height 19
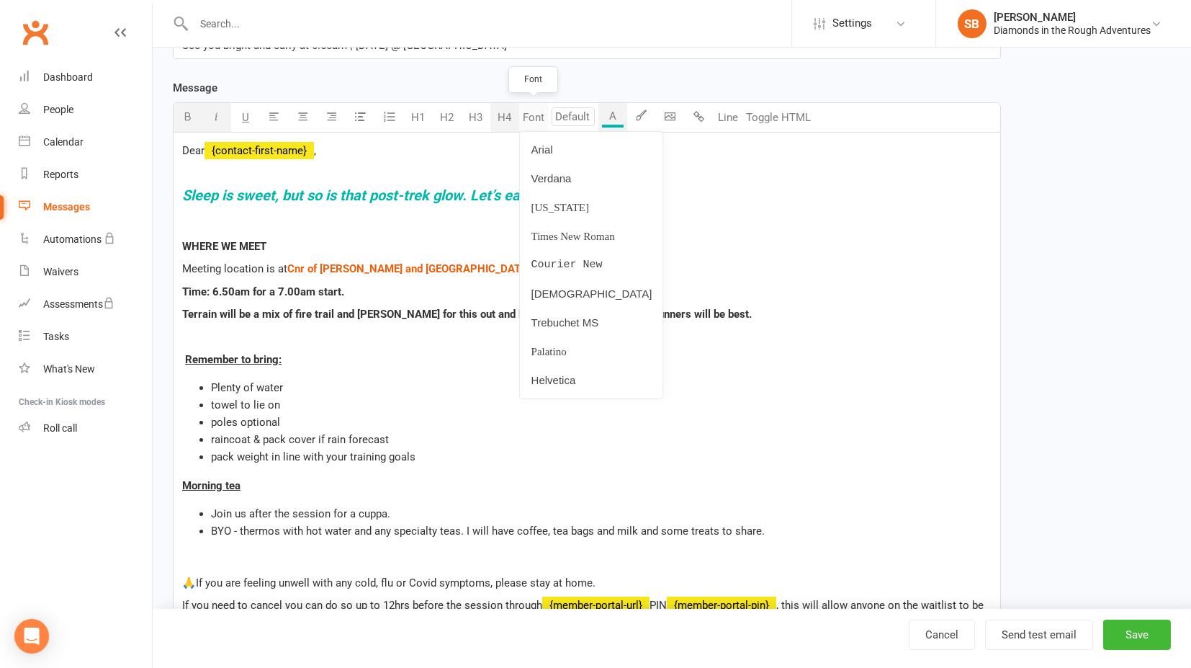
click at [541, 116] on button "Font" at bounding box center [533, 117] width 29 height 29
click at [551, 290] on link "[DEMOGRAPHIC_DATA]" at bounding box center [591, 293] width 143 height 29
click at [543, 114] on button "[DEMOGRAPHIC_DATA]" at bounding box center [579, 117] width 120 height 29
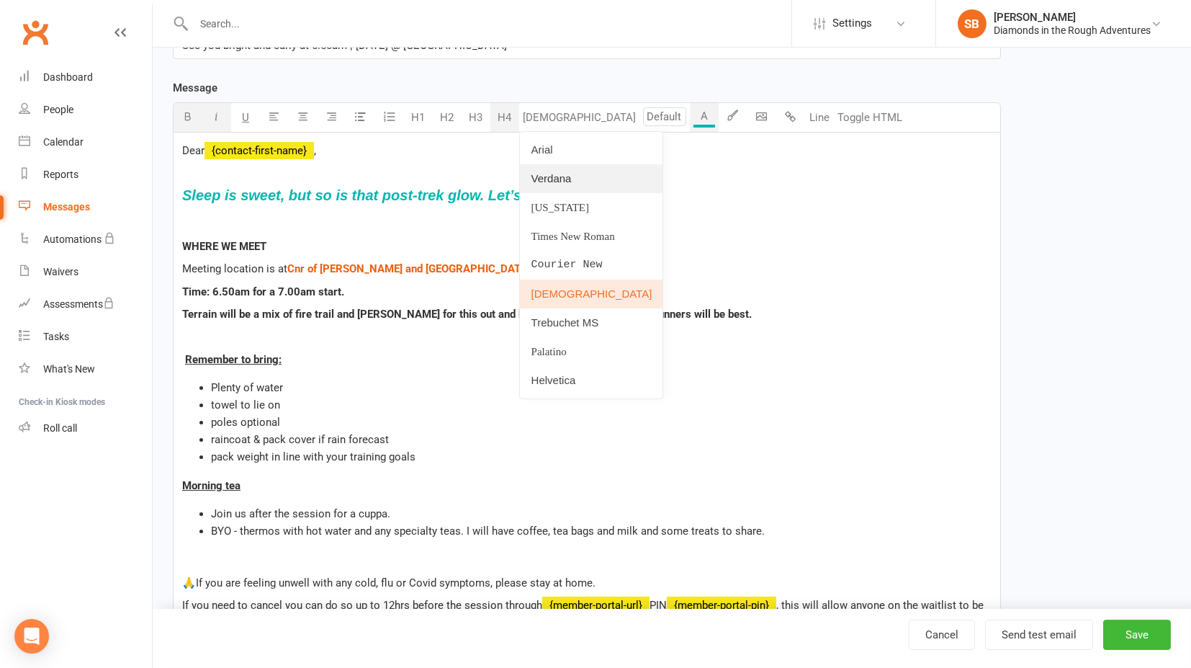
click at [549, 180] on link "Verdana" at bounding box center [591, 178] width 143 height 29
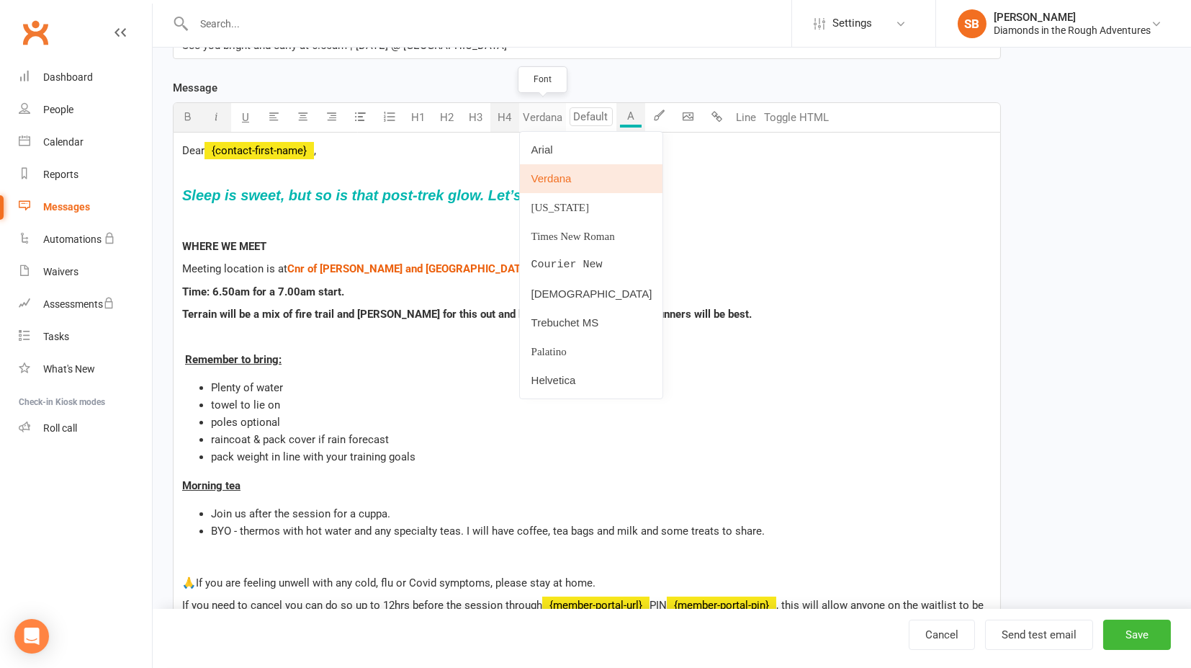
click at [542, 118] on button "Verdana" at bounding box center [542, 117] width 47 height 29
click at [545, 143] on link "Arial" at bounding box center [591, 149] width 143 height 29
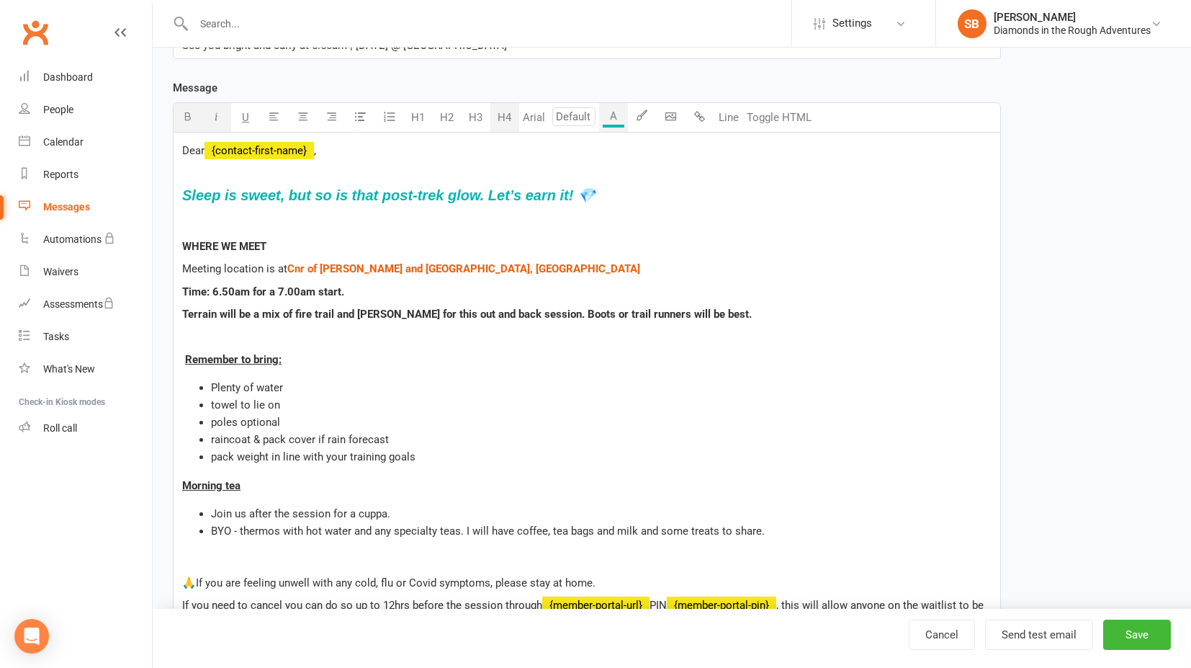
click at [506, 121] on button "H4" at bounding box center [504, 117] width 29 height 29
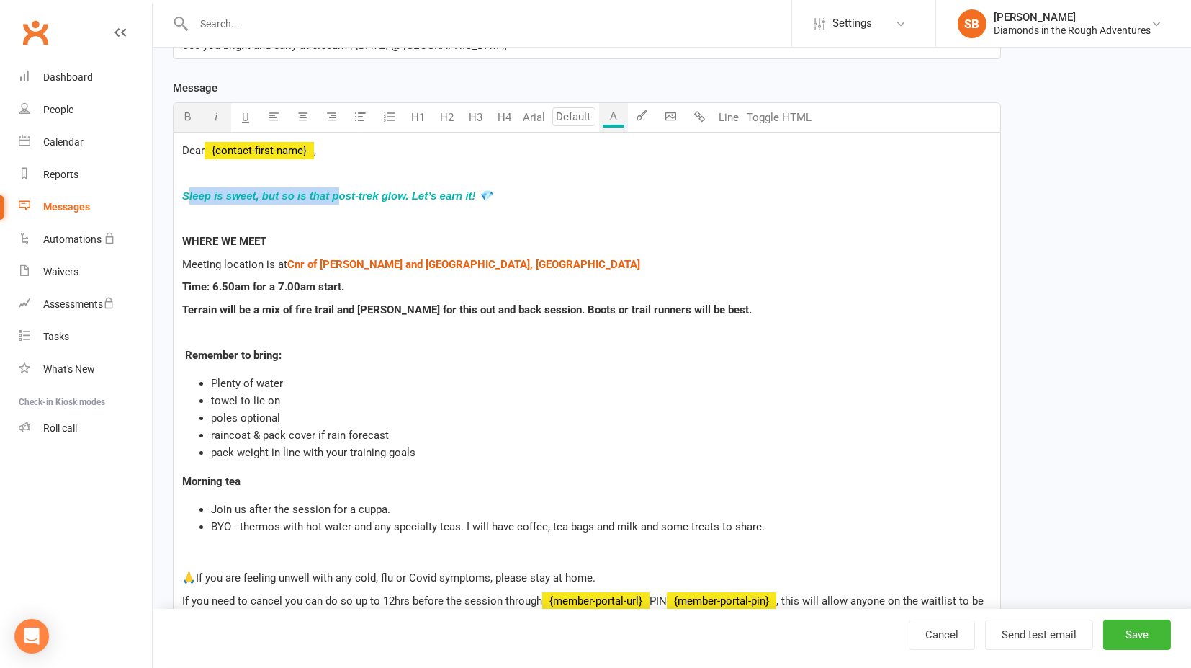
drag, startPoint x: 187, startPoint y: 193, endPoint x: 251, endPoint y: 193, distance: 64.8
click at [331, 187] on p "Sleep is sweet, but so is that post-trek glow. Let’s earn it! 💎" at bounding box center [587, 195] width 810 height 17
drag, startPoint x: 183, startPoint y: 194, endPoint x: 543, endPoint y: 183, distance: 360.3
click at [543, 183] on div "Dear ﻿ {contact-first-name} , Sleep is sweet, but so is that post-trek glow. Le…" at bounding box center [587, 470] width 827 height 675
click at [575, 118] on input "number" at bounding box center [573, 116] width 43 height 19
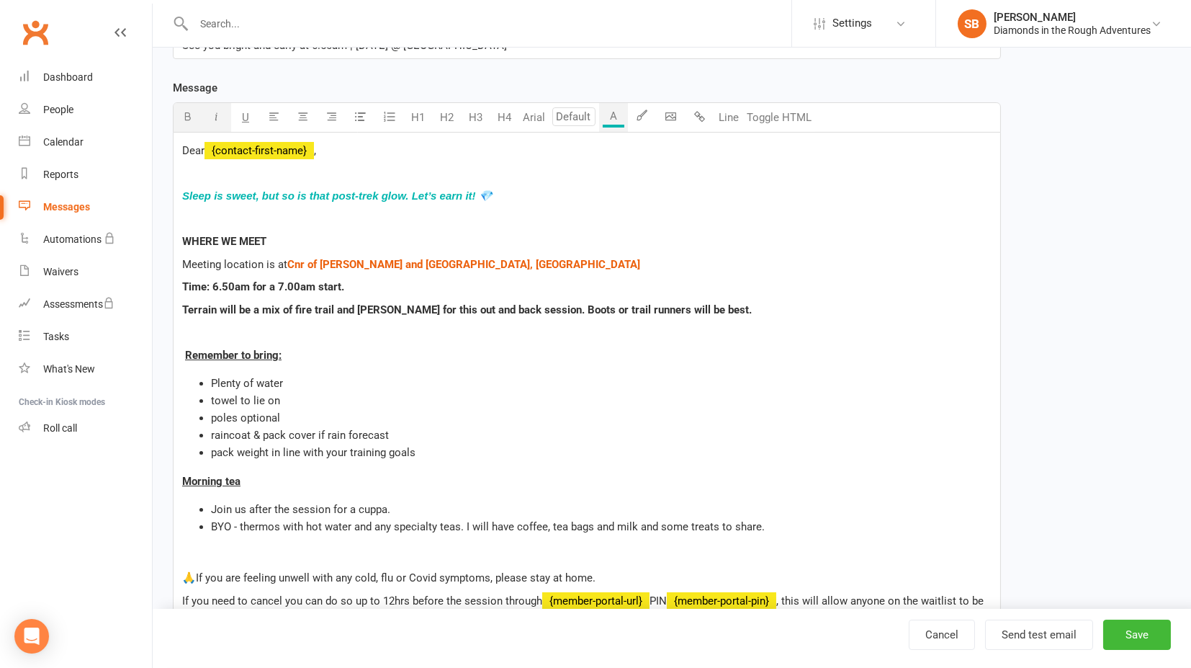
click at [524, 190] on p "Sleep is sweet, but so is that post-trek glow. Let’s earn it! 💎" at bounding box center [587, 195] width 810 height 17
drag, startPoint x: 518, startPoint y: 190, endPoint x: 197, endPoint y: 210, distance: 321.9
click at [177, 196] on div "Dear ﻿ {contact-first-name} , Sleep is sweet, but so is that post-trek glow. Le…" at bounding box center [587, 470] width 827 height 675
click at [757, 241] on p "WHERE WE MEET" at bounding box center [587, 241] width 810 height 17
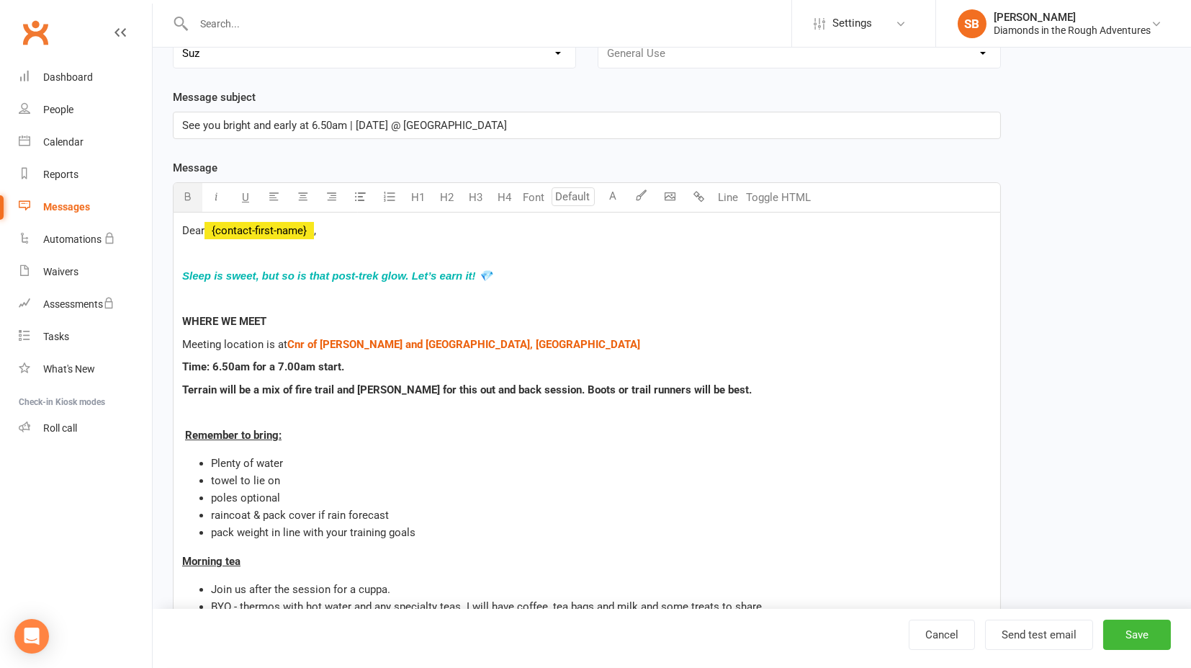
scroll to position [160, 0]
click at [1034, 632] on button "Send test email" at bounding box center [1039, 634] width 108 height 30
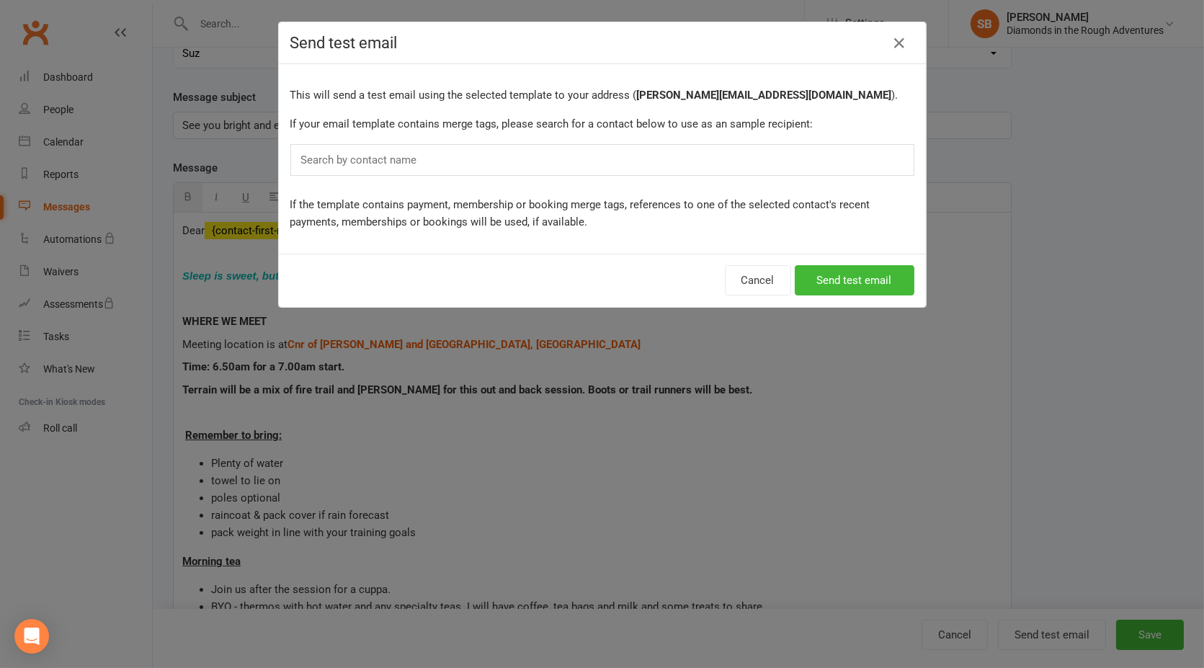
click at [444, 156] on div "Search by contact name" at bounding box center [602, 160] width 624 height 32
click at [407, 156] on input "text" at bounding box center [362, 160] width 125 height 19
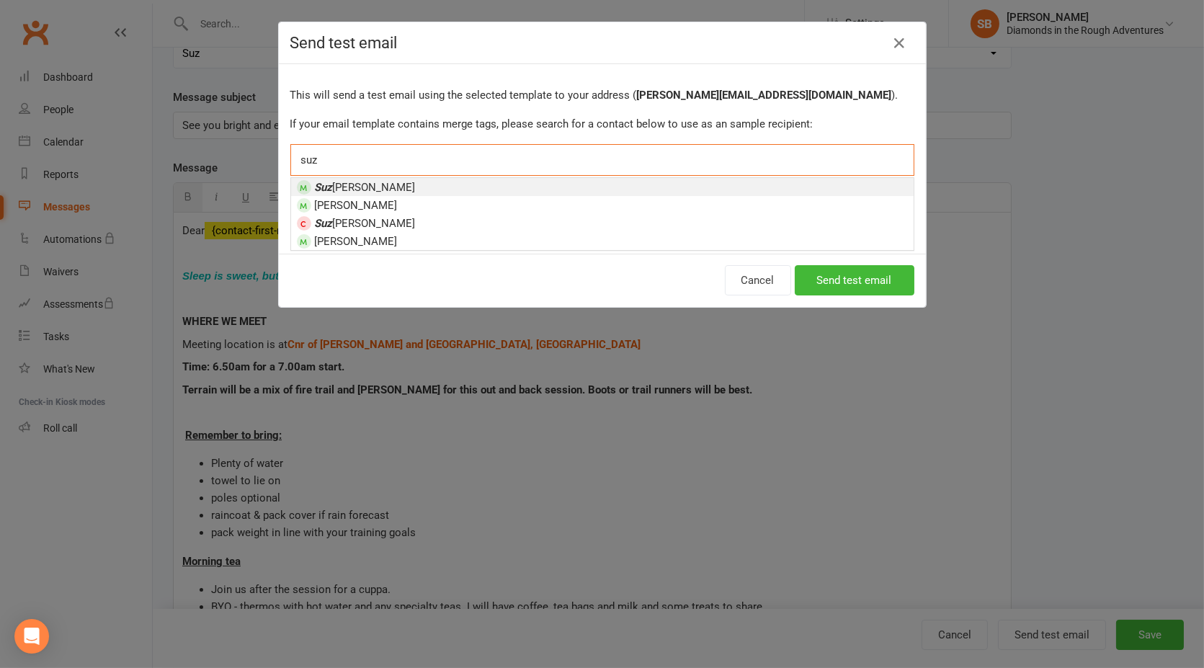
type input "suz"
click at [386, 184] on li "[PERSON_NAME]" at bounding box center [602, 187] width 622 height 18
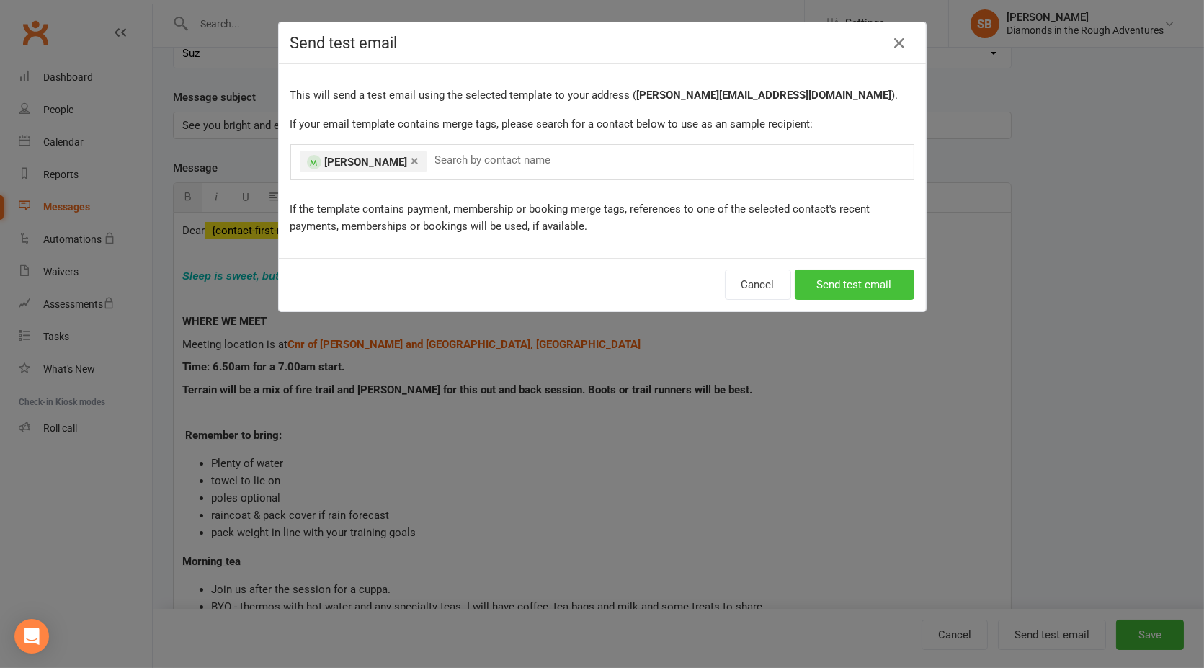
drag, startPoint x: 838, startPoint y: 282, endPoint x: 828, endPoint y: 281, distance: 9.4
click at [838, 281] on button "Send test email" at bounding box center [854, 284] width 120 height 30
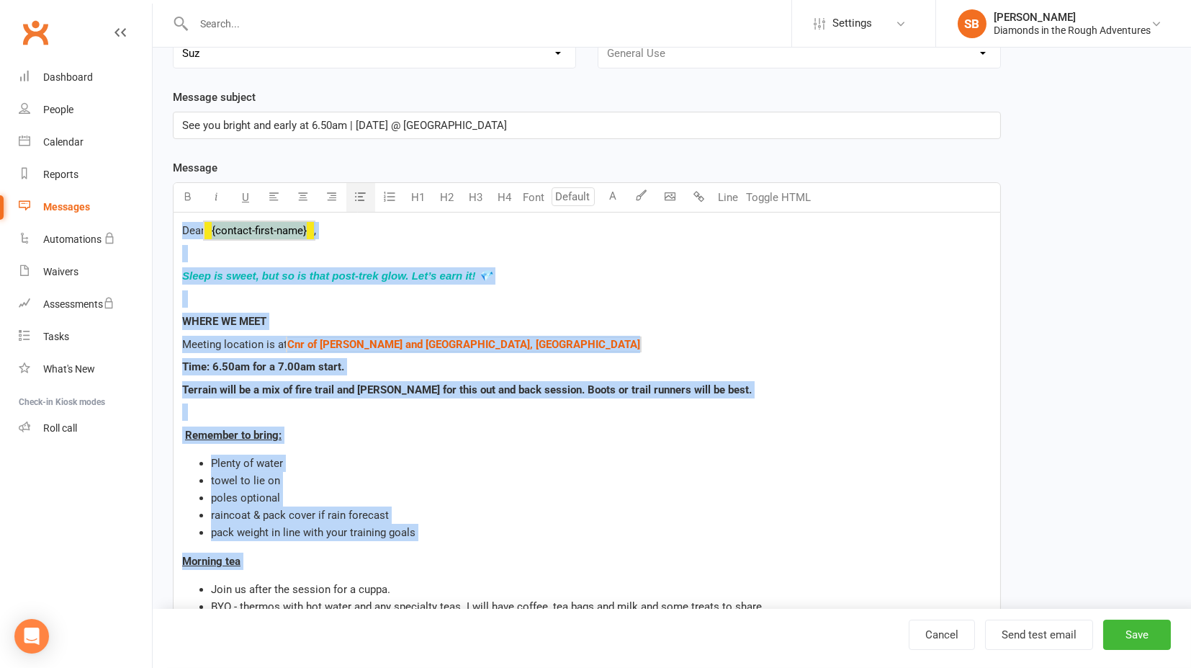
drag, startPoint x: 179, startPoint y: 228, endPoint x: 395, endPoint y: 539, distance: 378.2
click at [395, 539] on div "Dear ﻿ {contact-first-name} , Sleep is sweet, but so is that post-trek glow. Le…" at bounding box center [587, 549] width 827 height 675
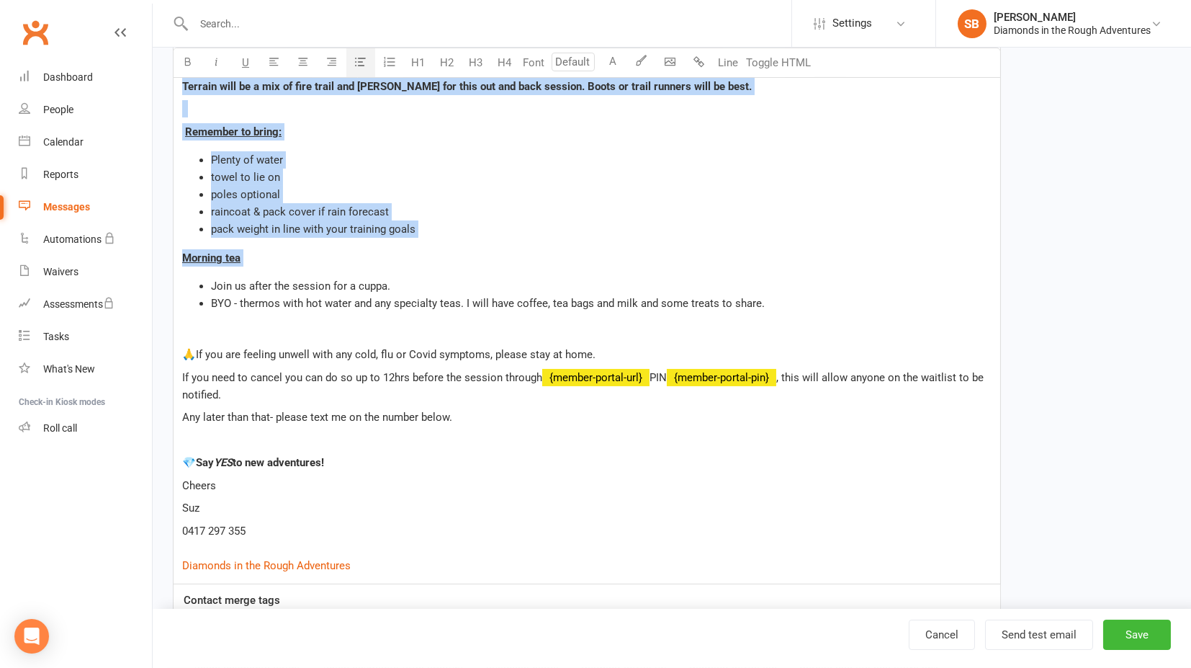
scroll to position [480, 0]
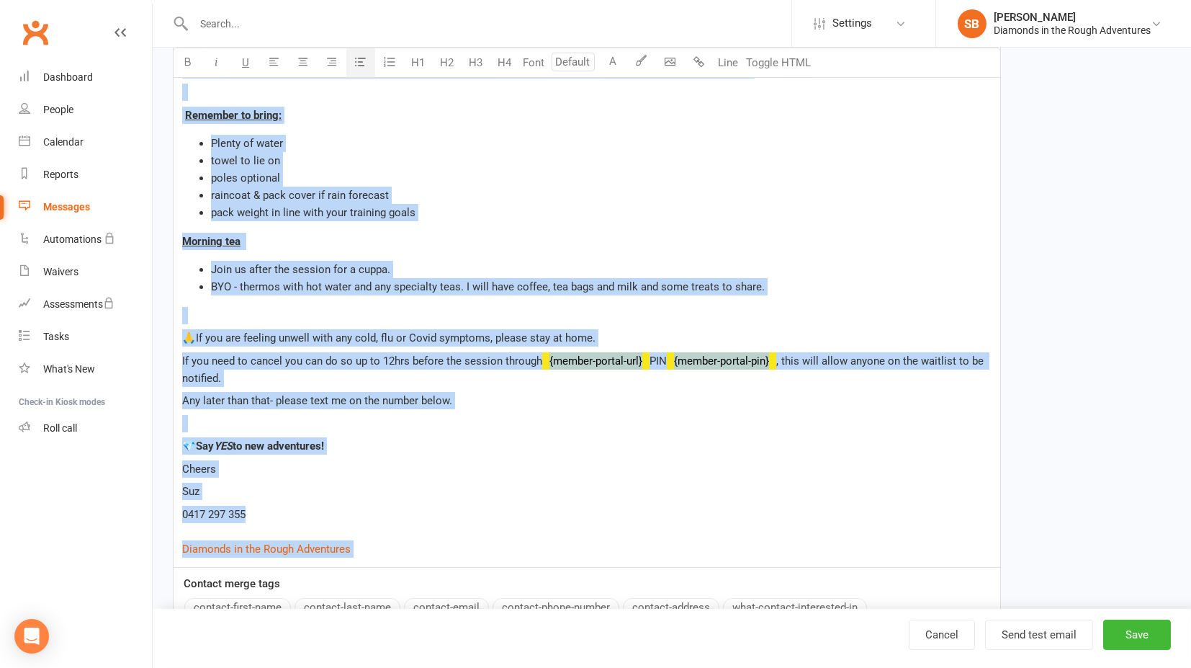
click at [367, 545] on p "0417 297 355 $ Diamonds in the Rough Adventures $" at bounding box center [587, 532] width 810 height 52
copy div "Lore ﻿ {ipsumdo-sitam-cons} , Adipi el seddo, eiu te in utla etdo-magn aliq. En…"
click at [1137, 635] on button "Save" at bounding box center [1137, 634] width 68 height 30
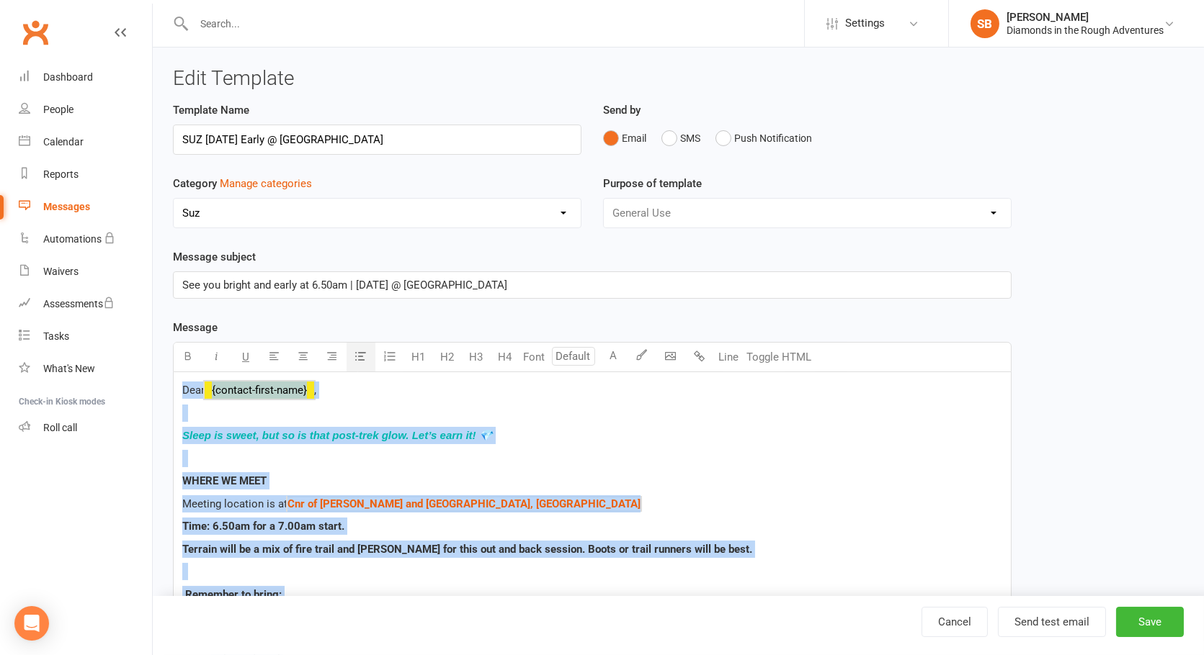
select select "100"
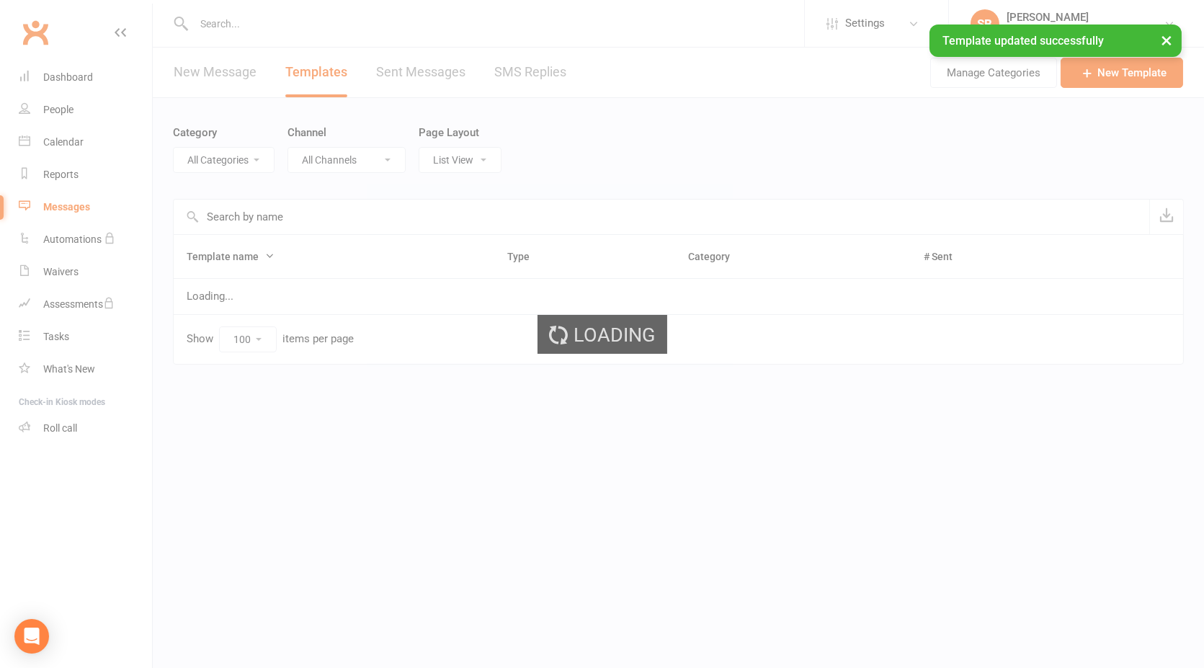
select select "16151"
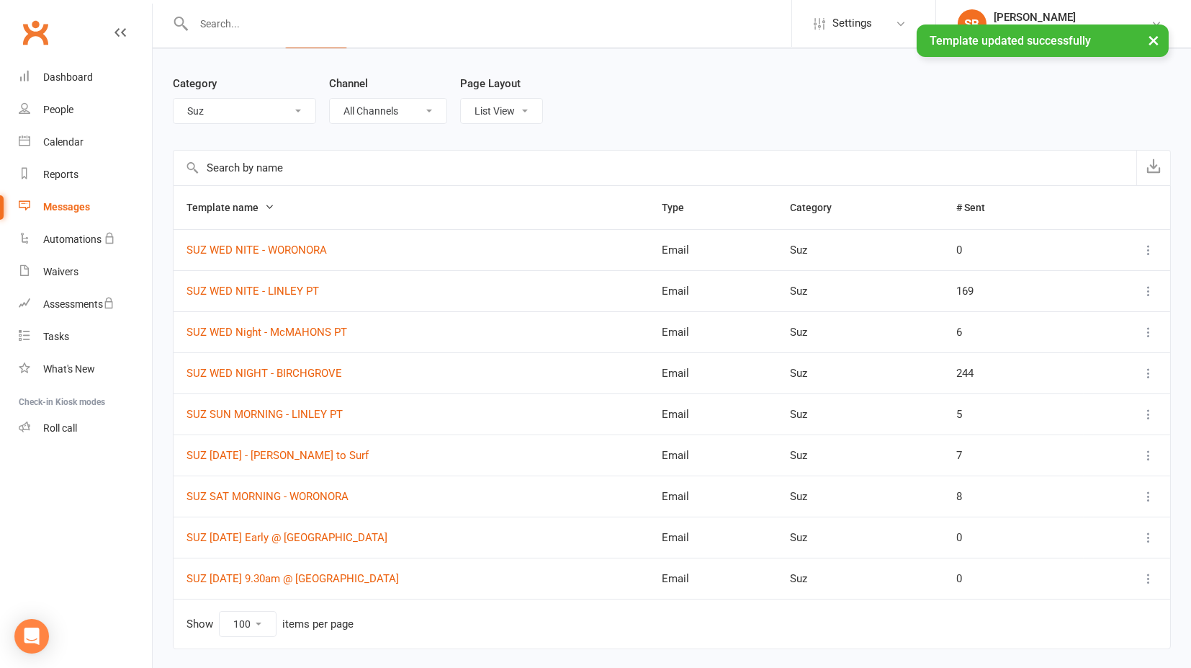
scroll to position [88, 0]
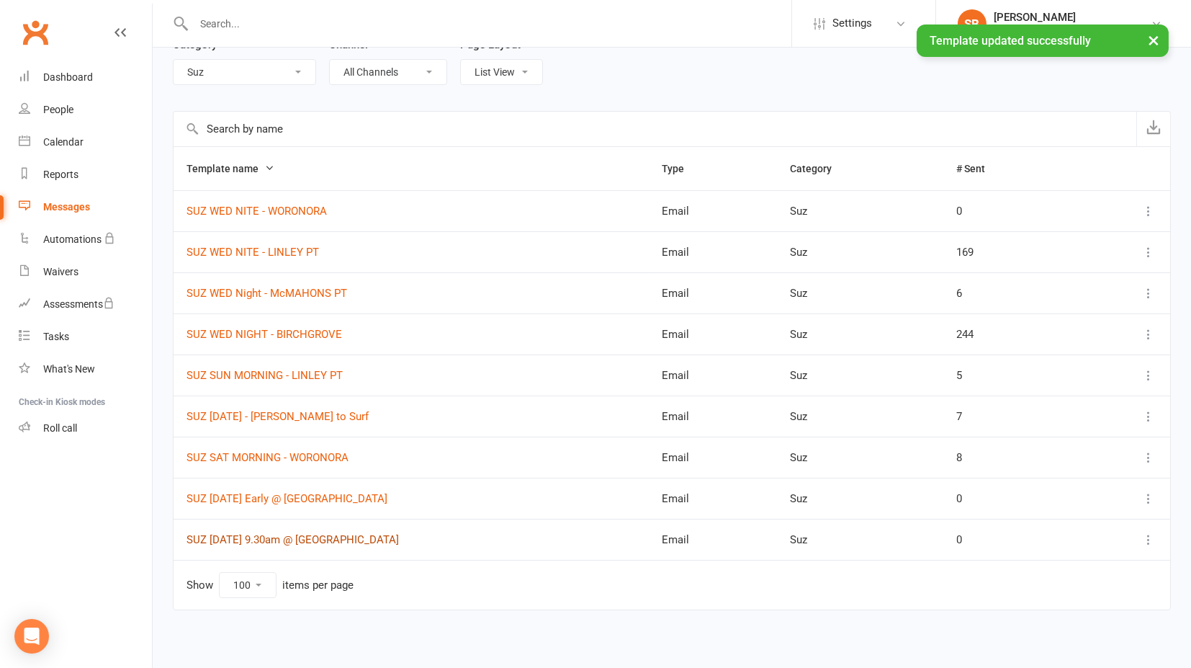
click at [243, 539] on link "SUZ [DATE] 9.30am @ [GEOGRAPHIC_DATA]" at bounding box center [293, 539] width 212 height 13
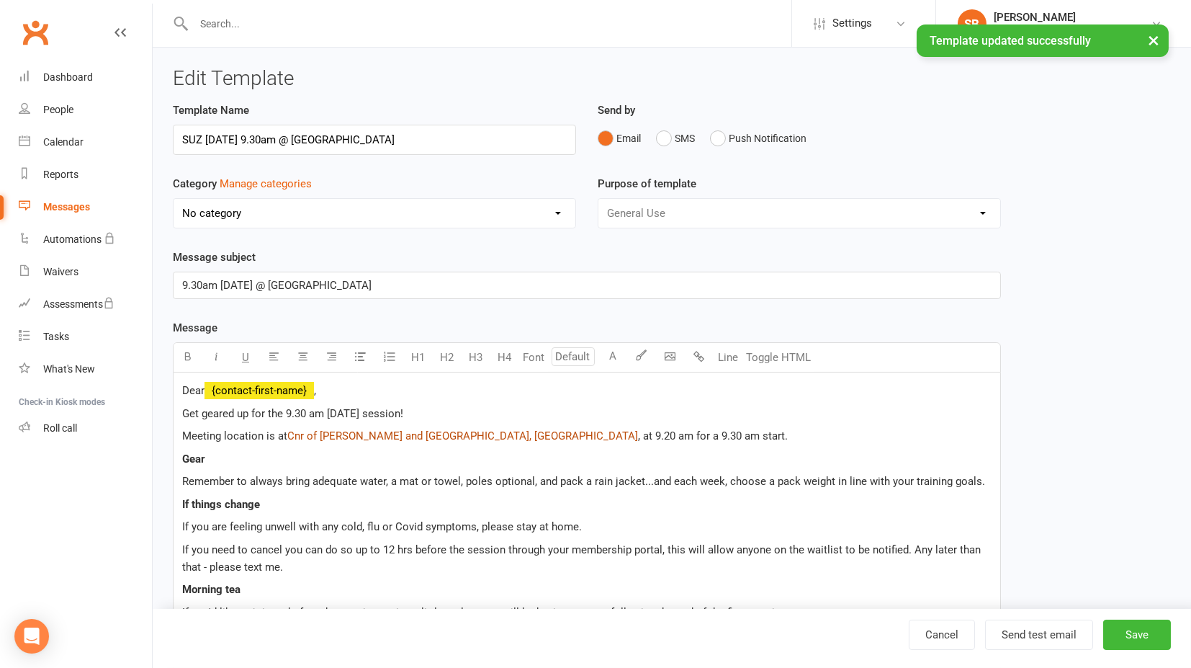
select select "16151"
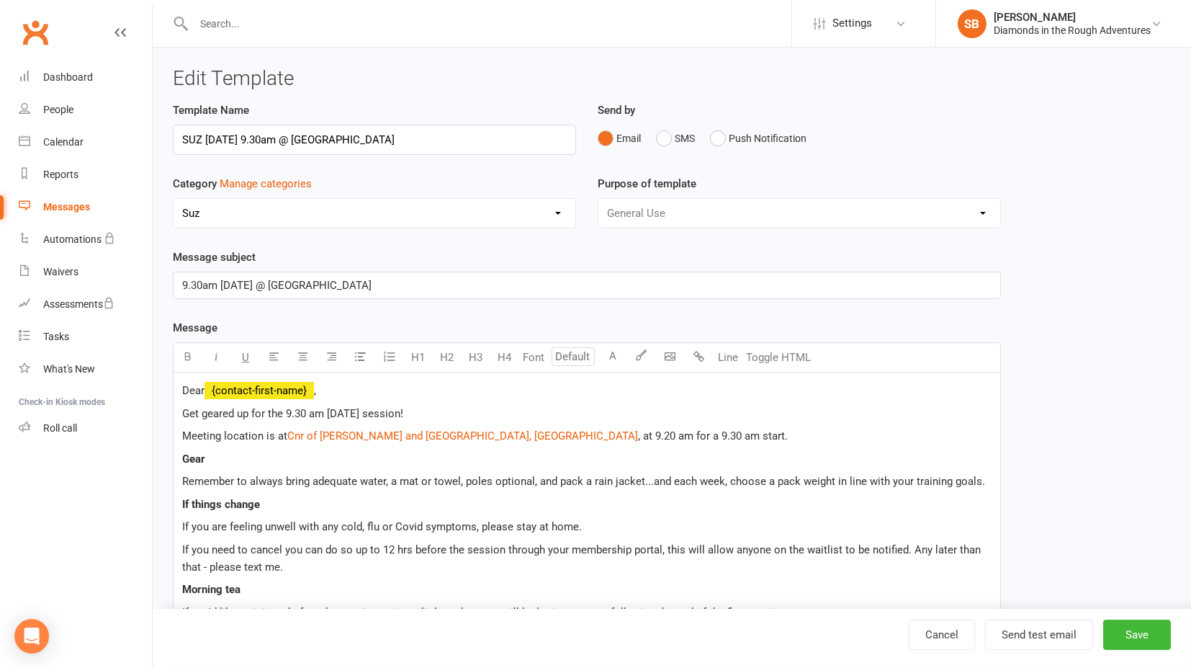
click at [181, 390] on div "Dear ﻿ {contact-first-name} , Get geared up for the 9.30 am [DATE] session! Mee…" at bounding box center [587, 626] width 827 height 508
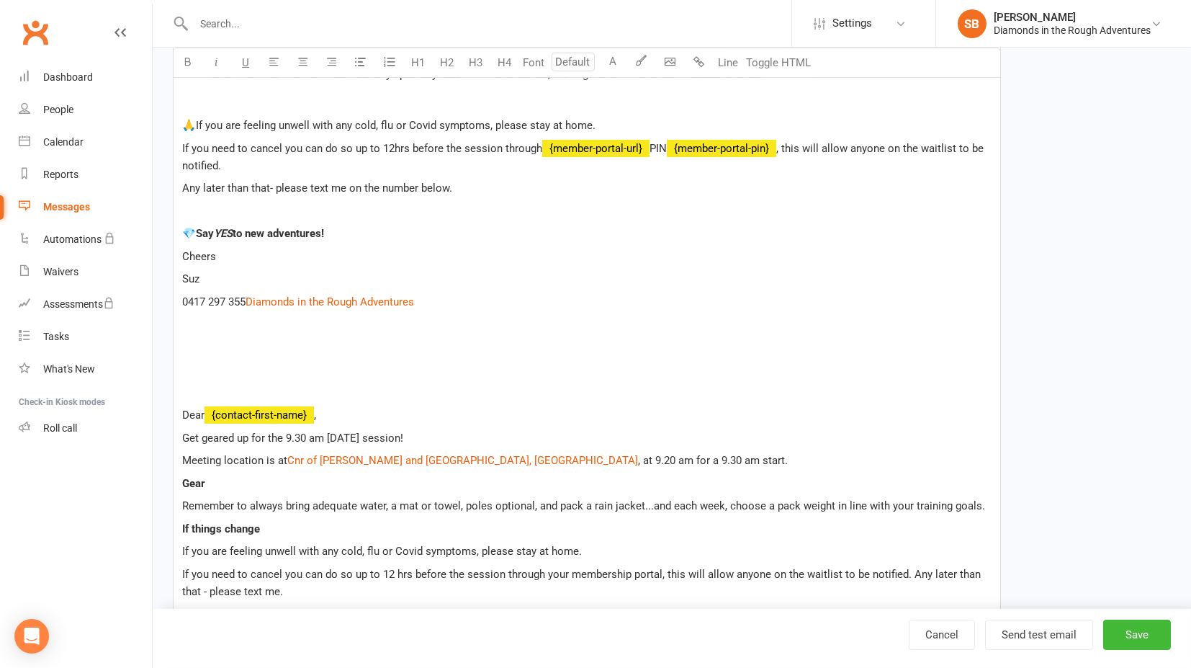
scroll to position [212, 0]
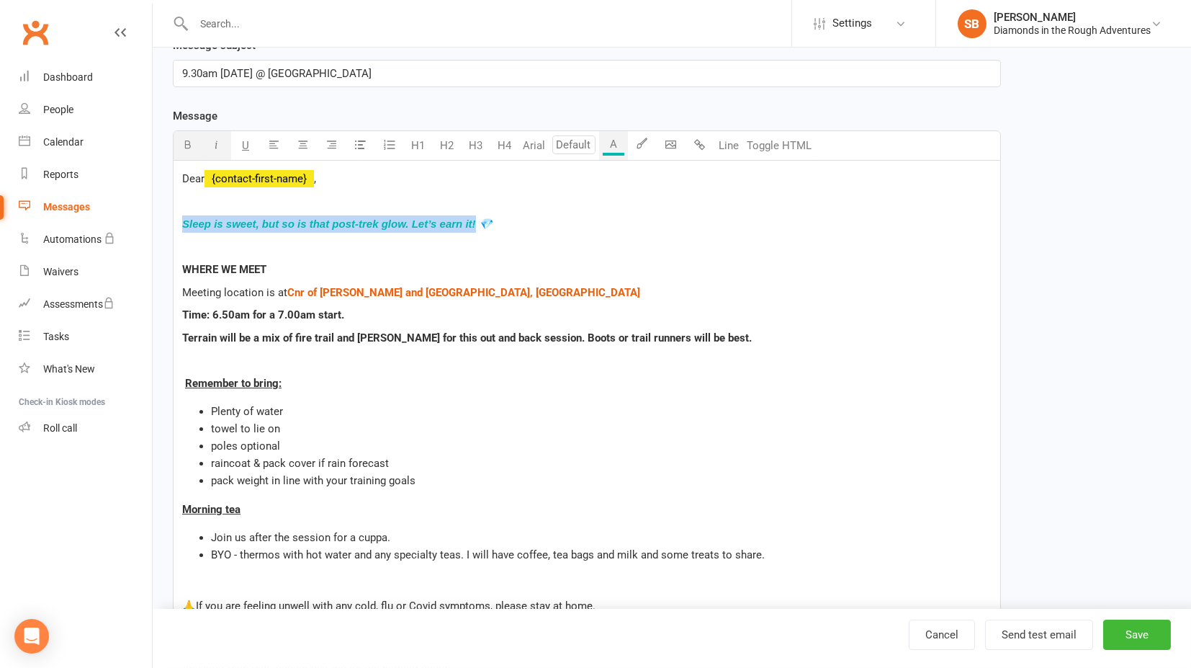
drag, startPoint x: 183, startPoint y: 220, endPoint x: 473, endPoint y: 228, distance: 290.4
click at [473, 228] on p "Sleep is sweet, but so is that post-trek glow. Let’s earn it! 💎" at bounding box center [587, 223] width 810 height 17
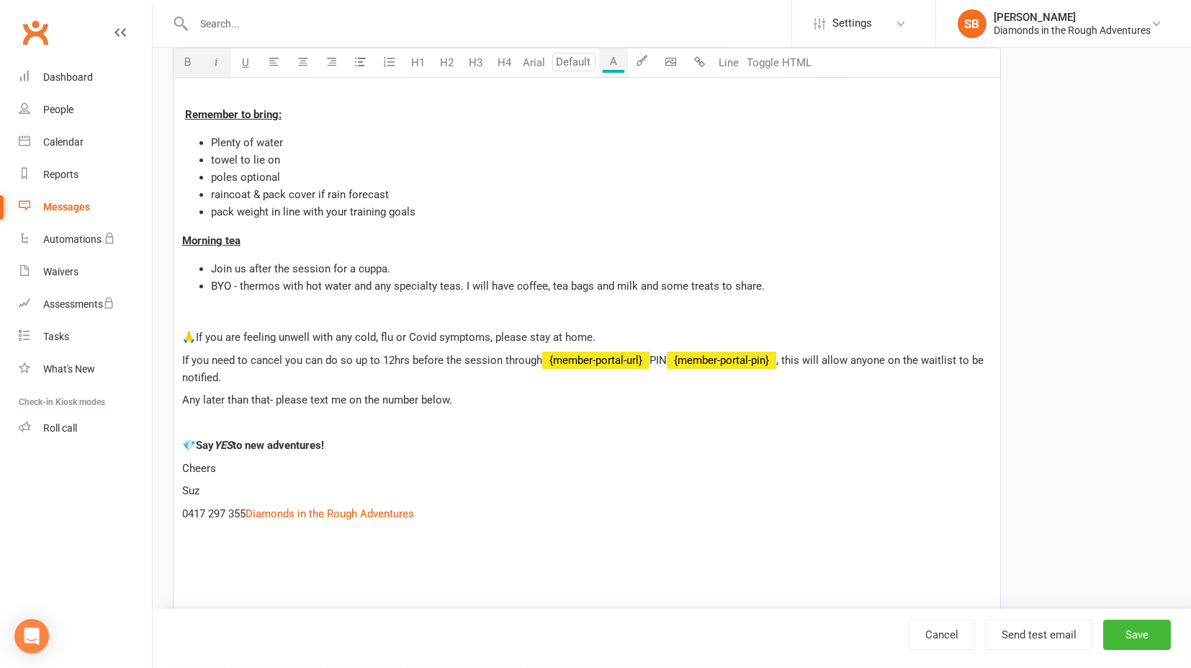
scroll to position [132, 0]
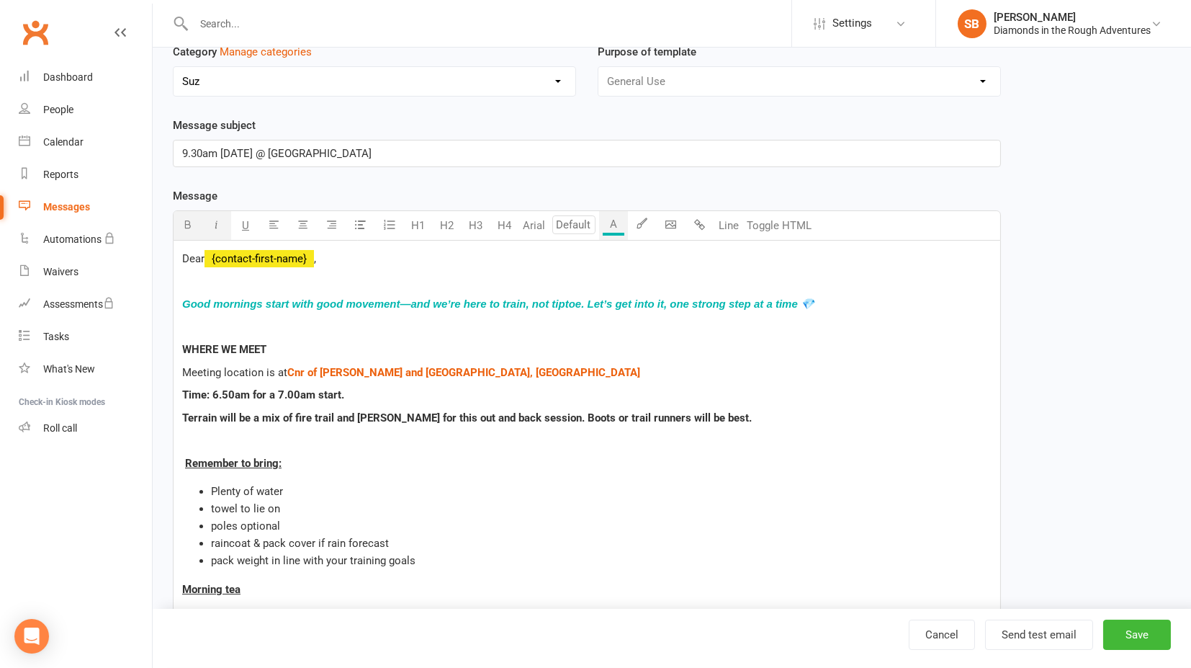
click at [216, 392] on span "Time: 6.50am for a 7.00am start." at bounding box center [263, 394] width 162 height 13
drag, startPoint x: 418, startPoint y: 413, endPoint x: 519, endPoint y: 414, distance: 100.8
click at [519, 414] on span "Terrain will be a mix of fire trail and [PERSON_NAME] for this out and back ses…" at bounding box center [467, 417] width 570 height 13
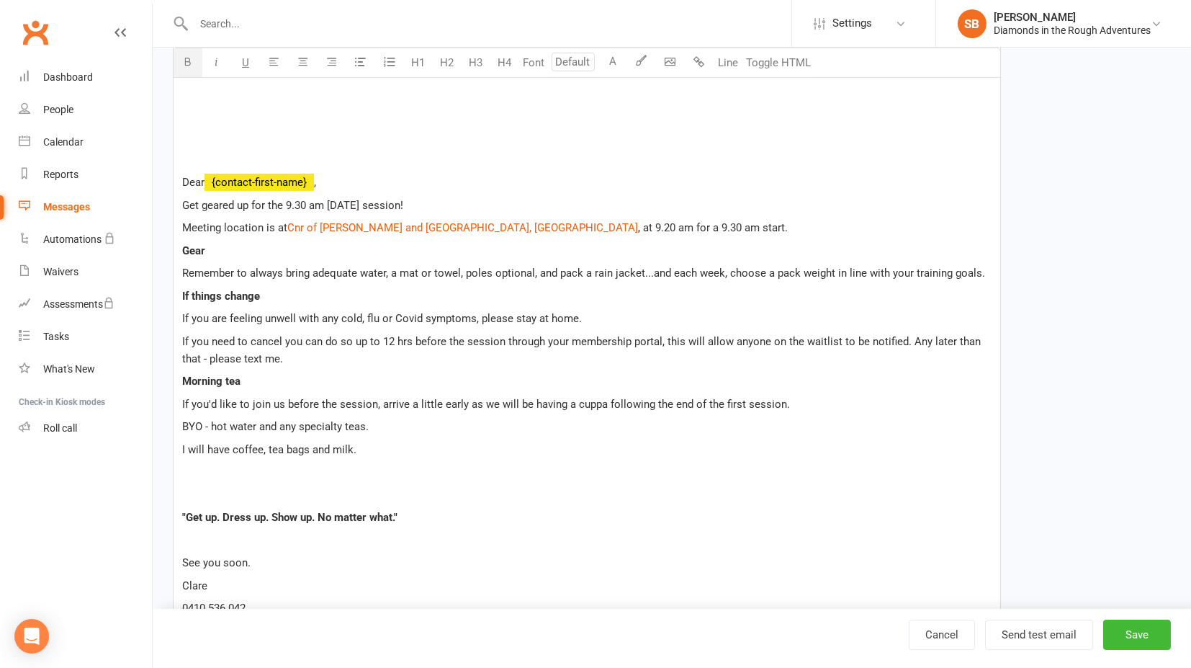
scroll to position [932, 0]
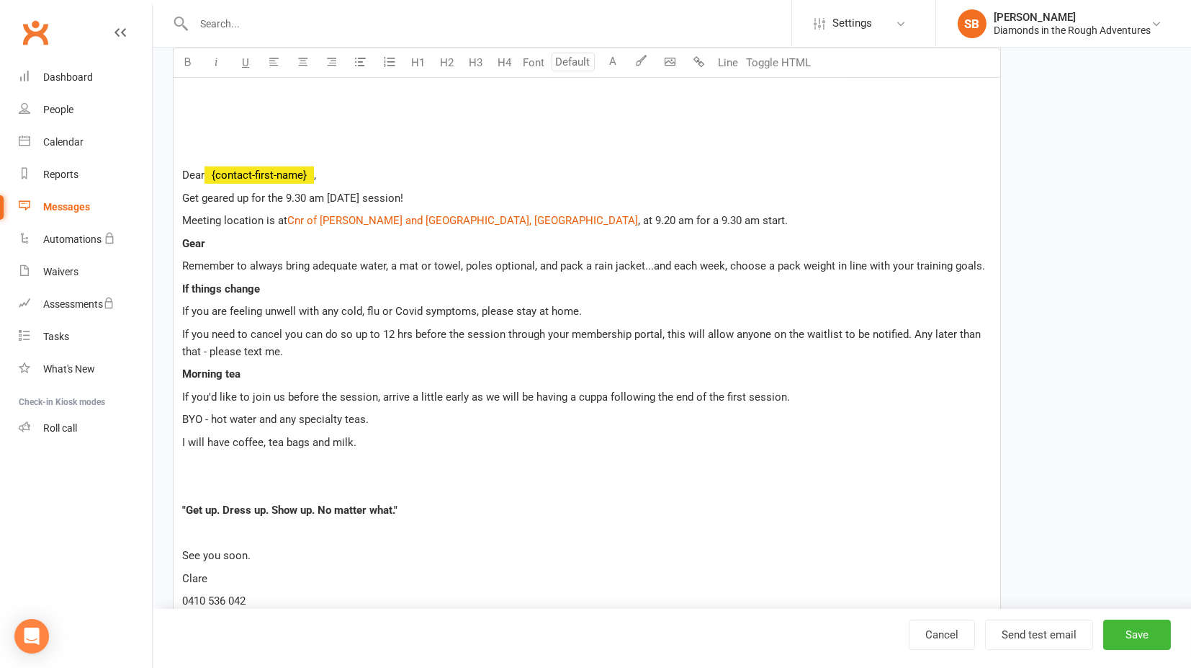
drag, startPoint x: 181, startPoint y: 426, endPoint x: 806, endPoint y: 421, distance: 625.2
click at [806, 421] on div "Dear ﻿ {contact-first-name} , Good mornings start with good movement—and we’re …" at bounding box center [587, 52] width 827 height 1224
copy span "If you'd like to join us before the session, arrive a little early as we will b…"
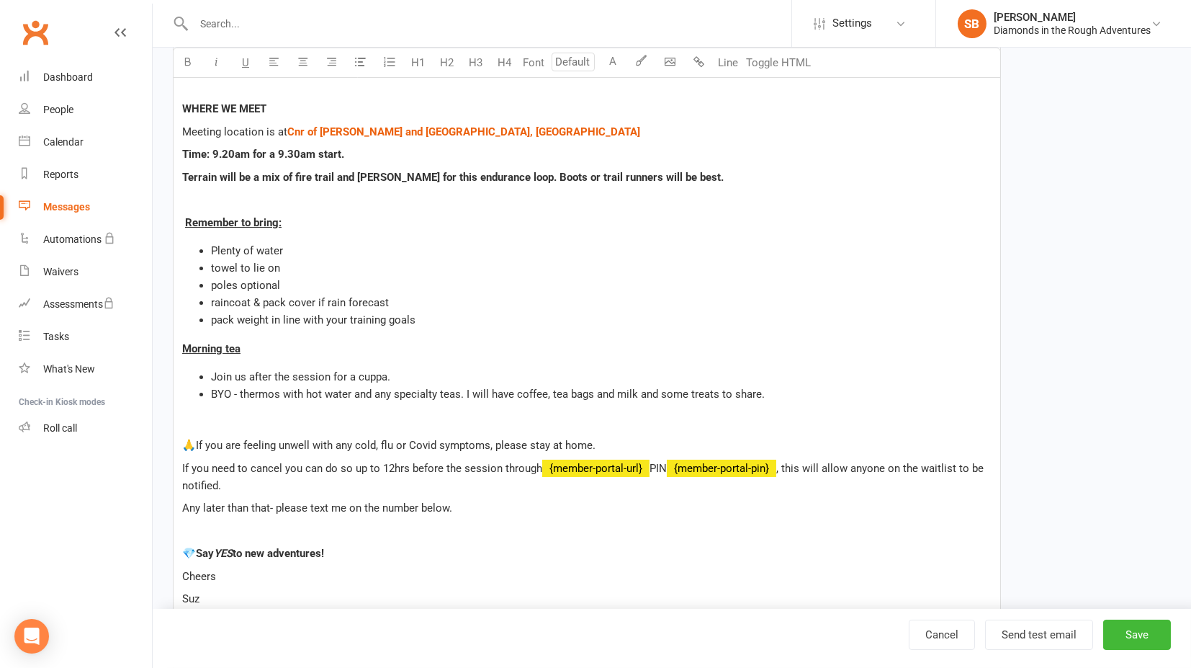
scroll to position [372, 0]
drag, startPoint x: 214, startPoint y: 373, endPoint x: 409, endPoint y: 369, distance: 195.2
click at [409, 369] on li "Join us after the session for a cuppa." at bounding box center [601, 376] width 781 height 17
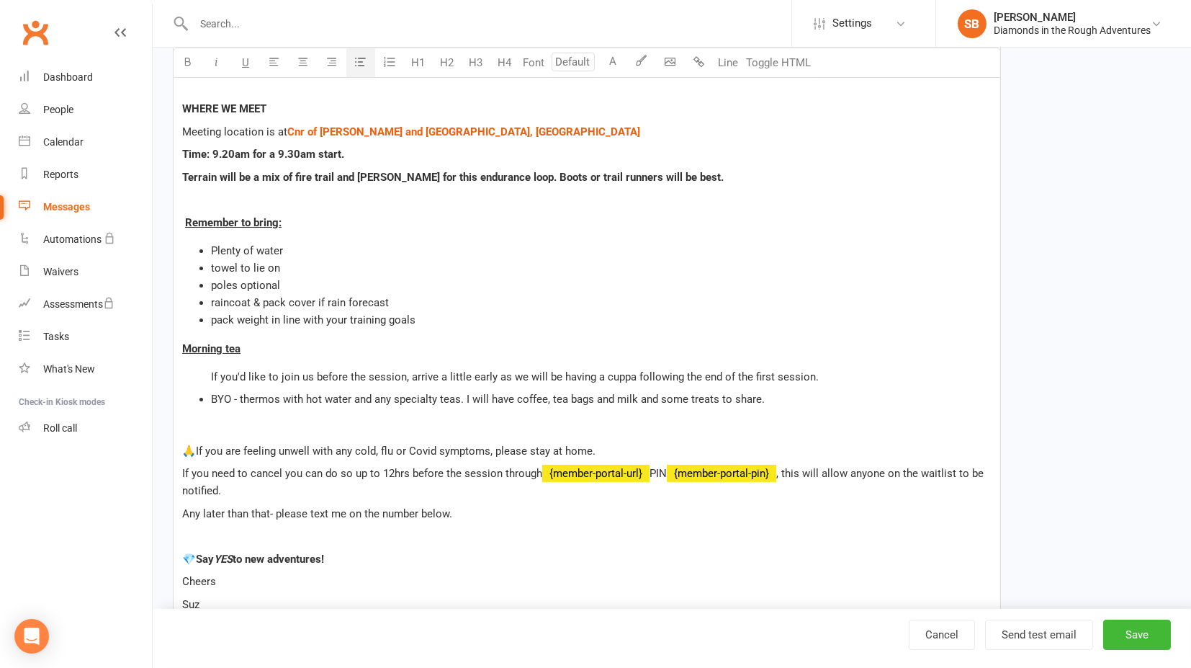
click at [397, 374] on span "If you'd like to join us before the session, arrive a little early as we will b…" at bounding box center [515, 376] width 608 height 13
click at [359, 60] on icon "button" at bounding box center [361, 61] width 11 height 11
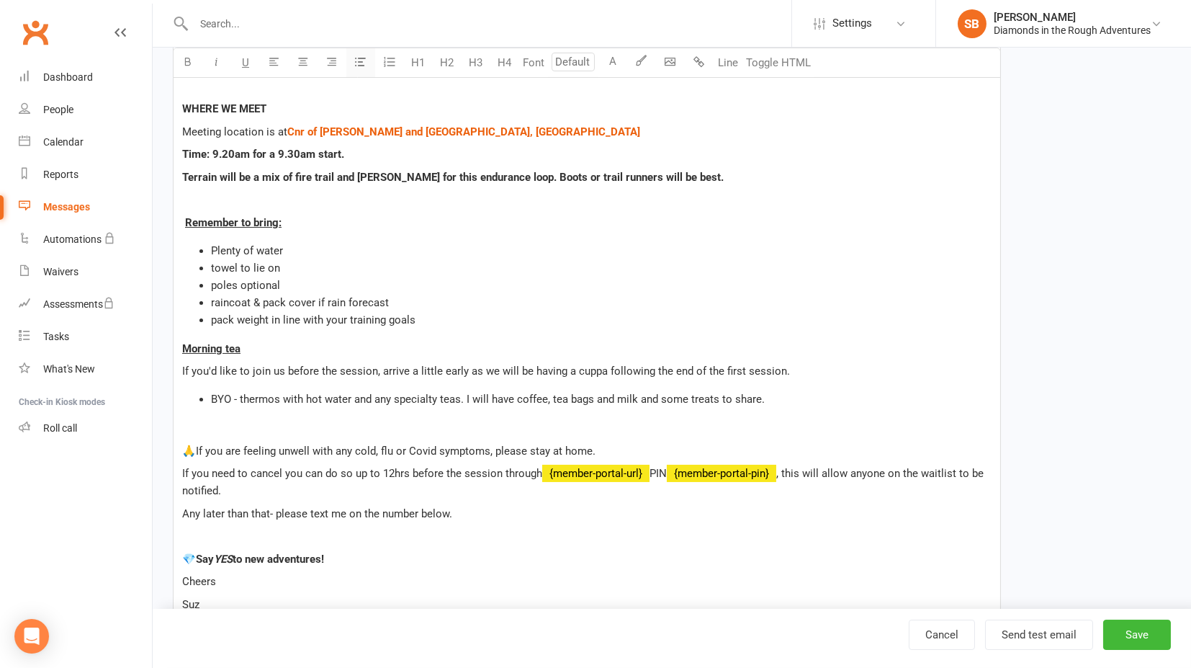
click at [359, 60] on icon "button" at bounding box center [361, 61] width 11 height 11
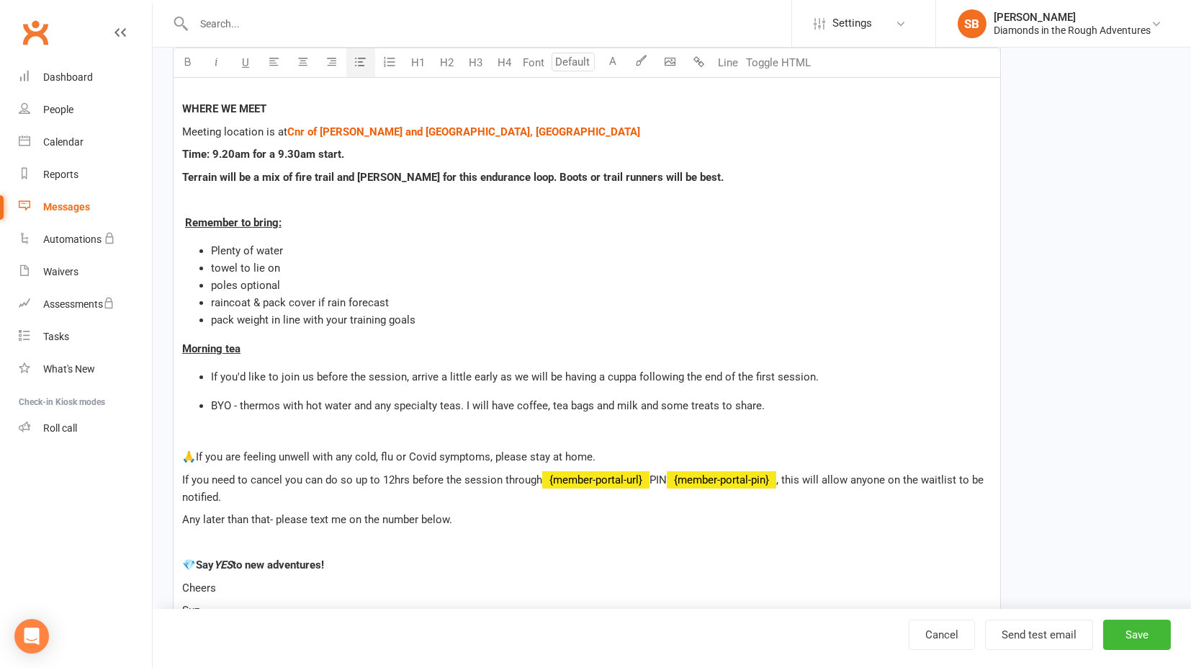
drag, startPoint x: 212, startPoint y: 404, endPoint x: 234, endPoint y: 398, distance: 22.4
click at [215, 403] on span "BYO - thermos with hot water and any specialty teas. I will have coffee, tea ba…" at bounding box center [488, 405] width 554 height 13
click at [246, 390] on div "Dear ﻿ {contact-first-name} , Good mornings start with good movement—and we’re …" at bounding box center [587, 618] width 827 height 1236
click at [837, 368] on li "If you'd like to join us before the session, arrive a little early as we will b…" at bounding box center [601, 376] width 781 height 17
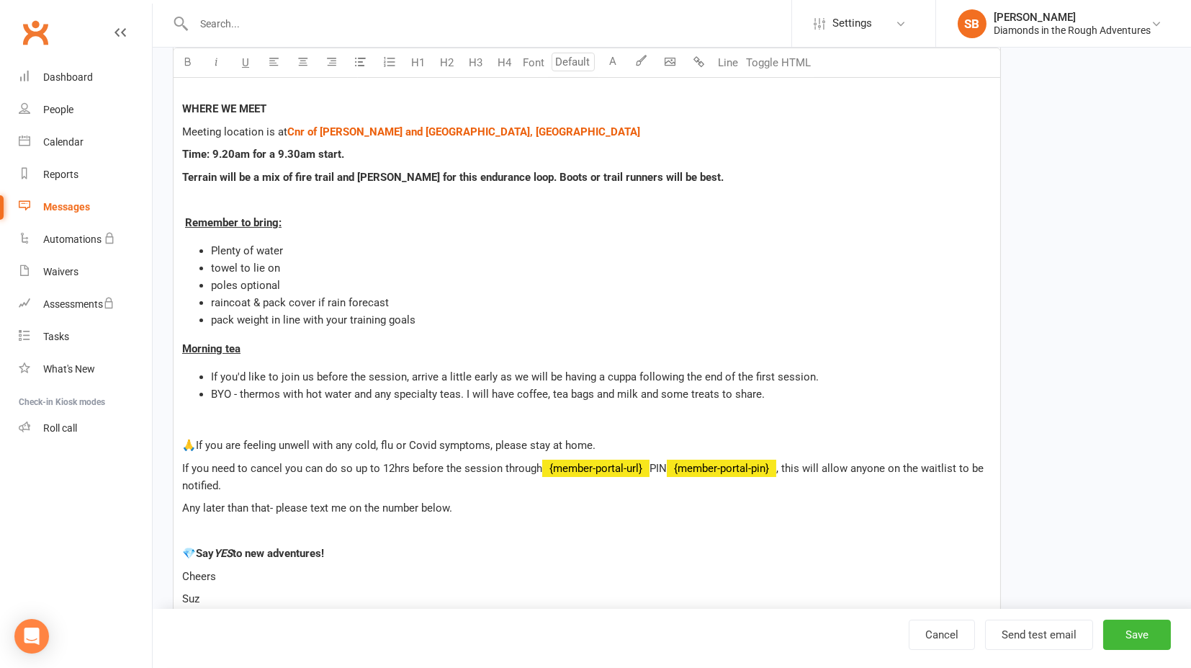
click at [230, 416] on p at bounding box center [587, 422] width 810 height 17
click at [265, 344] on p "Morning tea" at bounding box center [587, 348] width 810 height 17
drag, startPoint x: 246, startPoint y: 344, endPoint x: 382, endPoint y: 340, distance: 136.9
click at [382, 340] on p "Morning tea - [PERSON_NAME] is baking!" at bounding box center [587, 348] width 810 height 17
click at [388, 349] on p "Morning tea - [PERSON_NAME] is baking!" at bounding box center [587, 348] width 810 height 17
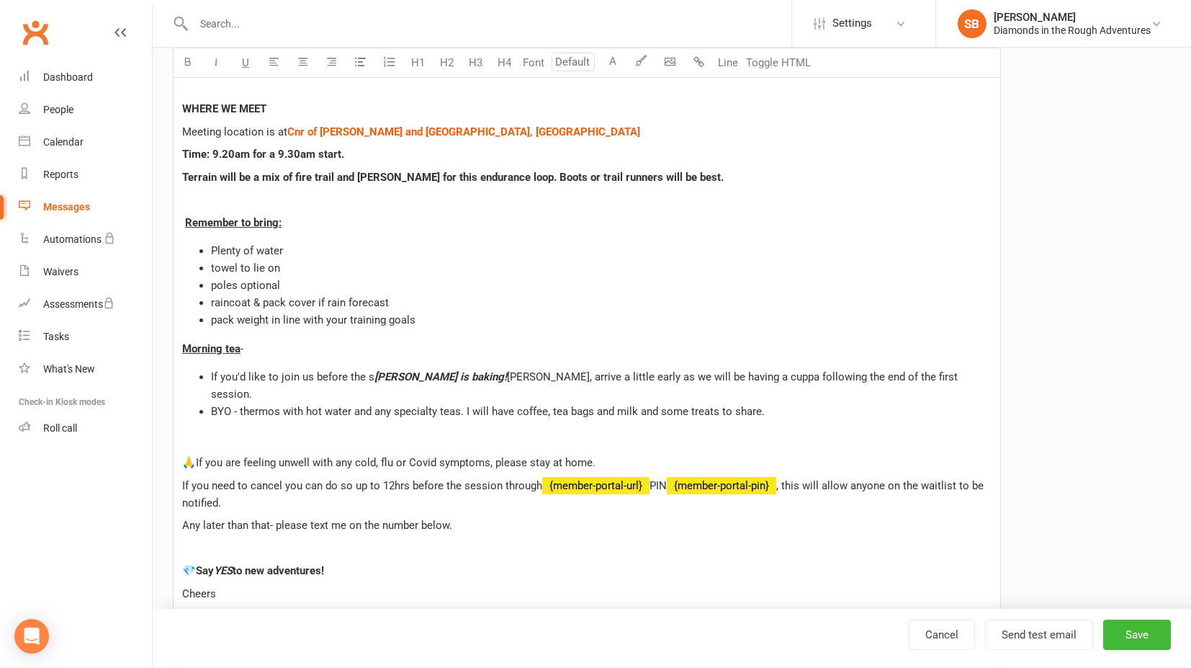
click at [318, 404] on div "Dear ﻿ {contact-first-name} , Good mornings start with good movement—and we’re …" at bounding box center [587, 621] width 827 height 1242
drag, startPoint x: 374, startPoint y: 373, endPoint x: 458, endPoint y: 360, distance: 85.3
click at [375, 373] on span "[PERSON_NAME] is baking!" at bounding box center [441, 376] width 133 height 13
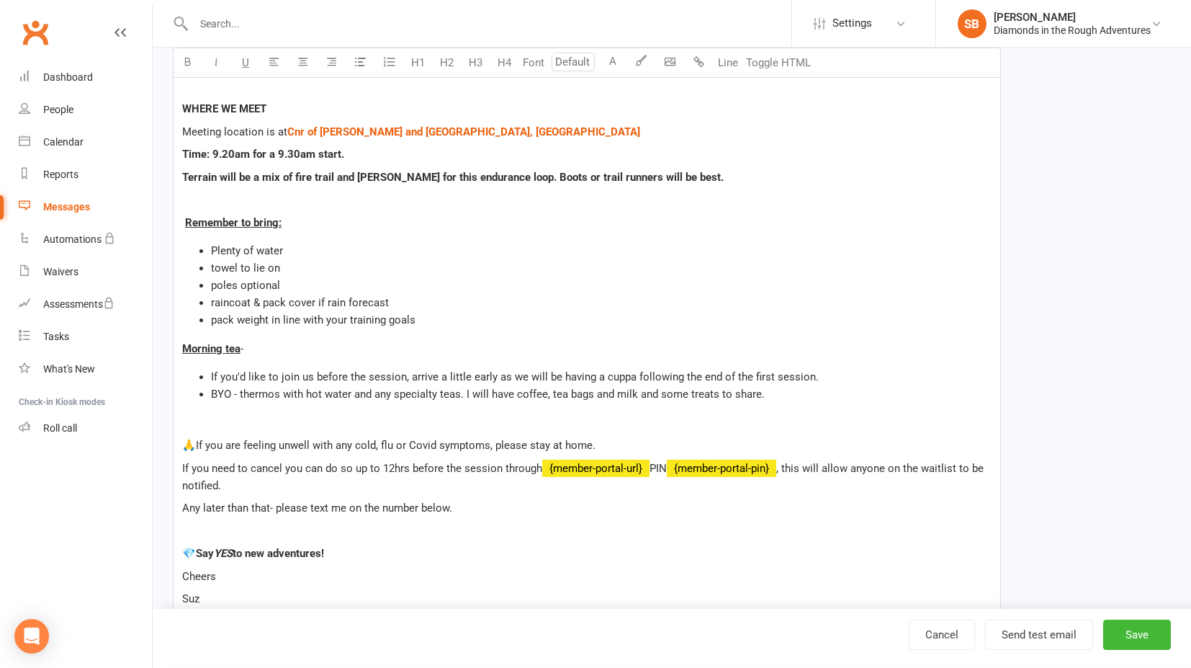
click at [261, 346] on p "Morning tea -" at bounding box center [587, 348] width 810 height 17
click at [245, 345] on span "Morning tea [PERSON_NAME] is baking!!!" at bounding box center [282, 348] width 200 height 13
click at [245, 348] on span "Morning tea Super [PERSON_NAME] is baking!!!" at bounding box center [297, 348] width 230 height 13
click at [443, 336] on div "Dear ﻿ {contact-first-name} , Good mornings start with good movement—and we’re …" at bounding box center [587, 612] width 827 height 1224
drag, startPoint x: 385, startPoint y: 349, endPoint x: 181, endPoint y: 341, distance: 204.0
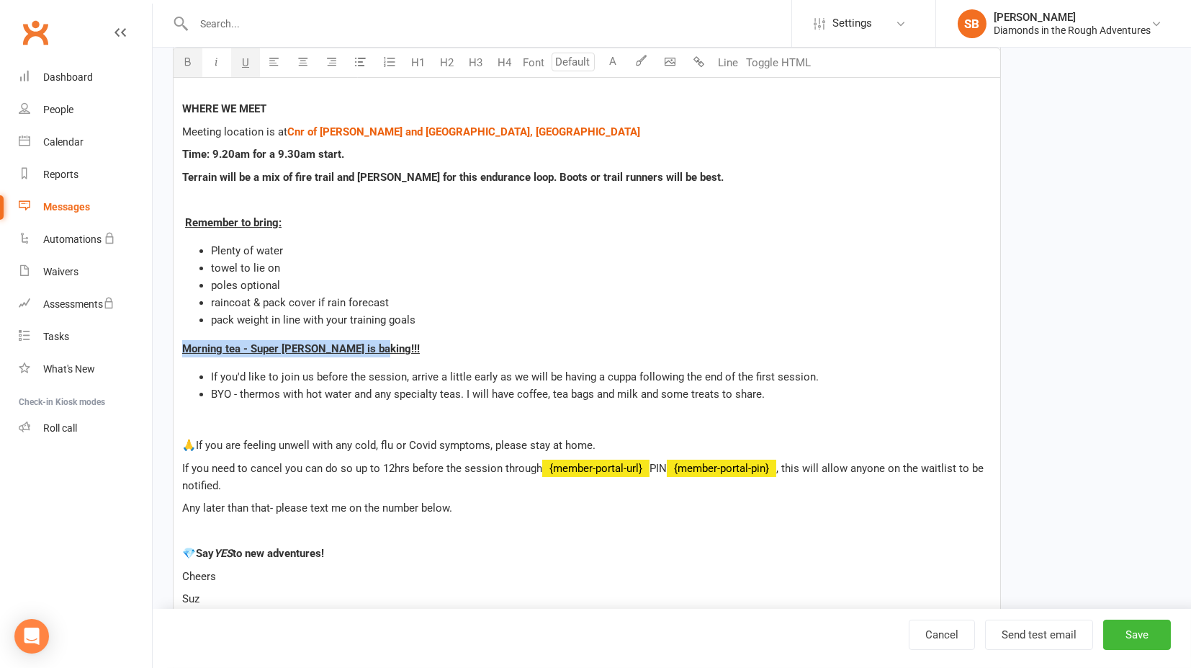
click at [181, 341] on div "Dear ﻿ {contact-first-name} , Good mornings start with good movement—and we’re …" at bounding box center [587, 612] width 827 height 1224
copy span "Morning tea - Super [PERSON_NAME] is baking!!!"
click at [493, 344] on p "Morning tea - Super [PERSON_NAME] is baking!!!" at bounding box center [587, 348] width 810 height 17
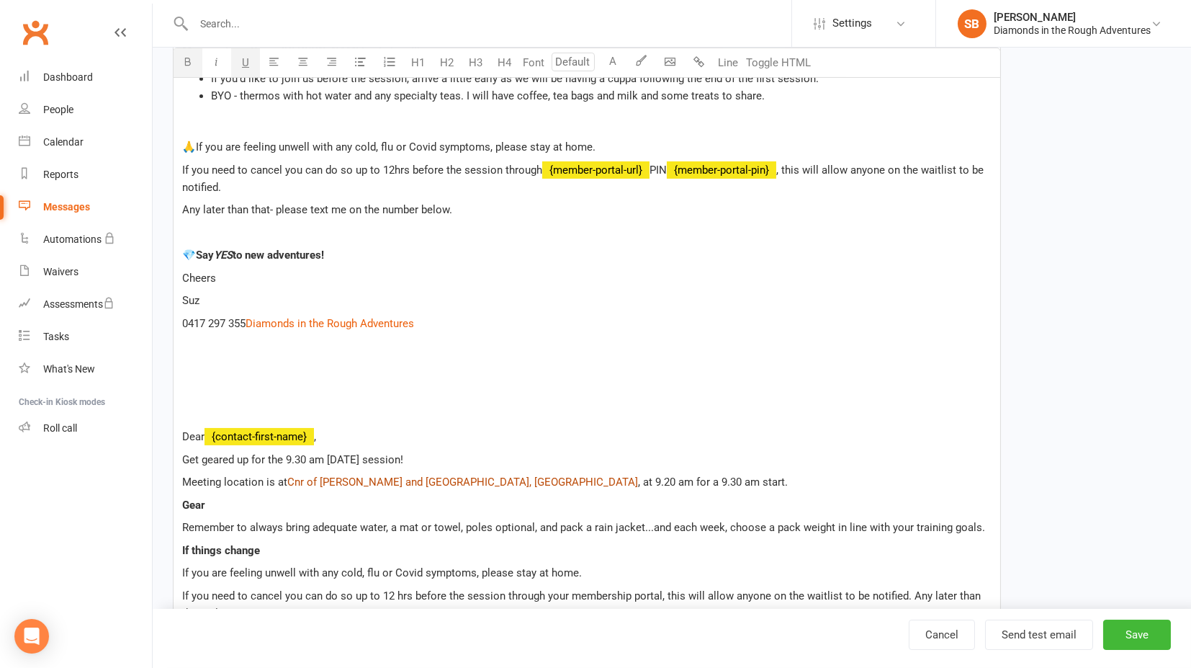
scroll to position [692, 0]
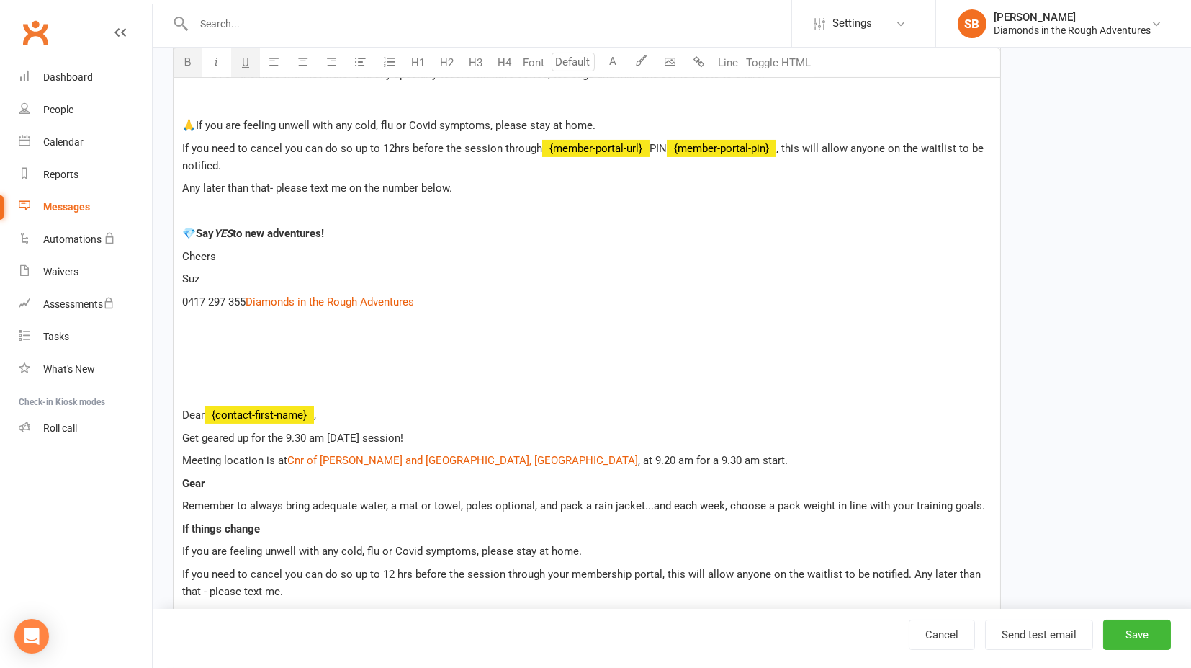
click at [191, 333] on p "﻿" at bounding box center [587, 323] width 810 height 17
drag, startPoint x: 191, startPoint y: 357, endPoint x: 389, endPoint y: 591, distance: 307.2
click at [264, 653] on ui-view "Edit Template Template Name SUZ [DATE] 9.30am @ Heathcote Send by Email SMS Pus…" at bounding box center [672, 319] width 1039 height 1928
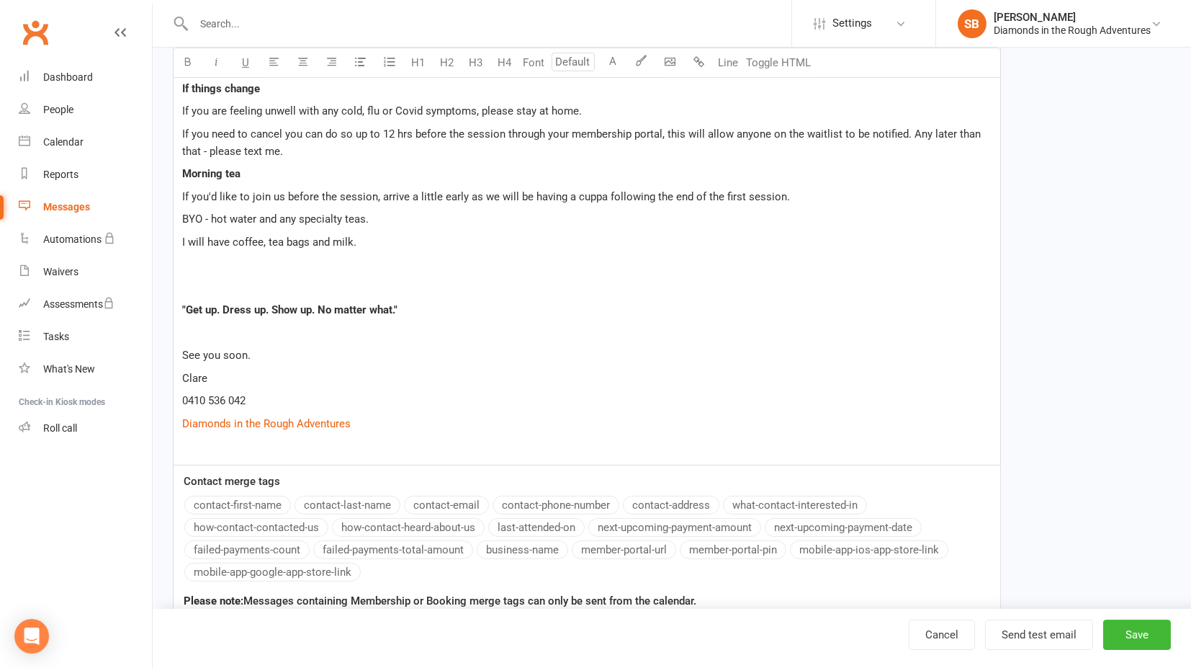
scroll to position [1173, 0]
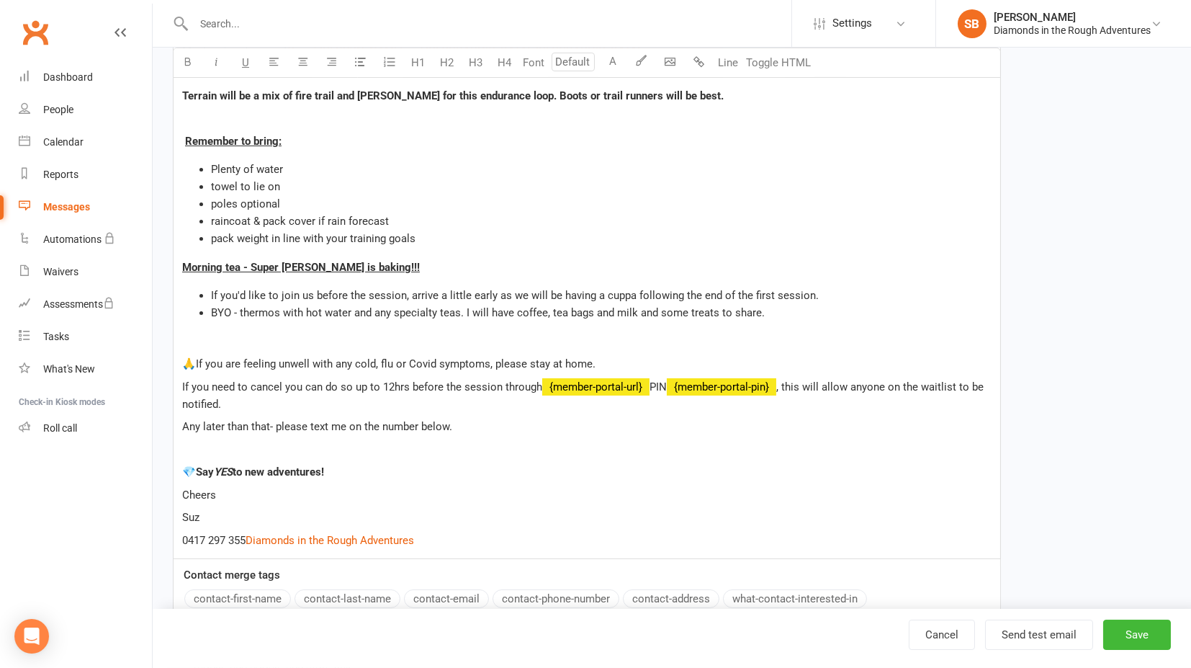
scroll to position [290, 0]
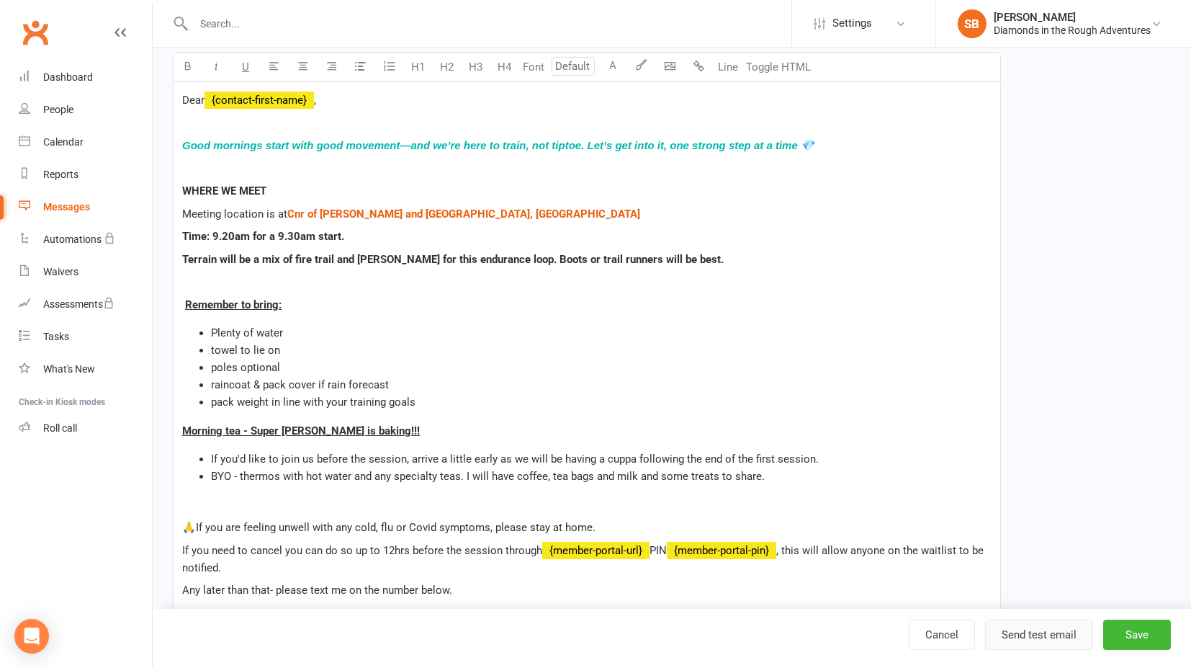
click at [1030, 633] on button "Send test email" at bounding box center [1039, 634] width 108 height 30
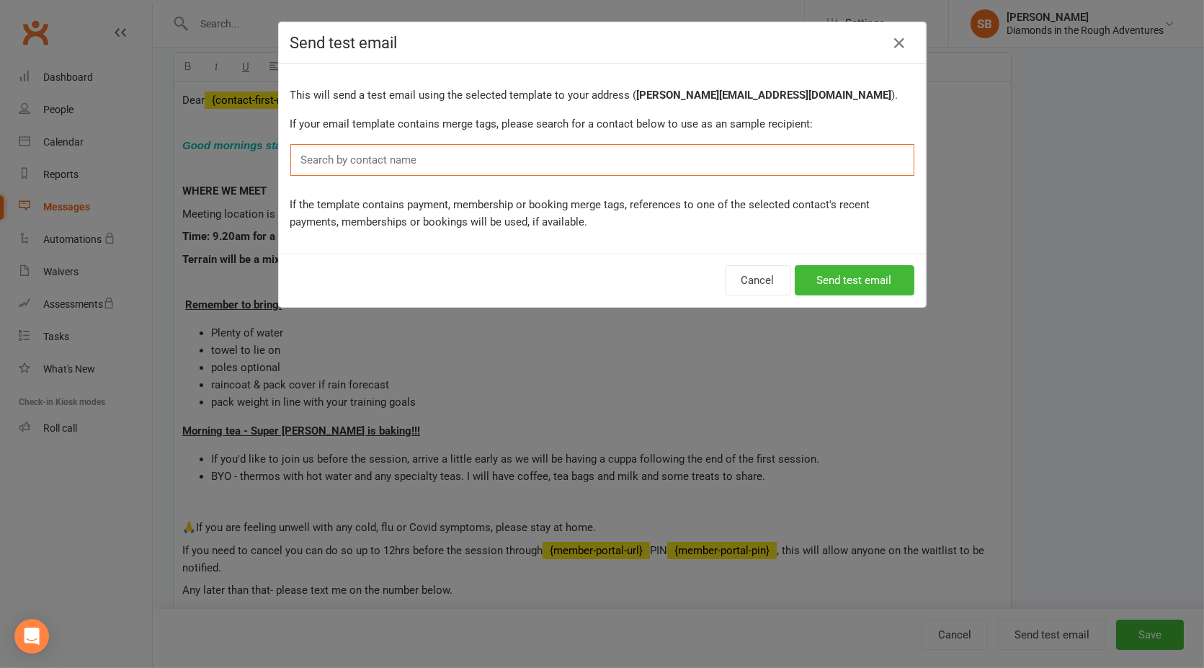
click at [351, 159] on input "text" at bounding box center [362, 160] width 125 height 19
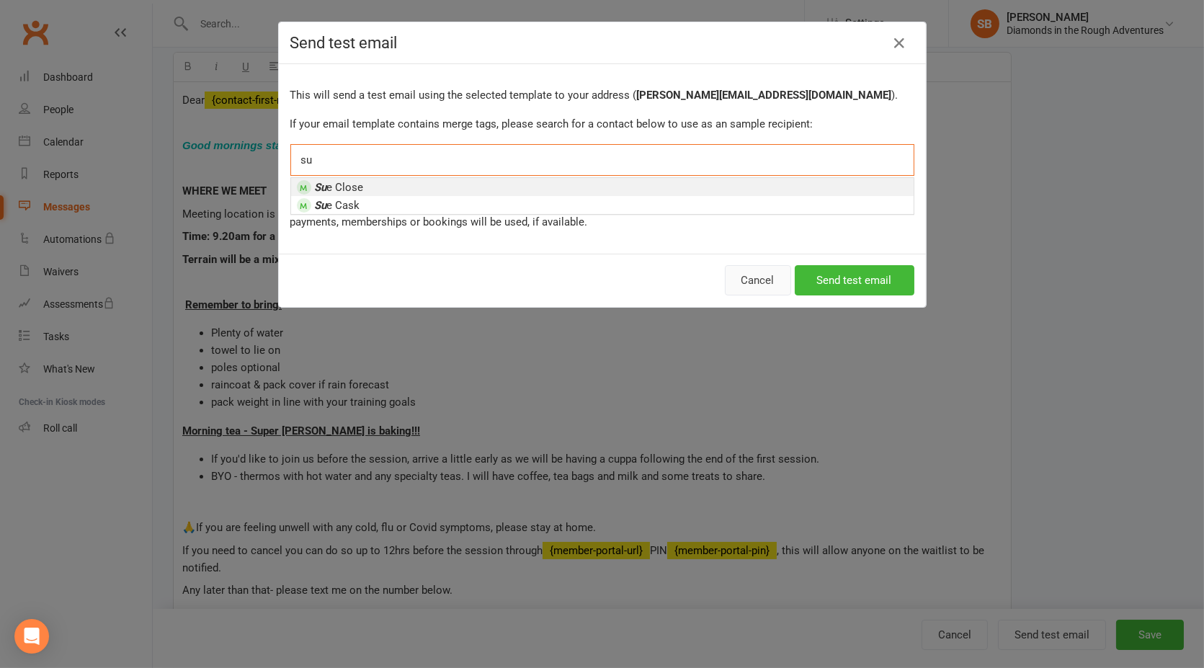
type input "su"
click at [755, 274] on button "Cancel" at bounding box center [758, 280] width 66 height 30
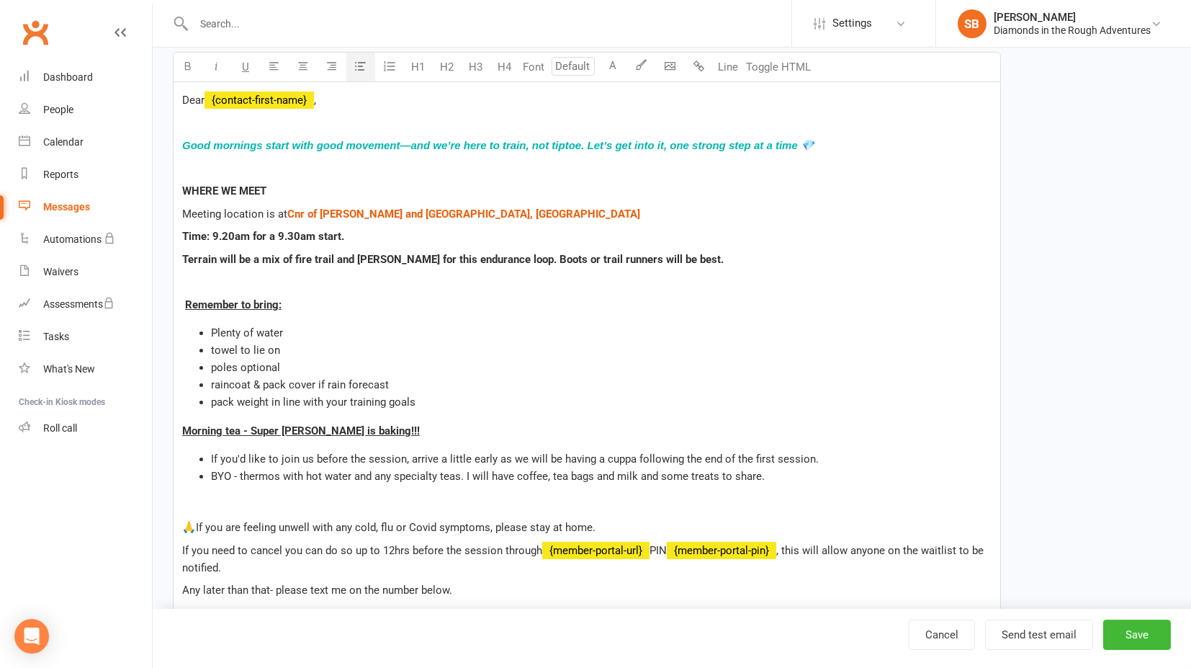
click at [563, 330] on li "Plenty of water" at bounding box center [601, 332] width 781 height 17
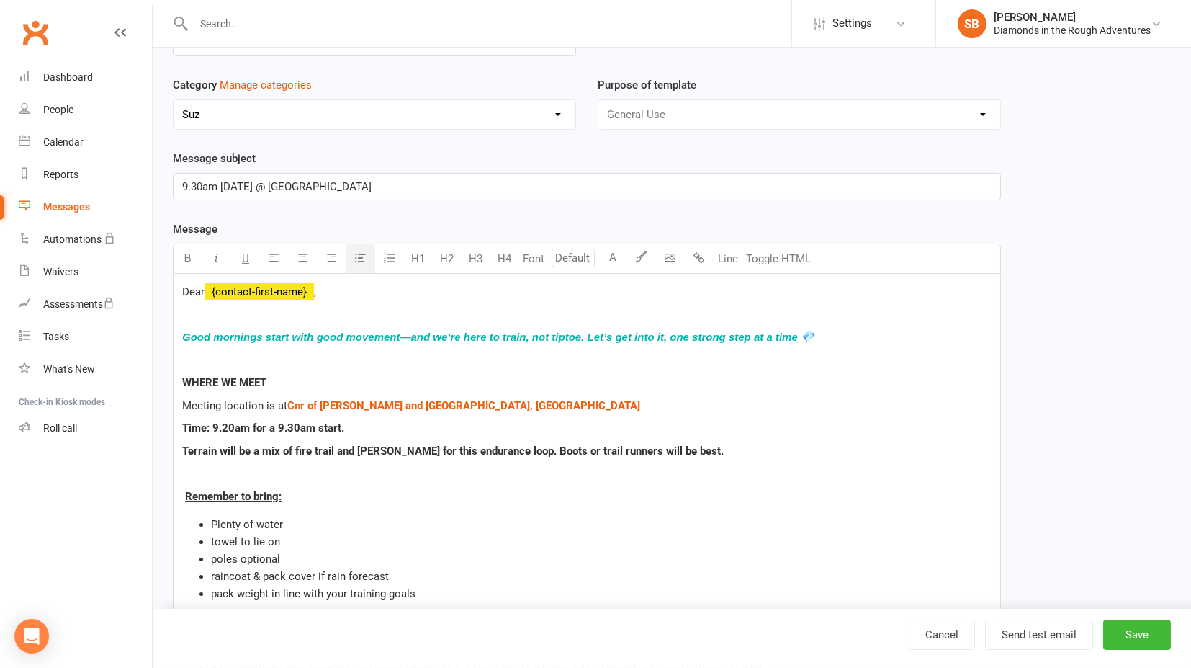
scroll to position [0, 0]
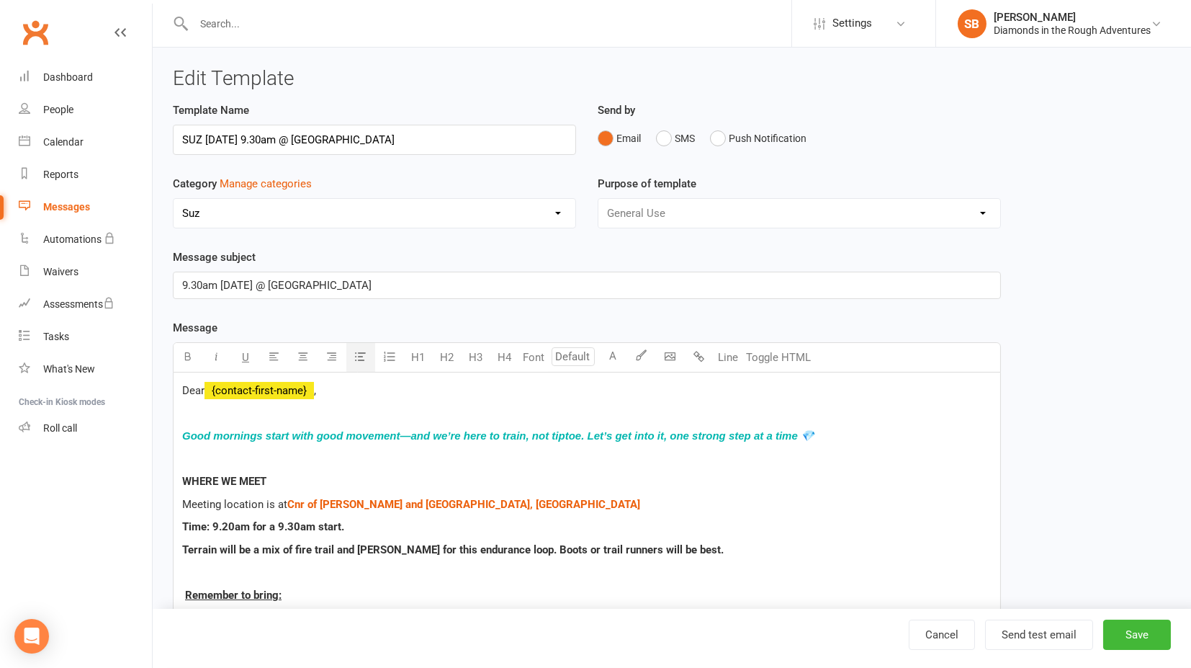
click at [183, 282] on span "9.30am [DATE] @ [GEOGRAPHIC_DATA]" at bounding box center [276, 285] width 189 height 13
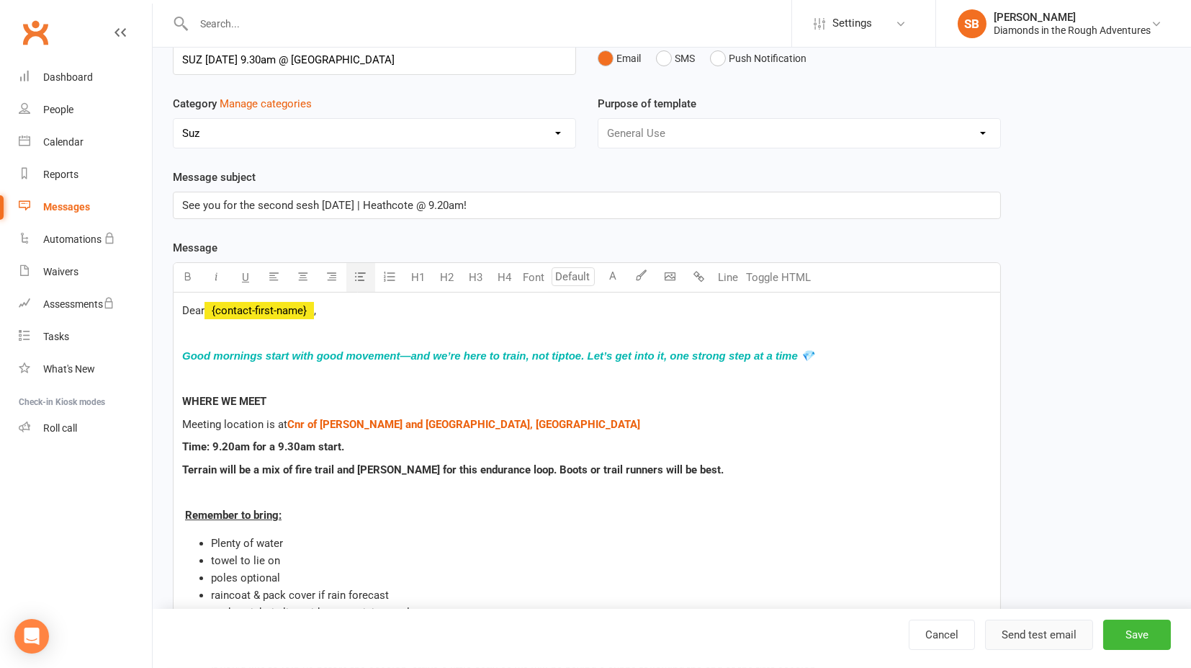
click at [1041, 641] on button "Send test email" at bounding box center [1039, 634] width 108 height 30
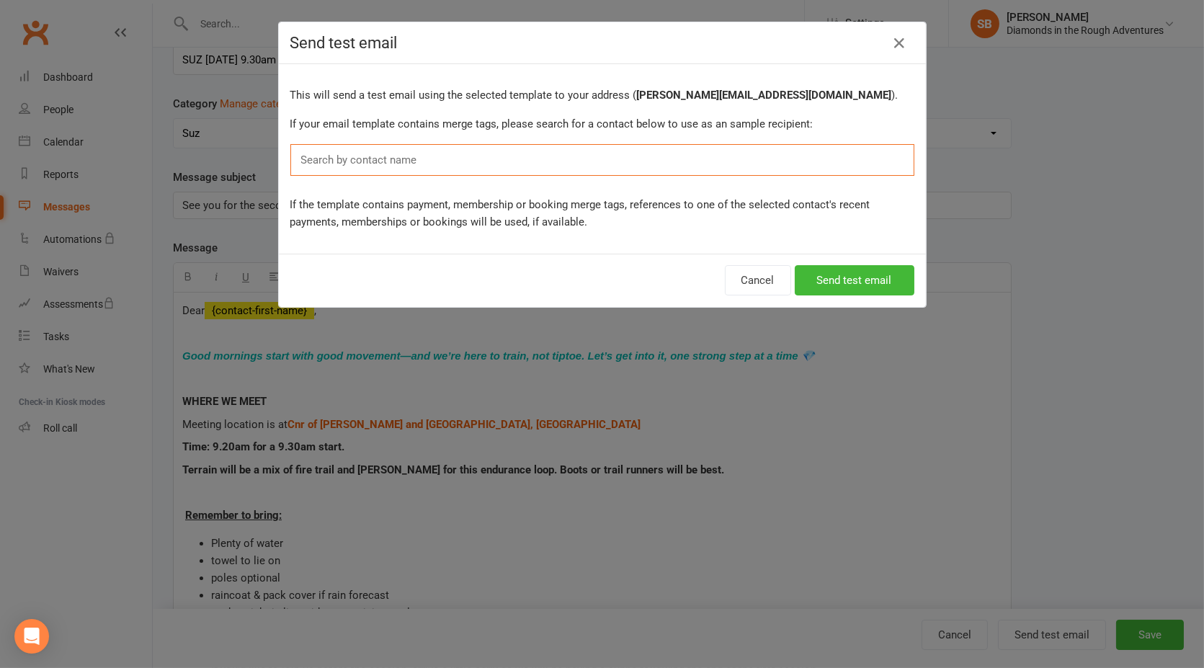
click at [364, 158] on input "text" at bounding box center [362, 160] width 125 height 19
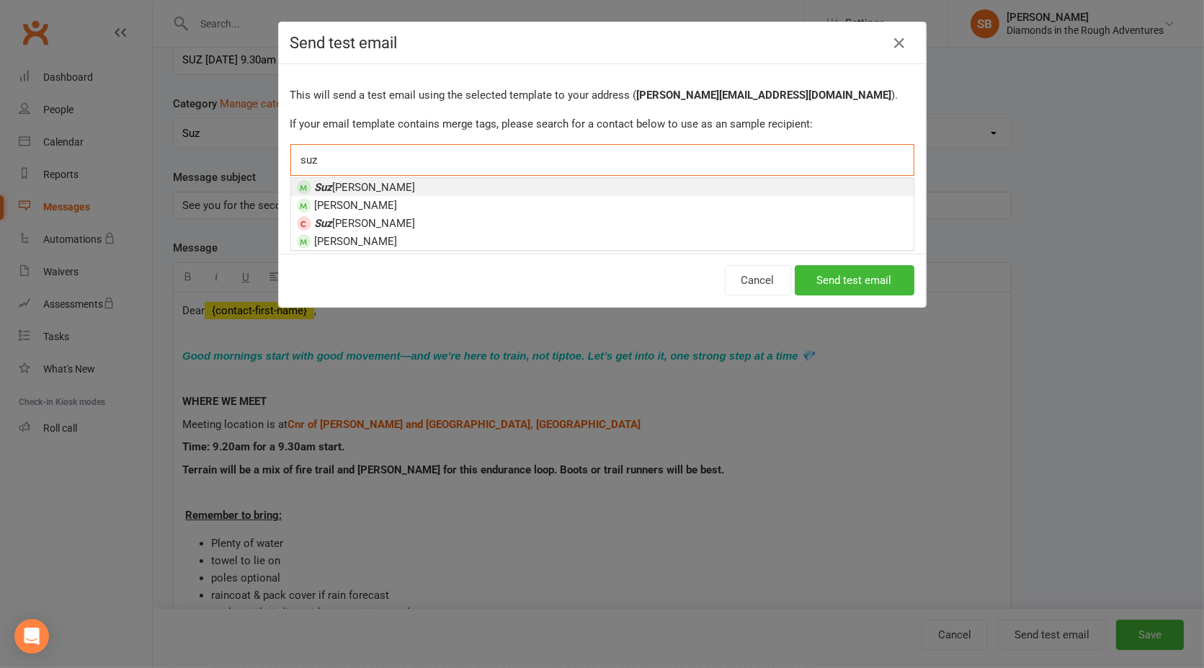
type input "suz"
click at [359, 181] on span "[PERSON_NAME]" at bounding box center [365, 187] width 101 height 13
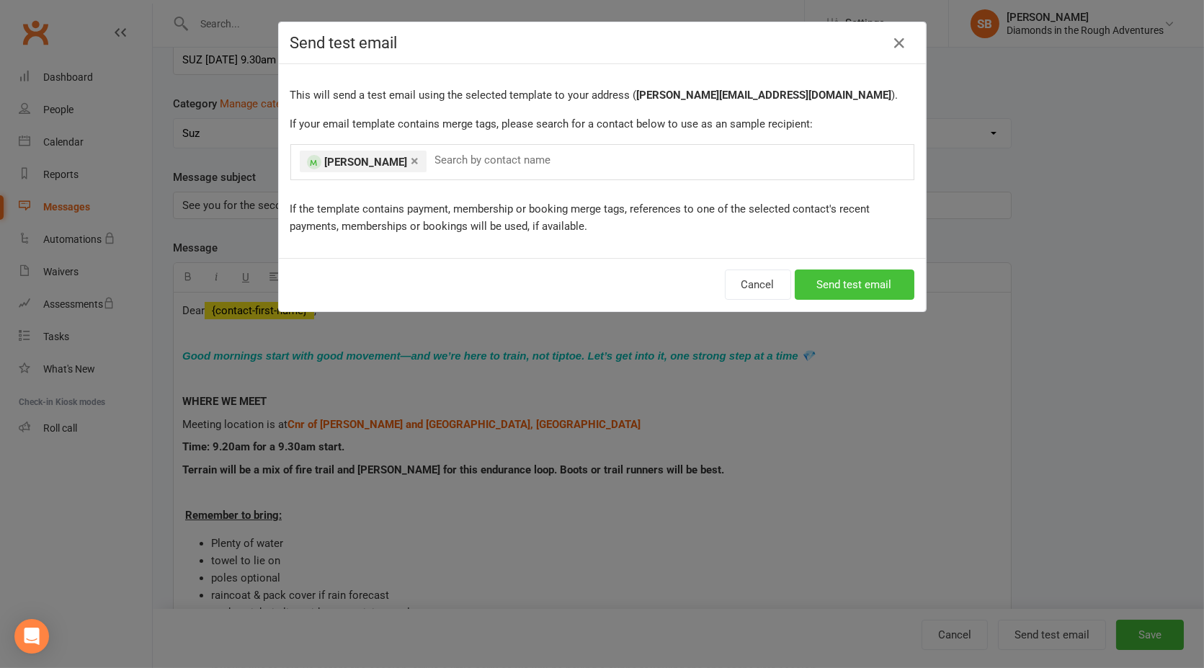
drag, startPoint x: 833, startPoint y: 277, endPoint x: 826, endPoint y: 275, distance: 7.3
click at [833, 277] on button "Send test email" at bounding box center [854, 284] width 120 height 30
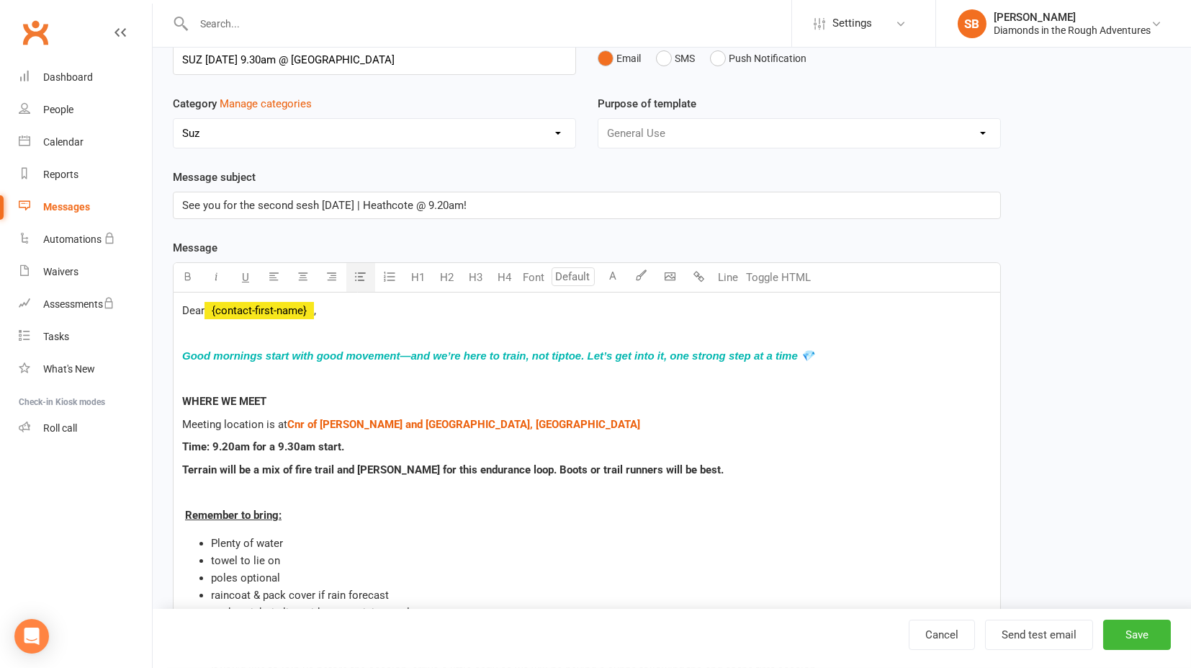
click at [342, 200] on span "See you for the second sesh [DATE] | Heathcote @ 9.20am!" at bounding box center [324, 205] width 285 height 13
drag, startPoint x: 320, startPoint y: 202, endPoint x: 366, endPoint y: 198, distance: 46.2
click at [368, 199] on span "See you for the second sesh [DATE] | Heathcote @ 9.20am!" at bounding box center [324, 205] width 285 height 13
click at [1049, 635] on button "Send test email" at bounding box center [1039, 634] width 108 height 30
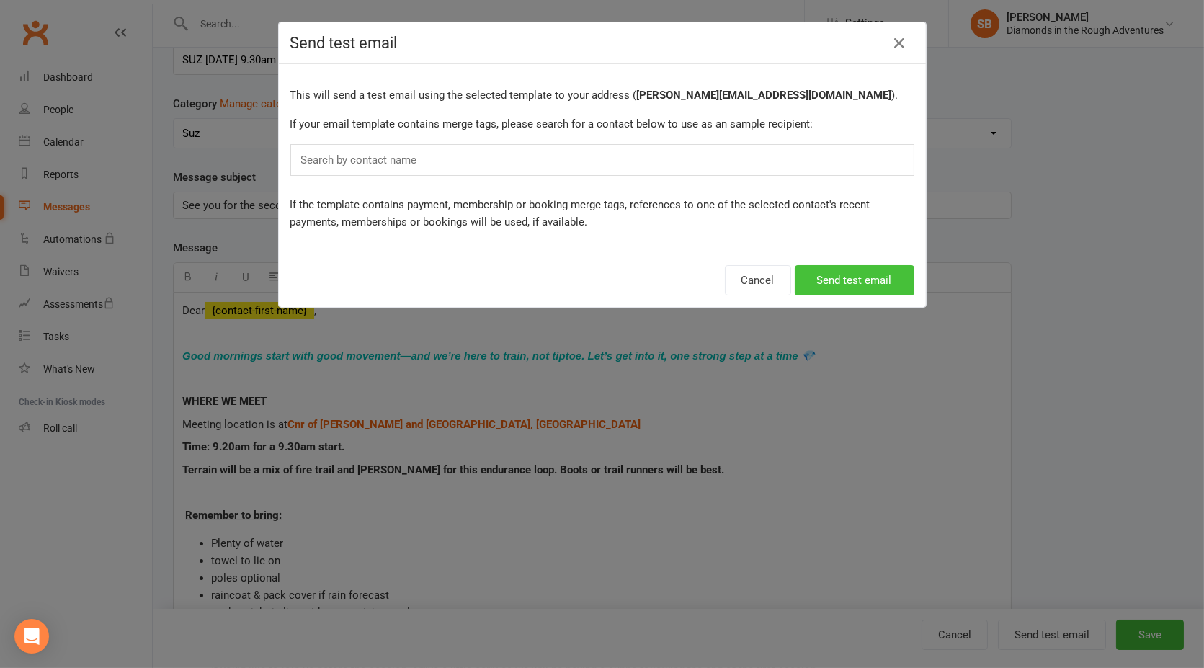
click at [849, 275] on button "Send test email" at bounding box center [854, 280] width 120 height 30
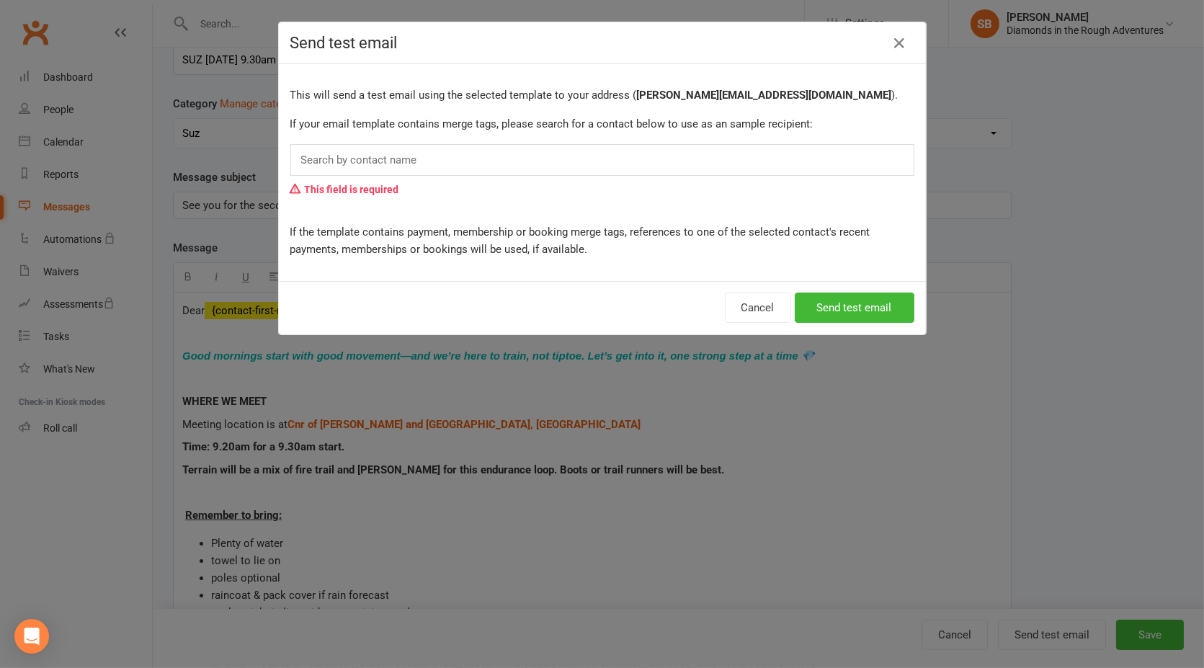
click at [400, 154] on input "text" at bounding box center [362, 160] width 125 height 19
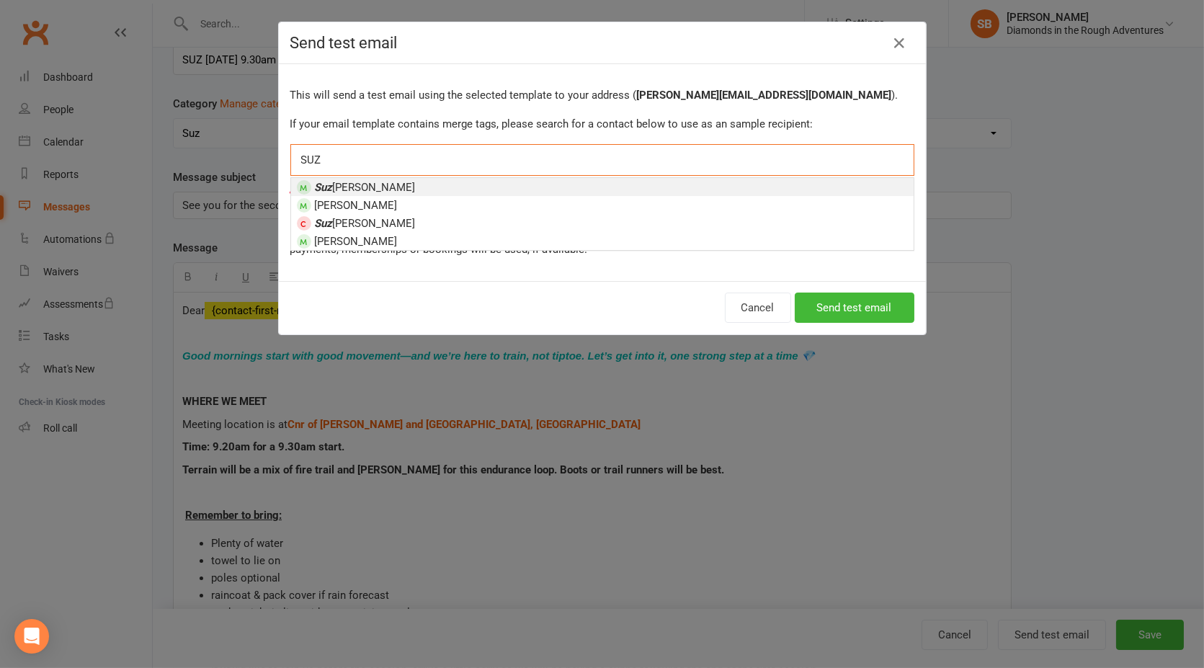
type input "SUZ"
drag, startPoint x: 382, startPoint y: 182, endPoint x: 443, endPoint y: 215, distance: 69.0
click at [382, 182] on li "[PERSON_NAME]" at bounding box center [602, 187] width 622 height 18
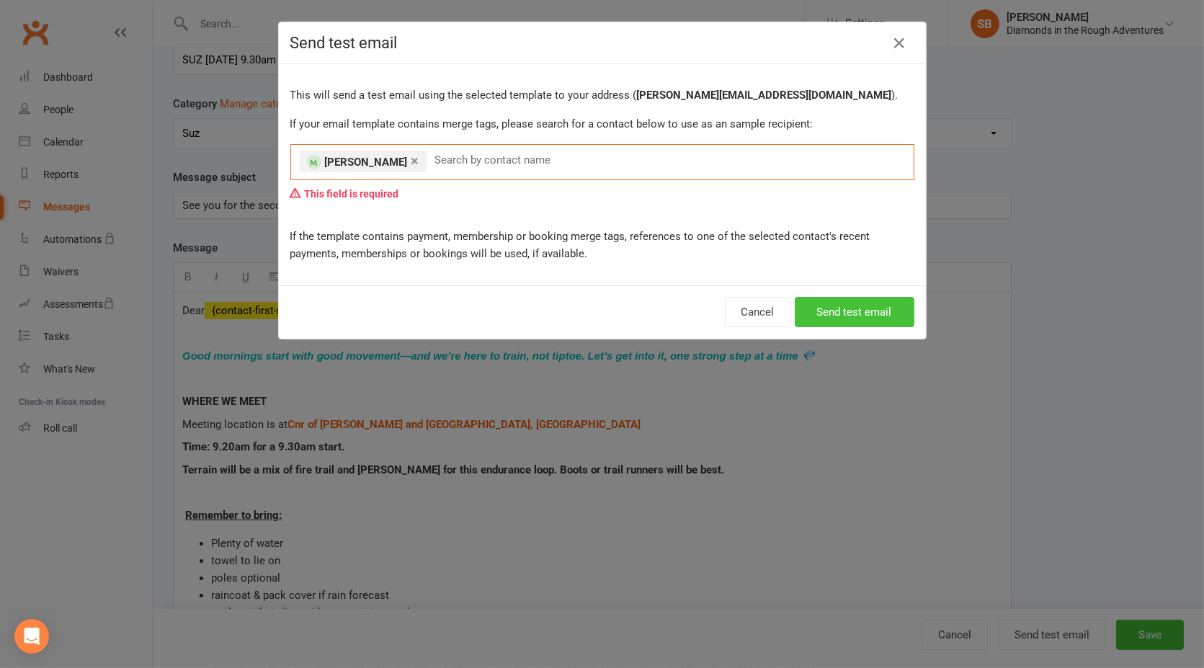
click at [823, 306] on button "Send test email" at bounding box center [854, 312] width 120 height 30
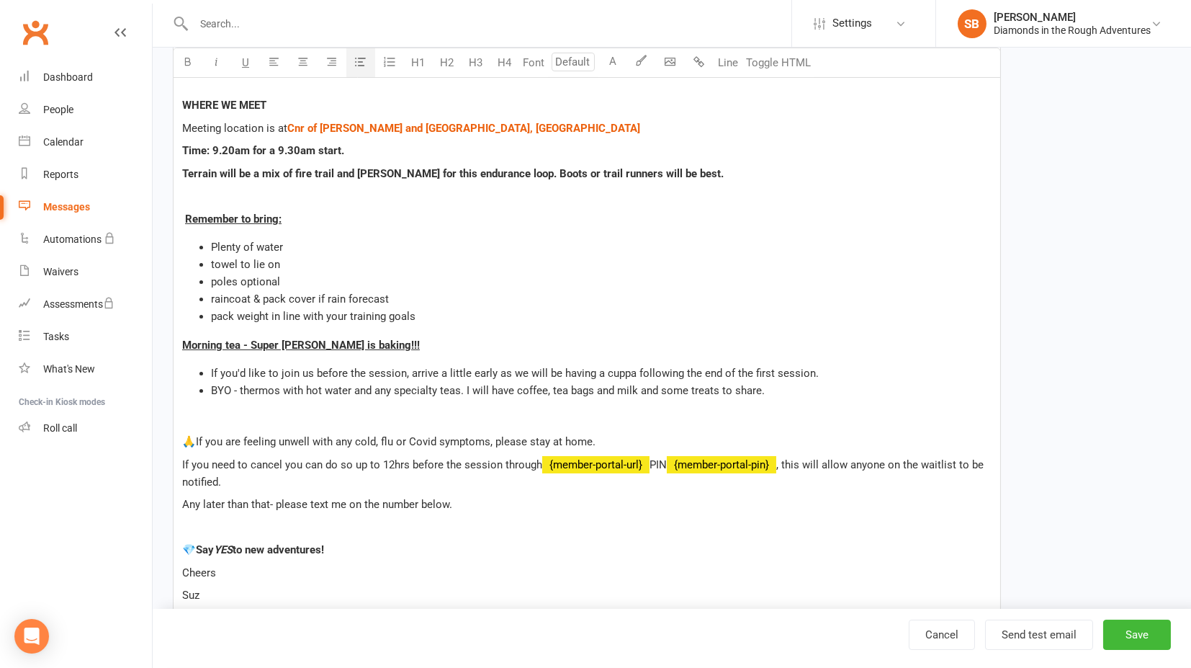
scroll to position [400, 0]
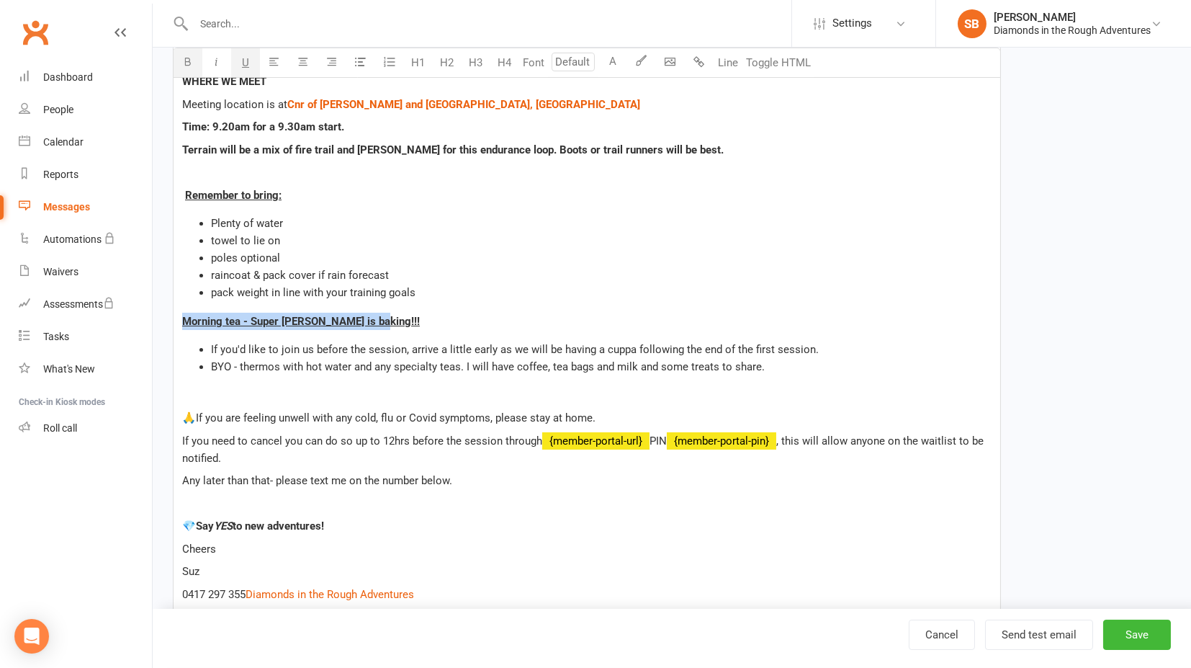
drag, startPoint x: 376, startPoint y: 318, endPoint x: 183, endPoint y: 316, distance: 193.0
click at [183, 316] on p "Morning tea - Super [PERSON_NAME] is baking!!!" at bounding box center [587, 321] width 810 height 17
copy span "Morning tea - Super [PERSON_NAME] is baking!!!"
click at [1138, 635] on button "Save" at bounding box center [1137, 634] width 68 height 30
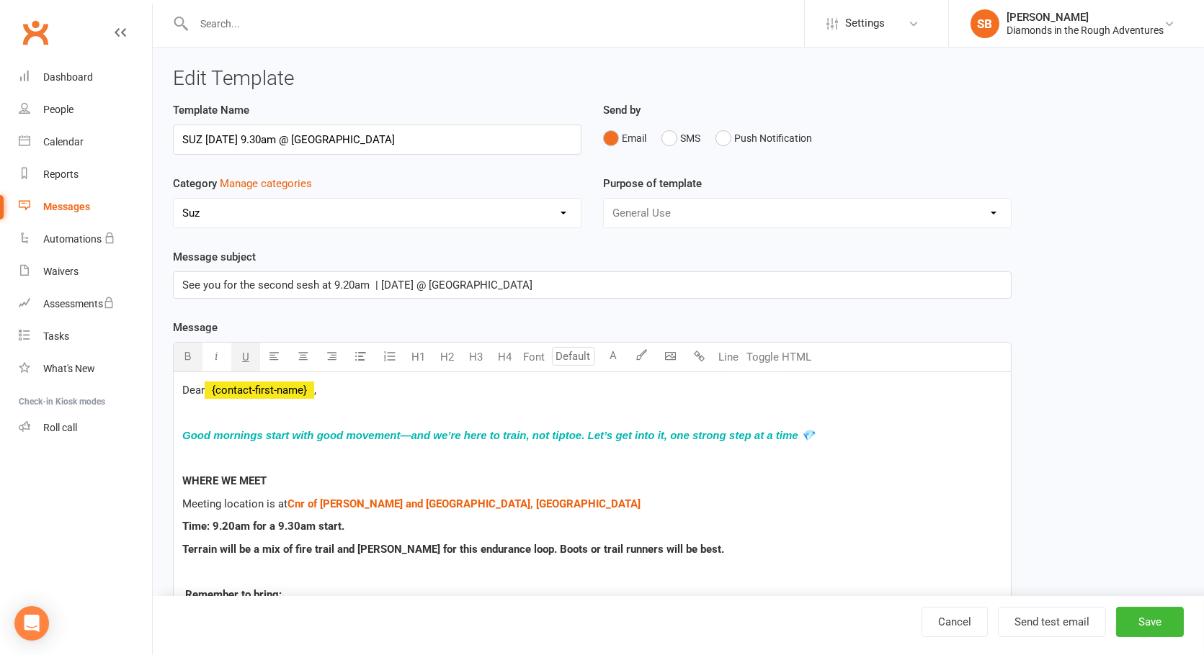
select select "16151"
select select "100"
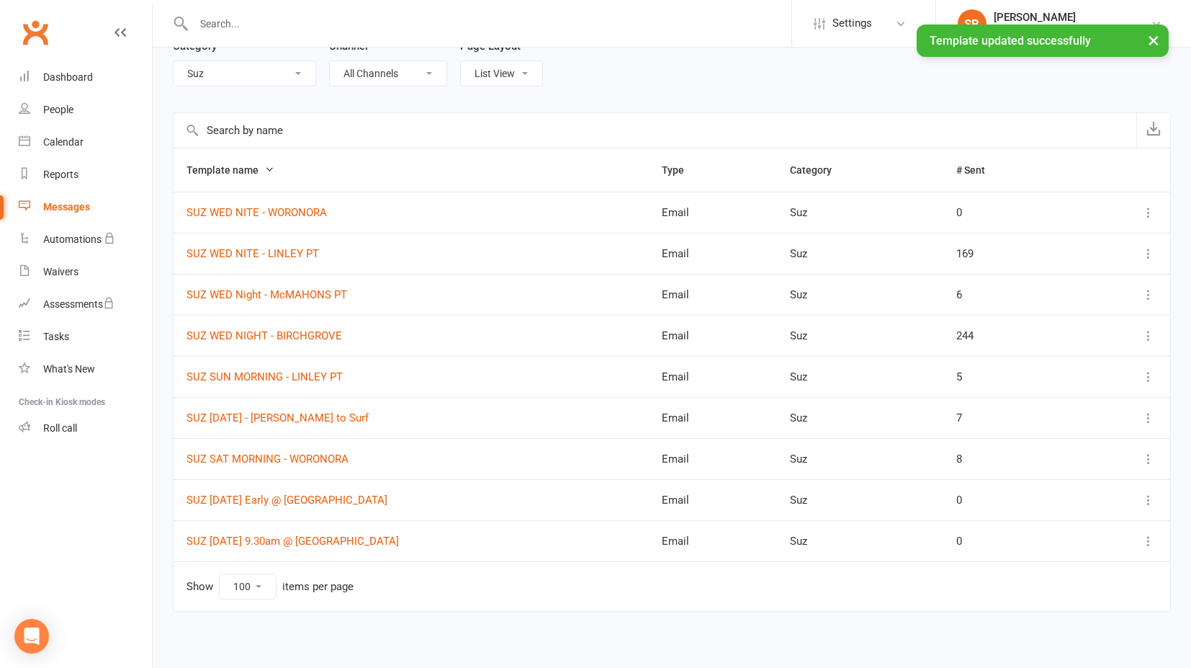
scroll to position [88, 0]
click at [238, 493] on link "SUZ [DATE] Early @ [GEOGRAPHIC_DATA]" at bounding box center [287, 498] width 201 height 13
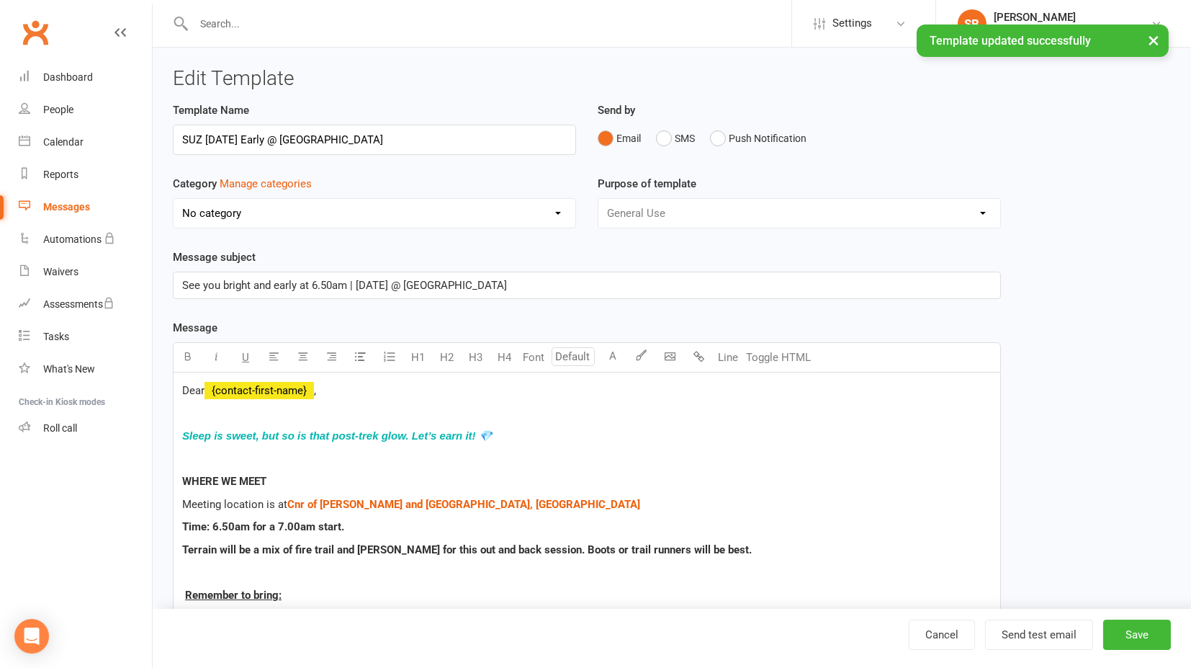
select select "16151"
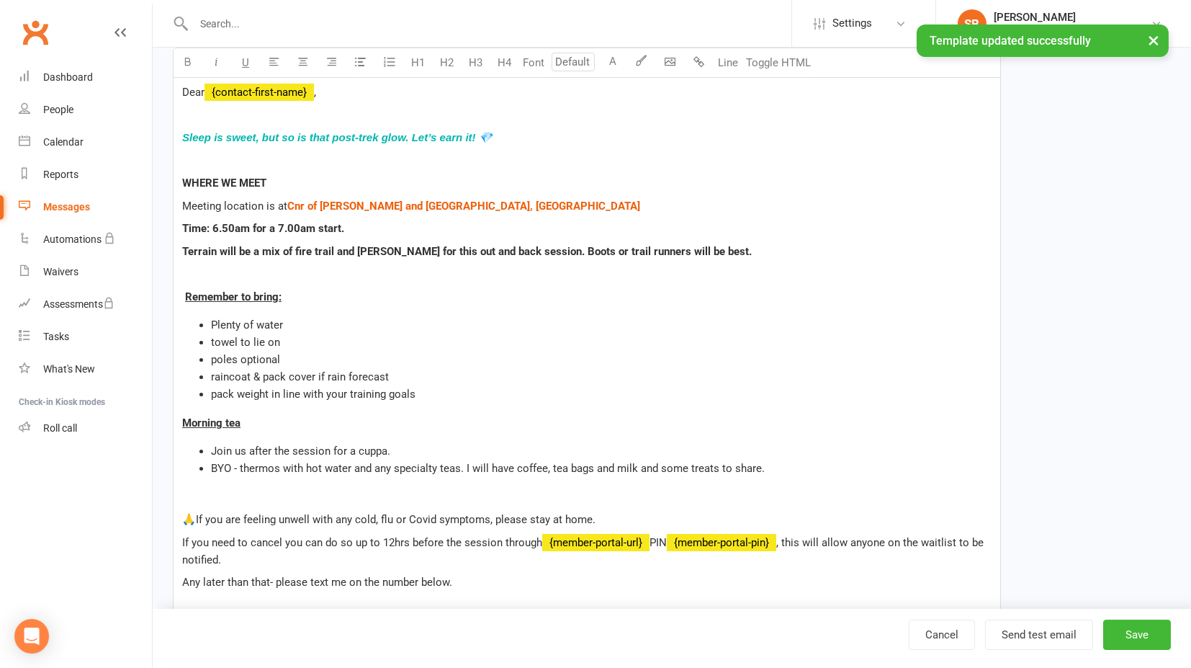
scroll to position [240, 0]
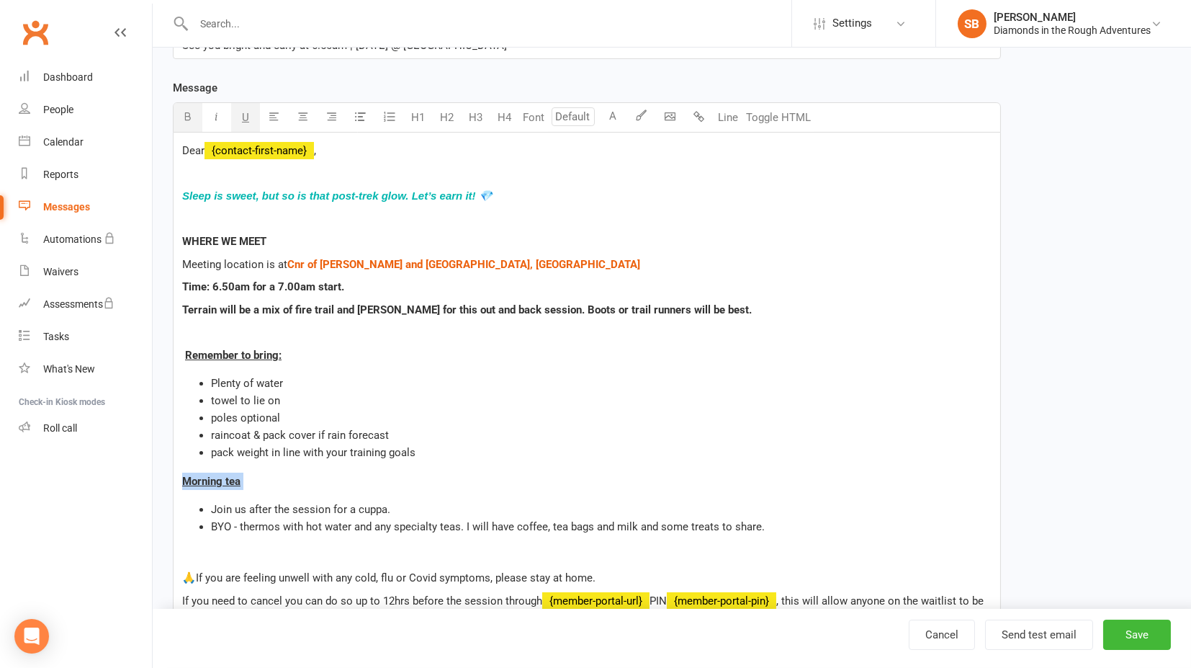
drag, startPoint x: 238, startPoint y: 475, endPoint x: 177, endPoint y: 472, distance: 61.3
click at [177, 472] on div "Dear ﻿ {contact-first-name} , Sleep is sweet, but so is that post-trek glow. Le…" at bounding box center [587, 470] width 827 height 675
click at [1024, 637] on button "Send test email" at bounding box center [1039, 634] width 108 height 30
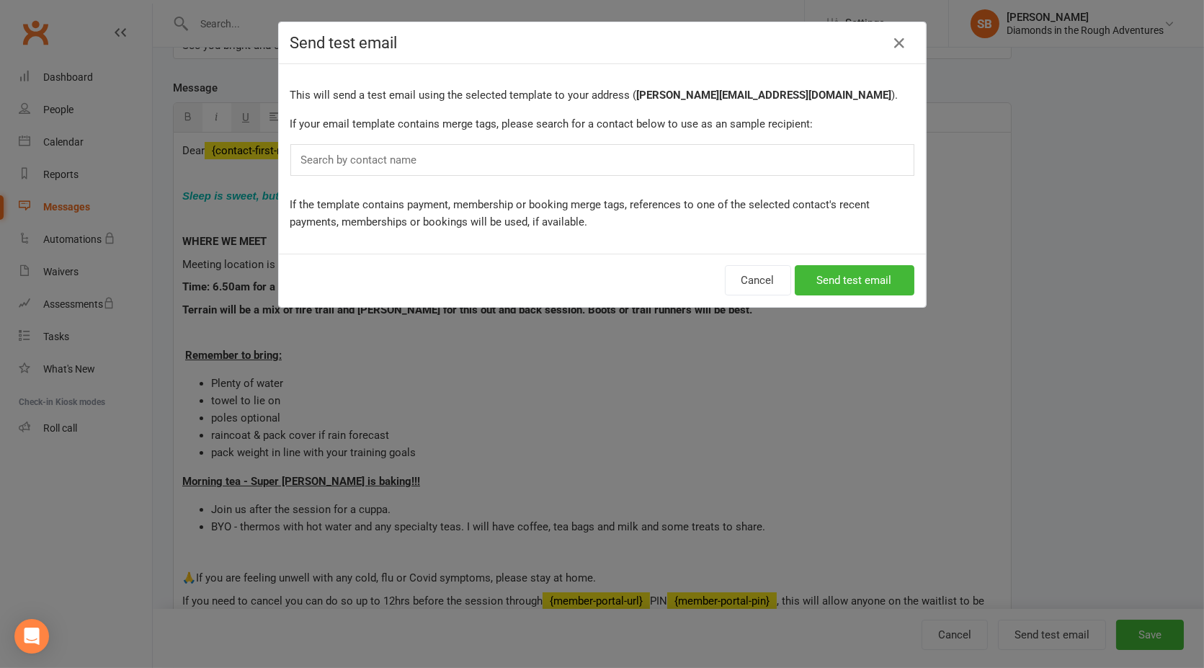
drag, startPoint x: 391, startPoint y: 154, endPoint x: 364, endPoint y: 162, distance: 28.5
click at [388, 154] on input "text" at bounding box center [362, 160] width 125 height 19
click at [323, 156] on input "text" at bounding box center [362, 160] width 125 height 19
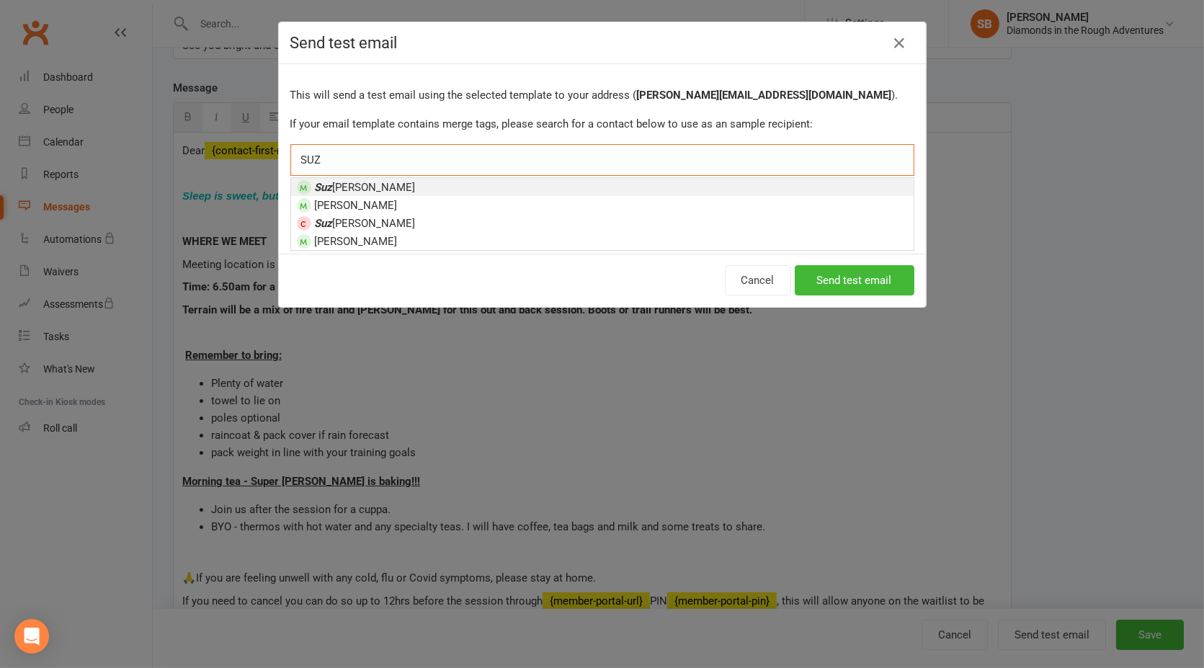
type input "SUZ"
click at [334, 186] on span "[PERSON_NAME]" at bounding box center [365, 187] width 101 height 13
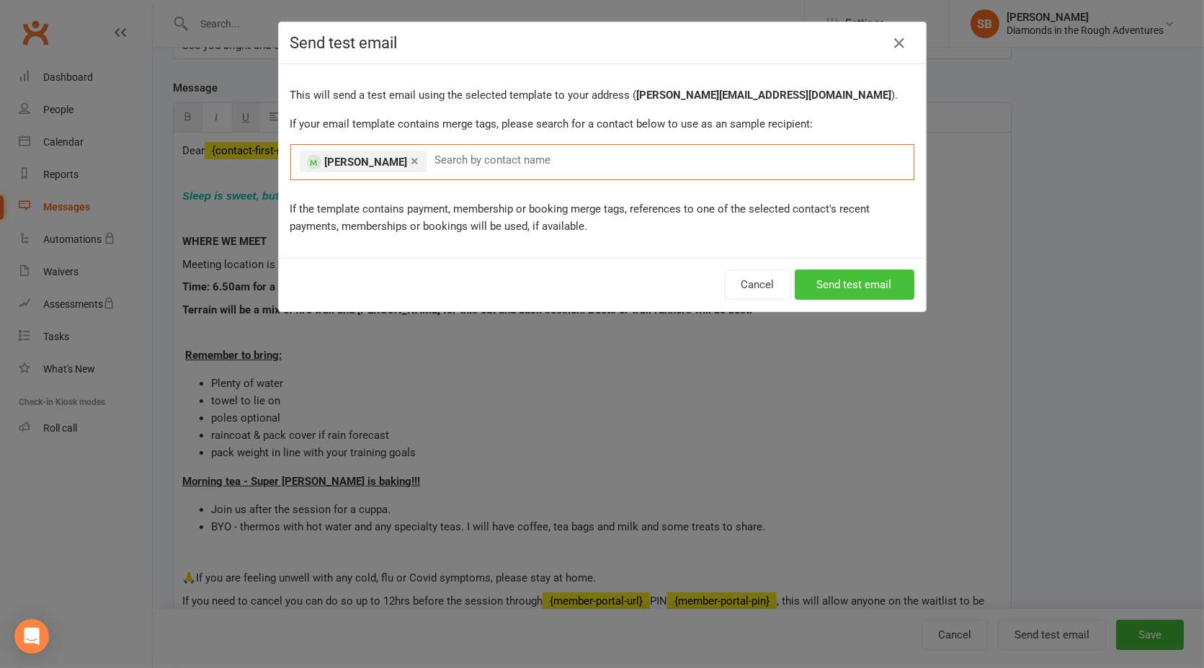
drag, startPoint x: 815, startPoint y: 281, endPoint x: 798, endPoint y: 292, distance: 20.4
click at [815, 281] on button "Send test email" at bounding box center [854, 284] width 120 height 30
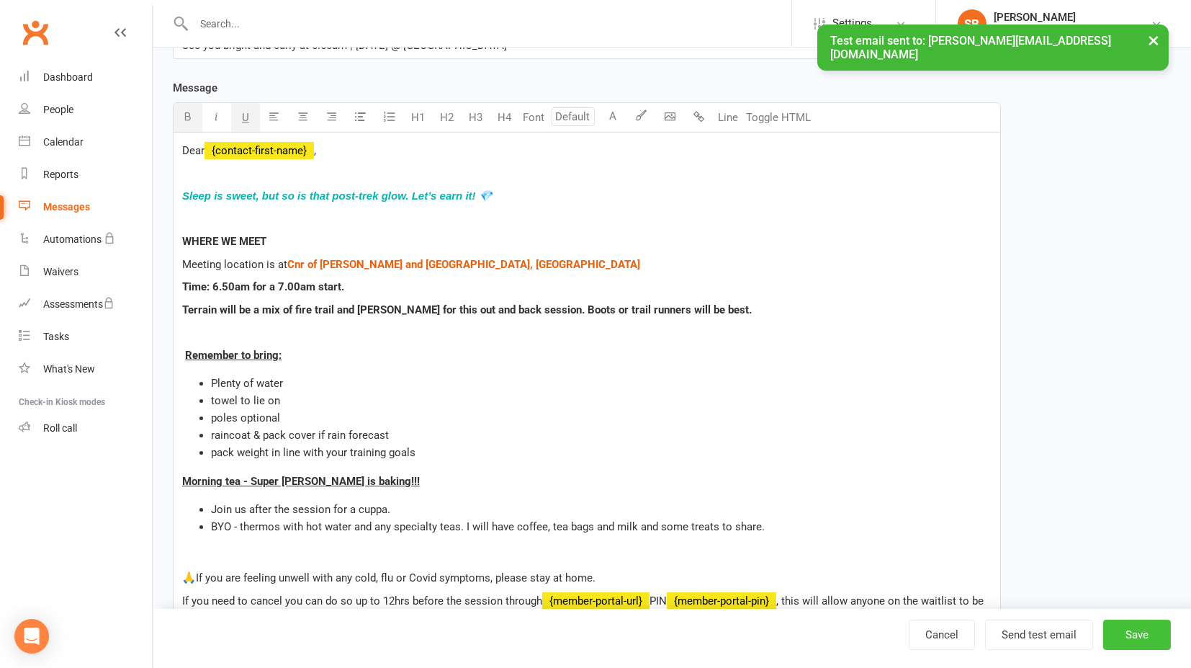
drag, startPoint x: 1128, startPoint y: 631, endPoint x: 1105, endPoint y: 616, distance: 27.6
click at [1125, 628] on button "Save" at bounding box center [1137, 634] width 68 height 30
select select "100"
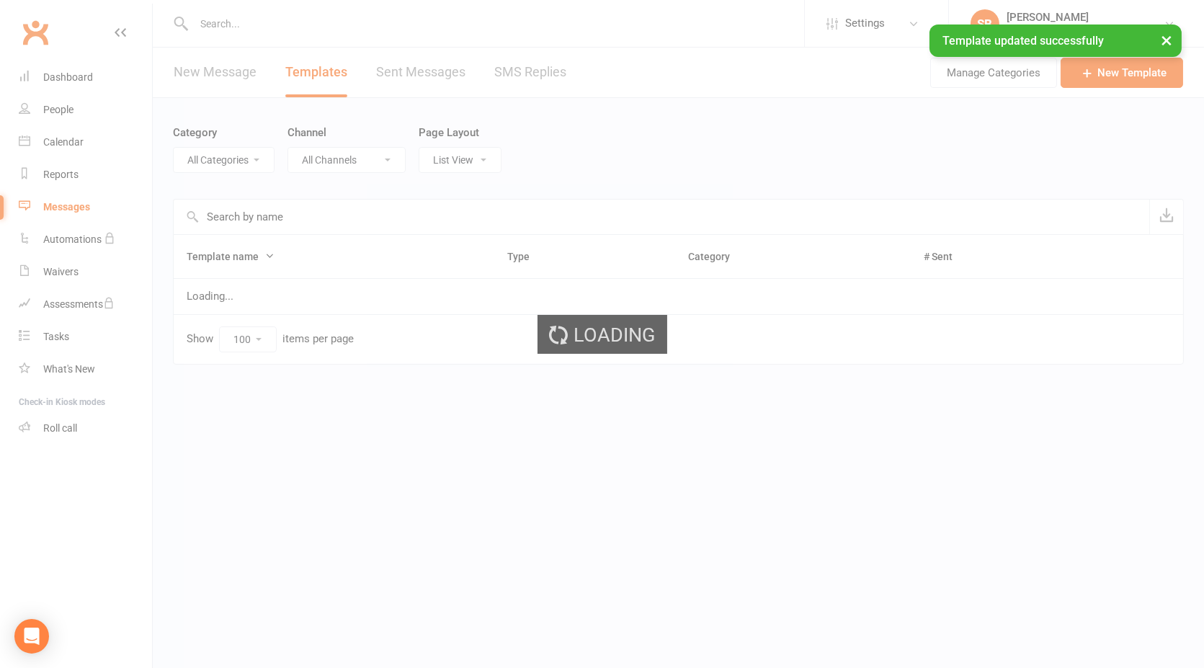
select select "16151"
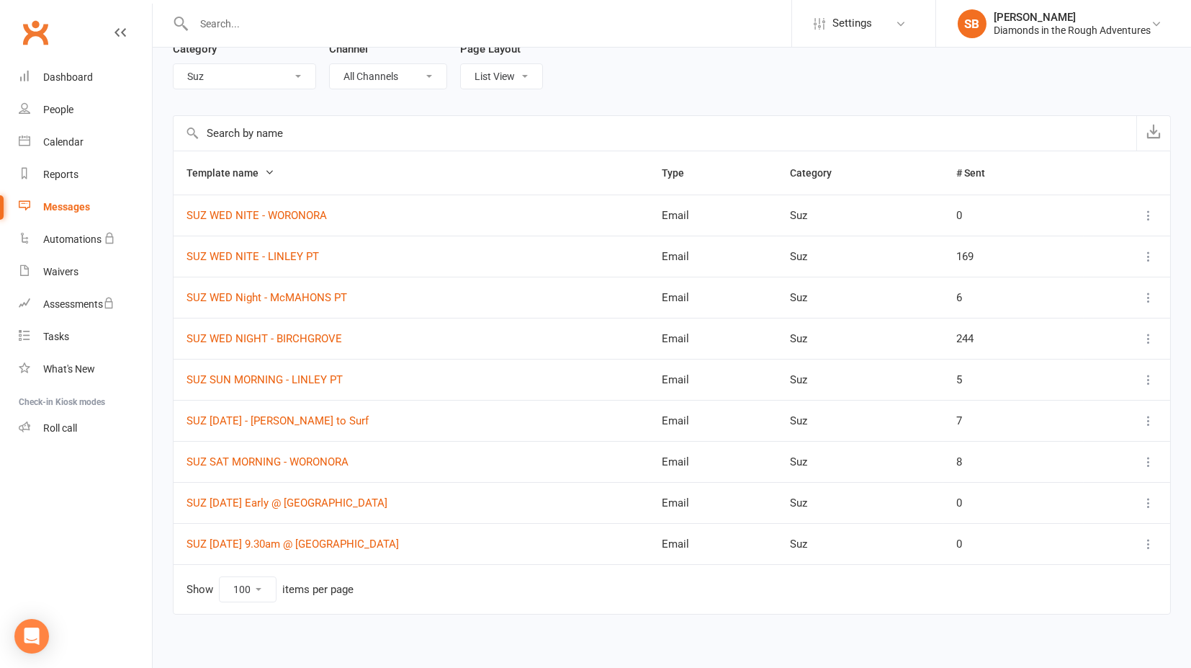
scroll to position [88, 0]
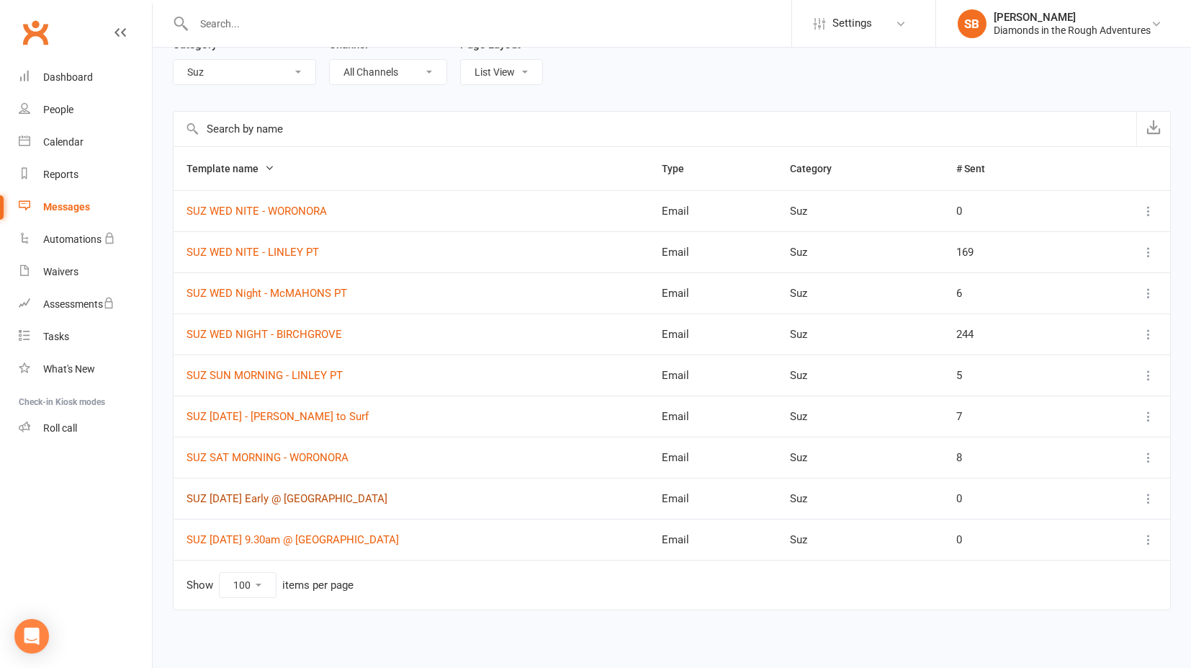
drag, startPoint x: 241, startPoint y: 495, endPoint x: 323, endPoint y: 499, distance: 82.2
click at [240, 496] on link "SUZ [DATE] Early @ [GEOGRAPHIC_DATA]" at bounding box center [287, 498] width 201 height 13
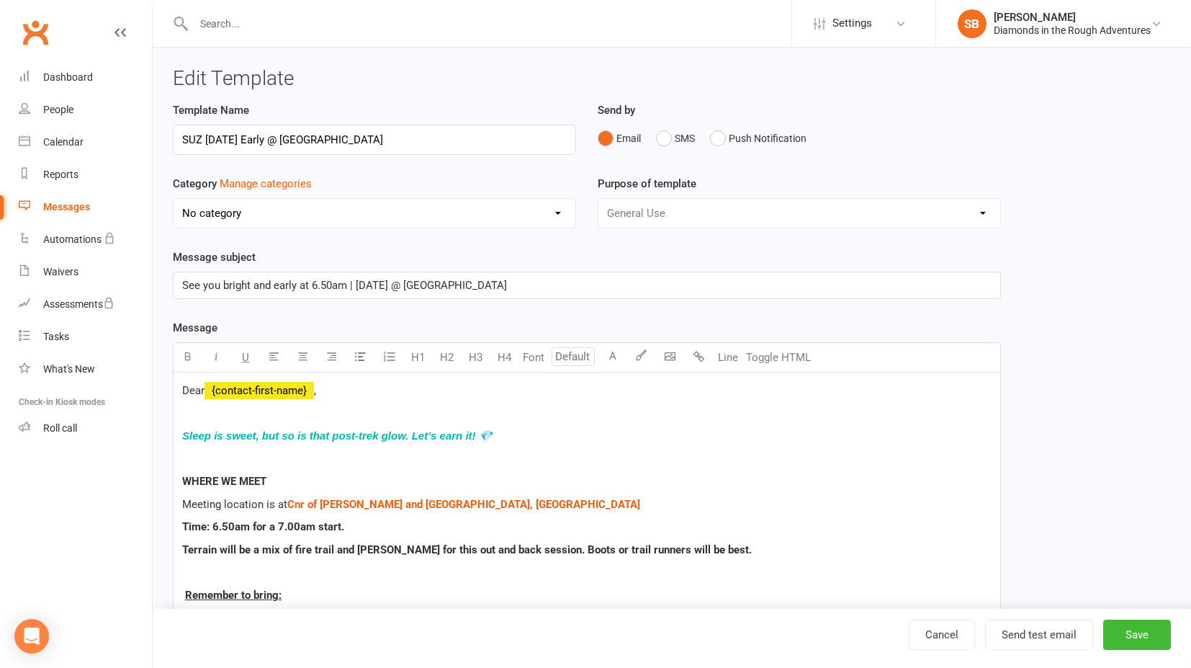
select select "16151"
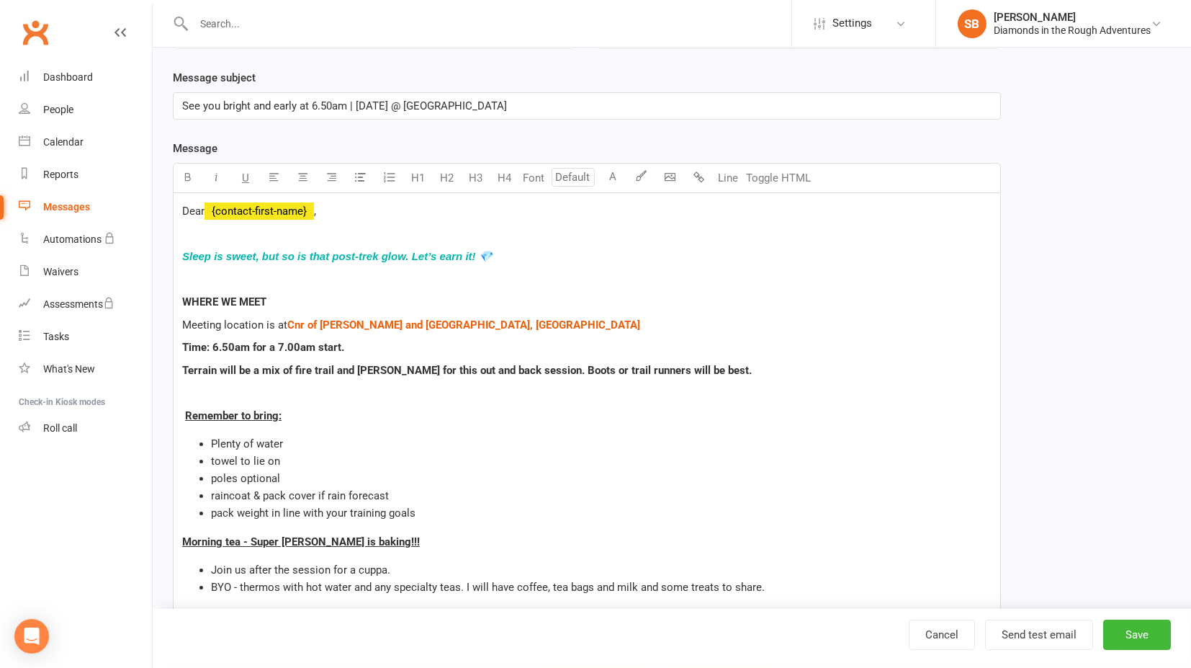
scroll to position [400, 0]
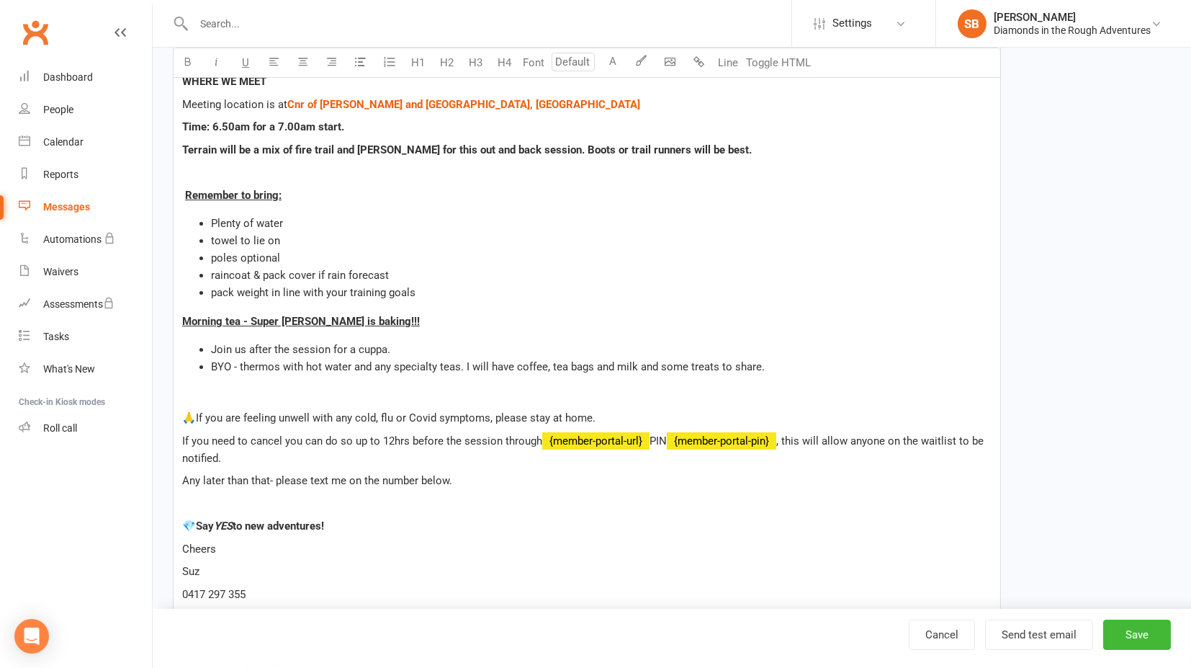
drag, startPoint x: 200, startPoint y: 522, endPoint x: 164, endPoint y: 525, distance: 35.4
click at [164, 525] on div "Template Name SUZ [DATE] Early @ Heathcote Send by Email SMS Push Notification …" at bounding box center [587, 358] width 850 height 1313
copy span "💎"
drag, startPoint x: 1136, startPoint y: 636, endPoint x: 1128, endPoint y: 635, distance: 8.1
click at [1136, 637] on button "Save" at bounding box center [1137, 634] width 68 height 30
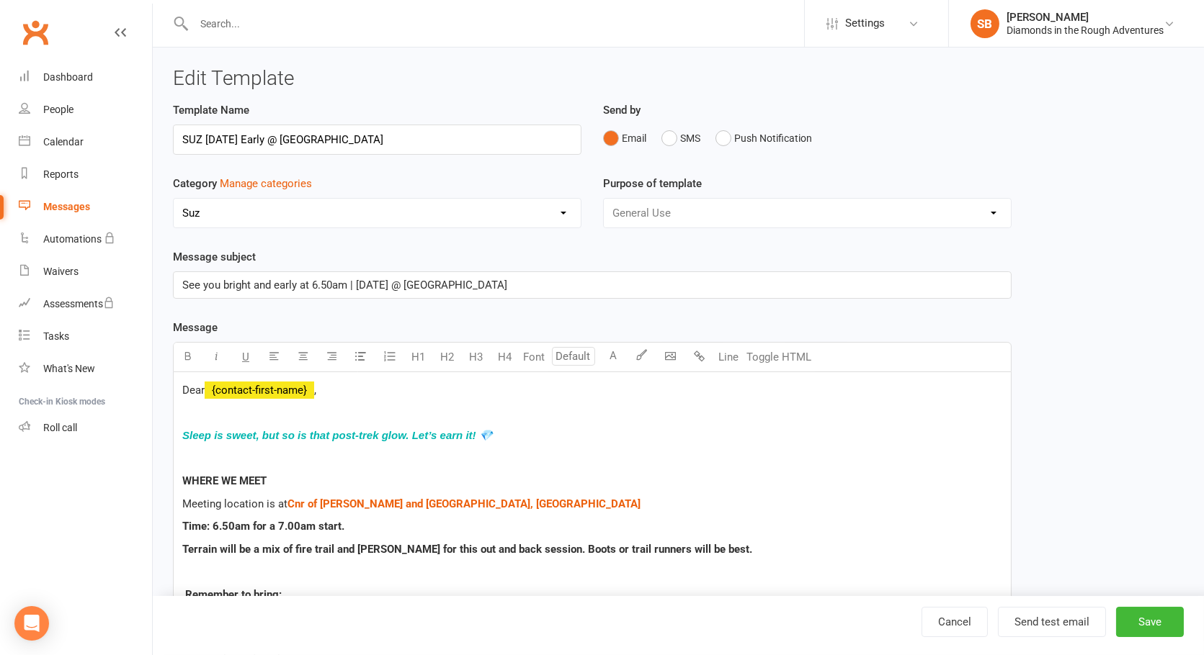
select select "100"
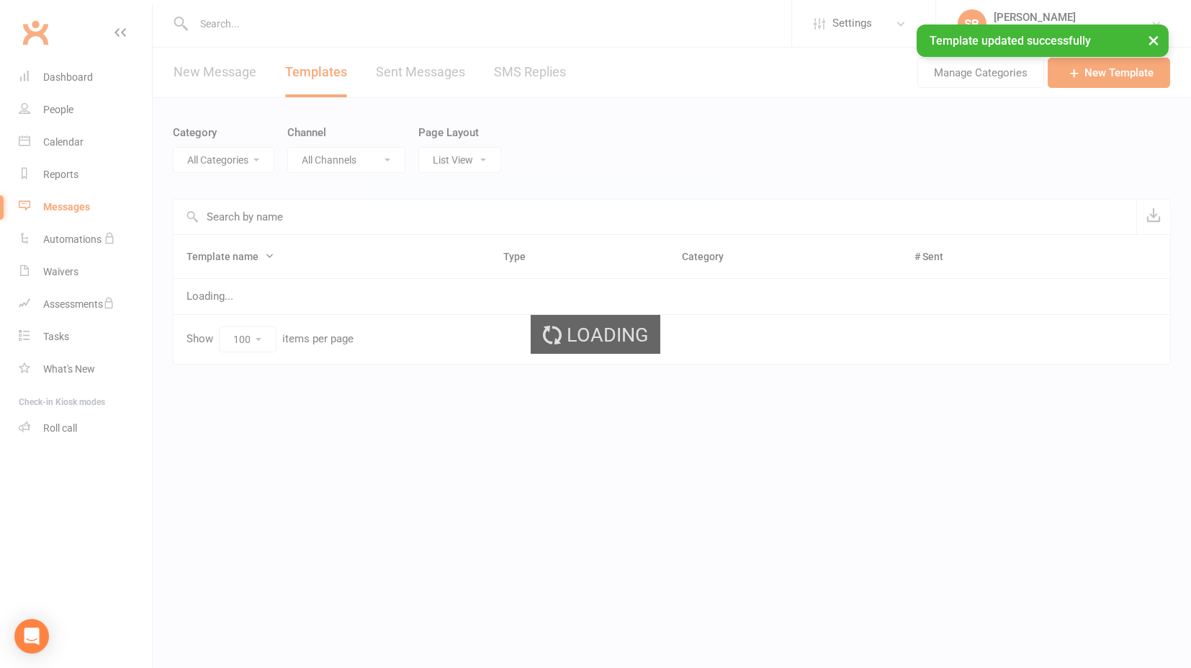
select select "16151"
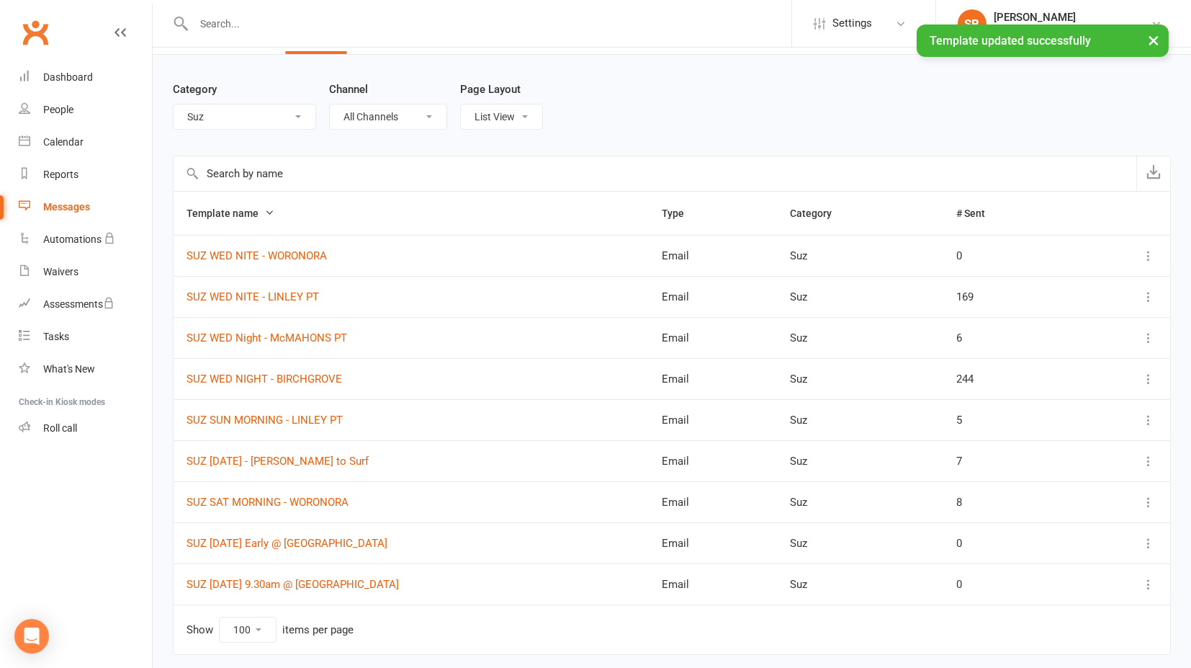
scroll to position [80, 0]
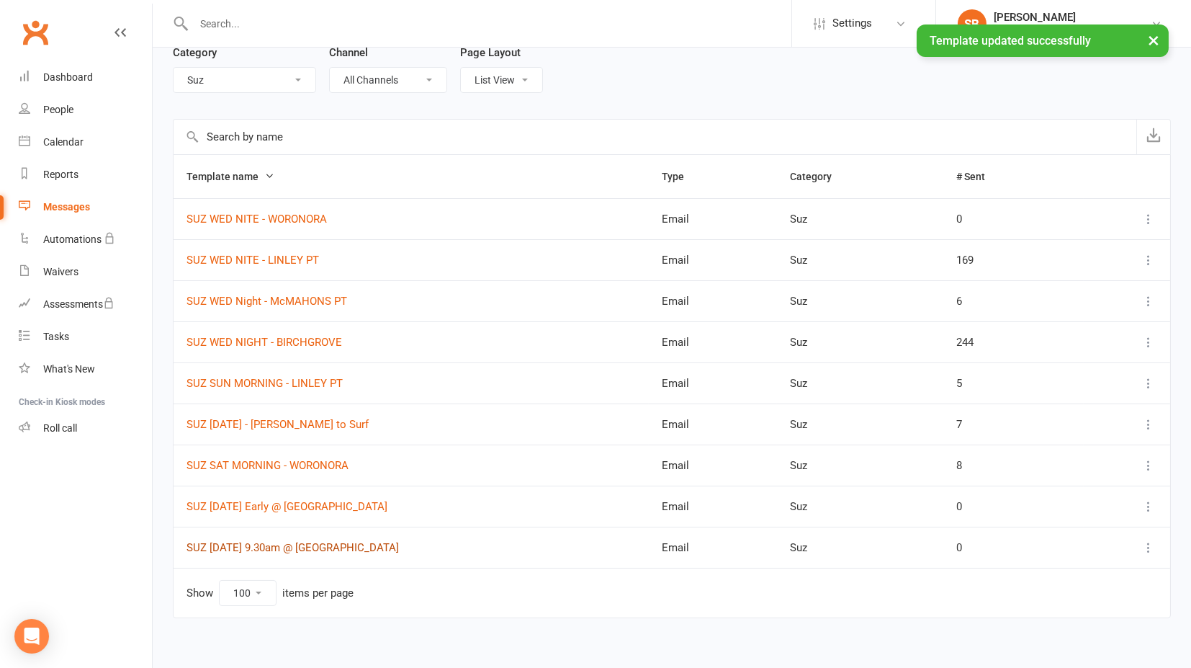
click at [250, 542] on link "SUZ [DATE] 9.30am @ [GEOGRAPHIC_DATA]" at bounding box center [293, 547] width 212 height 13
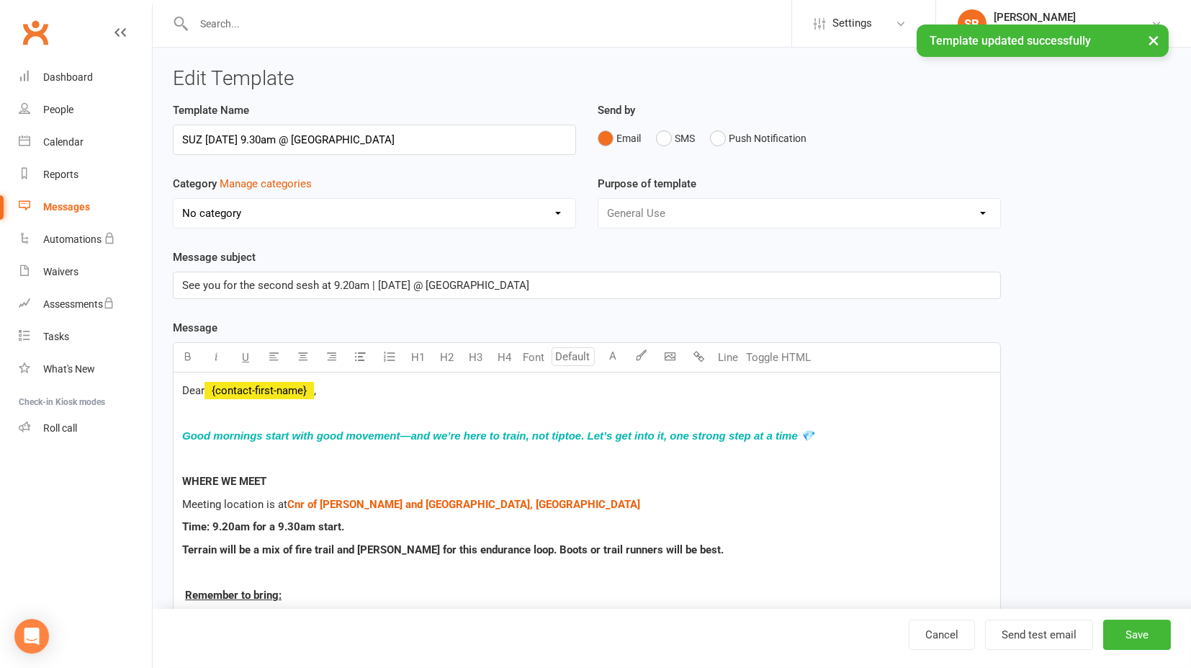
select select "16151"
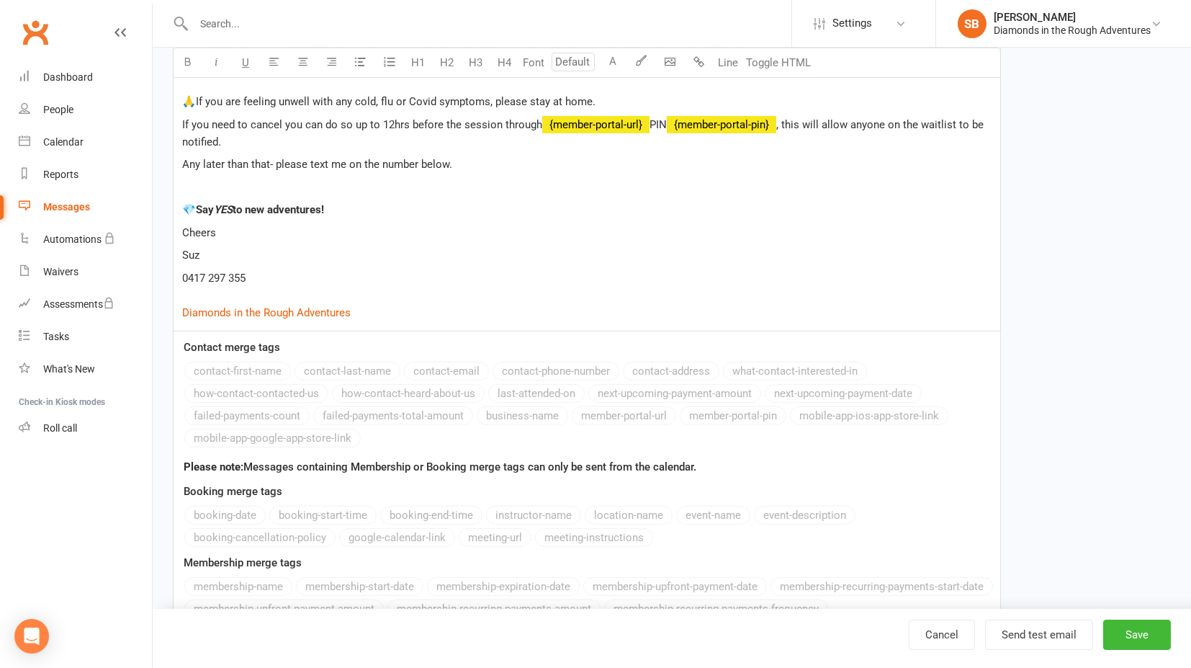
scroll to position [720, 0]
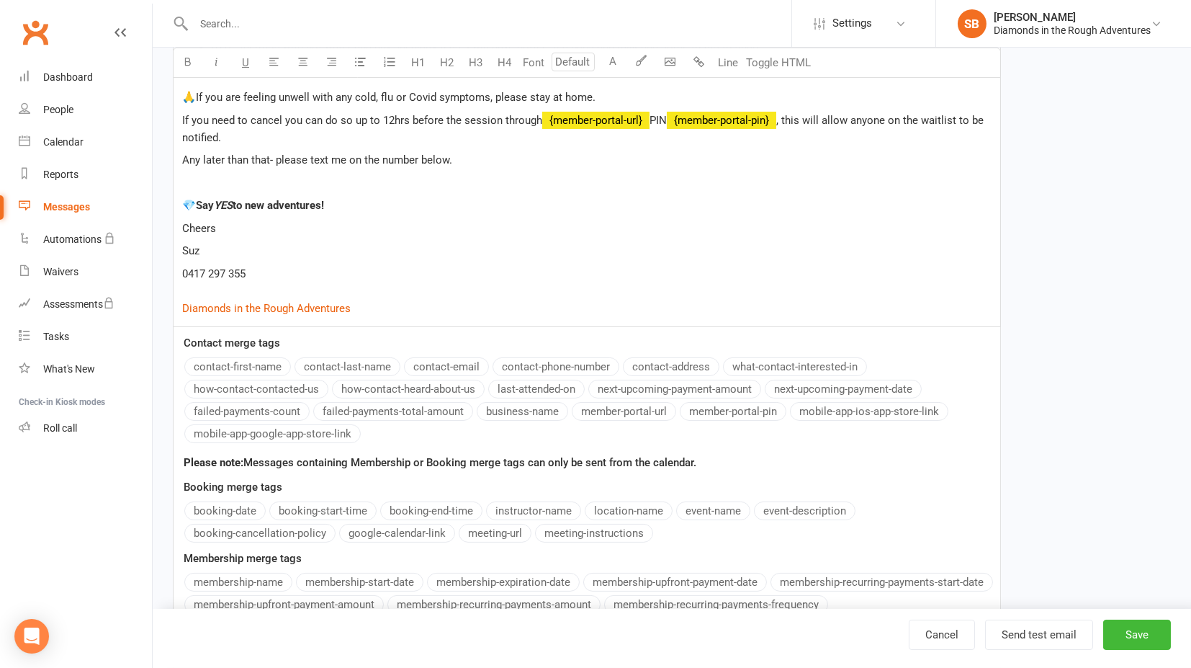
drag, startPoint x: 201, startPoint y: 205, endPoint x: 174, endPoint y: 205, distance: 26.7
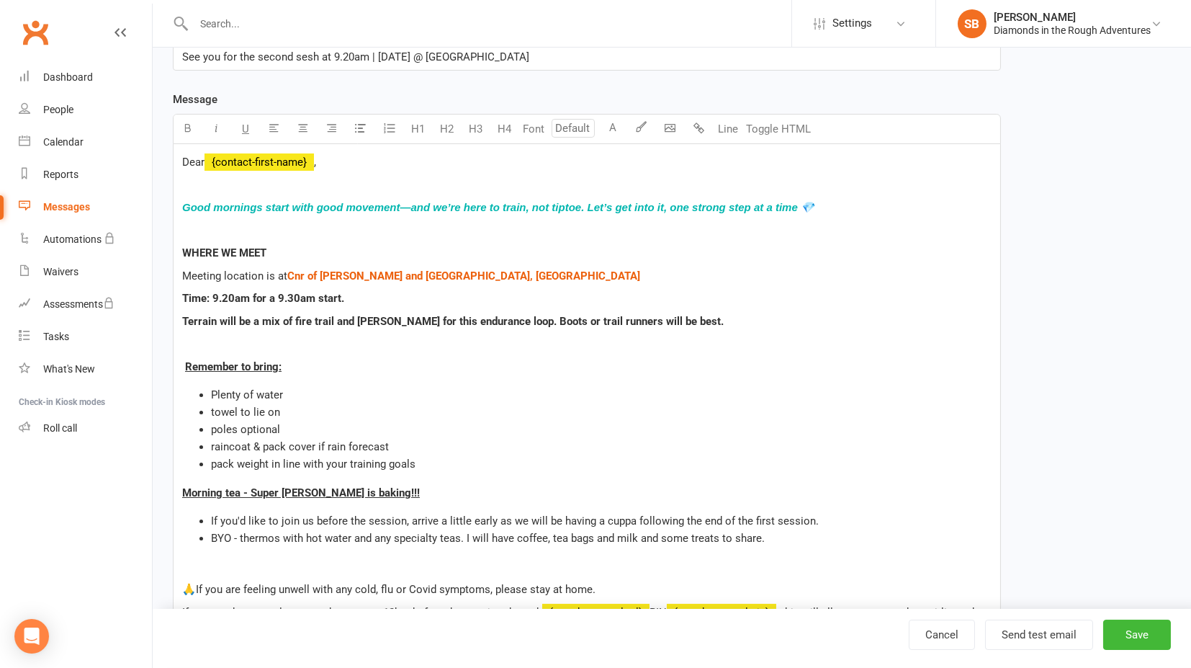
scroll to position [0, 0]
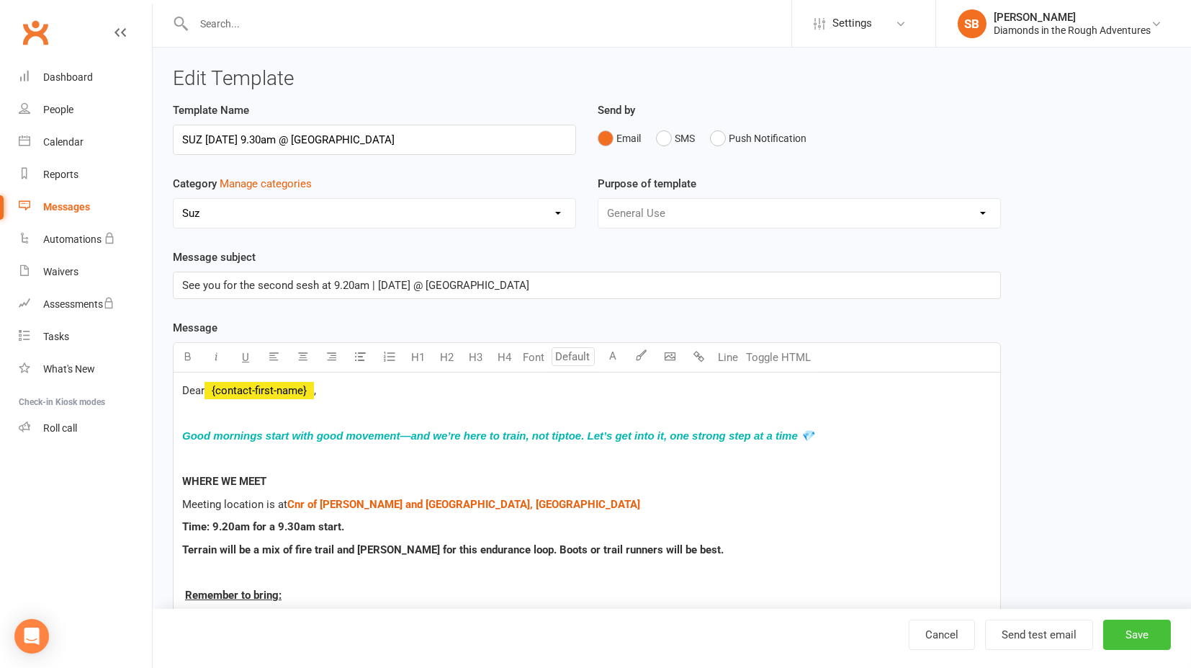
drag, startPoint x: 1137, startPoint y: 635, endPoint x: 982, endPoint y: 491, distance: 210.5
click at [1136, 635] on button "Save" at bounding box center [1137, 634] width 68 height 30
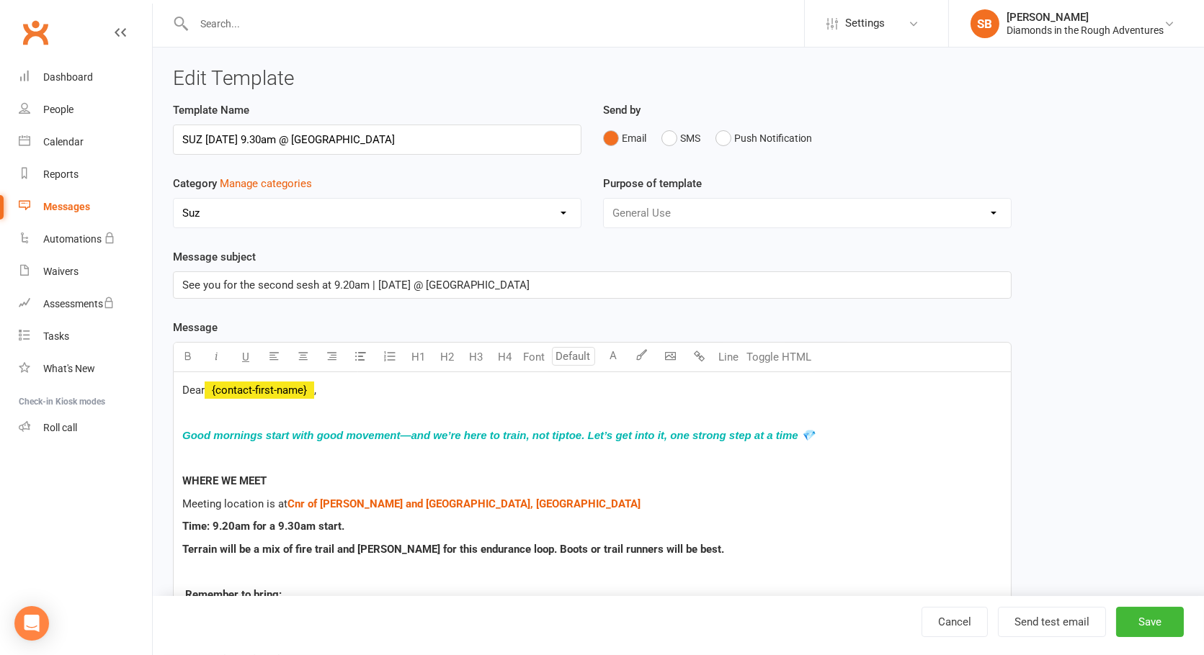
select select "100"
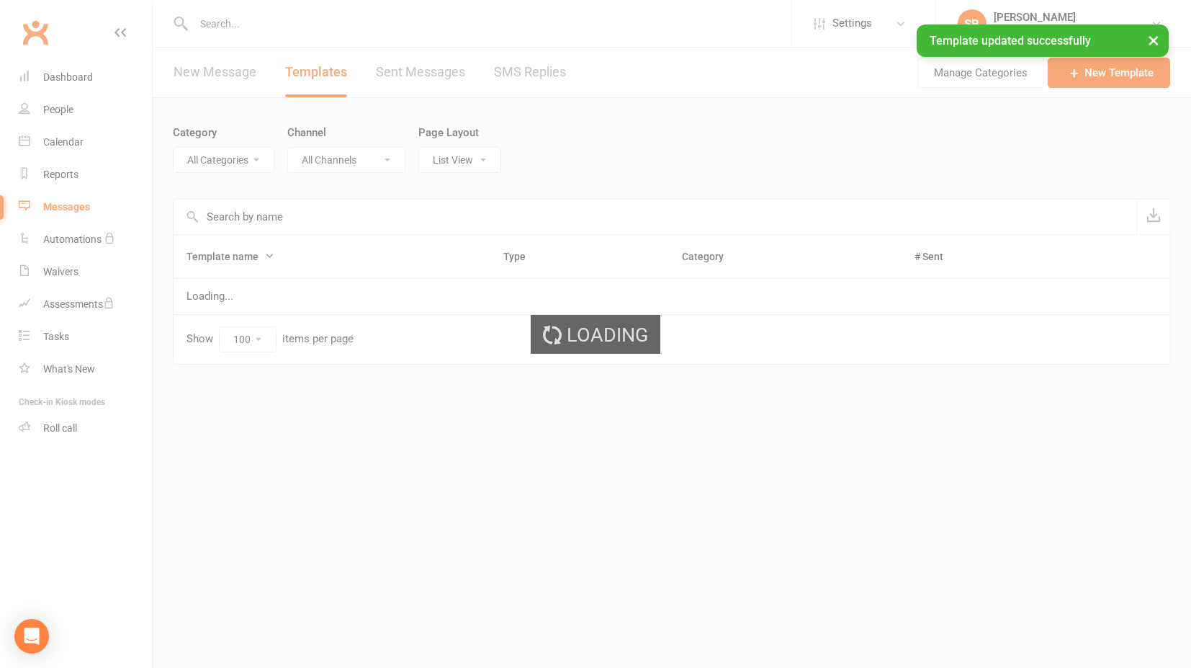
select select "16151"
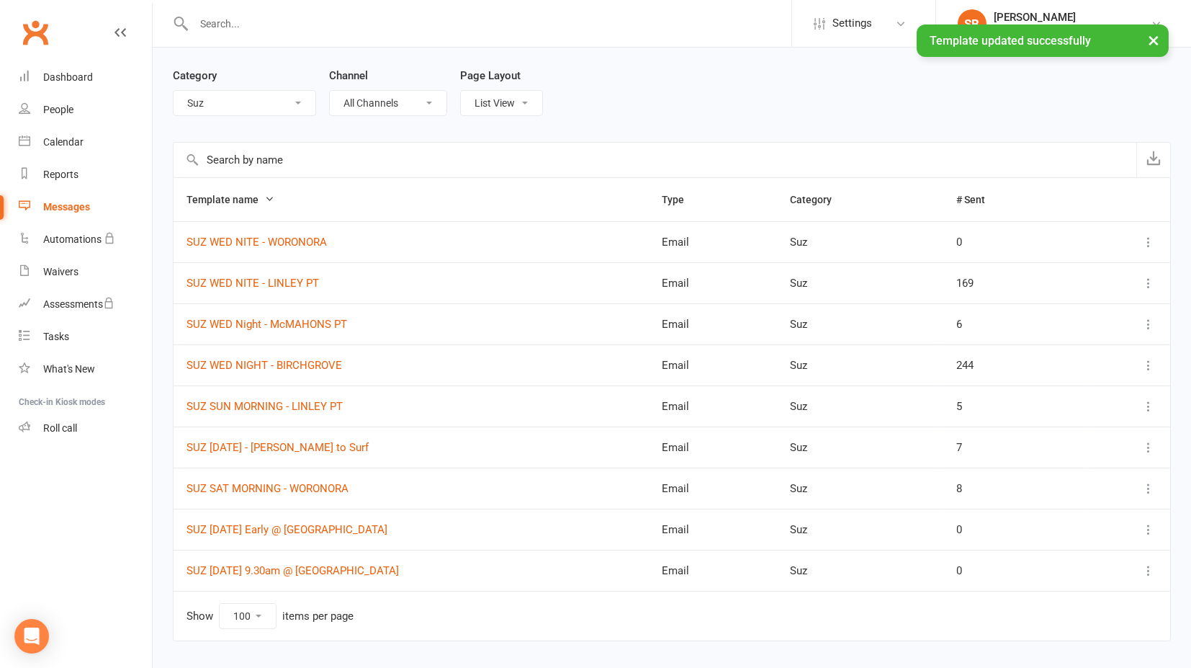
scroll to position [88, 0]
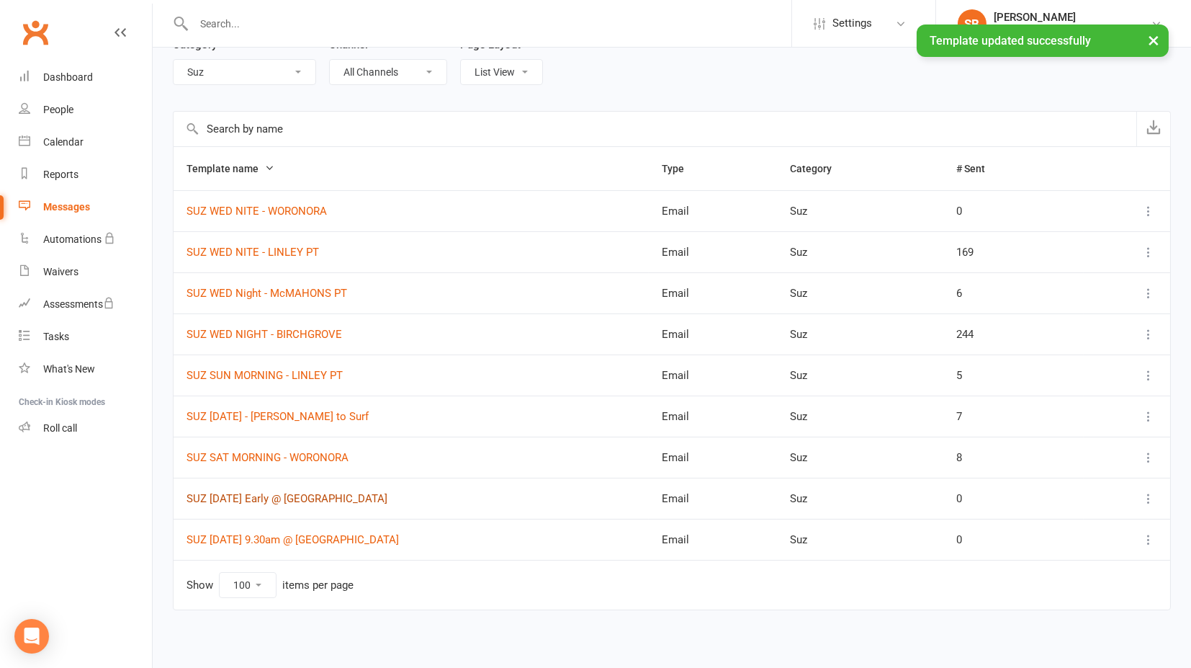
click at [226, 493] on link "SUZ [DATE] Early @ [GEOGRAPHIC_DATA]" at bounding box center [287, 498] width 201 height 13
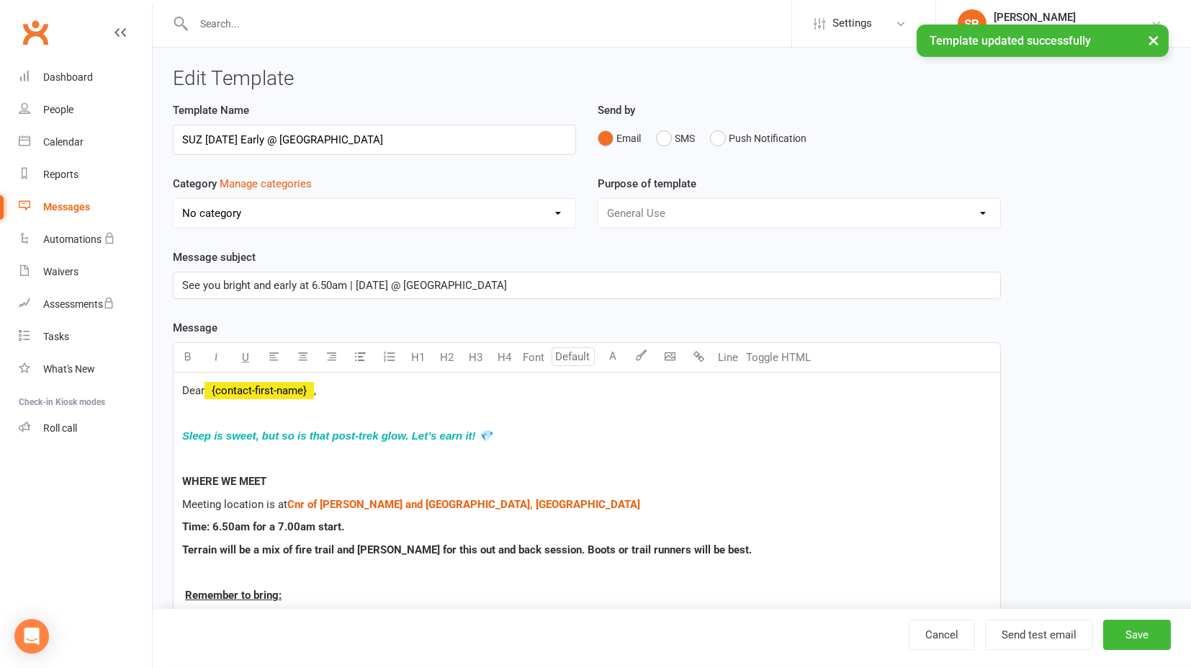
select select "16151"
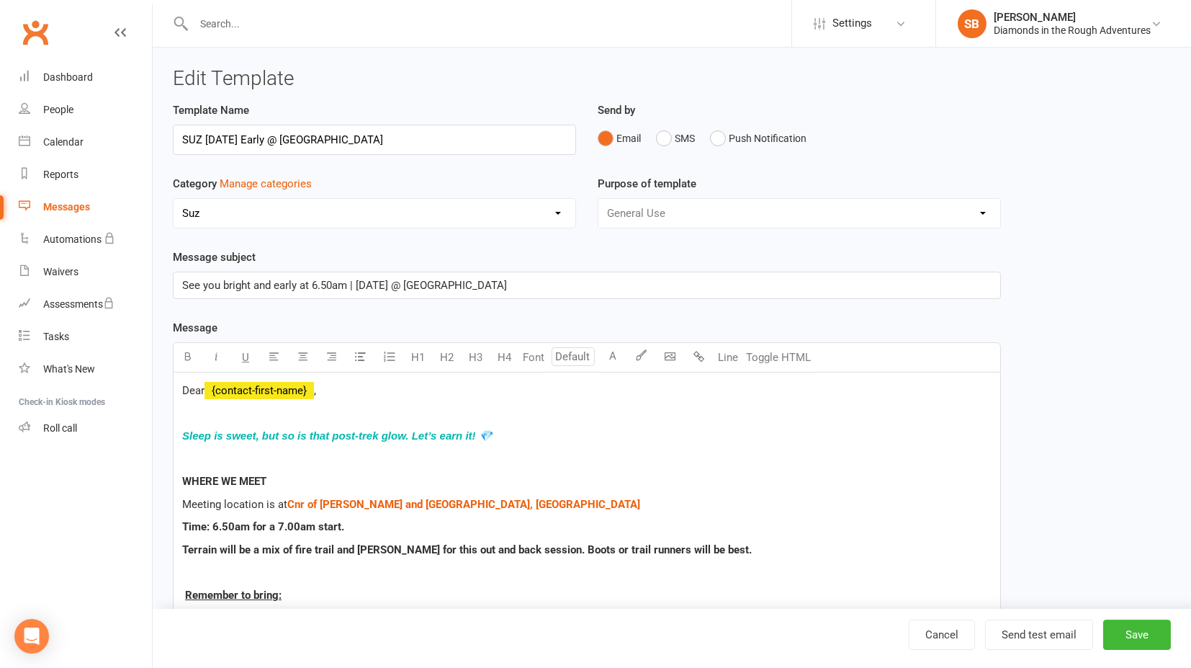
click at [253, 137] on input "SUZ [DATE] Early @ [GEOGRAPHIC_DATA]" at bounding box center [374, 140] width 403 height 30
type input "SUZ [DATE] 7AM @ [GEOGRAPHIC_DATA]"
click at [1143, 636] on button "Save" at bounding box center [1137, 634] width 68 height 30
select select "100"
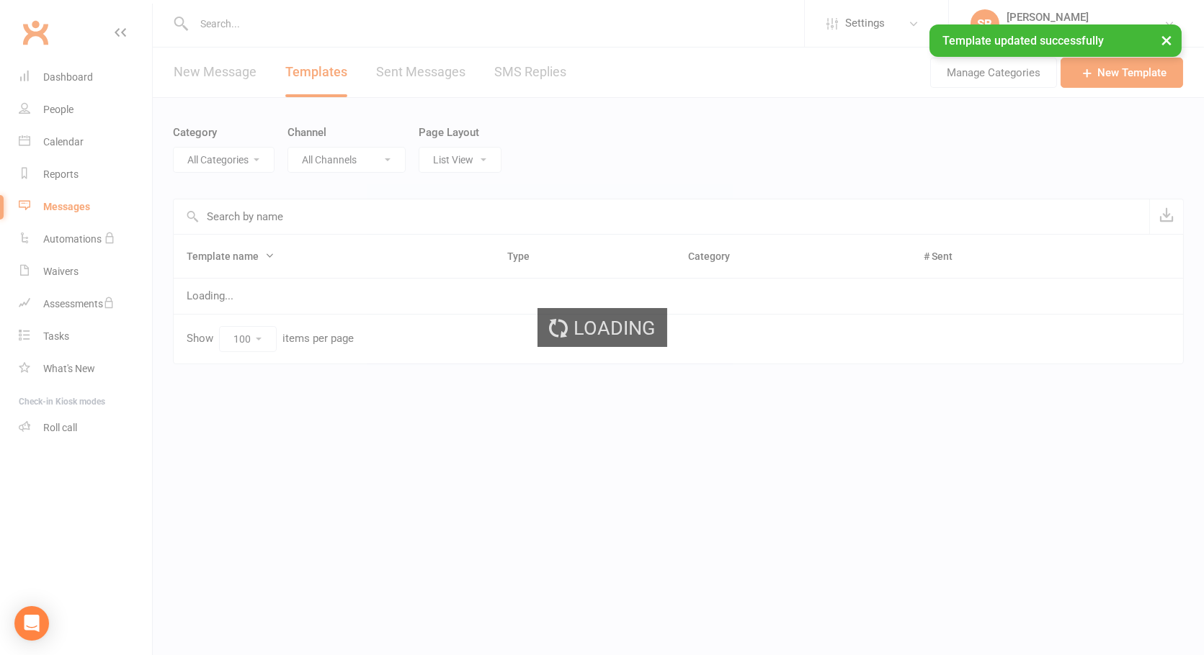
select select "16151"
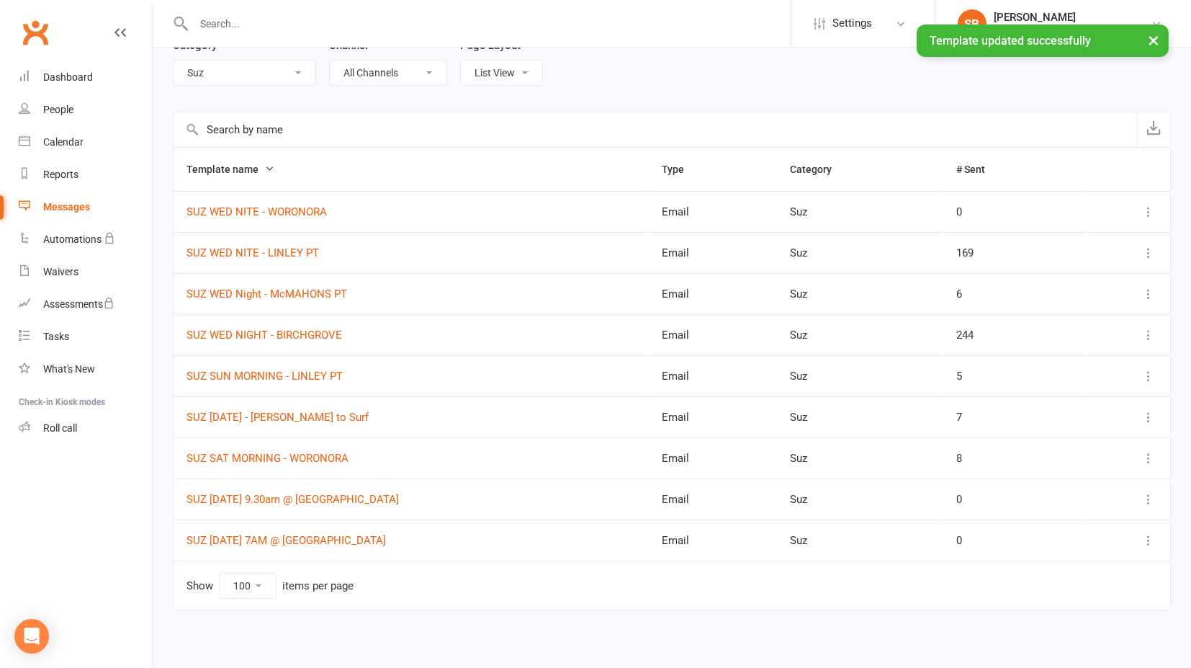
scroll to position [88, 0]
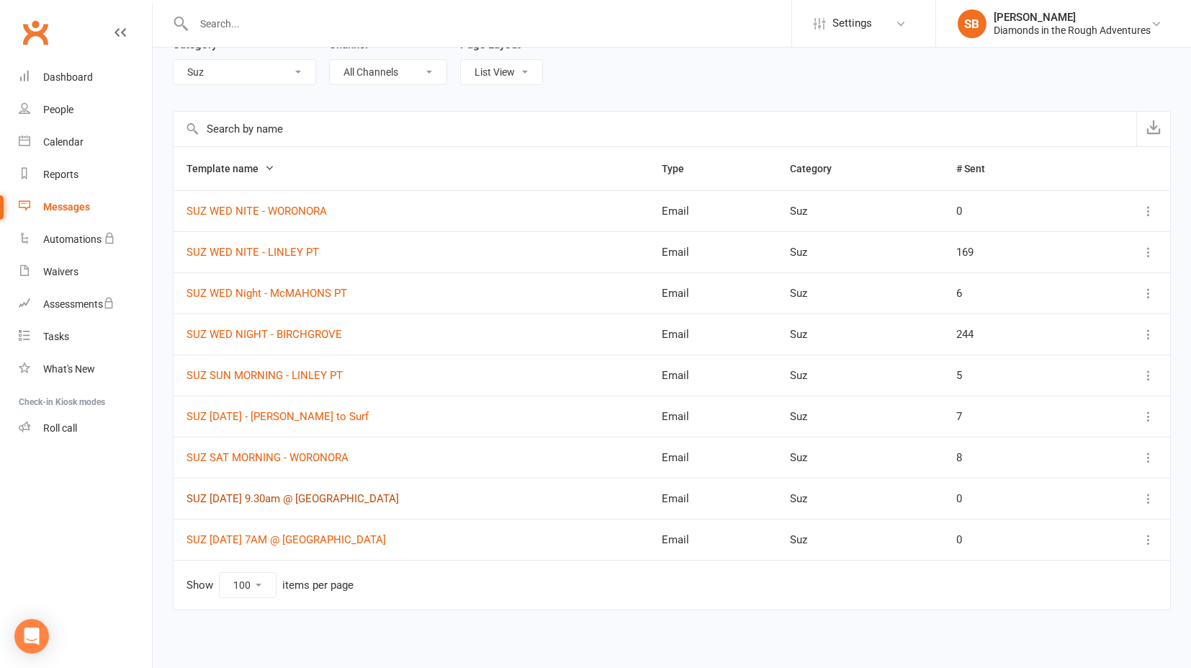
click at [243, 498] on link "SUZ [DATE] 9.30am @ [GEOGRAPHIC_DATA]" at bounding box center [293, 498] width 212 height 13
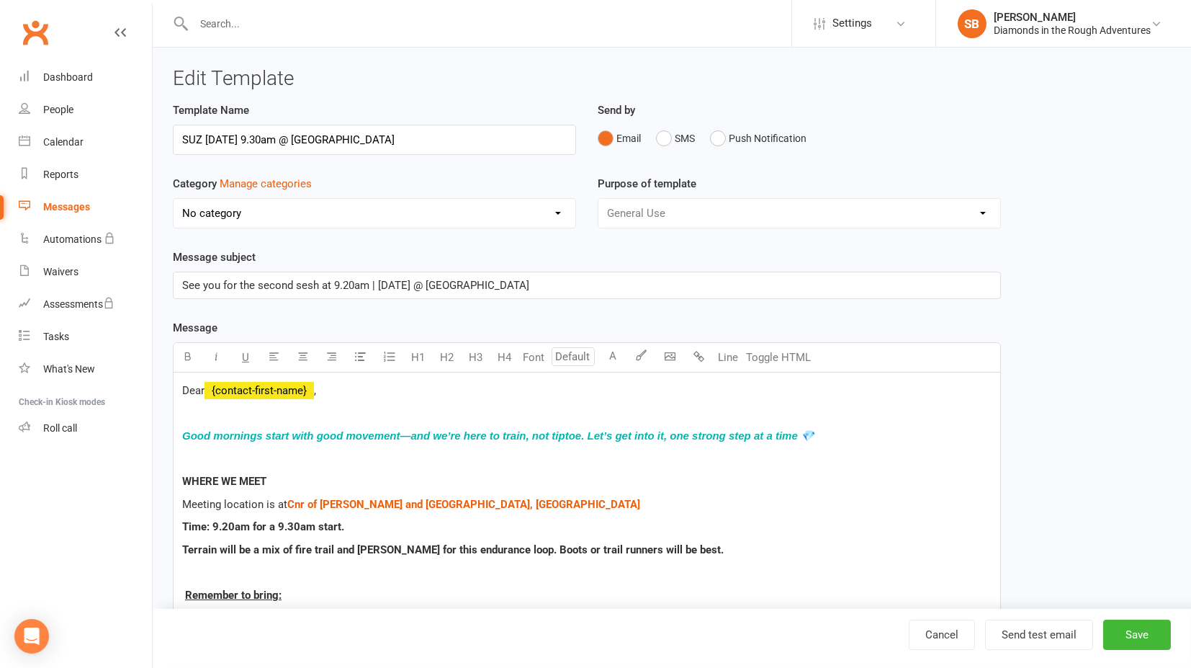
select select "16151"
click at [251, 137] on input "SUZ [DATE] 9.30am @ [GEOGRAPHIC_DATA]" at bounding box center [374, 140] width 403 height 30
type input "SUZ [DATE] 9.30AM @ [GEOGRAPHIC_DATA]"
click at [1140, 634] on button "Save" at bounding box center [1137, 634] width 68 height 30
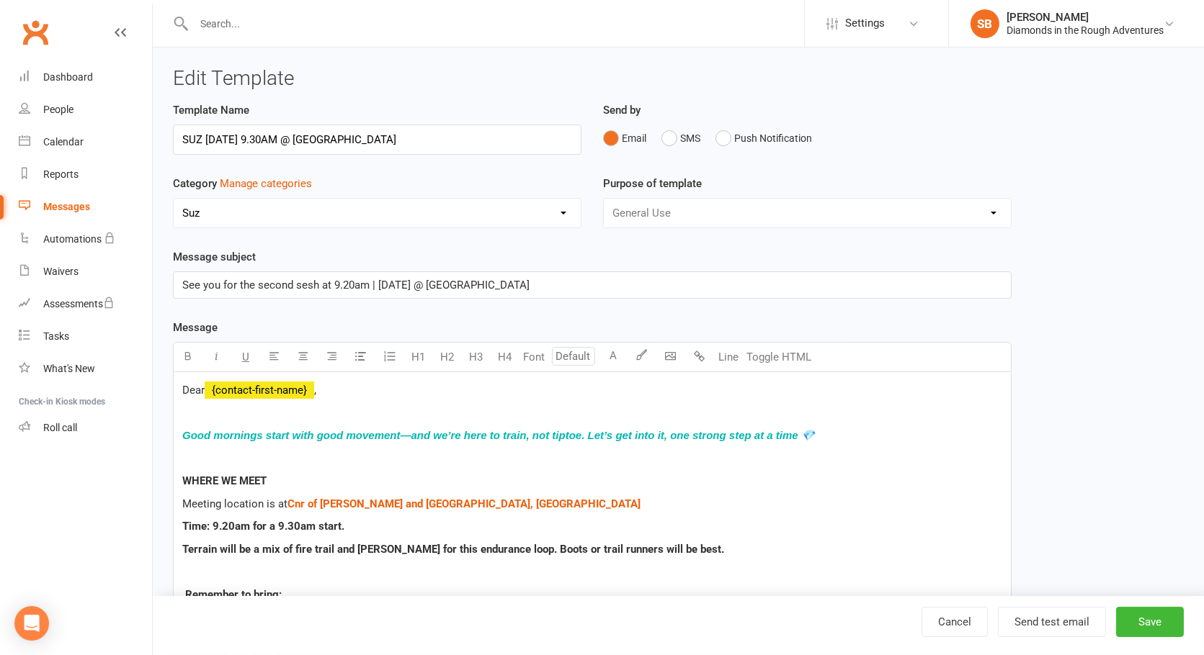
select select "100"
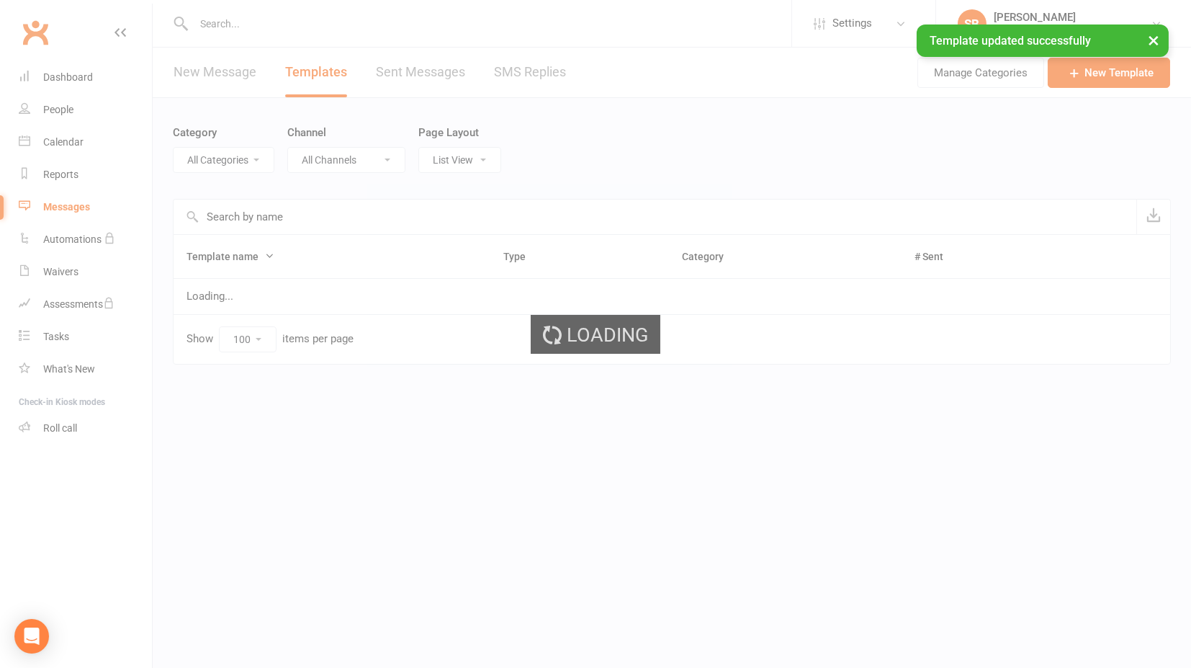
select select "16151"
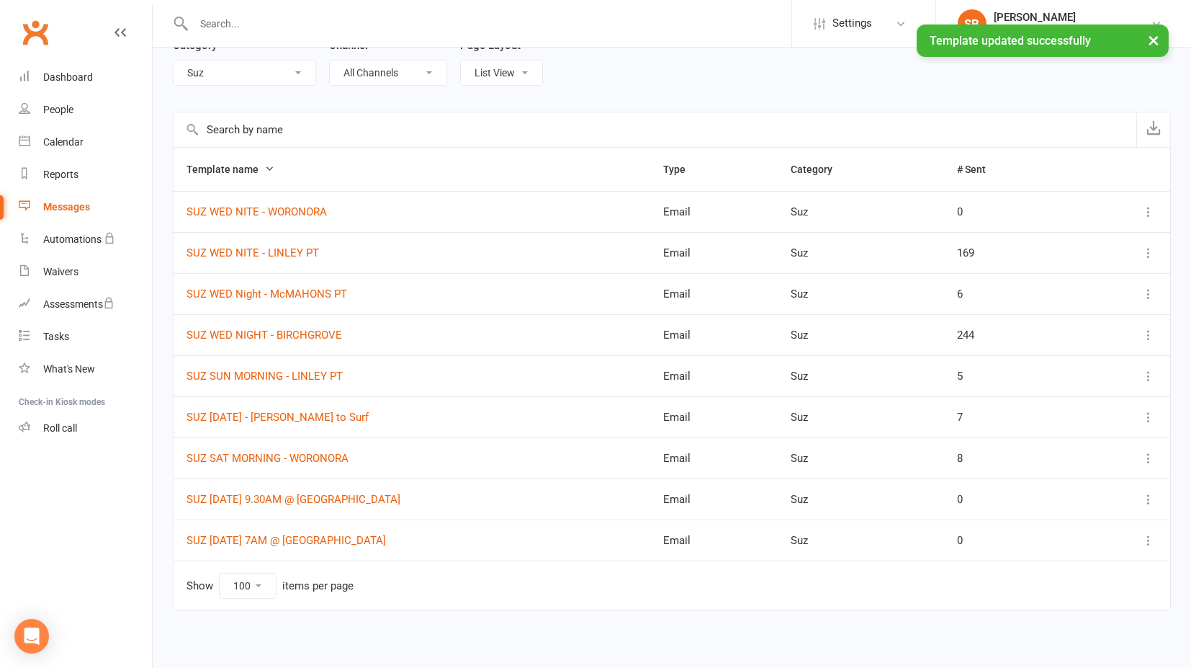
scroll to position [88, 0]
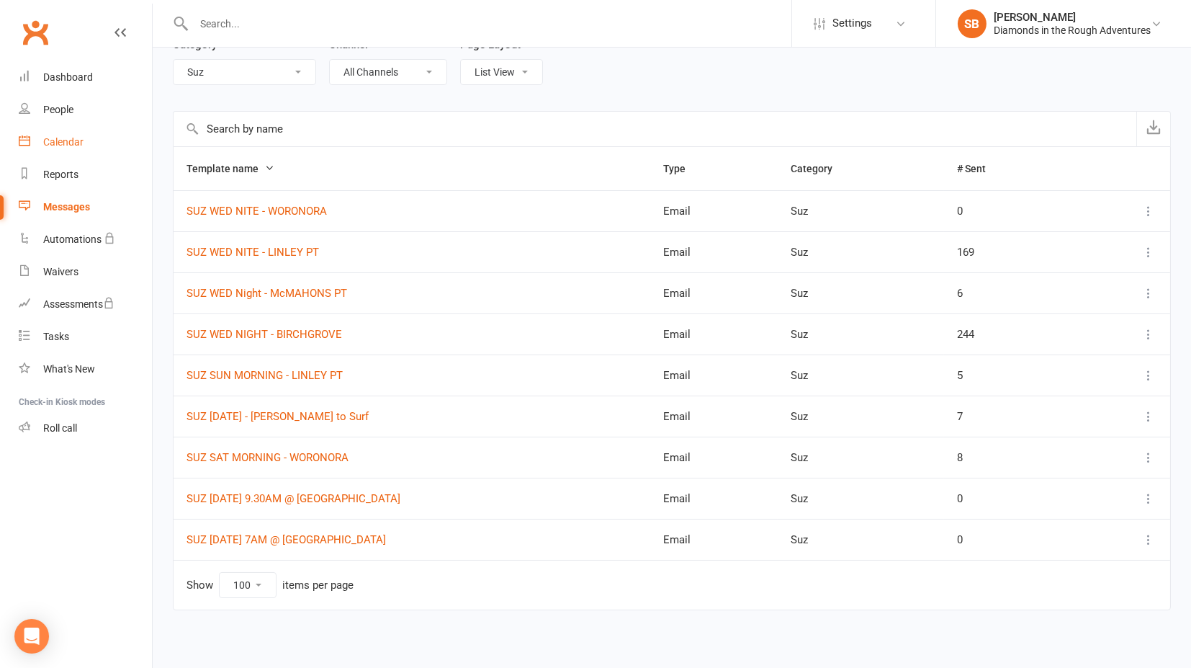
drag, startPoint x: 73, startPoint y: 142, endPoint x: 130, endPoint y: 173, distance: 64.8
click at [73, 143] on div "Calendar" at bounding box center [63, 142] width 40 height 12
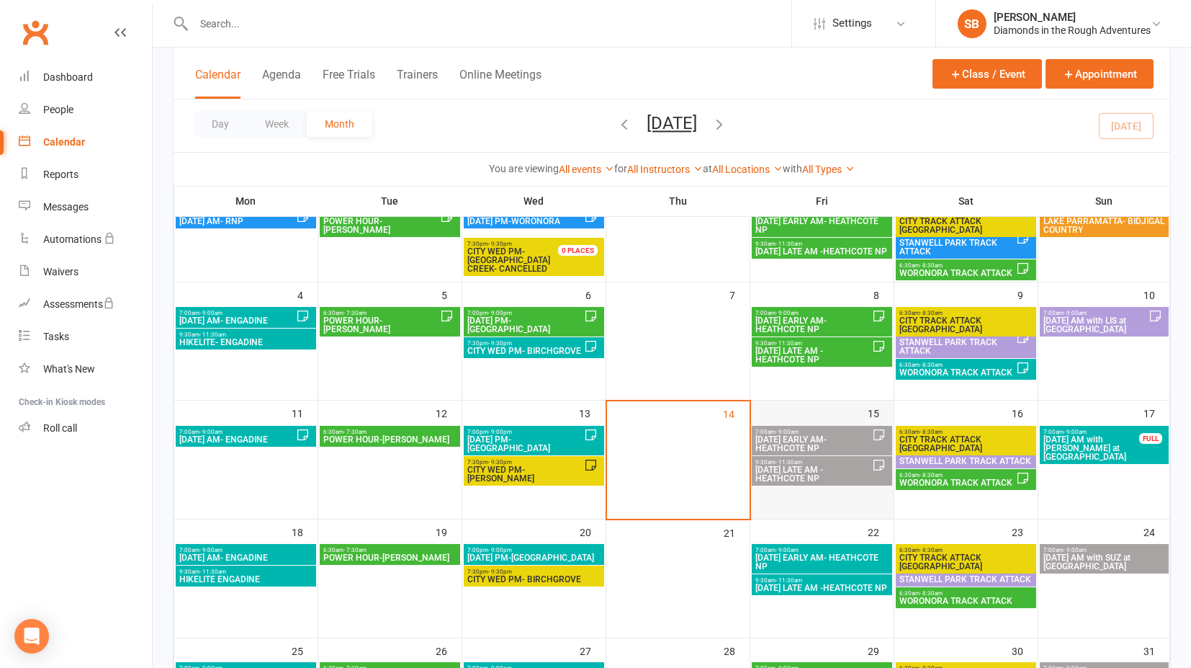
scroll to position [160, 0]
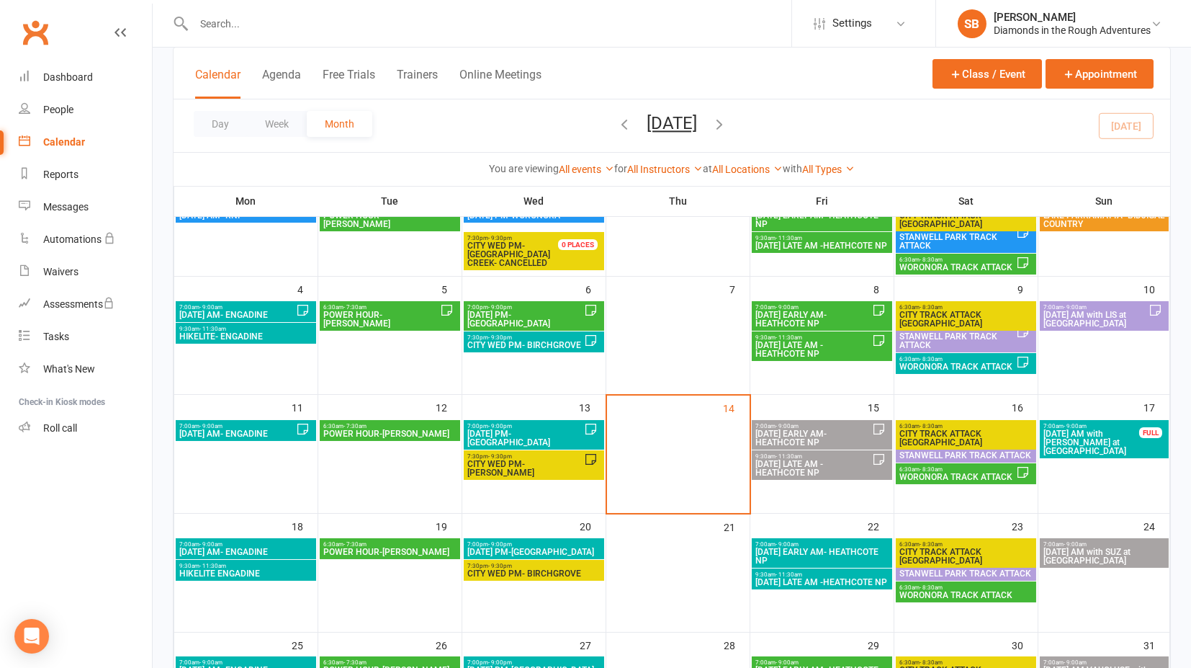
click at [805, 426] on span "7:00am - 9:00am" at bounding box center [813, 426] width 117 height 6
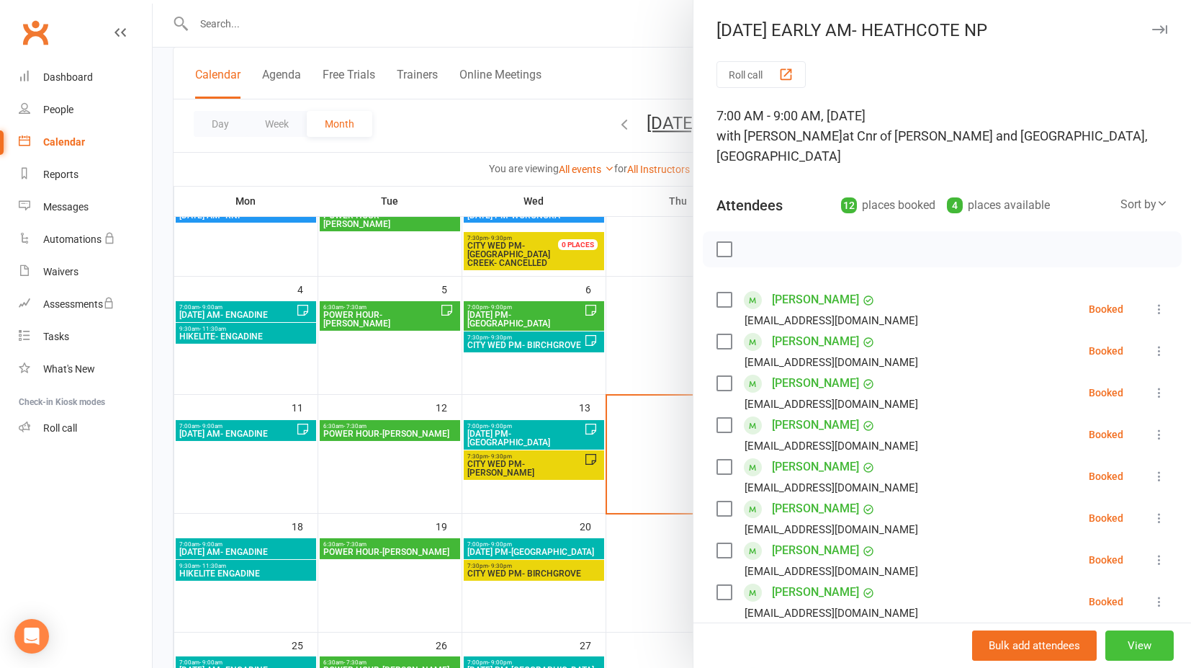
click at [1119, 645] on button "View" at bounding box center [1140, 645] width 68 height 30
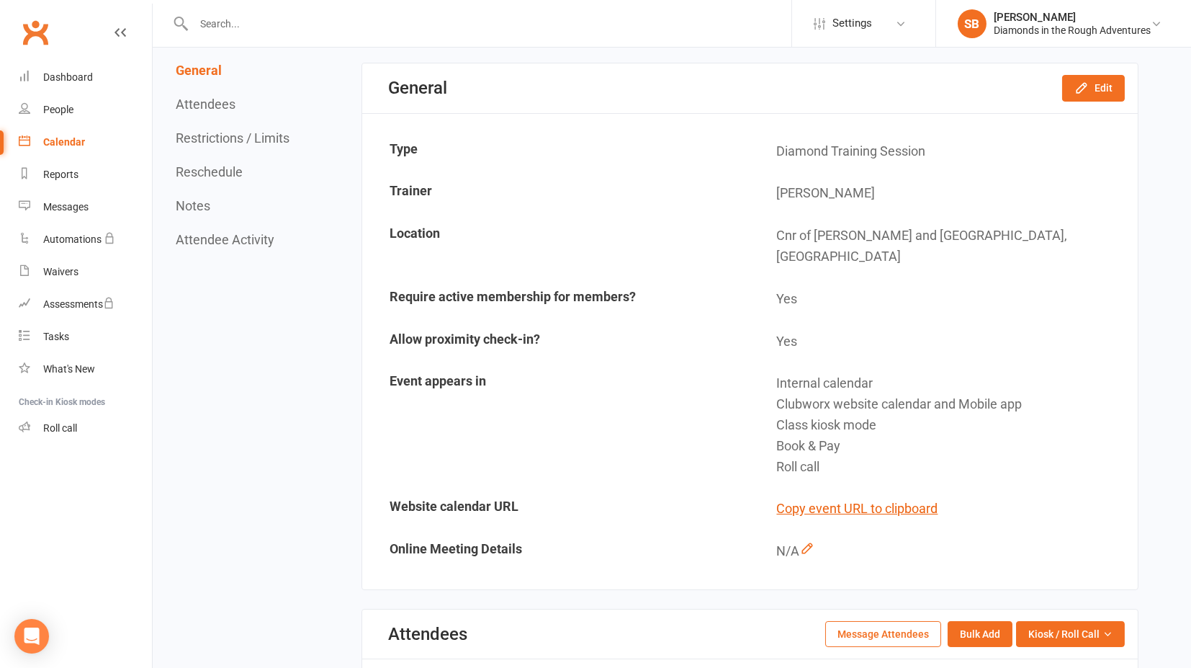
scroll to position [160, 0]
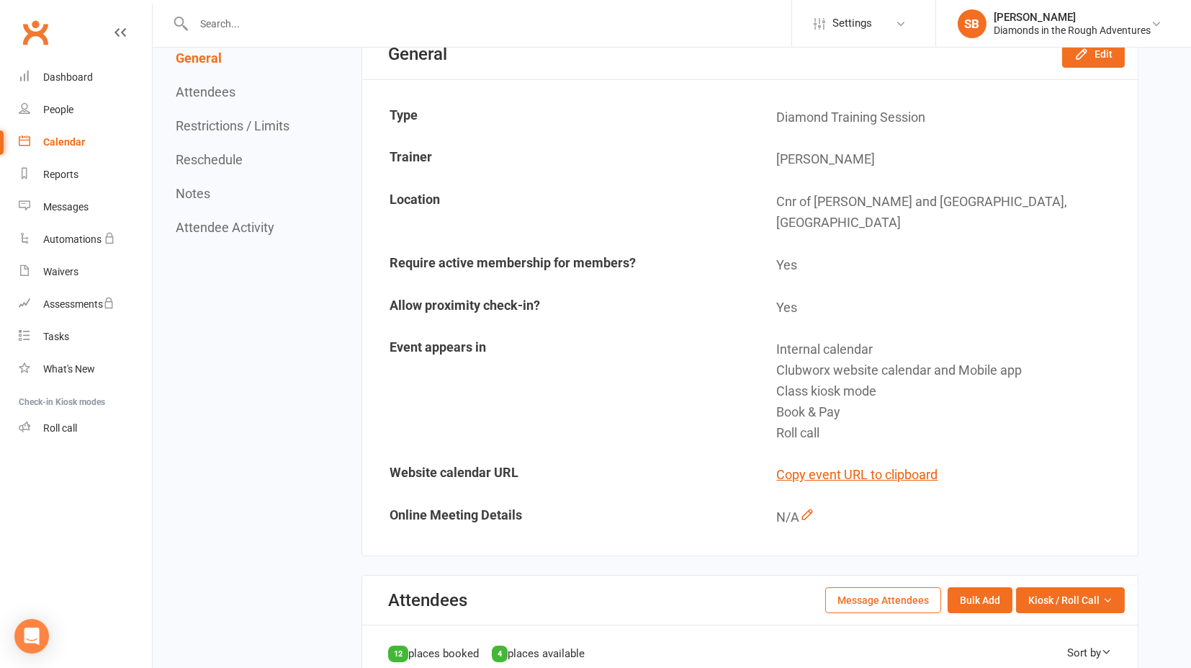
click at [889, 587] on button "Message Attendees" at bounding box center [883, 600] width 116 height 26
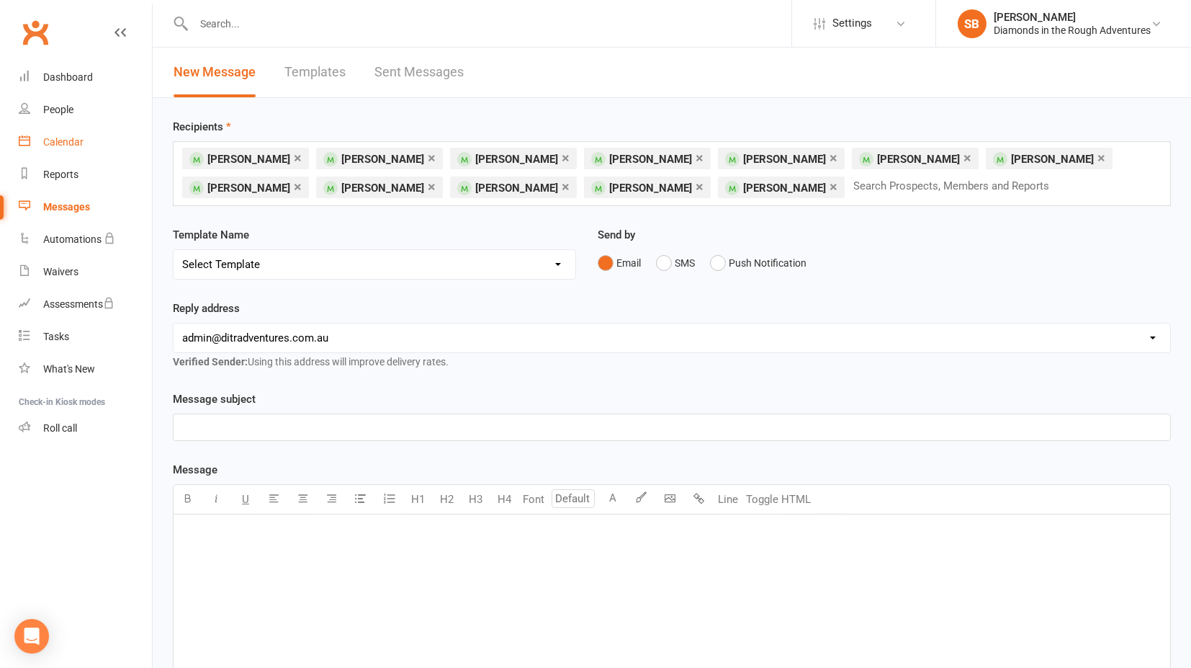
click at [59, 136] on div "Calendar" at bounding box center [63, 142] width 40 height 12
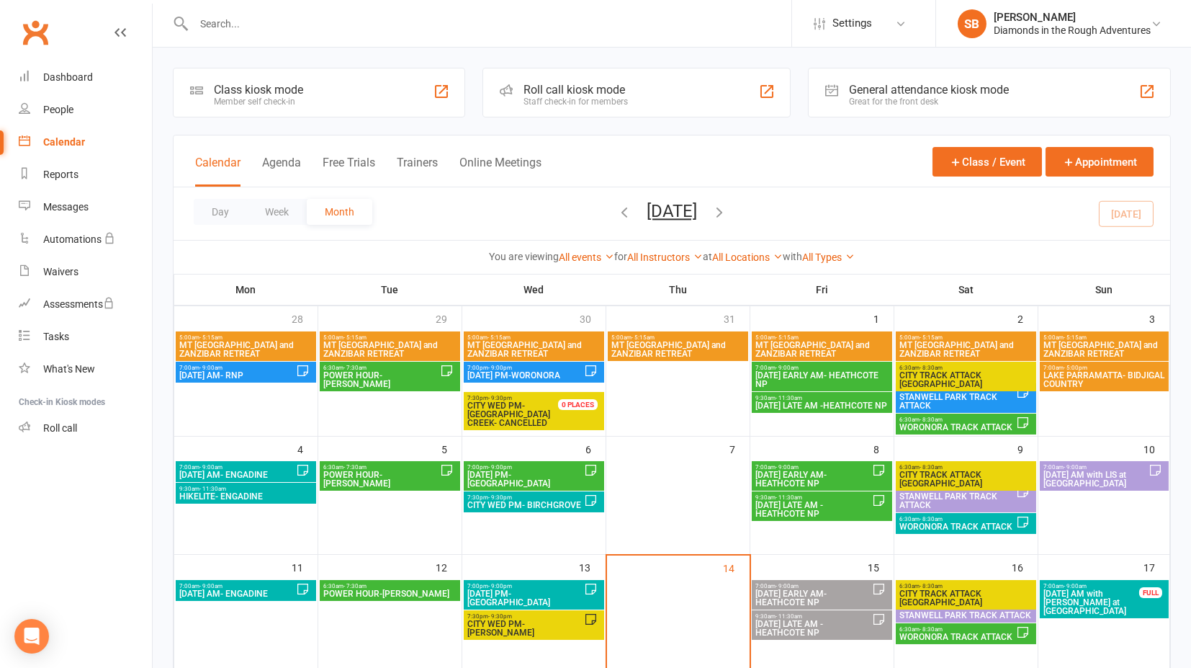
click at [802, 595] on span "[DATE] EARLY AM- HEATHCOTE NP" at bounding box center [813, 597] width 117 height 17
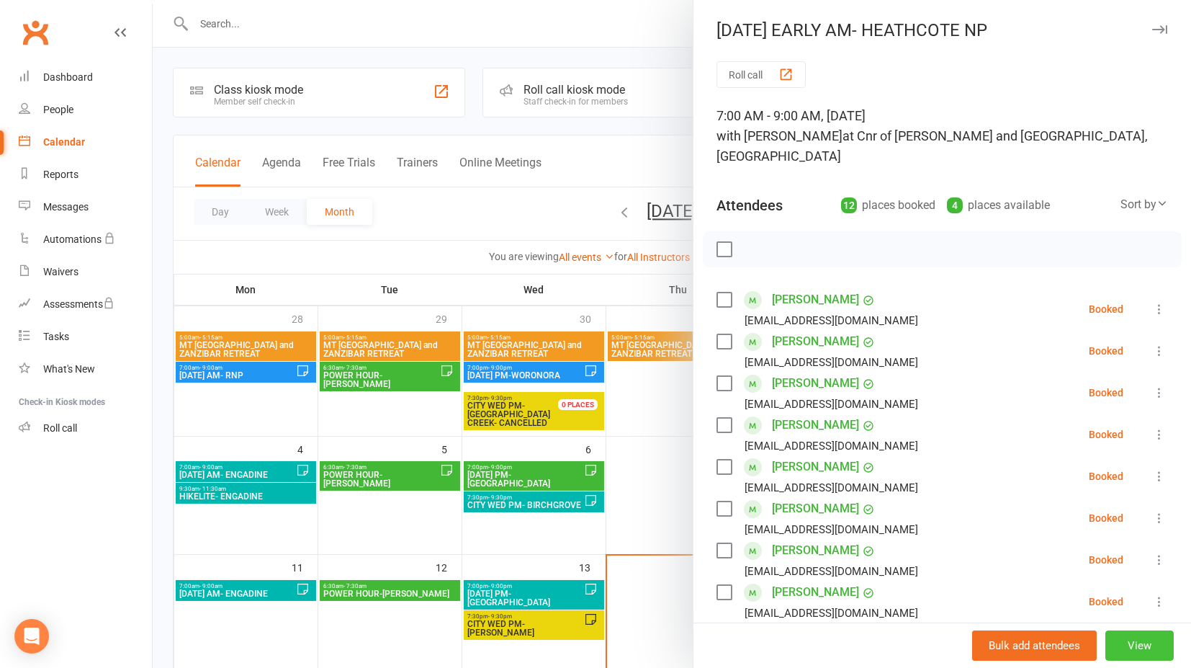
click at [1116, 646] on button "View" at bounding box center [1140, 645] width 68 height 30
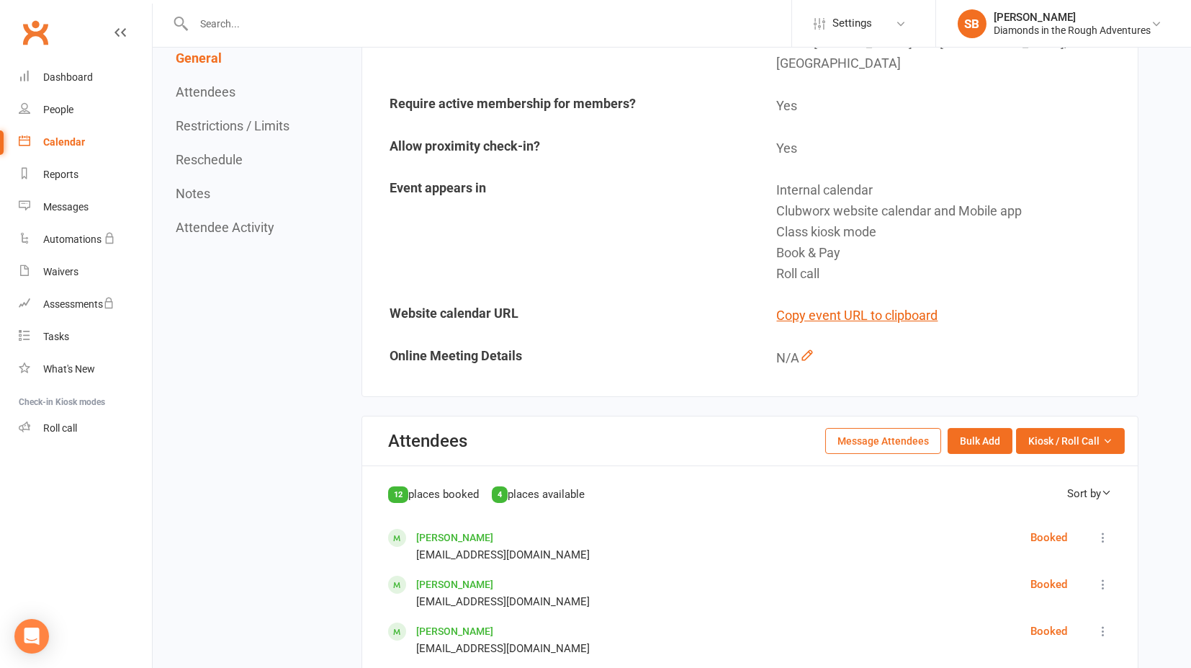
scroll to position [320, 0]
click at [884, 427] on button "Message Attendees" at bounding box center [883, 440] width 116 height 26
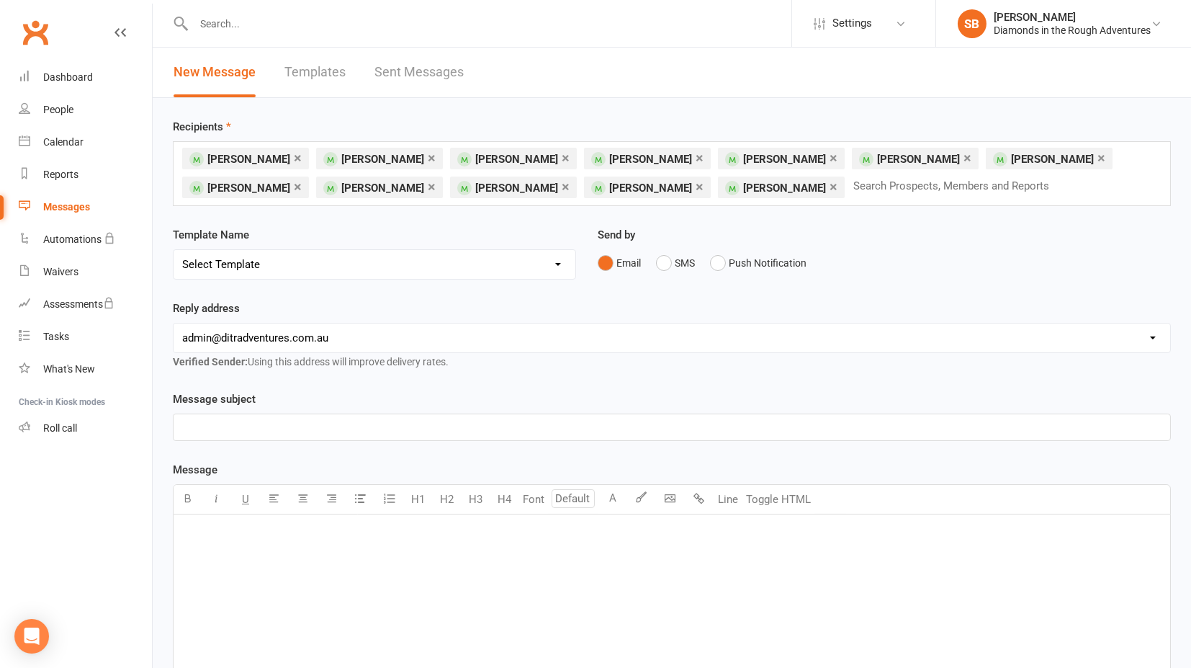
click at [560, 259] on select "Select Template [Email] 8 pack and Winter Challenge [Email] 8 PACK Membership d…" at bounding box center [375, 264] width 402 height 29
select select "135"
click at [174, 250] on select "Select Template [Email] 8 pack and Winter Challenge [Email] 8 PACK Membership d…" at bounding box center [375, 264] width 402 height 29
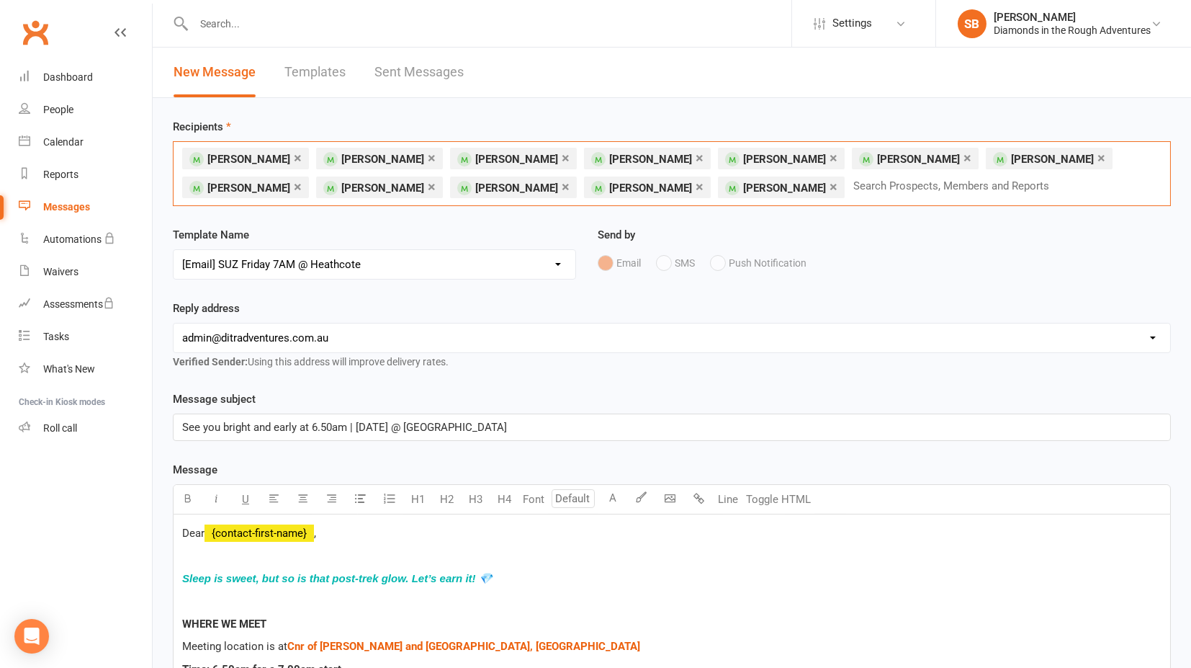
click at [852, 186] on input "text" at bounding box center [957, 185] width 211 height 19
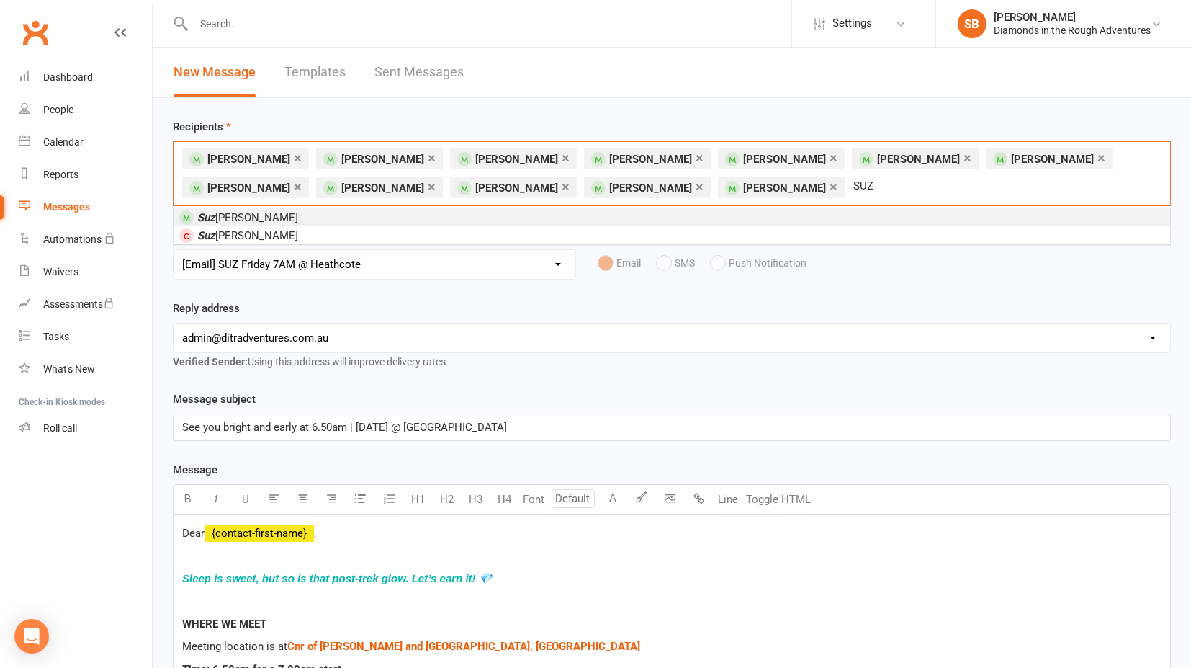
type input "SUZ"
click at [339, 215] on li "[PERSON_NAME]" at bounding box center [672, 217] width 997 height 18
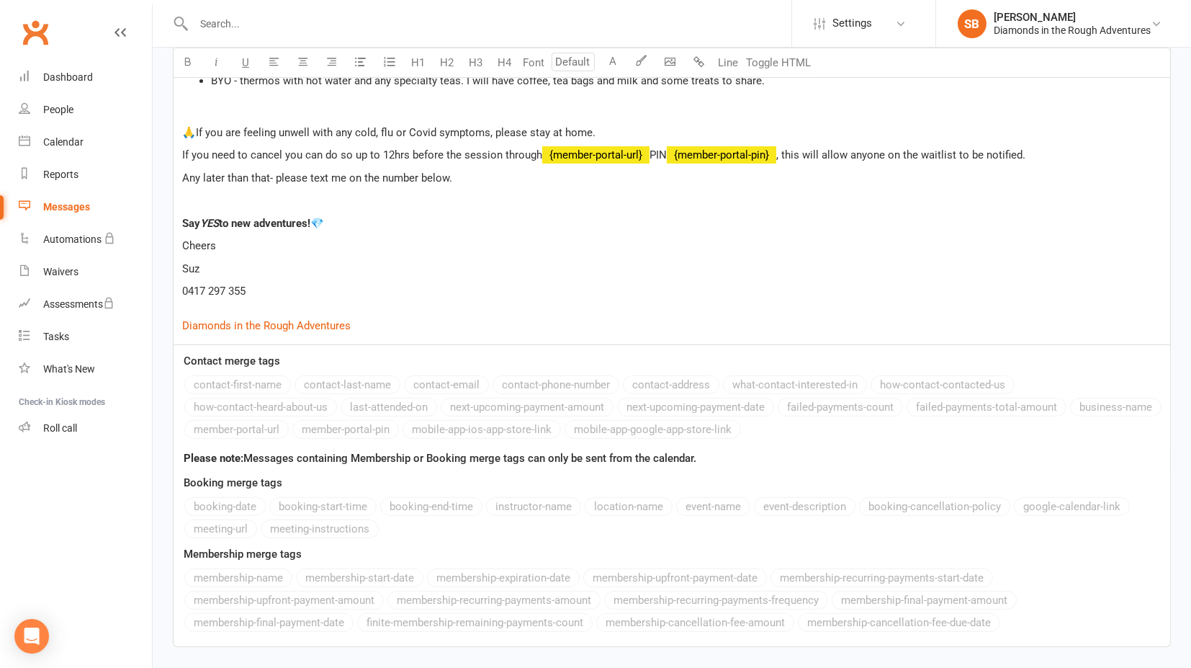
scroll to position [928, 0]
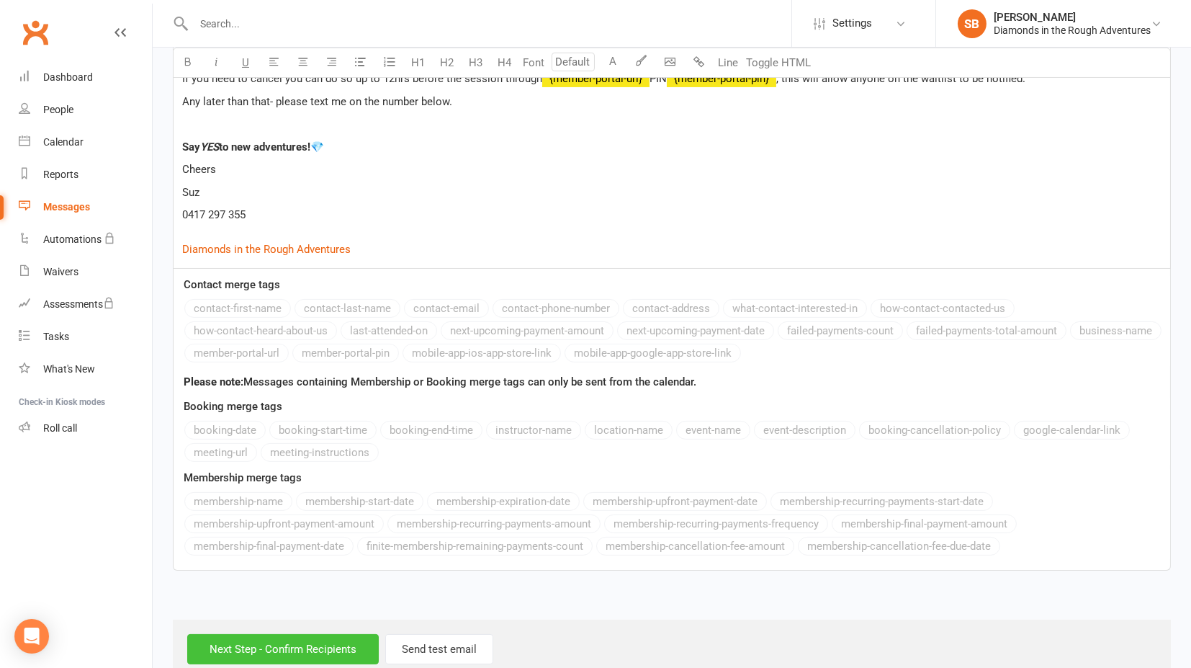
click at [304, 634] on input "Next Step - Confirm Recipients" at bounding box center [283, 649] width 192 height 30
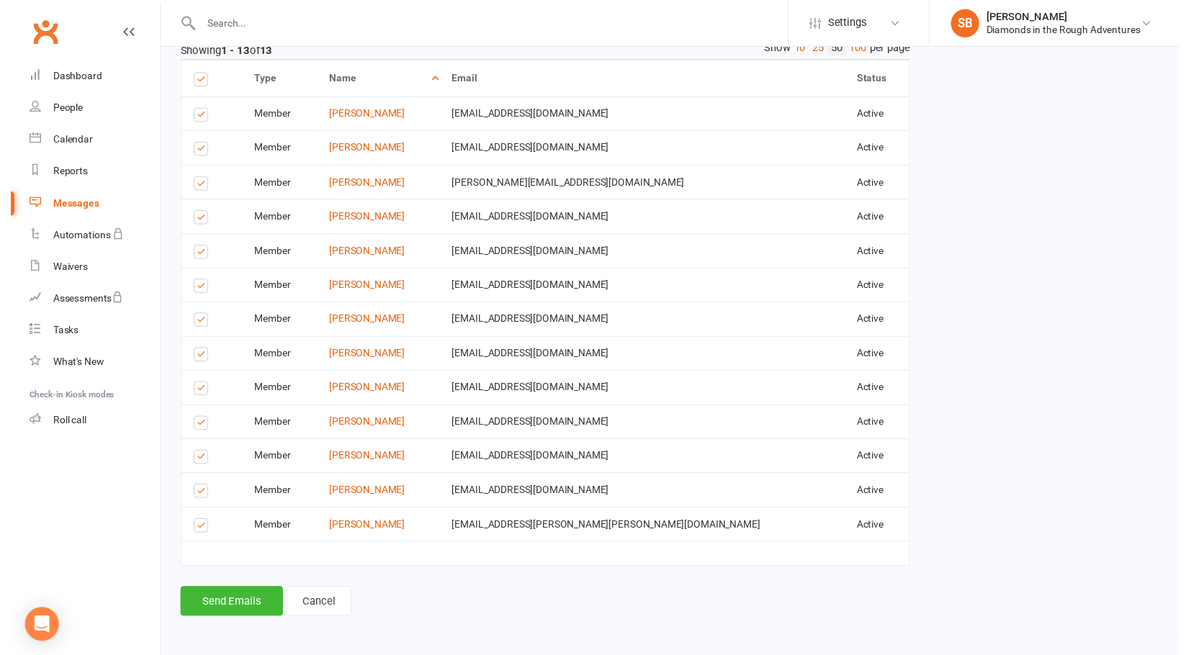
scroll to position [972, 0]
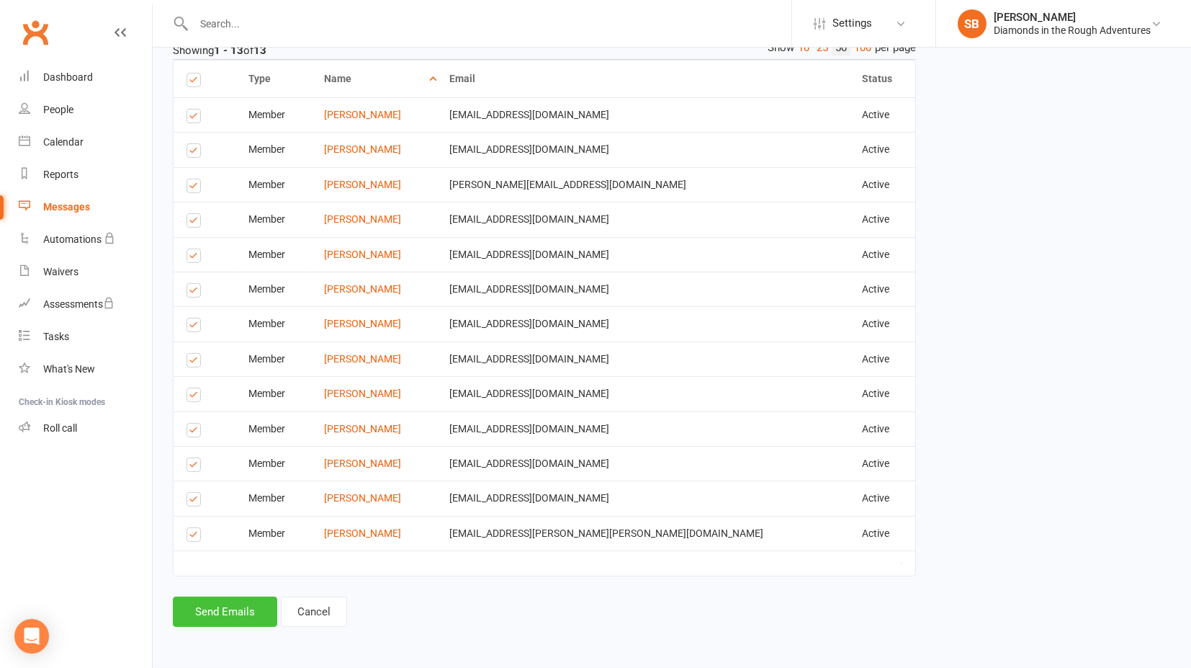
click at [222, 614] on button "Send Emails" at bounding box center [225, 611] width 104 height 30
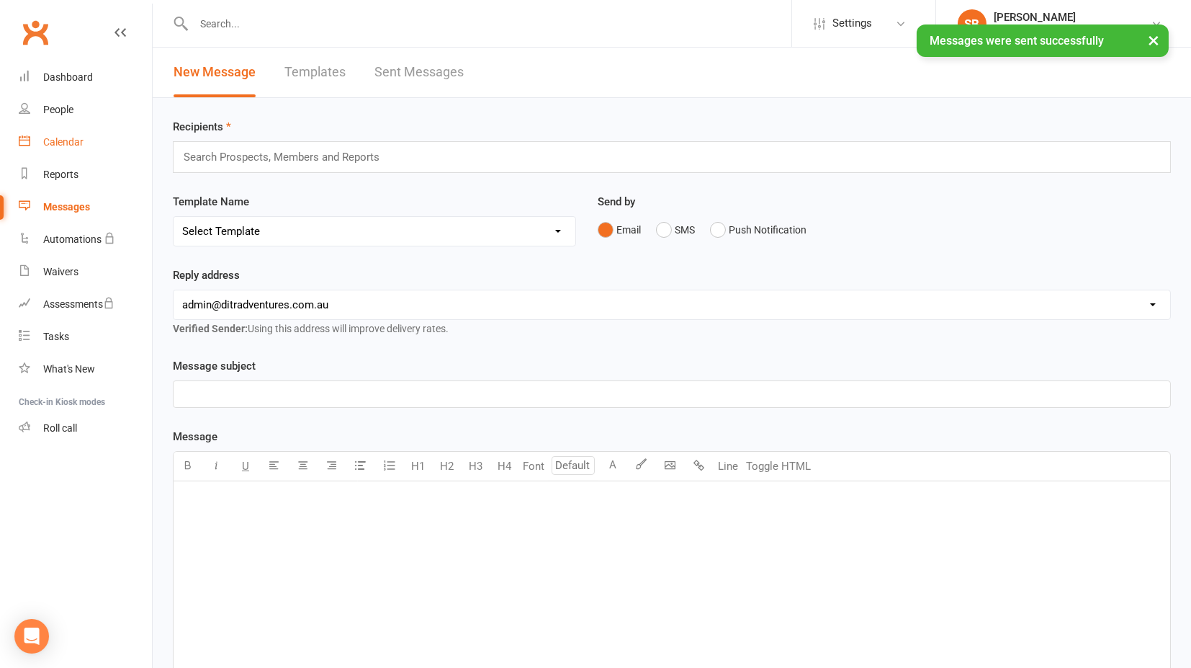
click at [61, 143] on div "Calendar" at bounding box center [63, 142] width 40 height 12
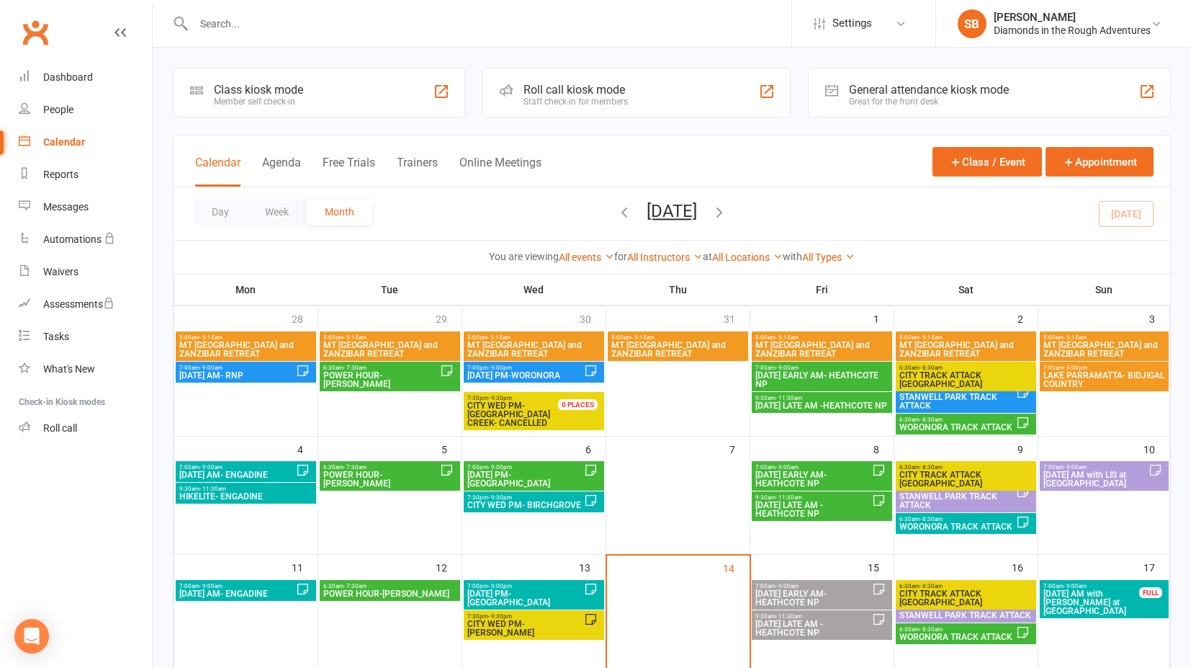
click at [813, 622] on span "[DATE] LATE AM -HEATHCOTE NP" at bounding box center [813, 627] width 117 height 17
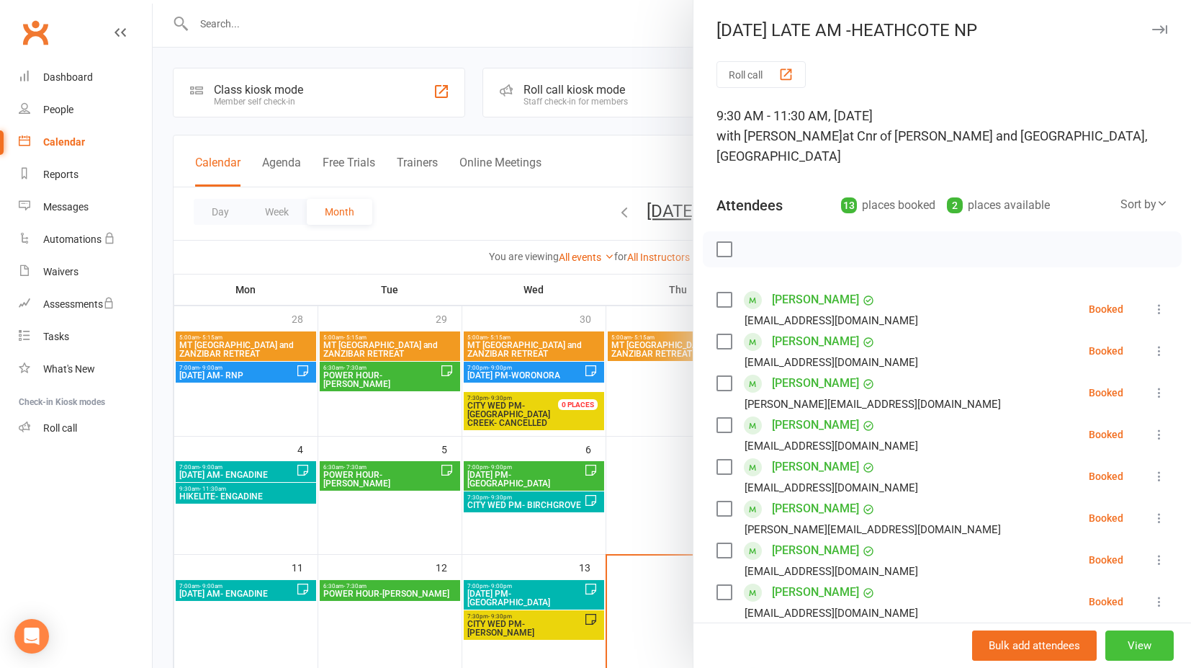
click at [1116, 645] on button "View" at bounding box center [1140, 645] width 68 height 30
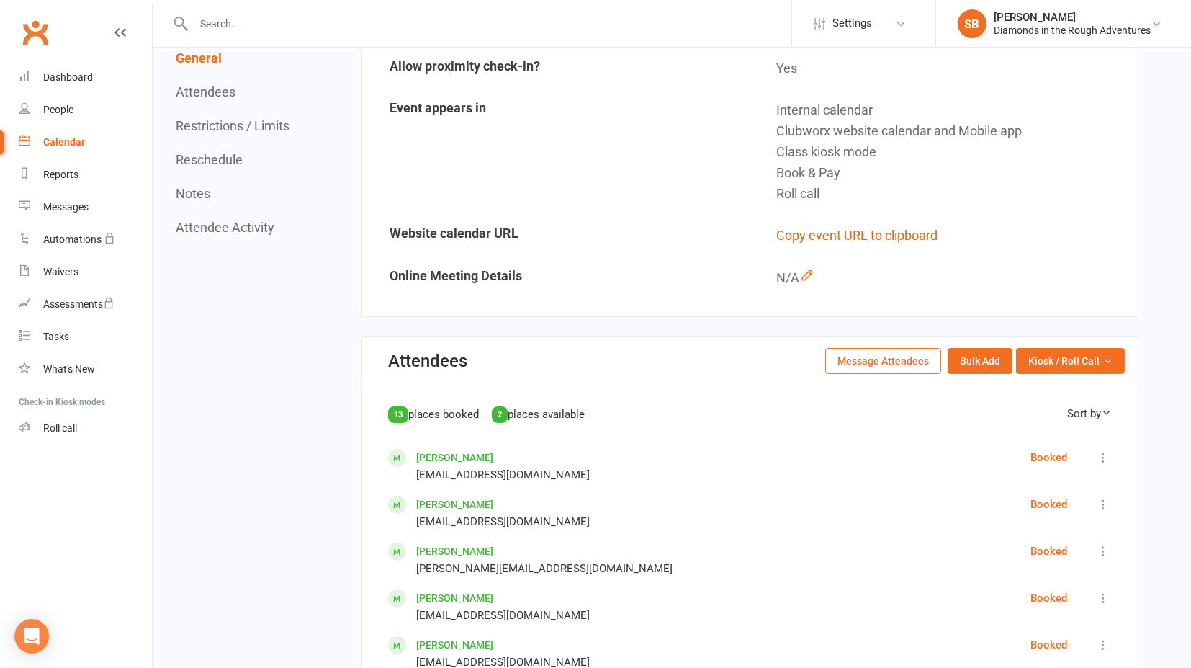
scroll to position [400, 0]
click at [858, 347] on button "Message Attendees" at bounding box center [883, 360] width 116 height 26
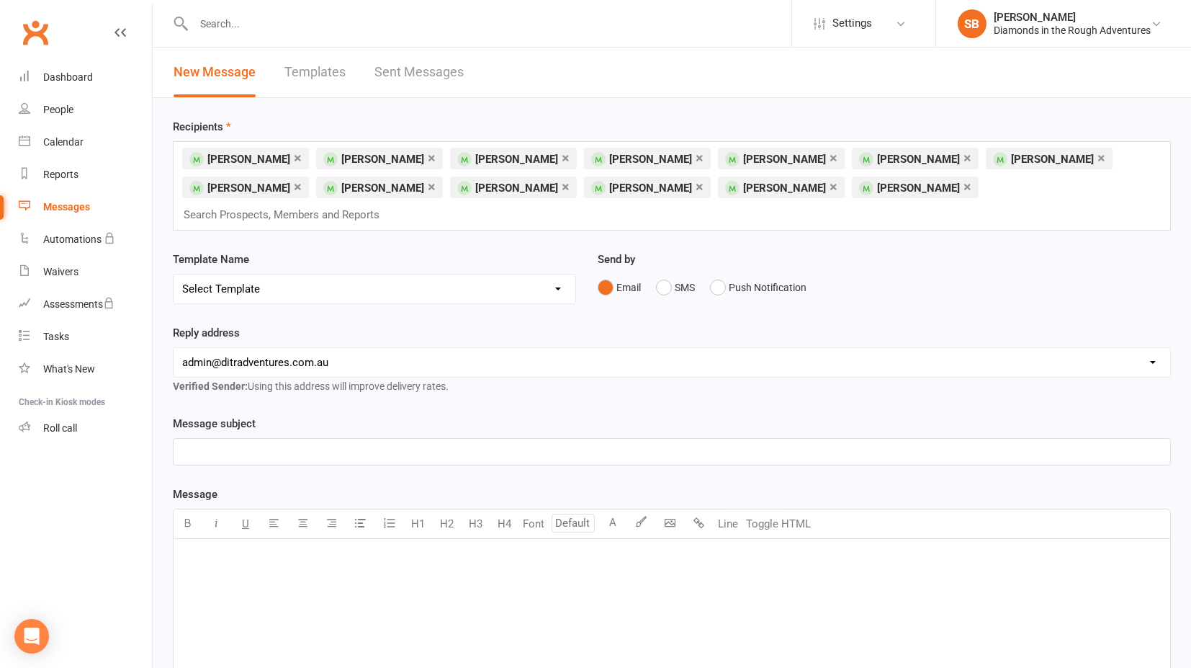
click at [359, 274] on select "Select Template [Email] 8 pack and Winter Challenge [Email] 8 PACK Membership d…" at bounding box center [375, 288] width 402 height 29
select select "136"
click at [174, 274] on select "Select Template [Email] 8 pack and Winter Challenge [Email] 8 PACK Membership d…" at bounding box center [375, 288] width 402 height 29
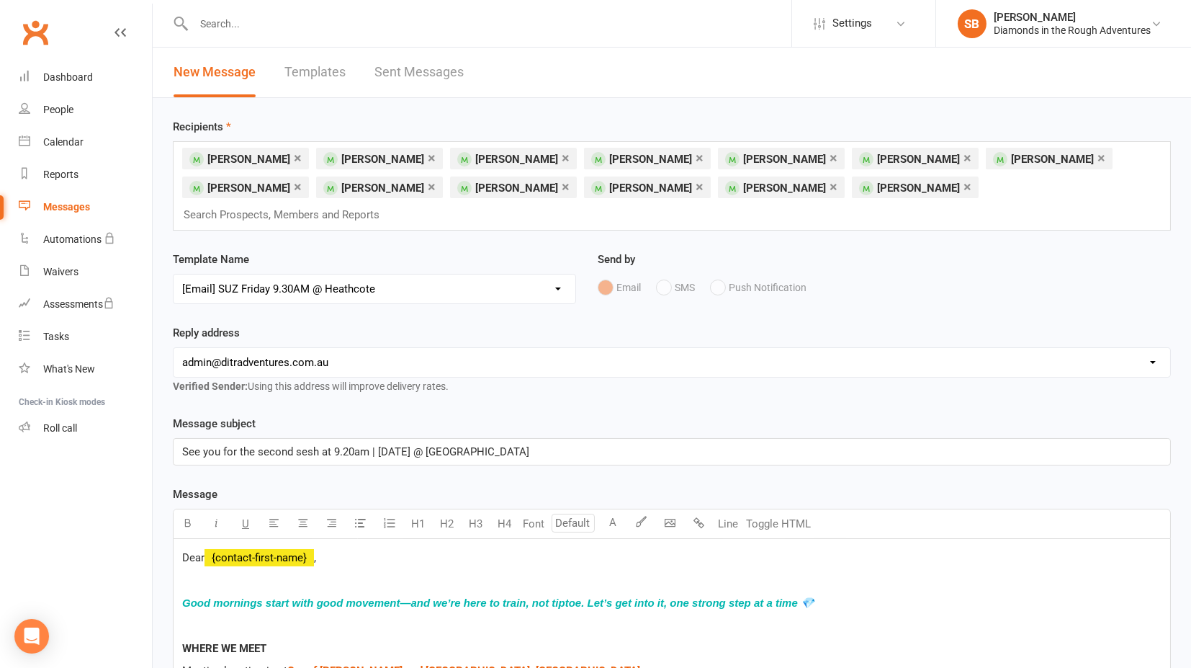
click at [393, 205] on input "text" at bounding box center [287, 214] width 211 height 19
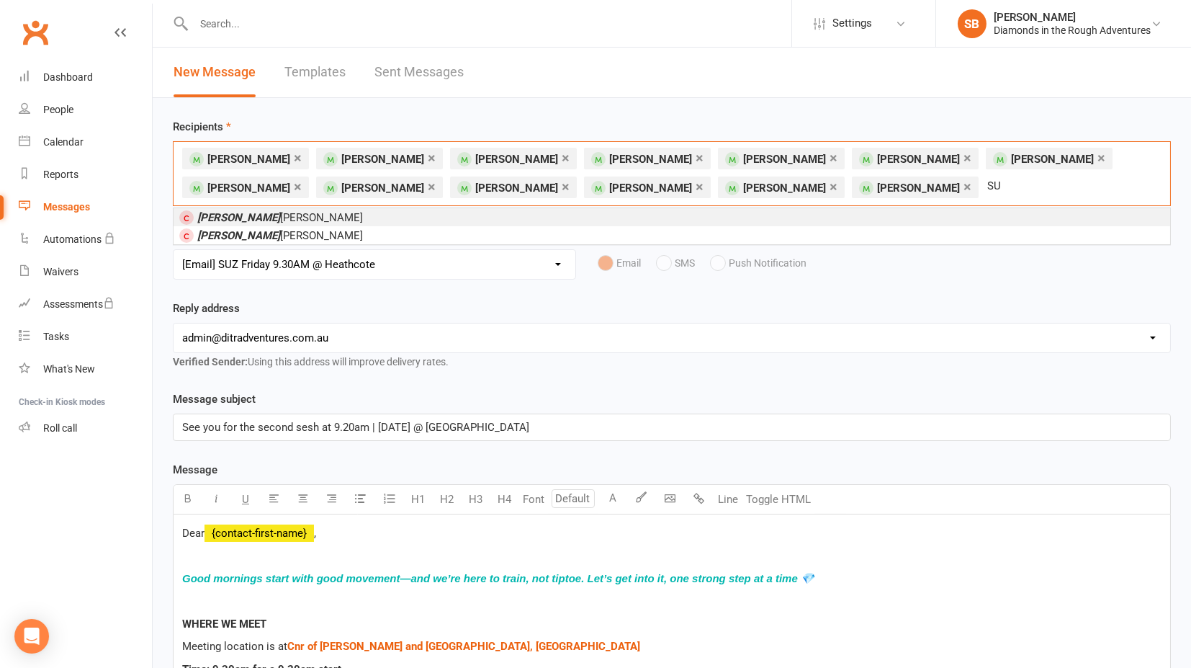
type input "S"
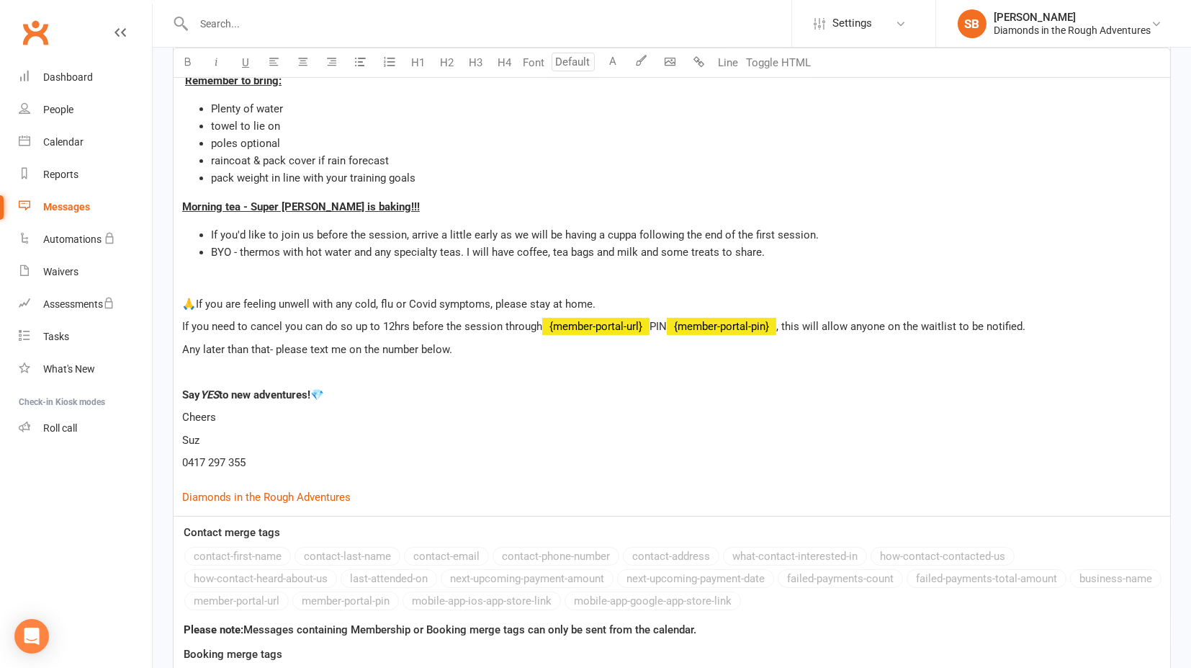
scroll to position [928, 0]
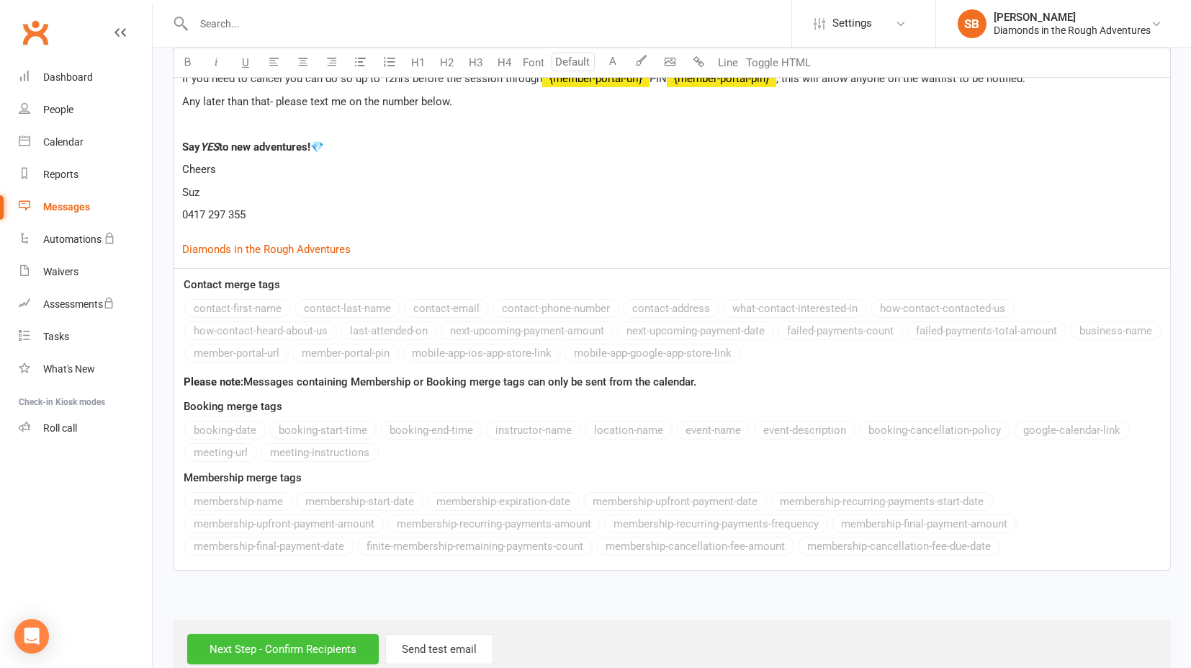
click at [318, 634] on input "Next Step - Confirm Recipients" at bounding box center [283, 649] width 192 height 30
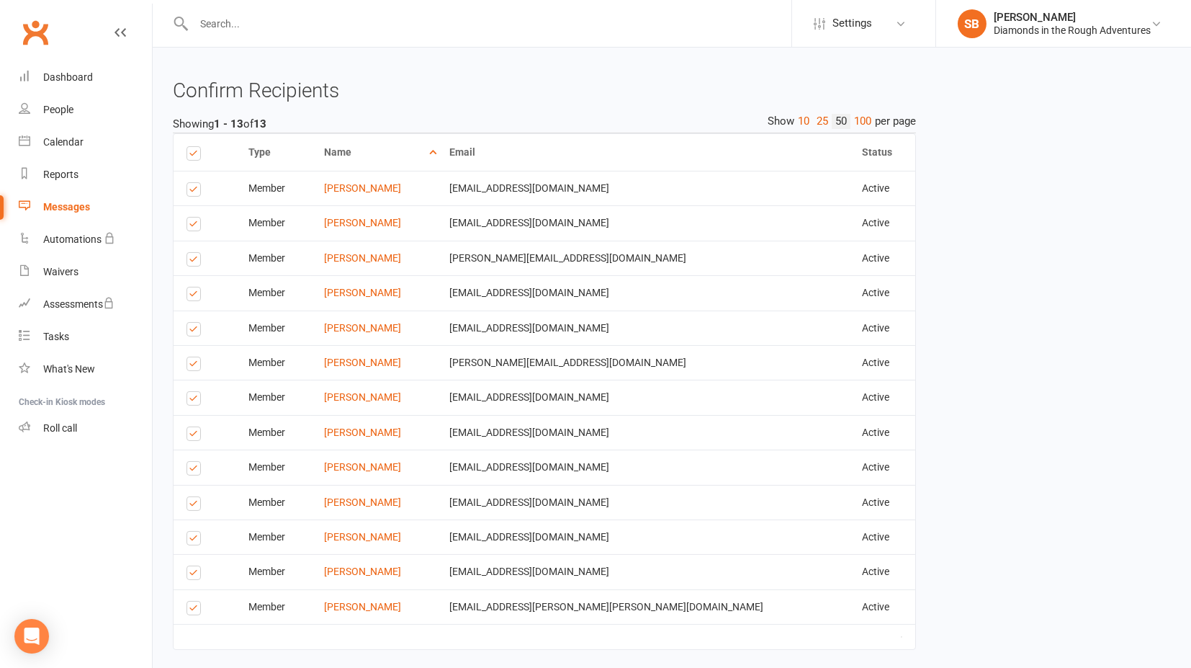
scroll to position [972, 0]
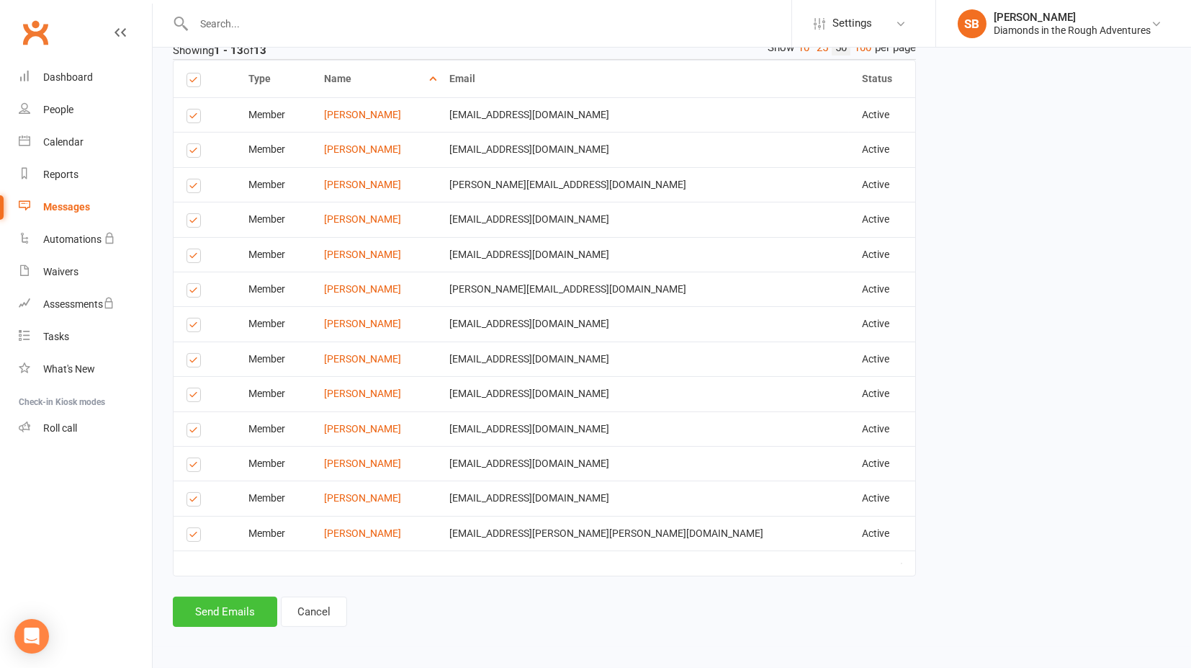
click at [229, 610] on button "Send Emails" at bounding box center [225, 611] width 104 height 30
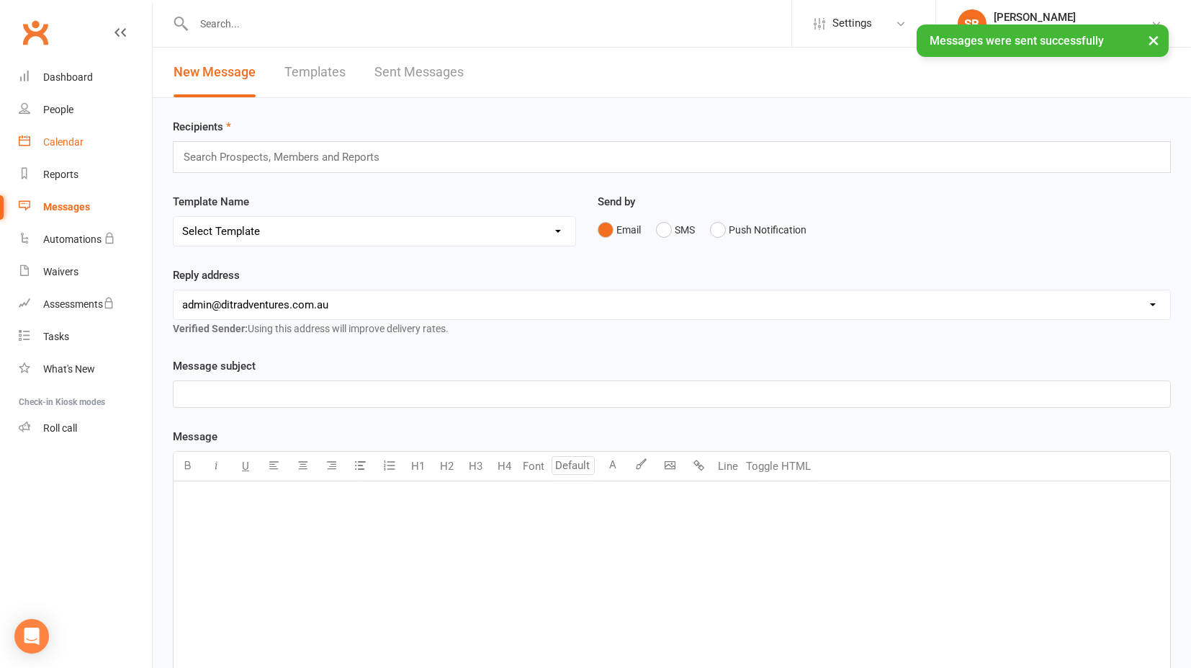
click at [59, 140] on div "Calendar" at bounding box center [63, 142] width 40 height 12
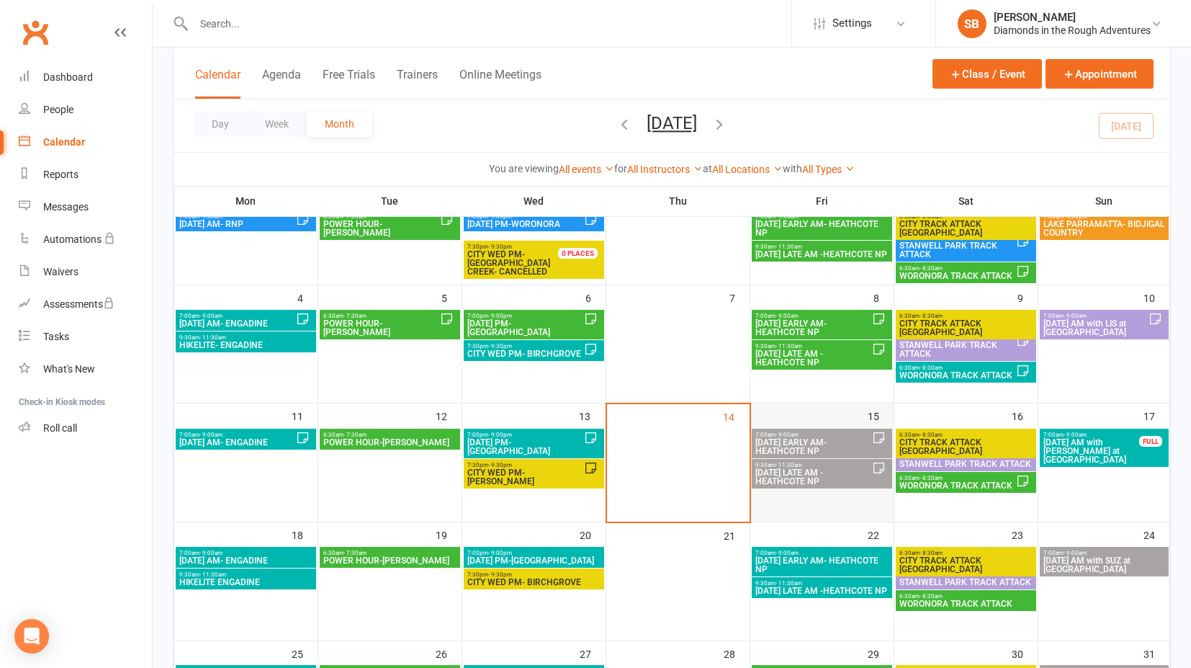
scroll to position [160, 0]
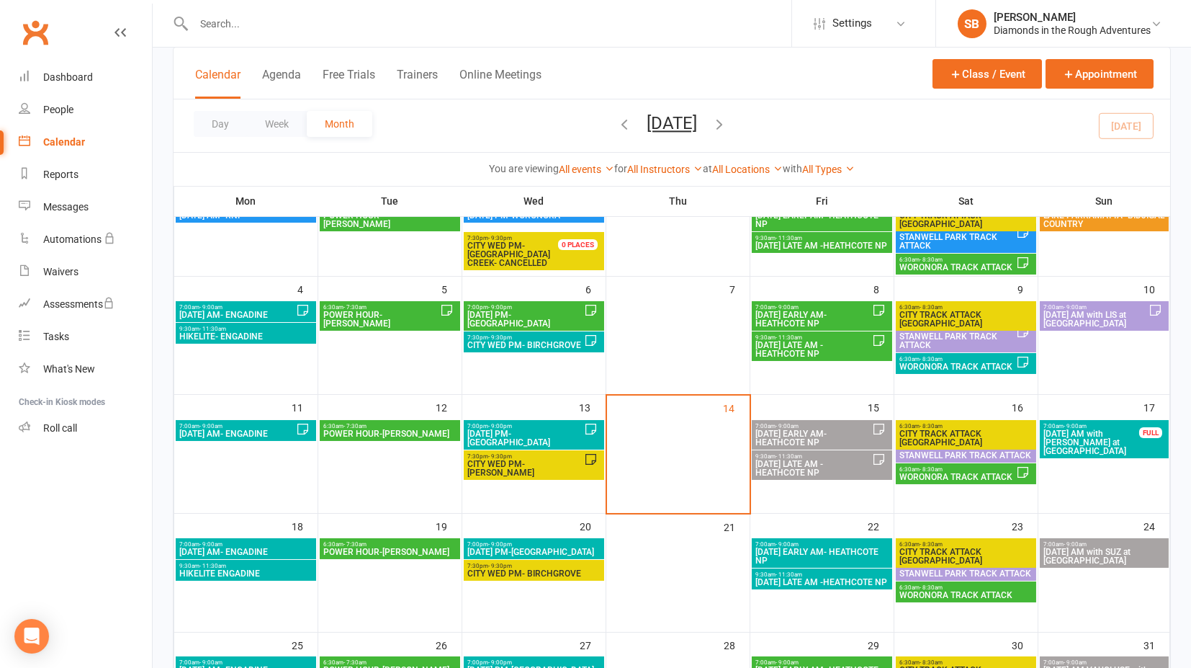
click at [792, 460] on span "[DATE] LATE AM -HEATHCOTE NP" at bounding box center [813, 468] width 117 height 17
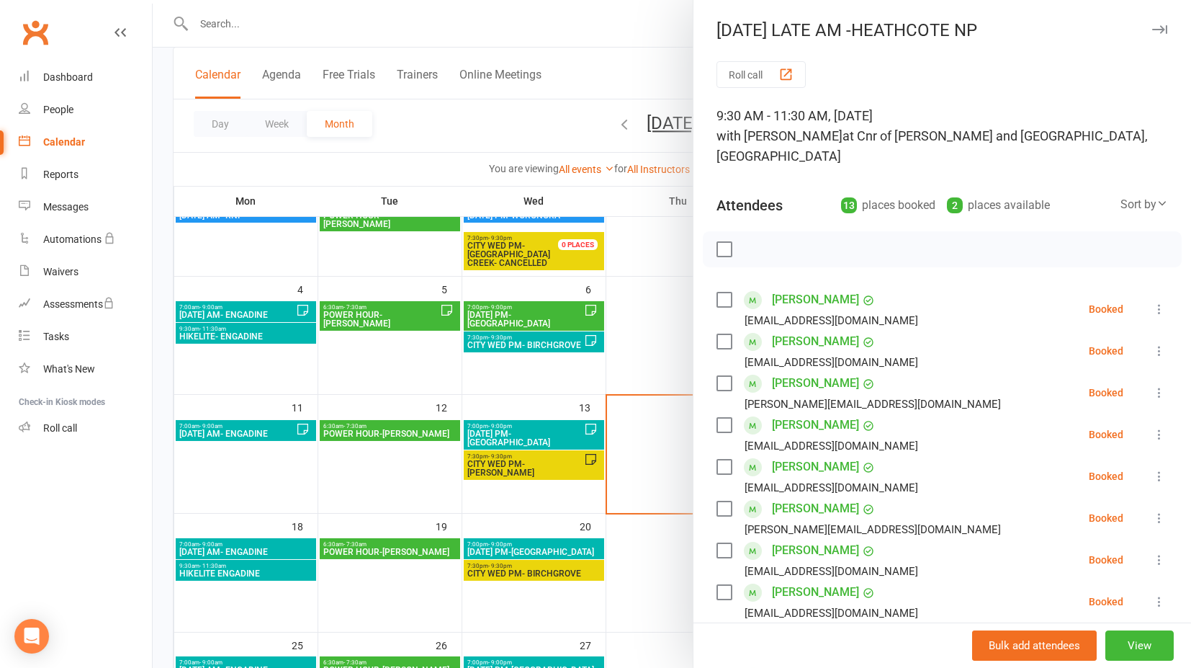
click at [1152, 385] on icon at bounding box center [1159, 392] width 14 height 14
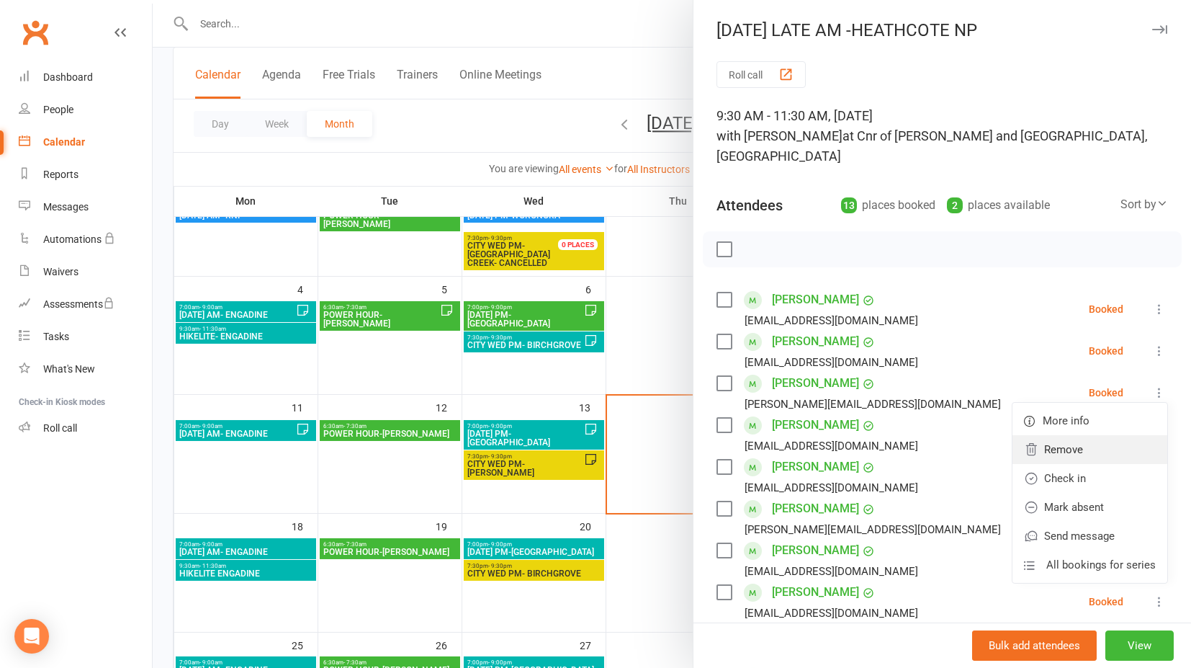
click at [1064, 435] on link "Remove" at bounding box center [1090, 449] width 155 height 29
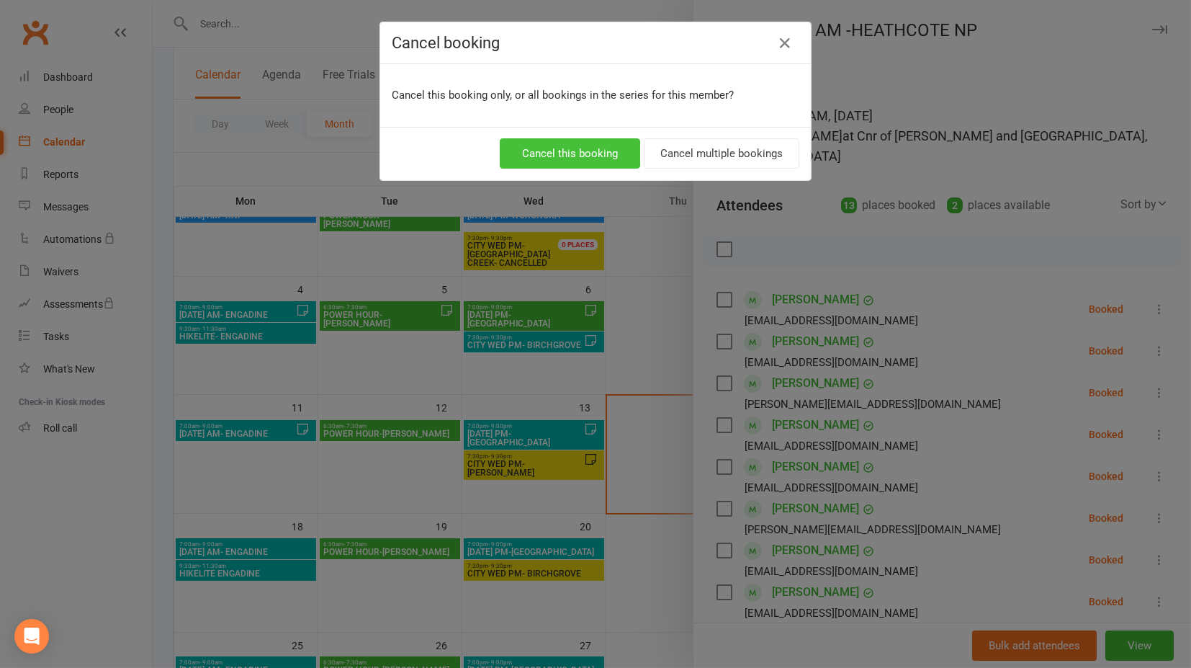
click at [563, 147] on button "Cancel this booking" at bounding box center [570, 153] width 140 height 30
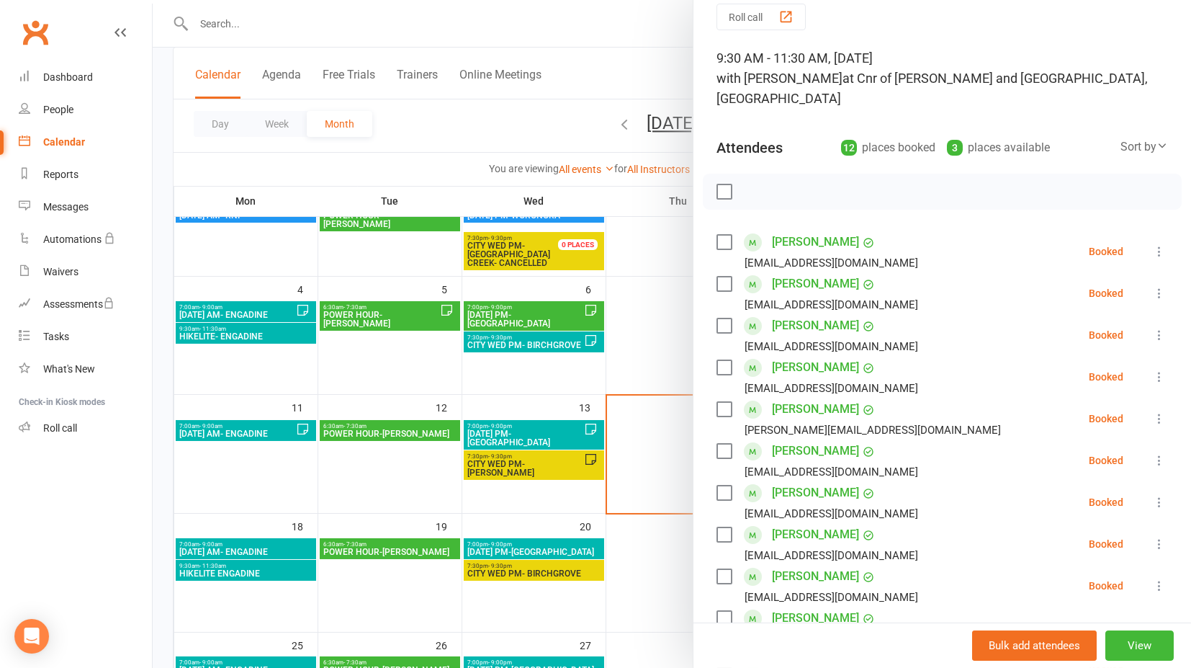
scroll to position [0, 0]
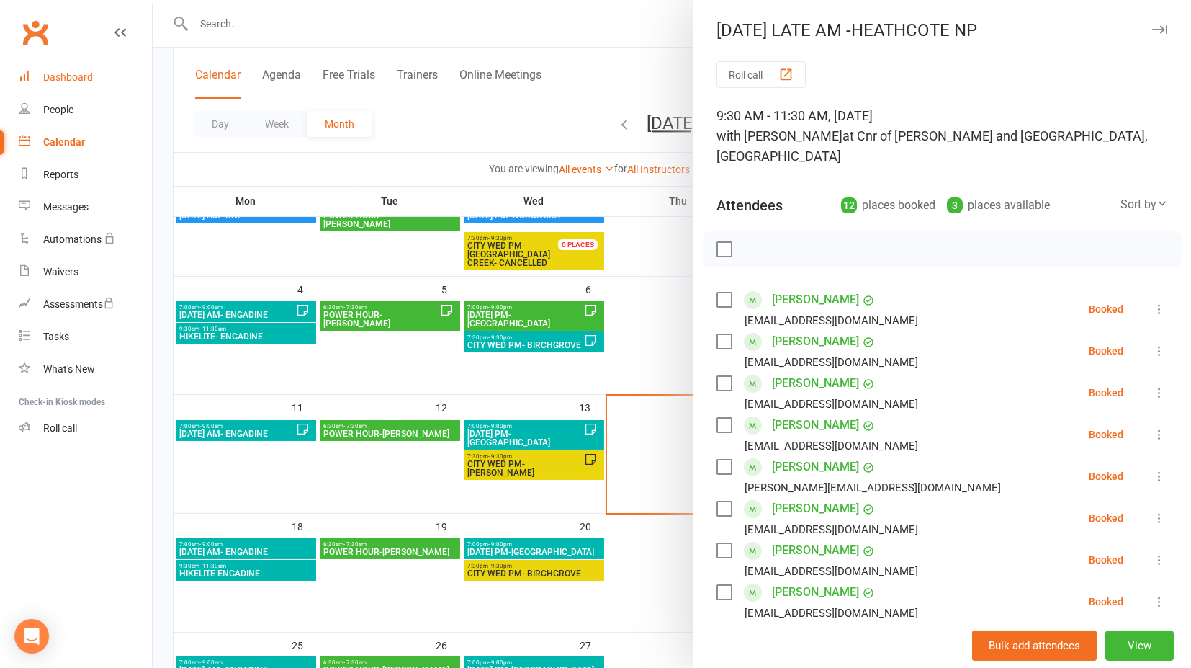
click at [74, 79] on div "Dashboard" at bounding box center [68, 77] width 50 height 12
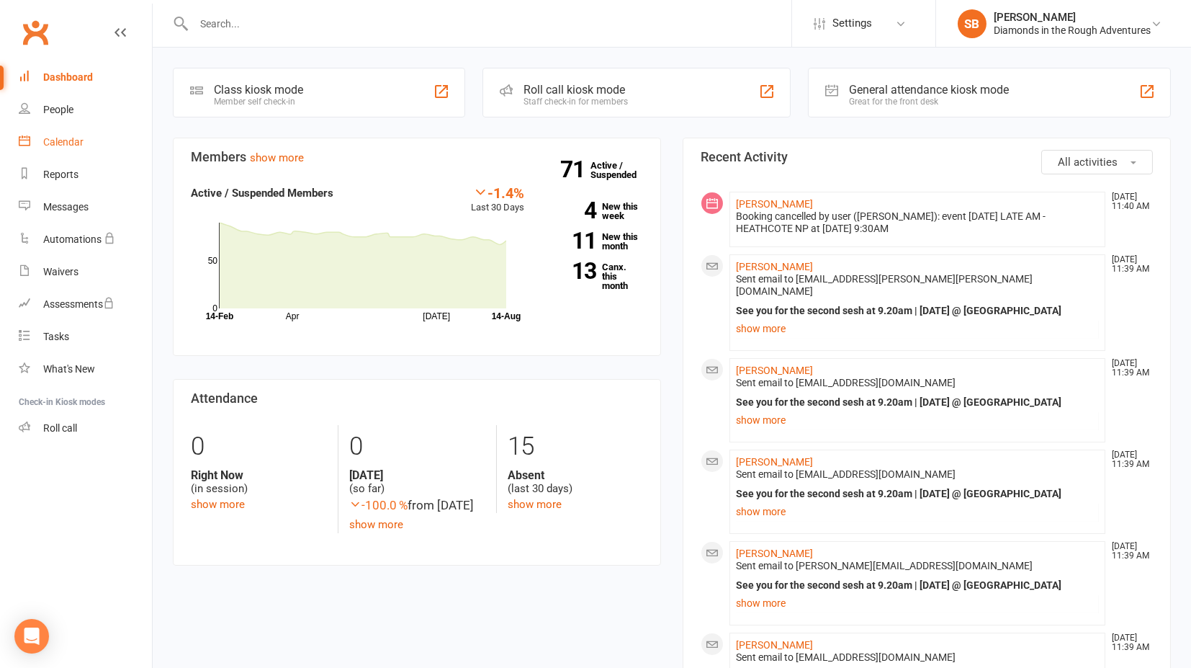
click at [61, 140] on div "Calendar" at bounding box center [63, 142] width 40 height 12
